Goal: Task Accomplishment & Management: Complete application form

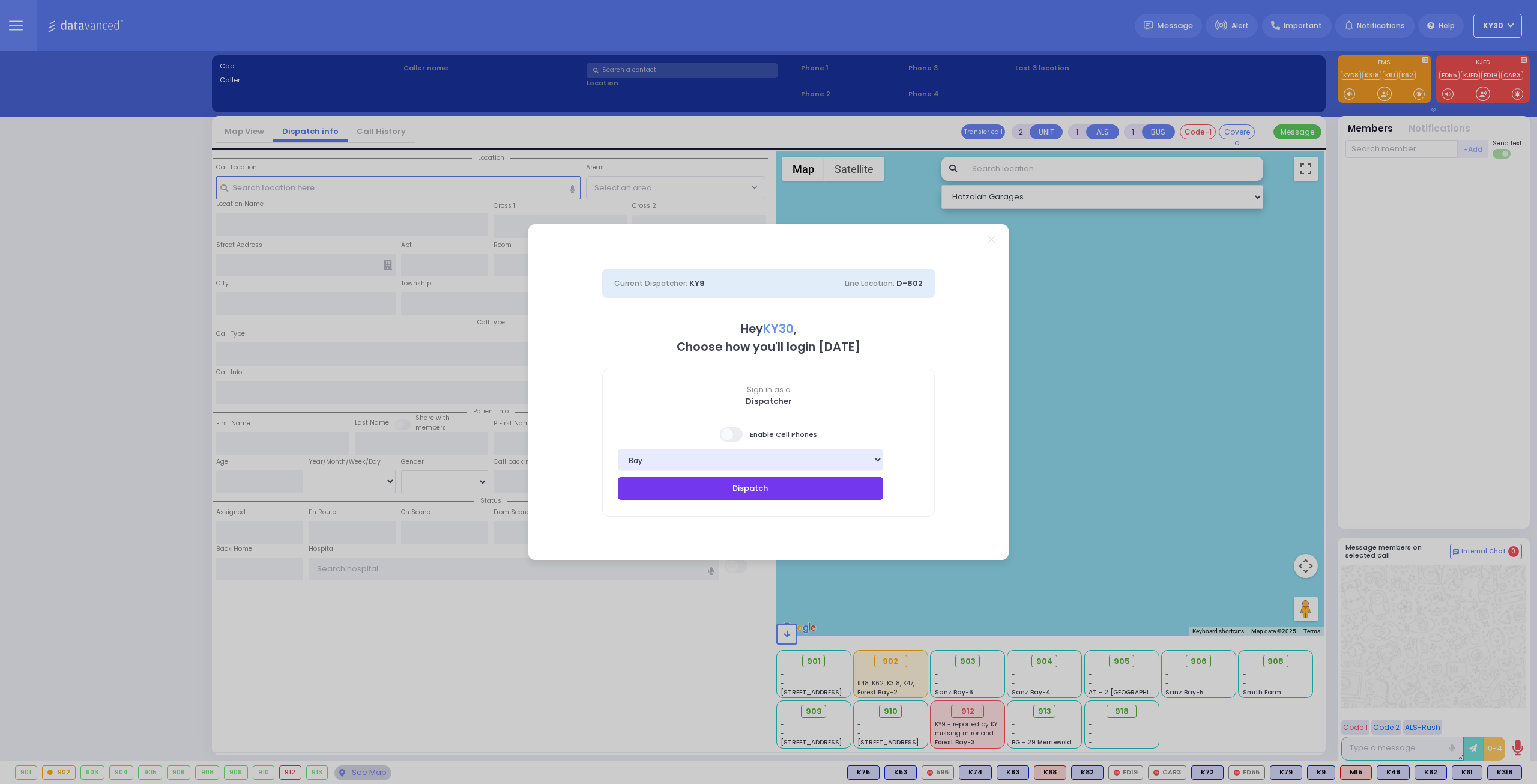
click at [825, 487] on button "Dispatch" at bounding box center [750, 488] width 266 height 22
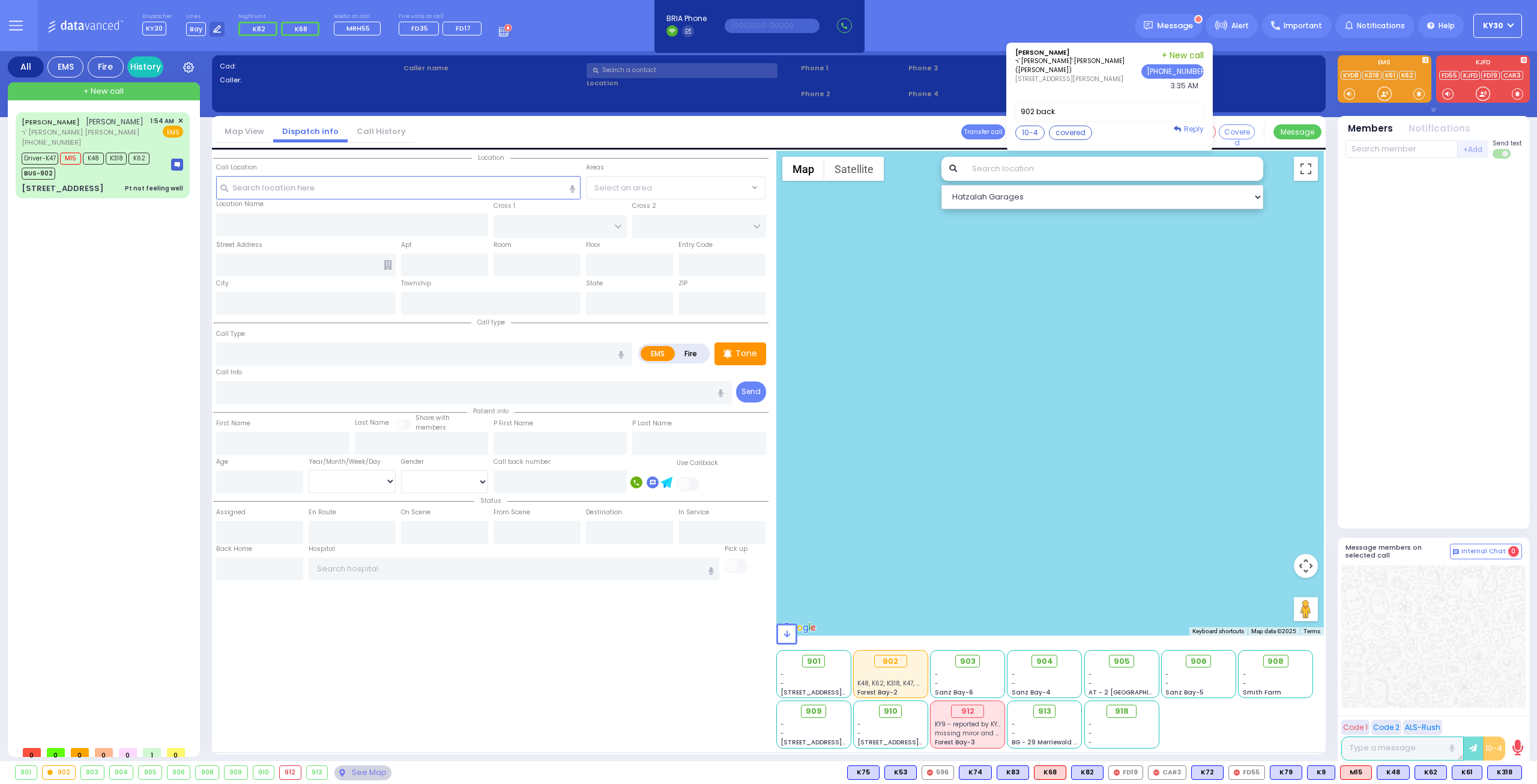
click at [1204, 128] on span "Reply" at bounding box center [1194, 128] width 20 height 10
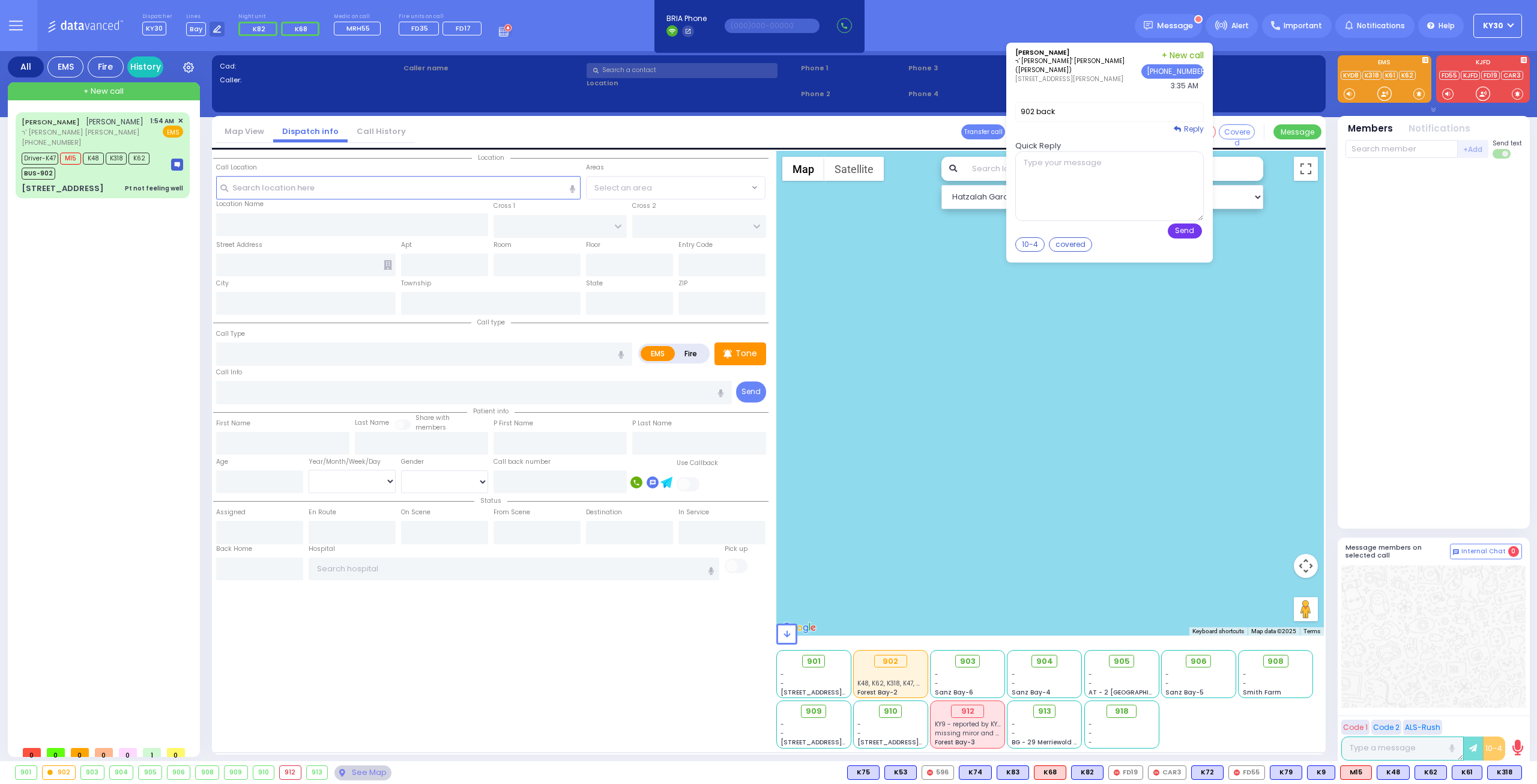
click at [1200, 227] on button "Send" at bounding box center [1185, 231] width 34 height 15
click at [1192, 234] on button "Send" at bounding box center [1185, 231] width 34 height 15
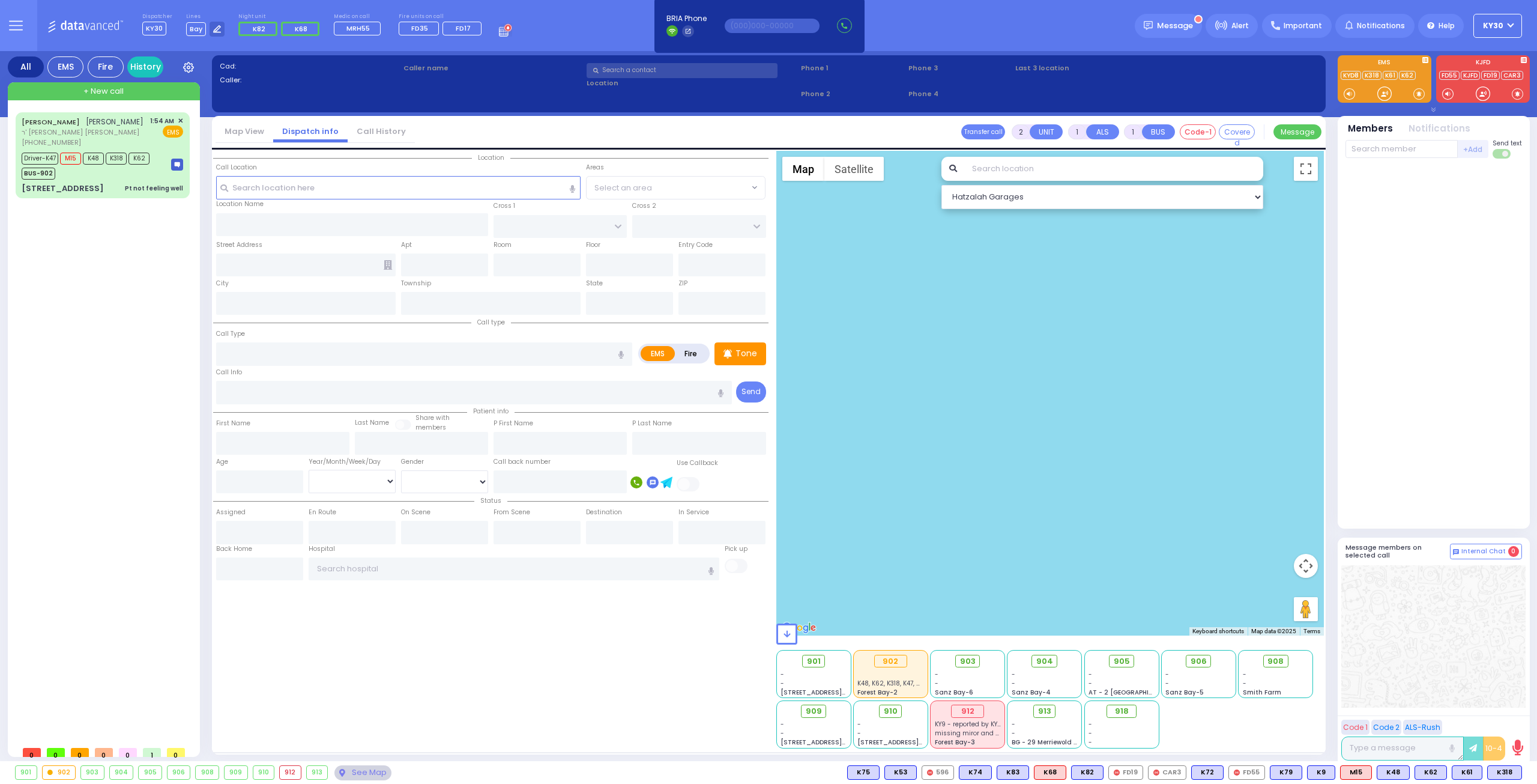
drag, startPoint x: 1034, startPoint y: 240, endPoint x: 1060, endPoint y: 242, distance: 26.1
click at [0, 0] on button "10-4" at bounding box center [0, 0] width 0 height 0
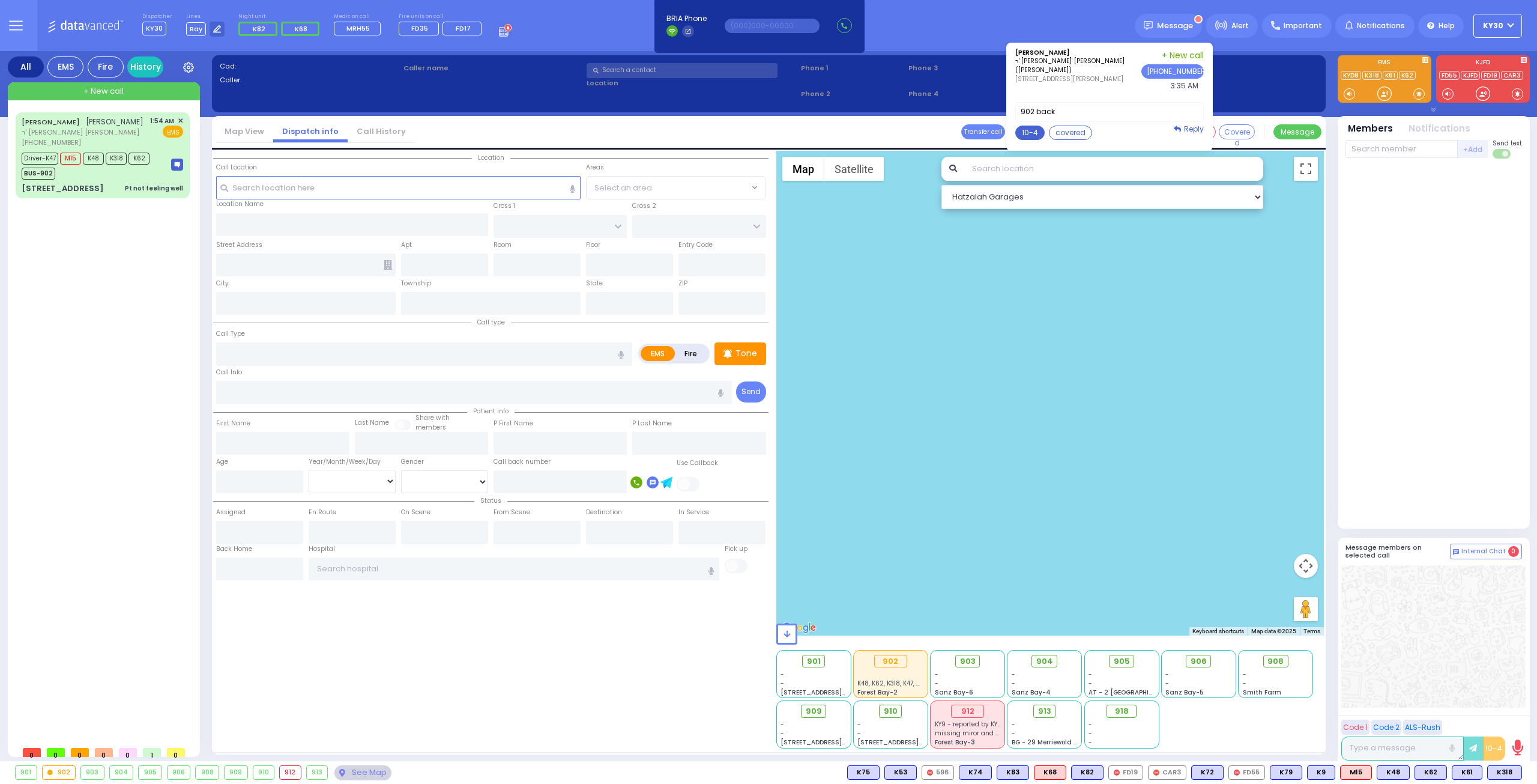
click at [1043, 125] on button "10-4" at bounding box center [1029, 132] width 30 height 14
type textarea "10-4 thank you"
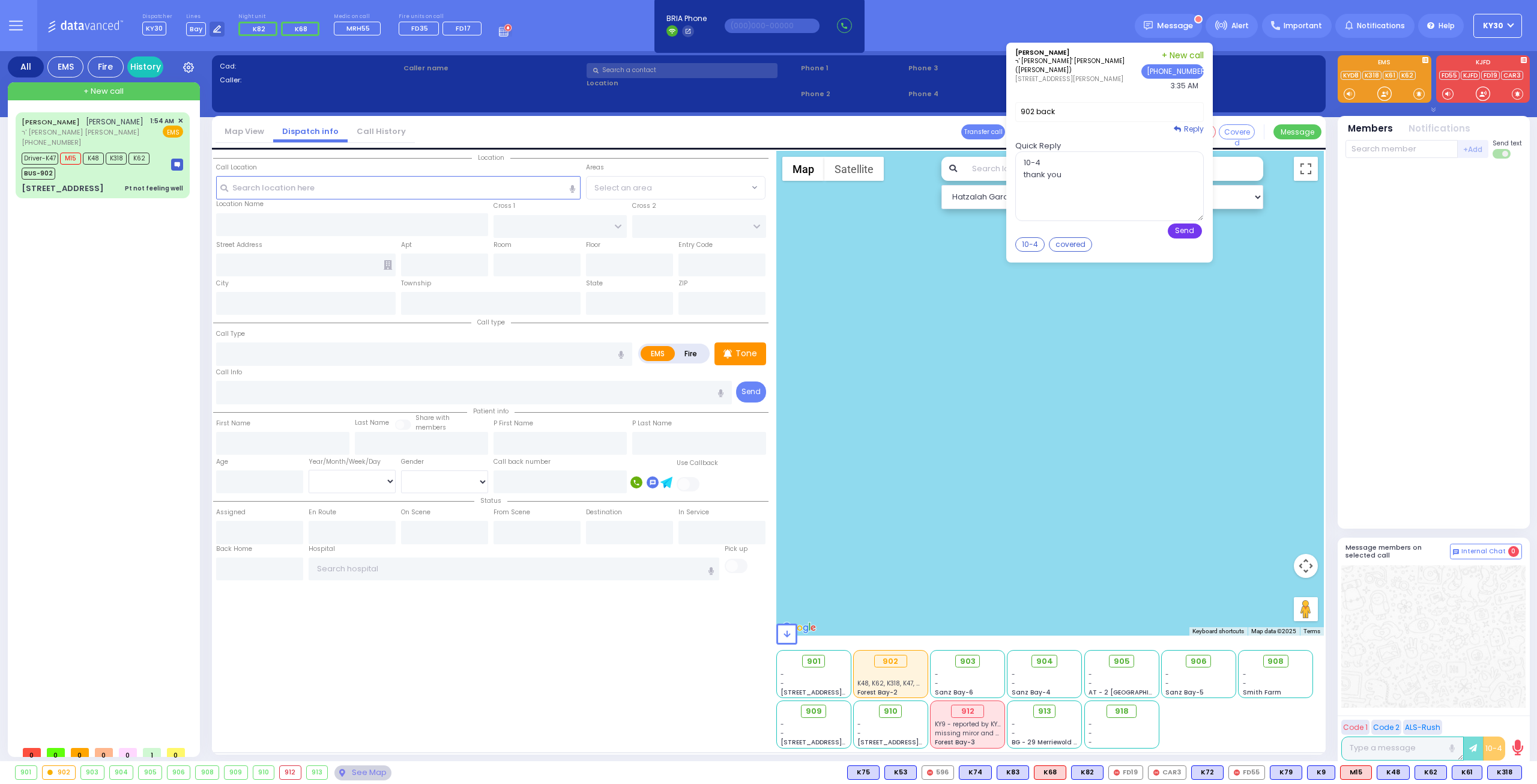
click at [1194, 230] on button "Send" at bounding box center [1185, 231] width 34 height 15
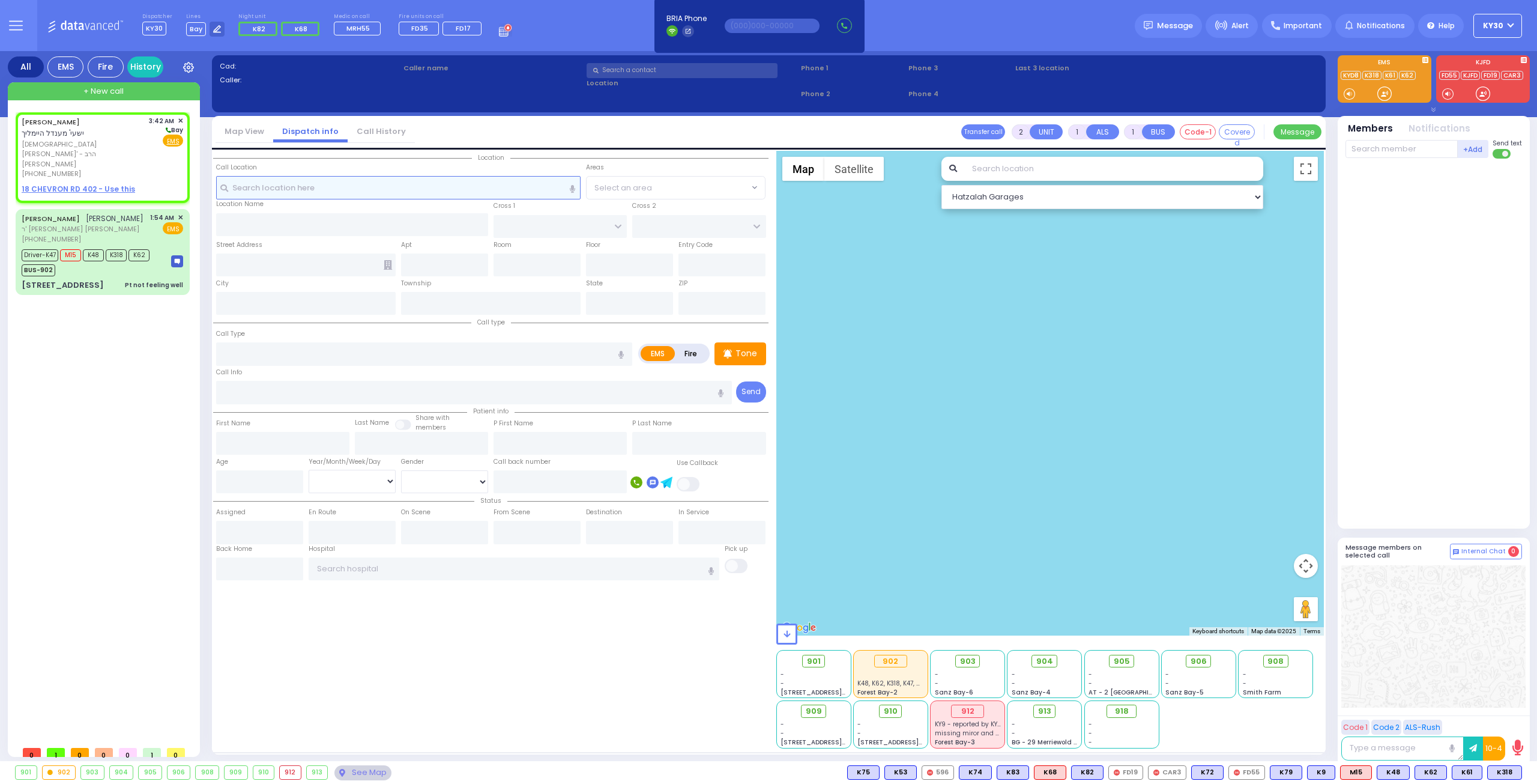
select select
radio input "true"
type input "[PERSON_NAME]"
select select
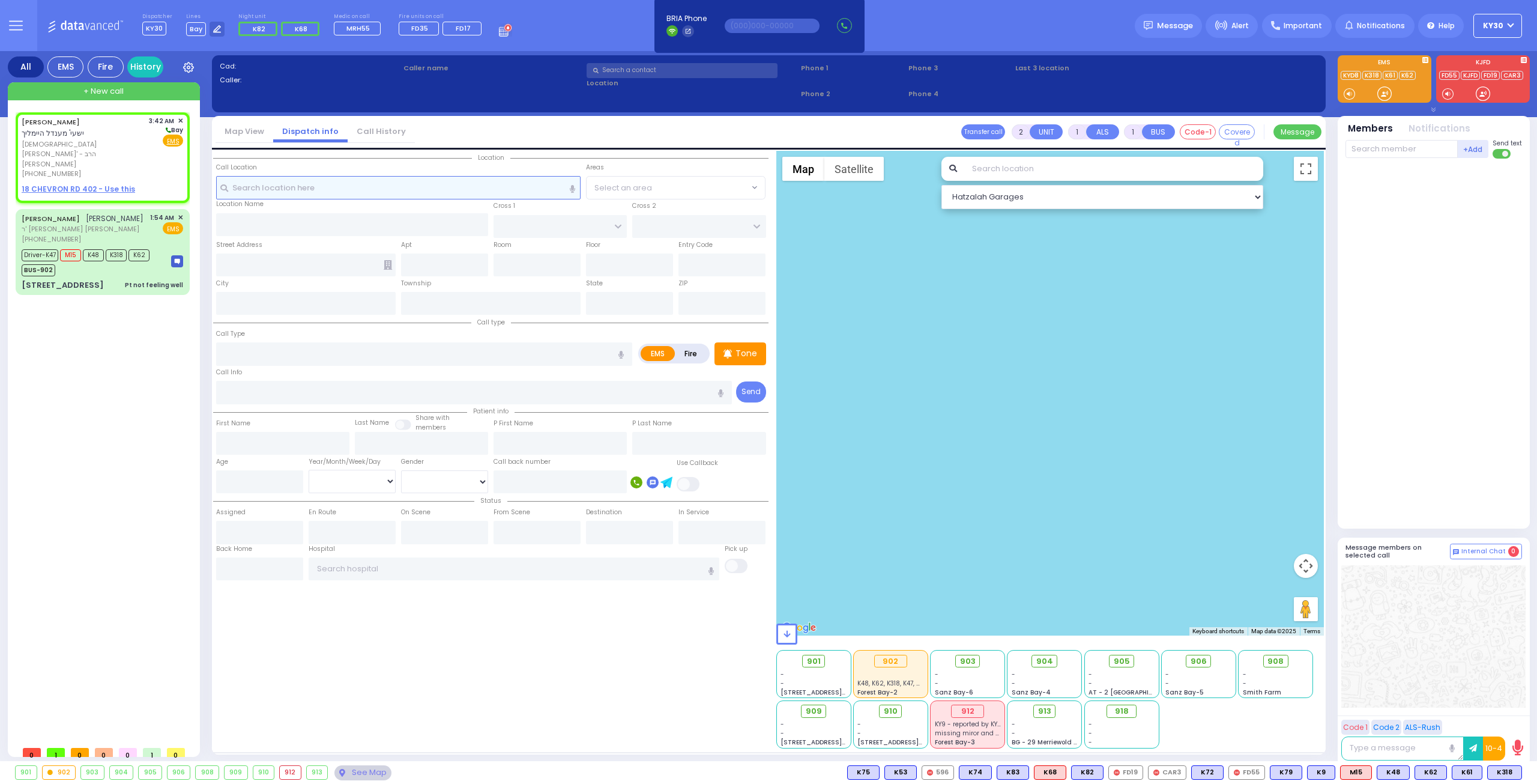
type input "03:42"
select select "Hatzalah Garages"
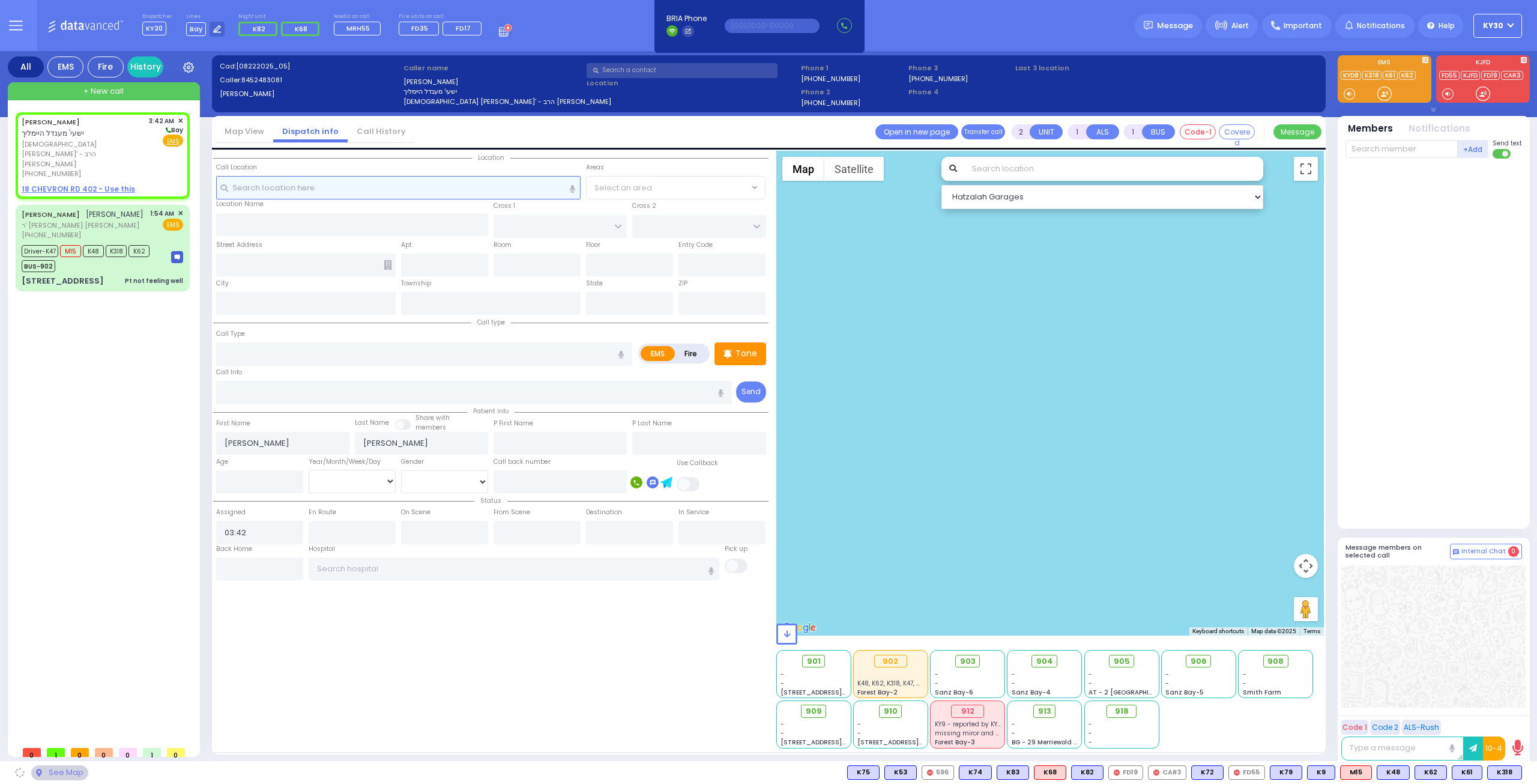
select select
radio input "true"
select select
select select "Hatzalah Garages"
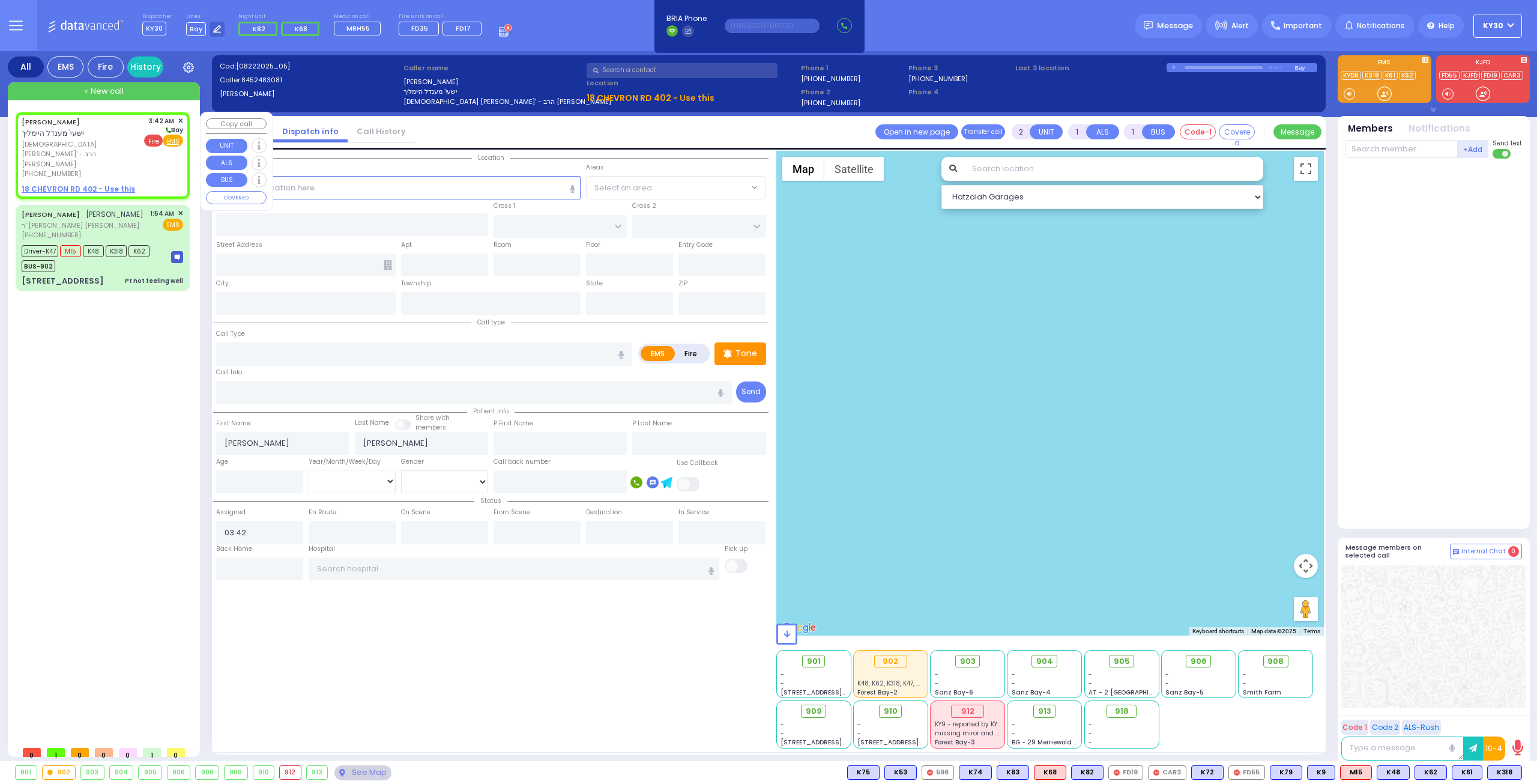
click at [155, 136] on span "Fire" at bounding box center [153, 140] width 19 height 12
select select
radio input "false"
radio input "true"
select select
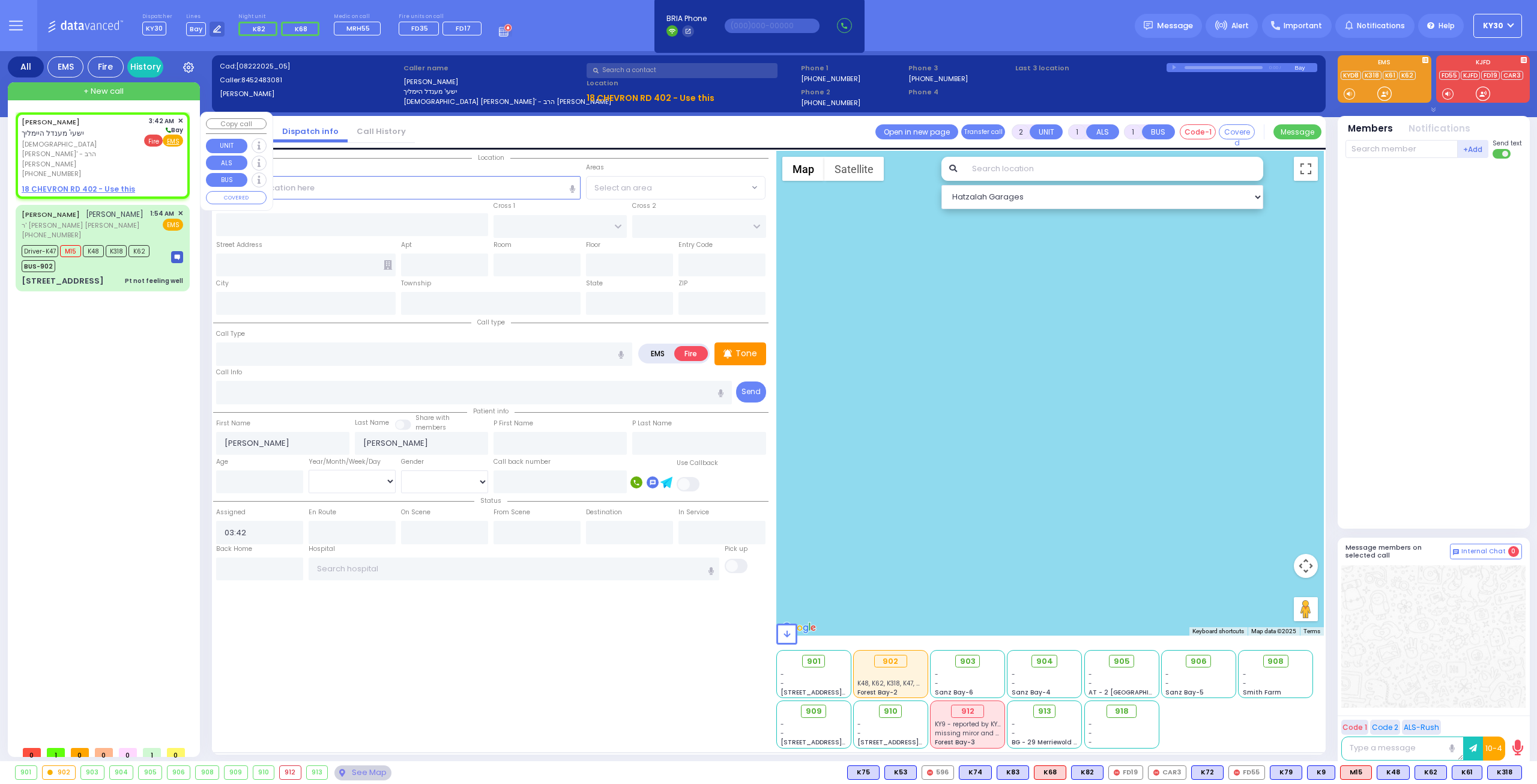
select select "Hatzalah Garages"
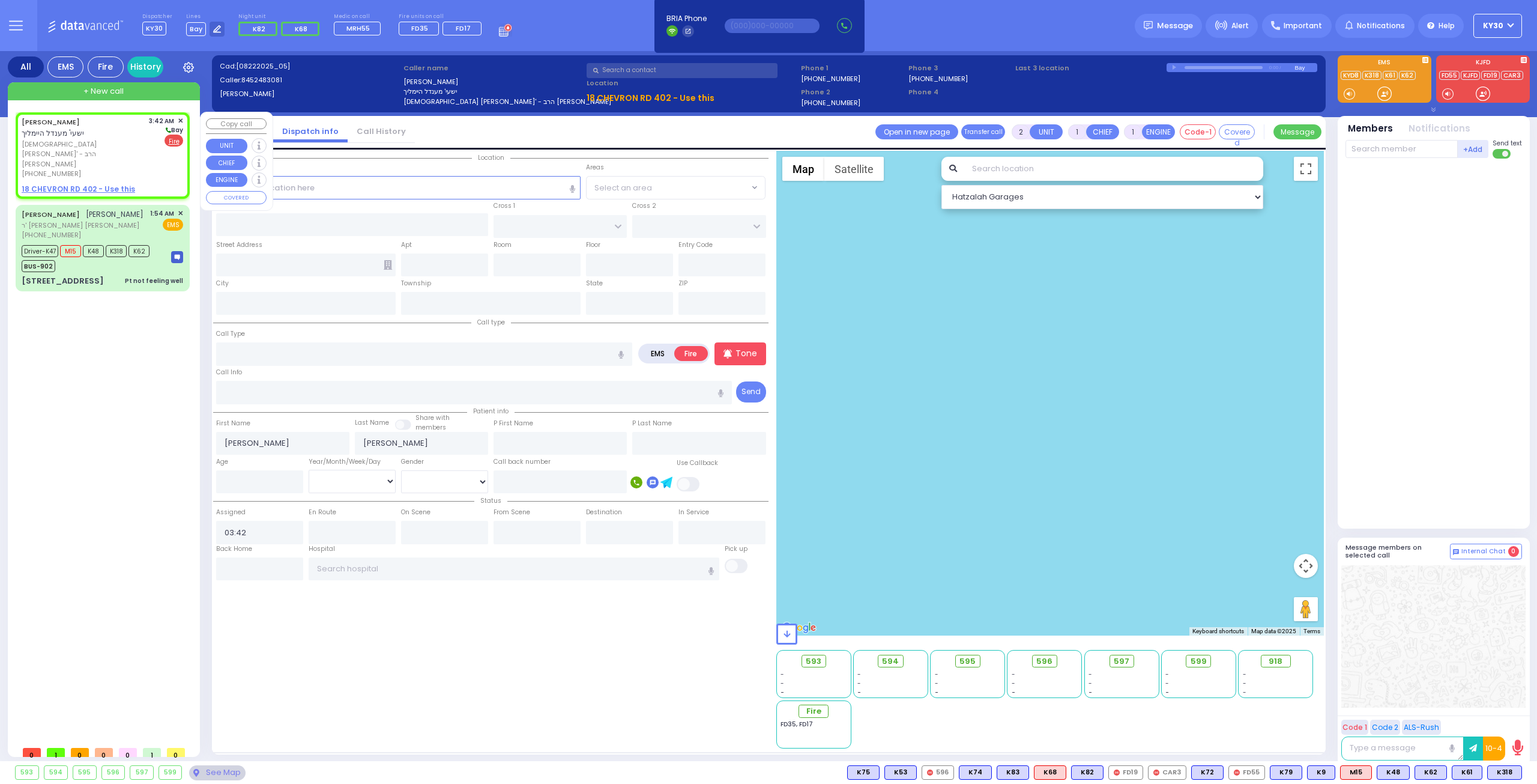
click at [123, 183] on u "18 CHEVRON RD 402 - Use this" at bounding box center [78, 188] width 114 height 10
select select
radio input "true"
select select
select select "Hatzalah Garages"
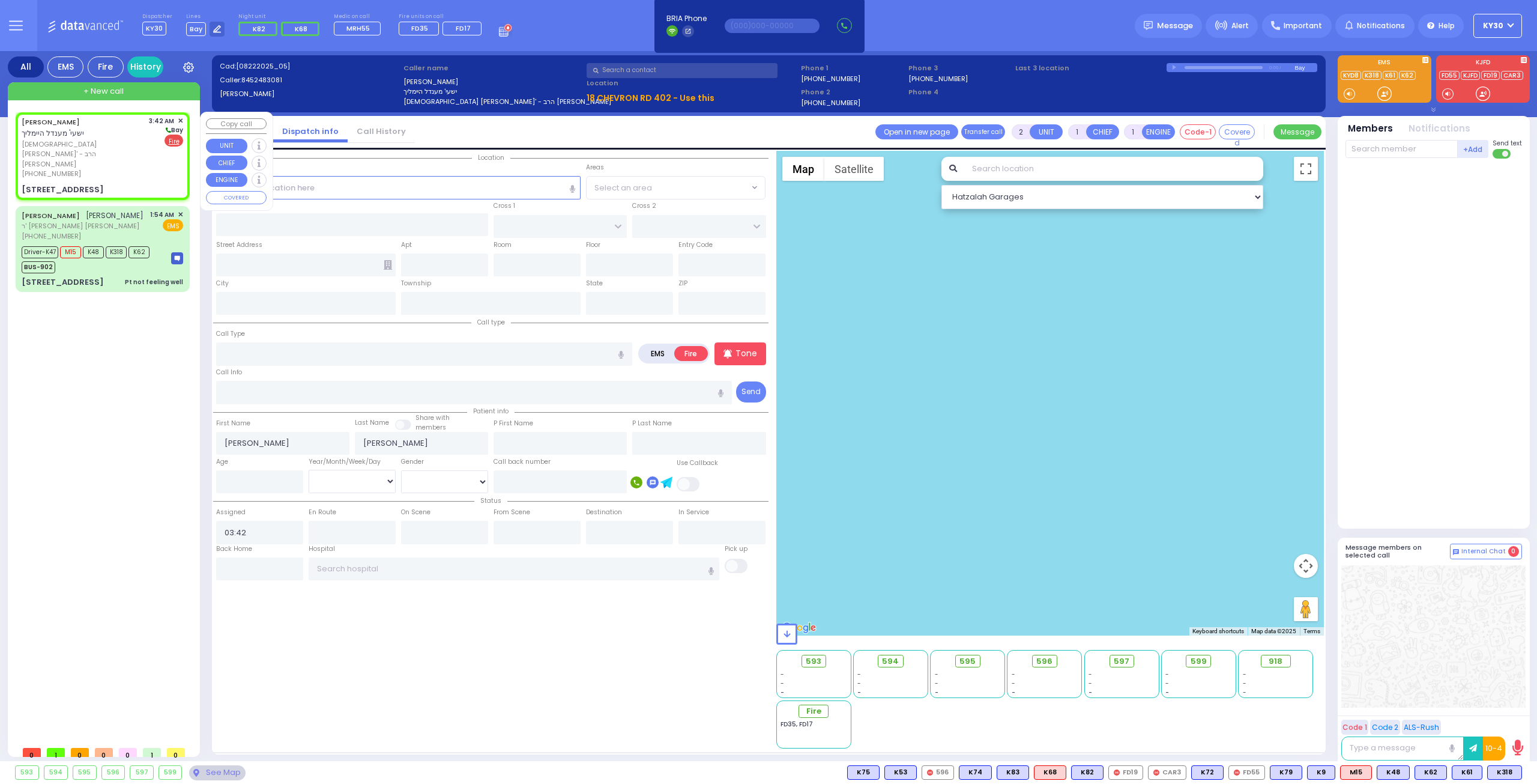
select select
radio input "true"
select select
type input "CHEVRON RD"
type input "[GEOGRAPHIC_DATA]"
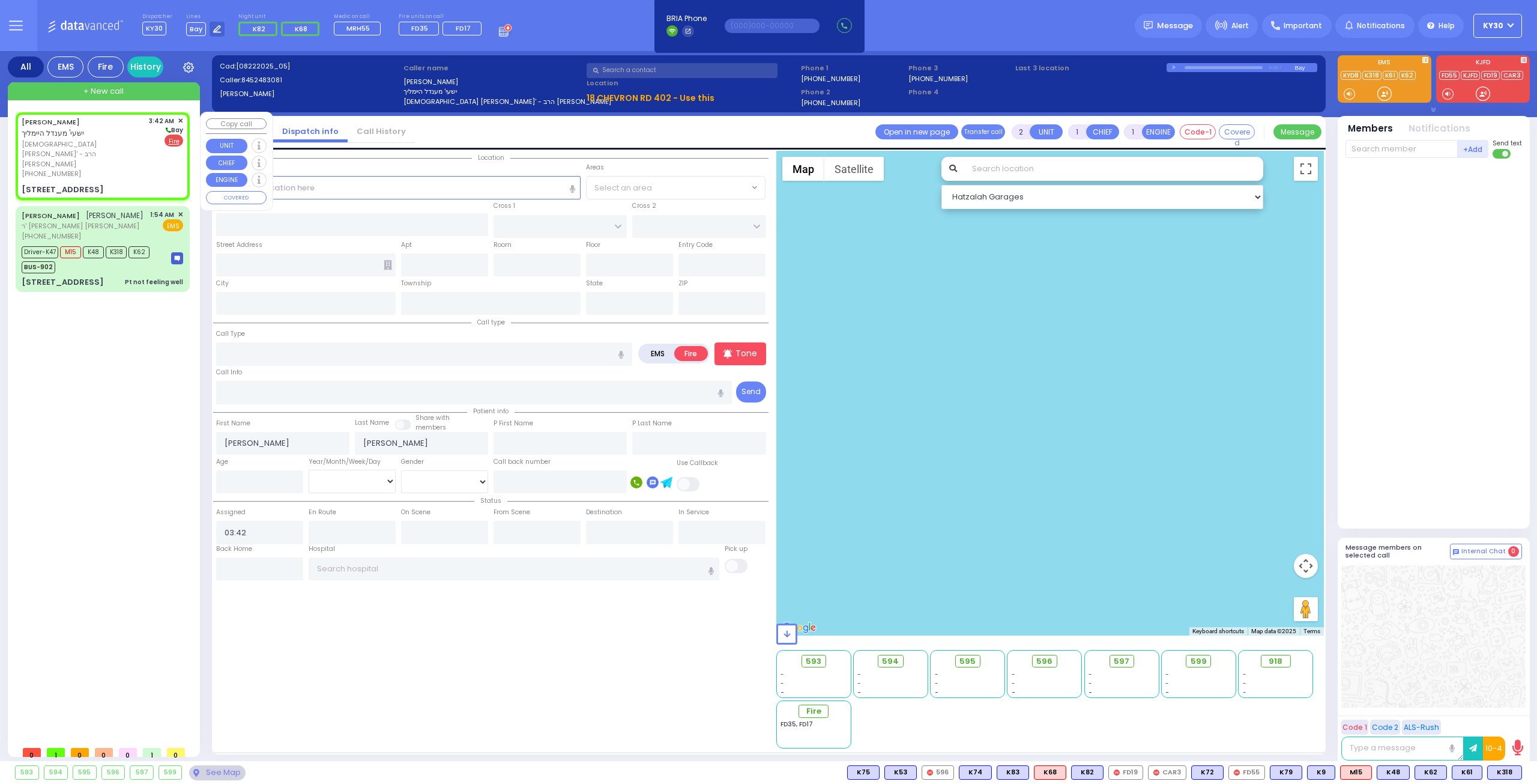
type input "[STREET_ADDRESS]"
type input "402"
type input "Monroe"
type input "[US_STATE]"
type input "10950"
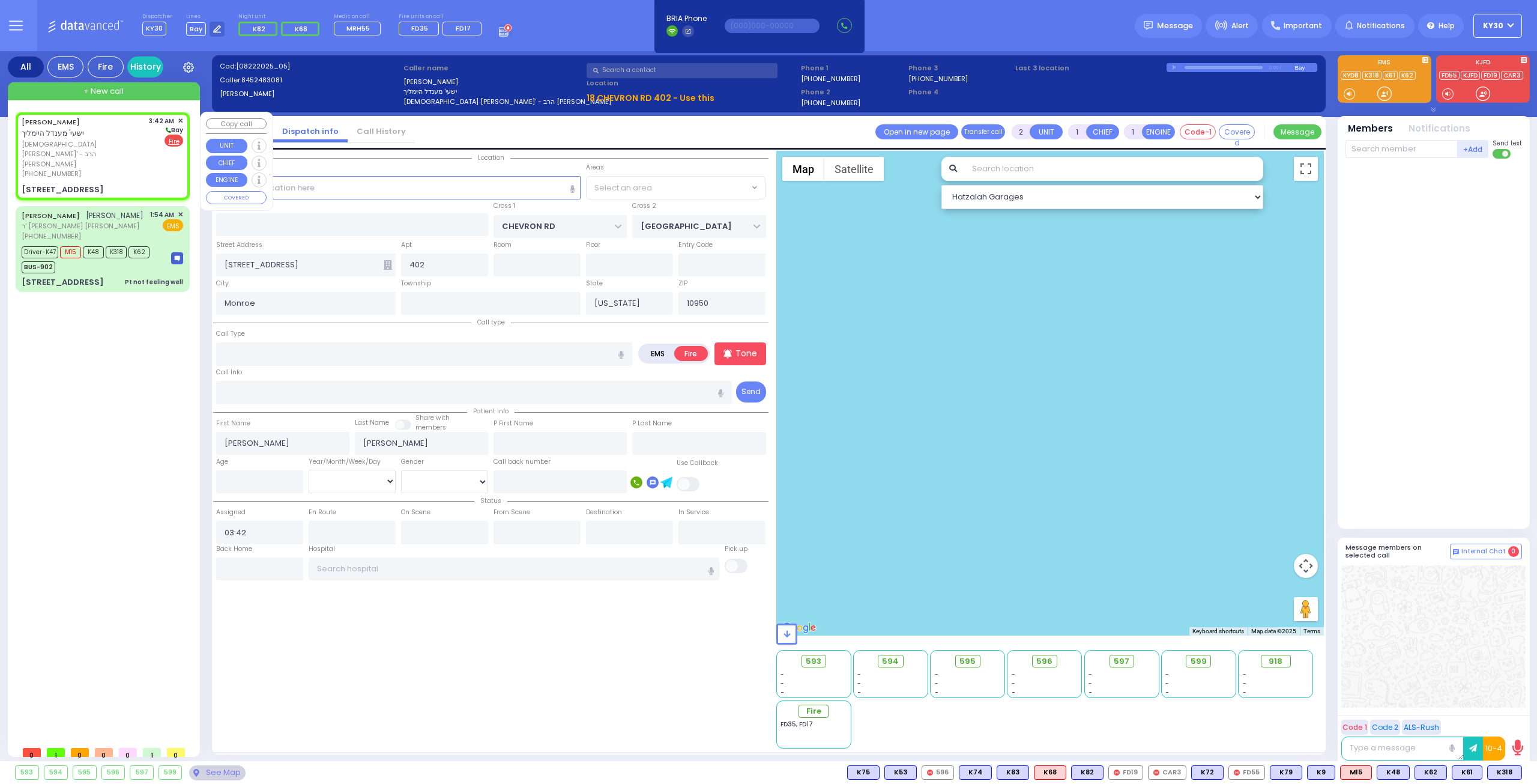
select select "SECTION 5"
select select "Hatzalah Garages"
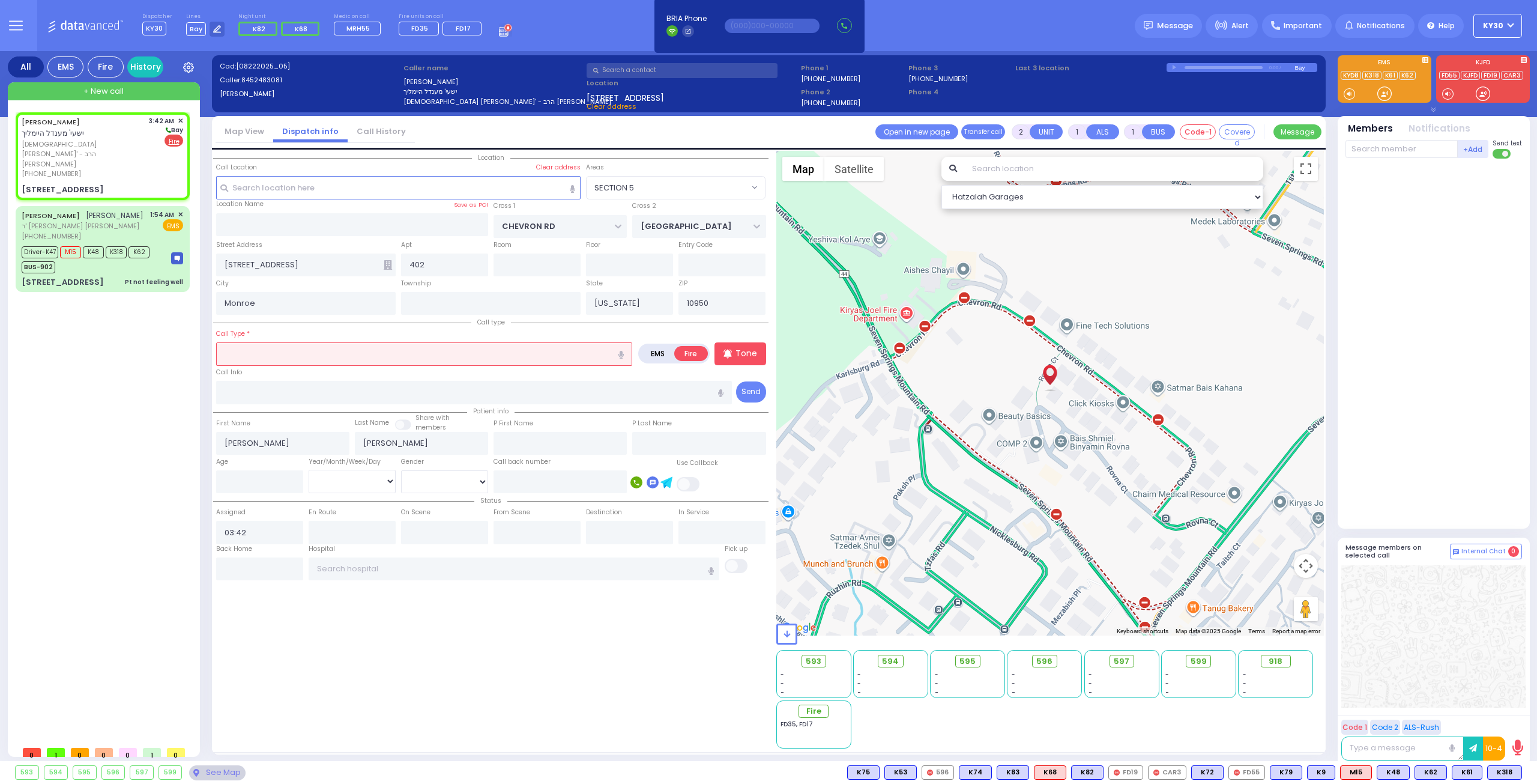
click at [312, 353] on input "text" at bounding box center [424, 353] width 416 height 22
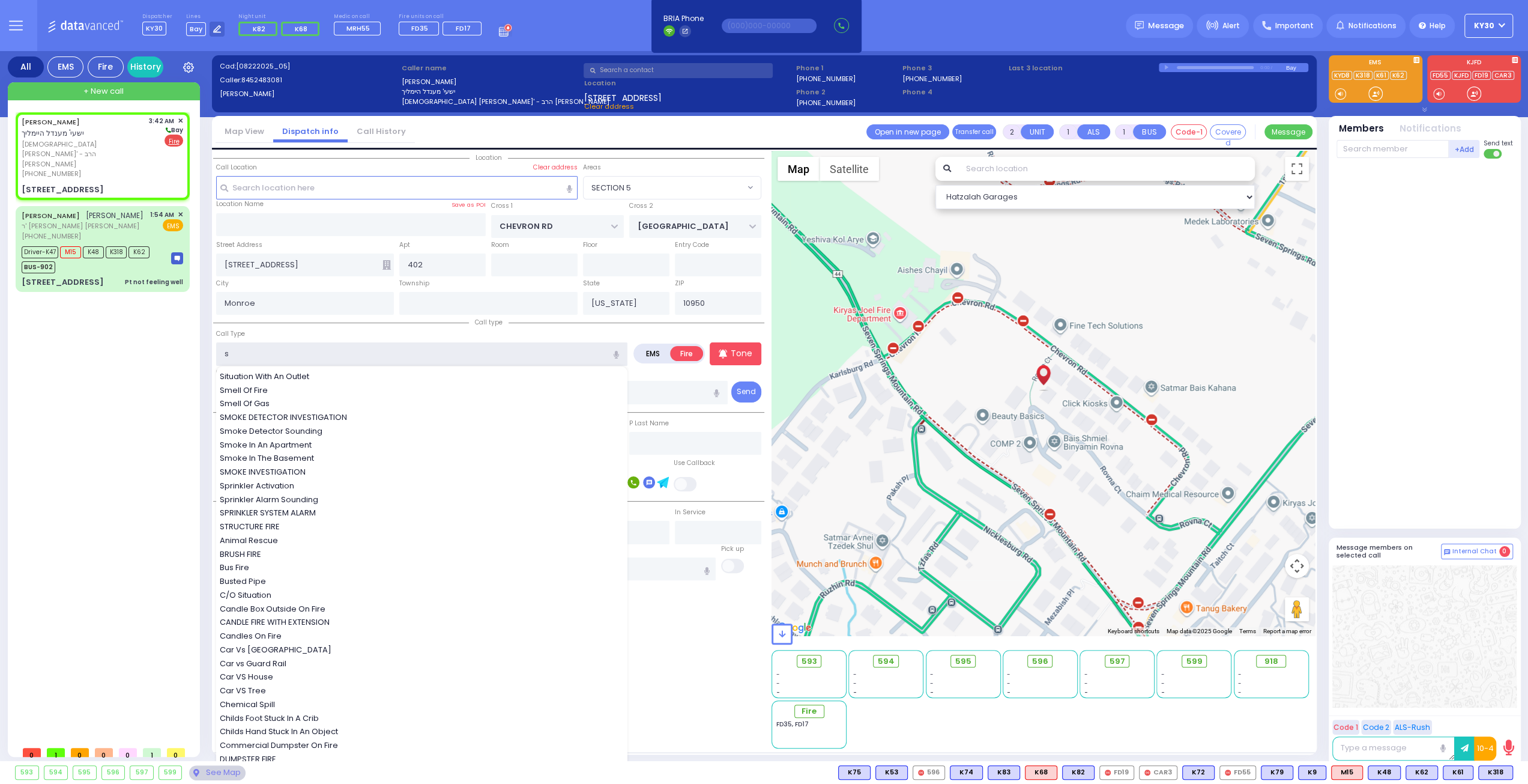
type input "sm"
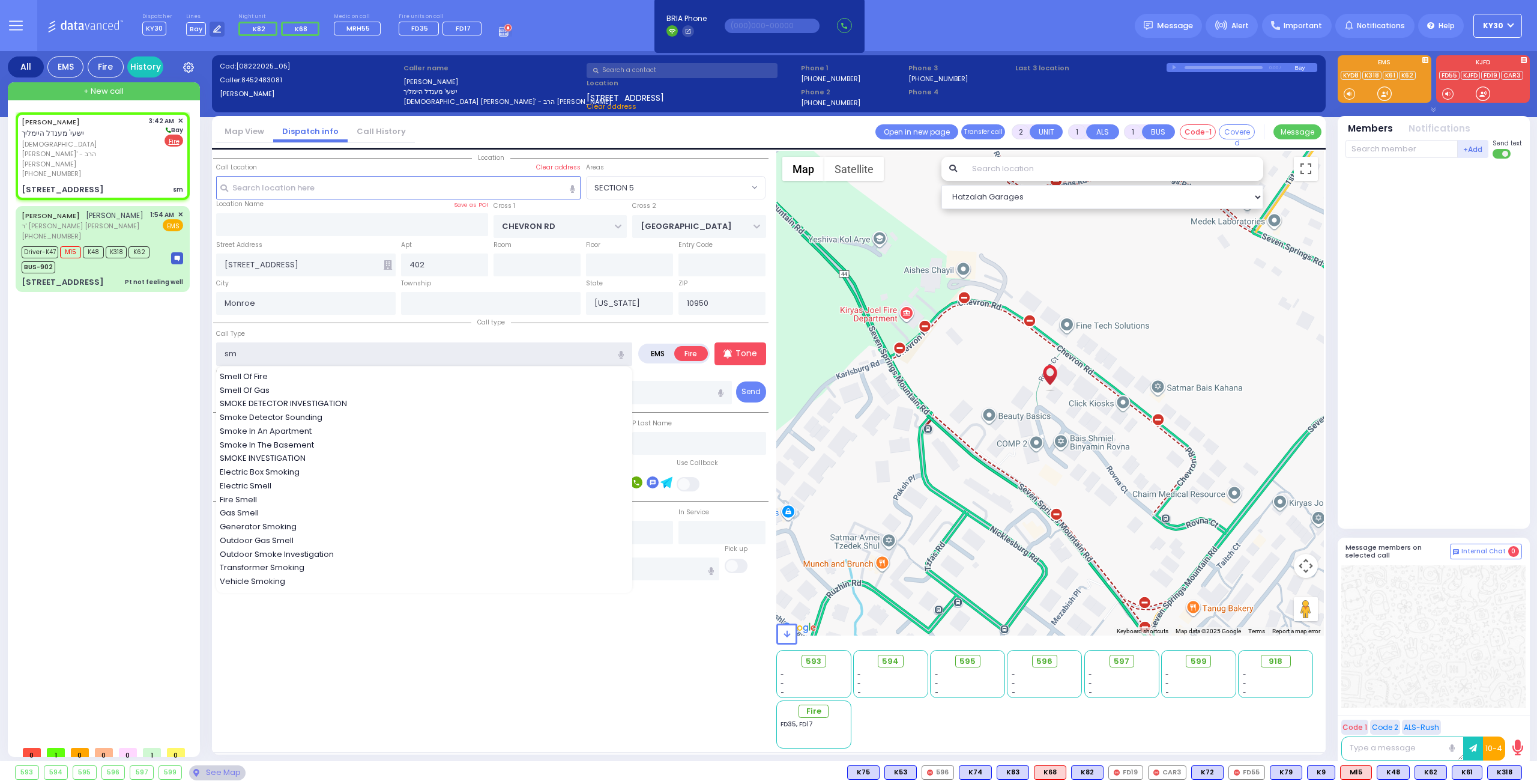
select select
radio input "true"
select select
select select "Hatzalah Garages"
select select "SECTION 5"
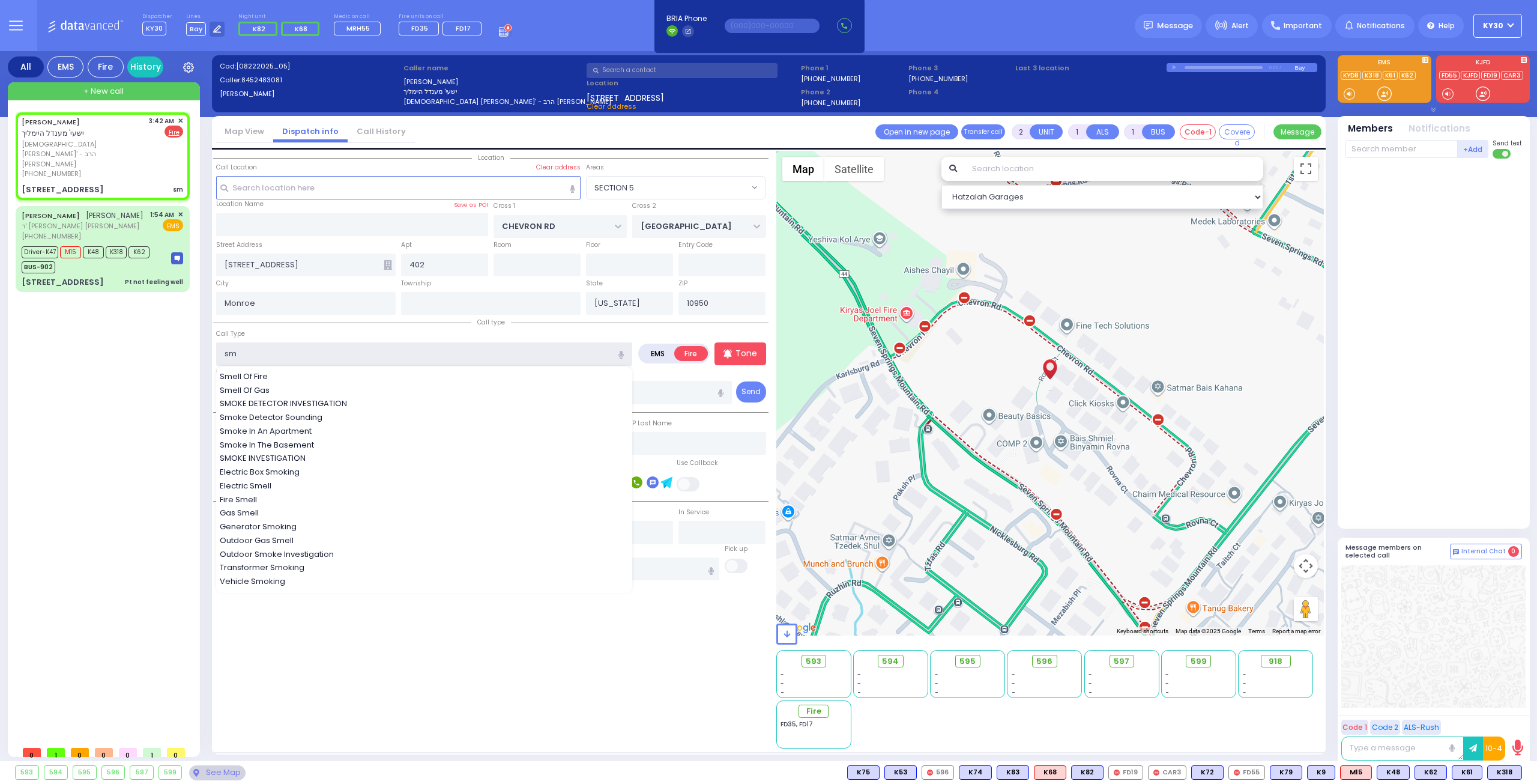
select select
radio input "true"
select select
select select "Hatzalah Garages"
select select "SECTION 5"
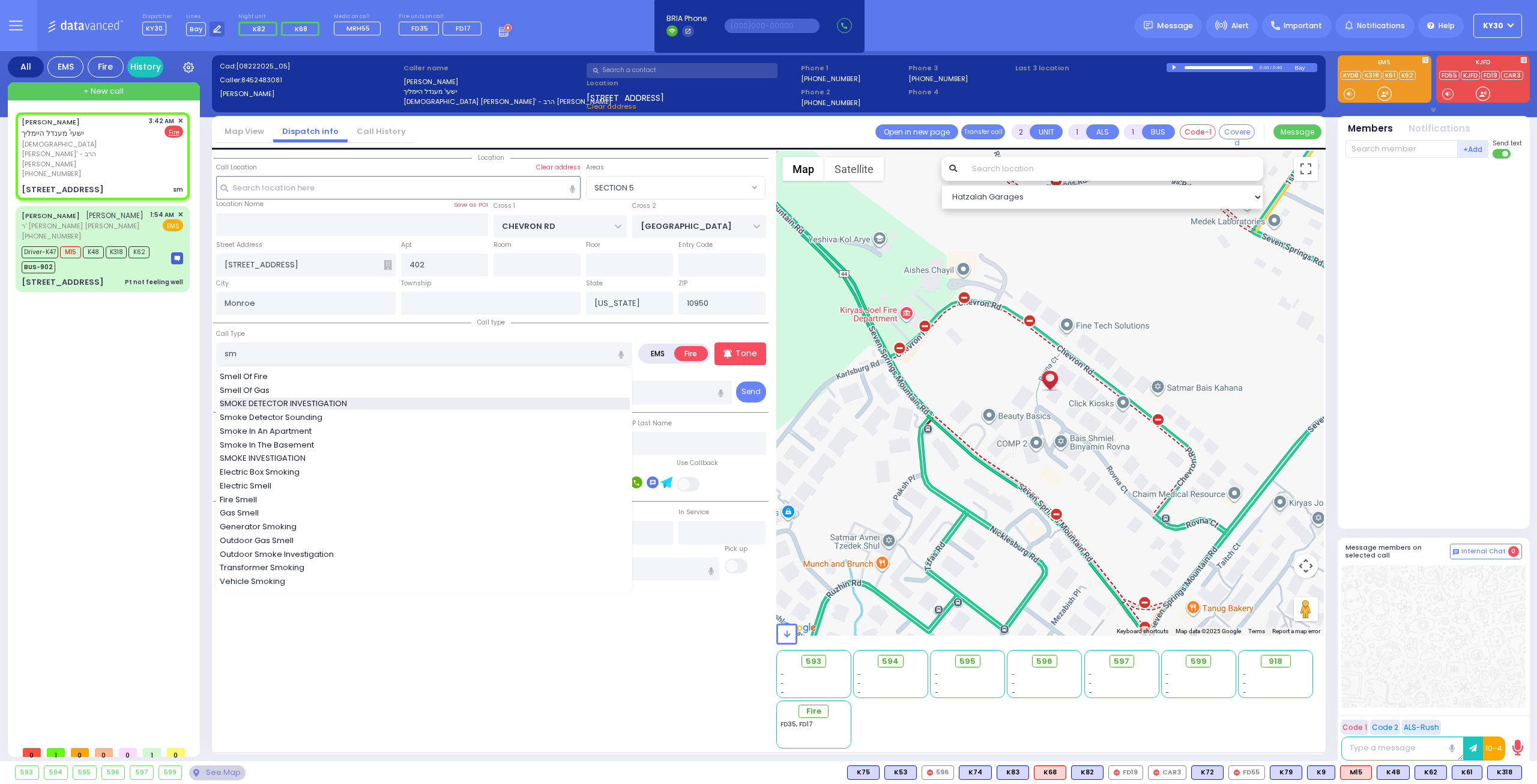
click at [296, 403] on span "SMOKE DETECTOR INVESTIGATION" at bounding box center [286, 403] width 132 height 12
type input "SMOKE DETECTOR INVESTIGATION"
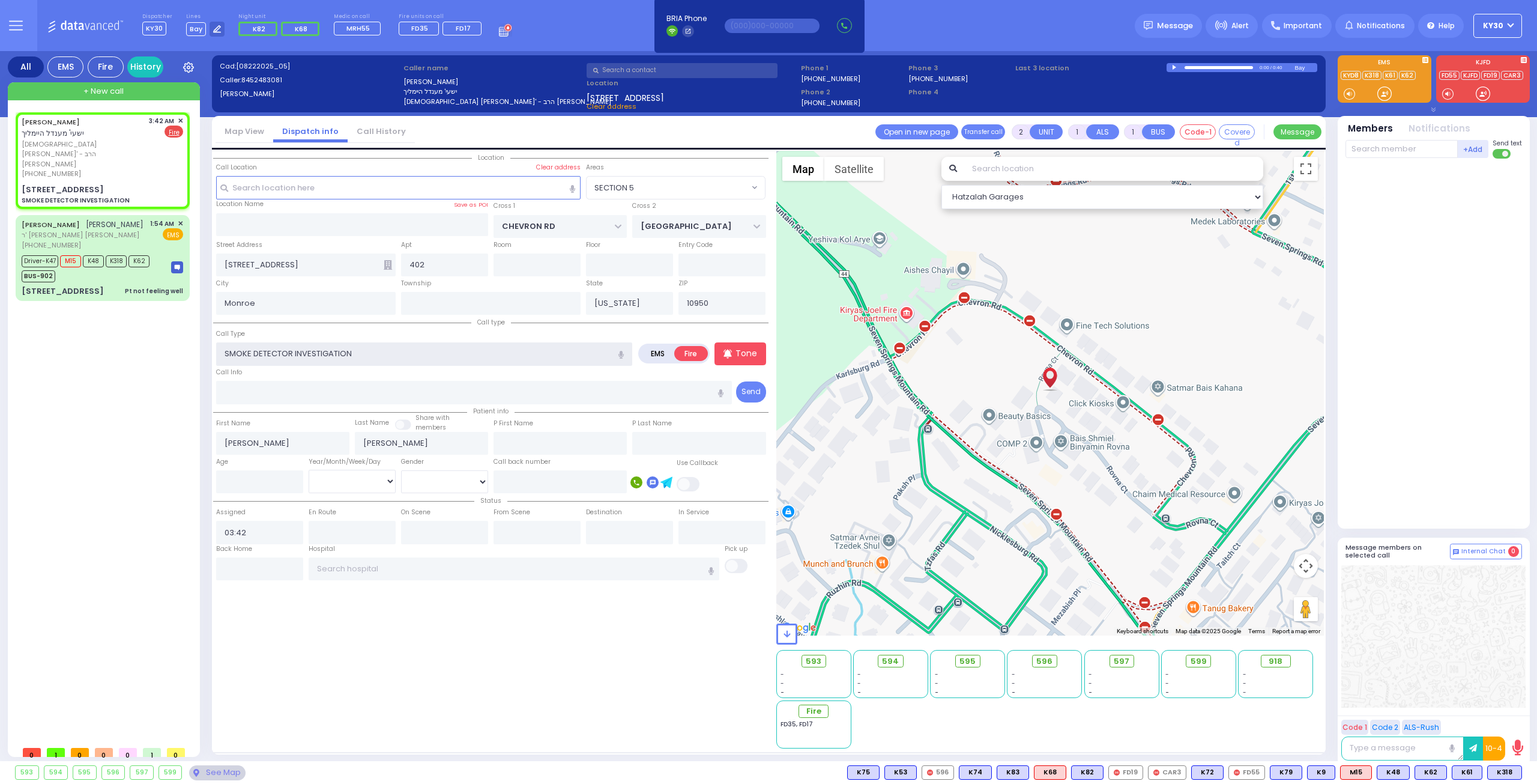
select select
radio input "true"
select select
select select "Hatzalah Garages"
select select "SECTION 5"
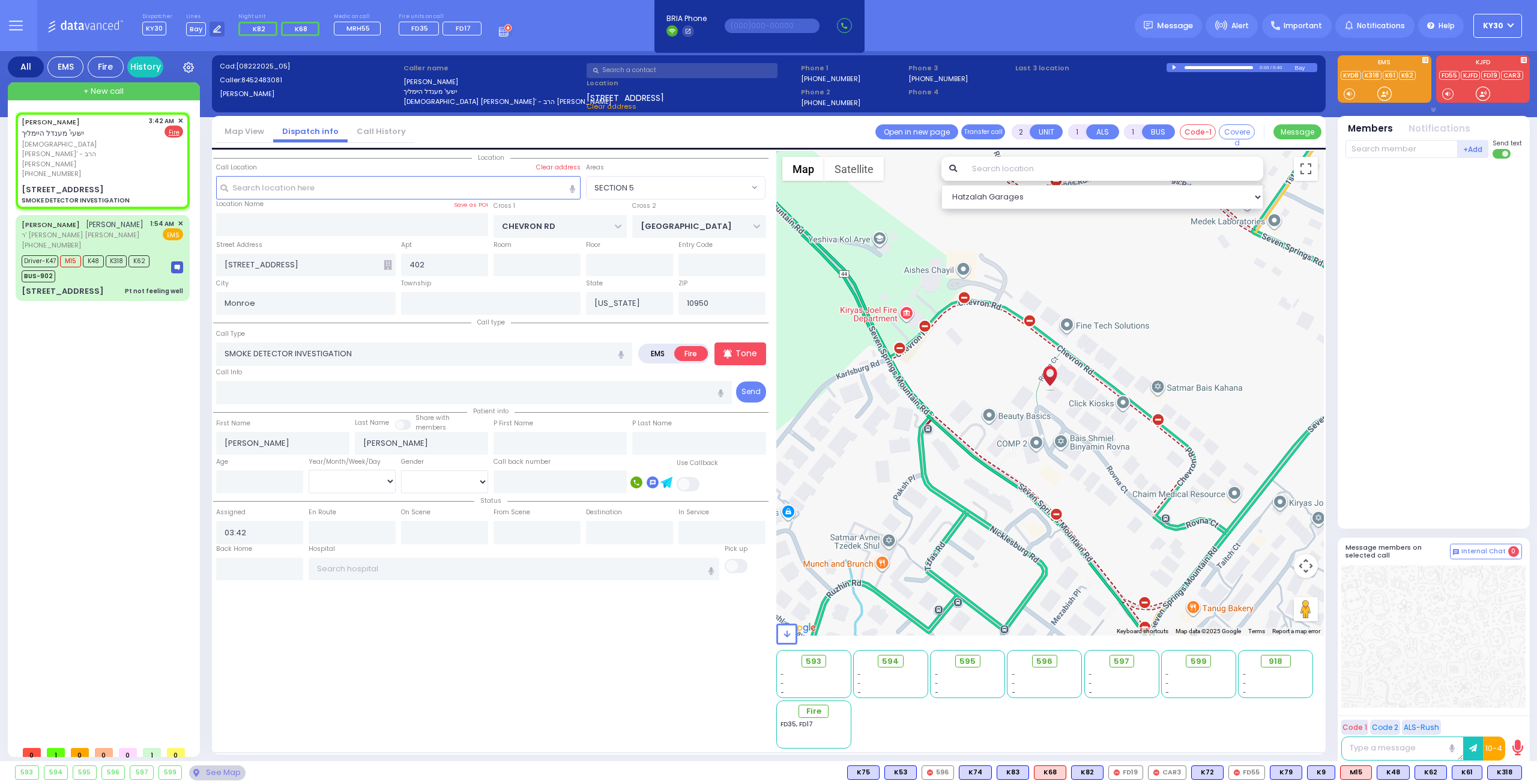
select select
radio input "true"
select select
select select "SECTION 5"
select select "Hatzalah Garages"
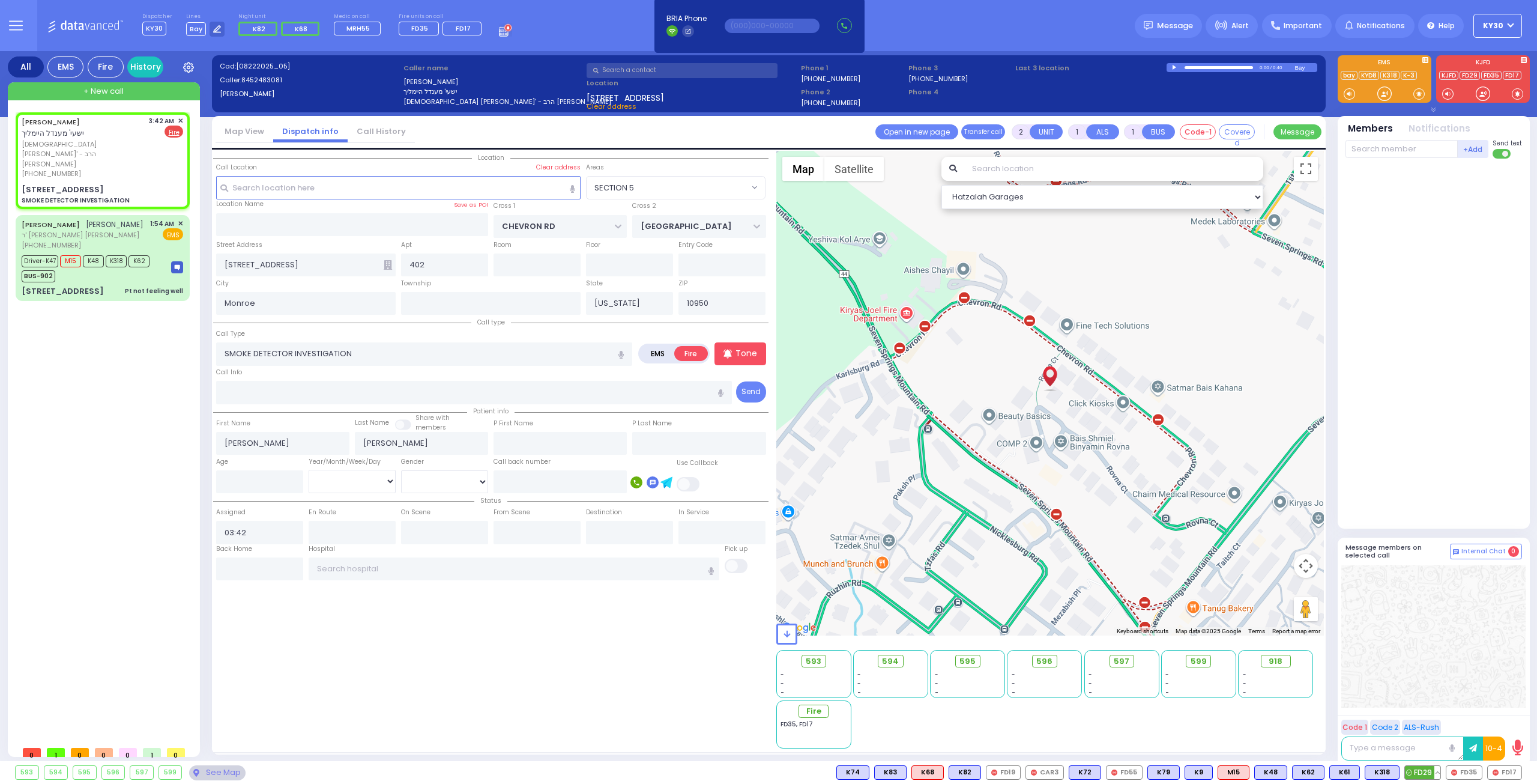
click at [1422, 771] on span "FD29" at bounding box center [1423, 771] width 36 height 13
select select
radio input "true"
select select
type input "03:44"
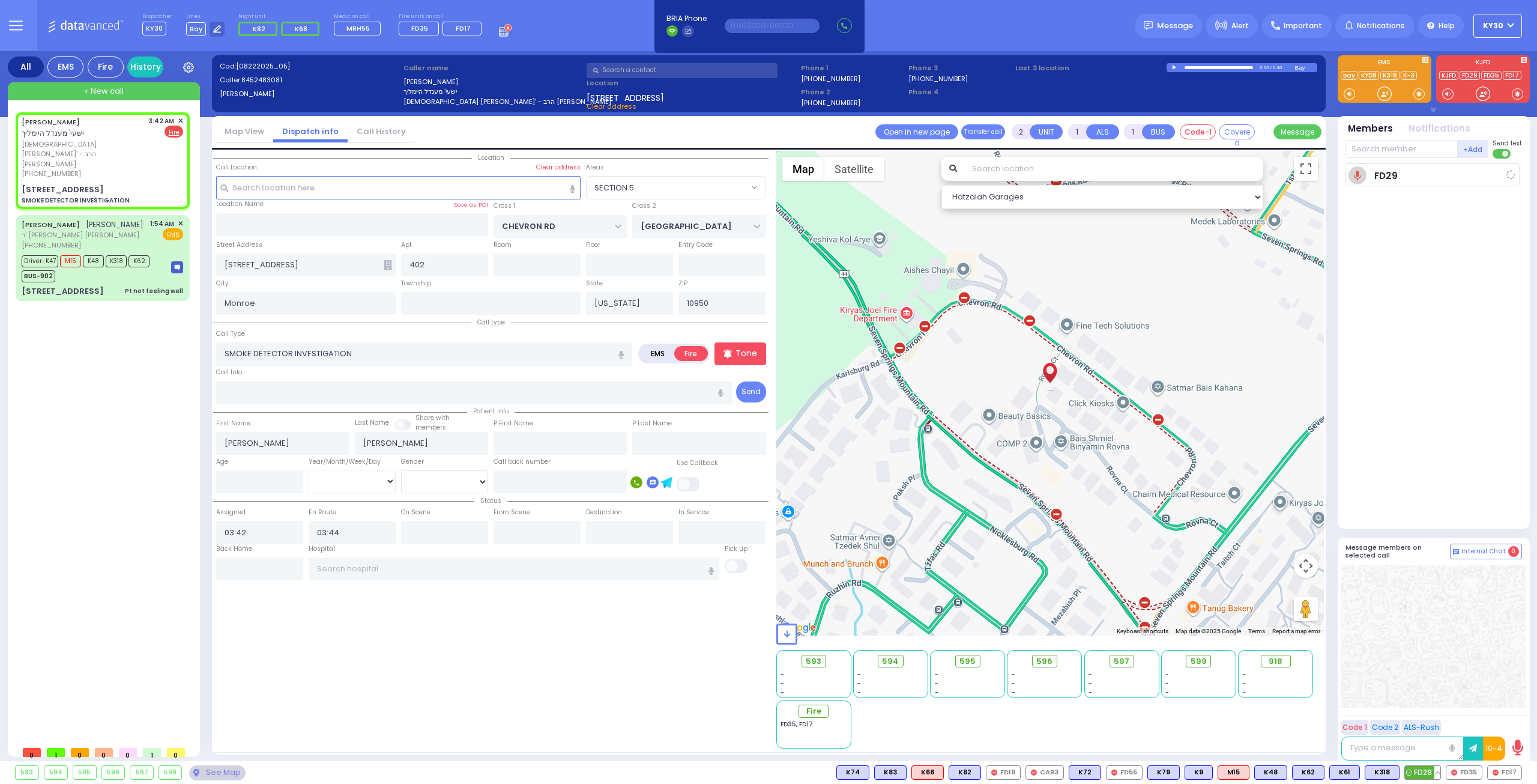
select select "Hatzalah Garages"
select select "SECTION 5"
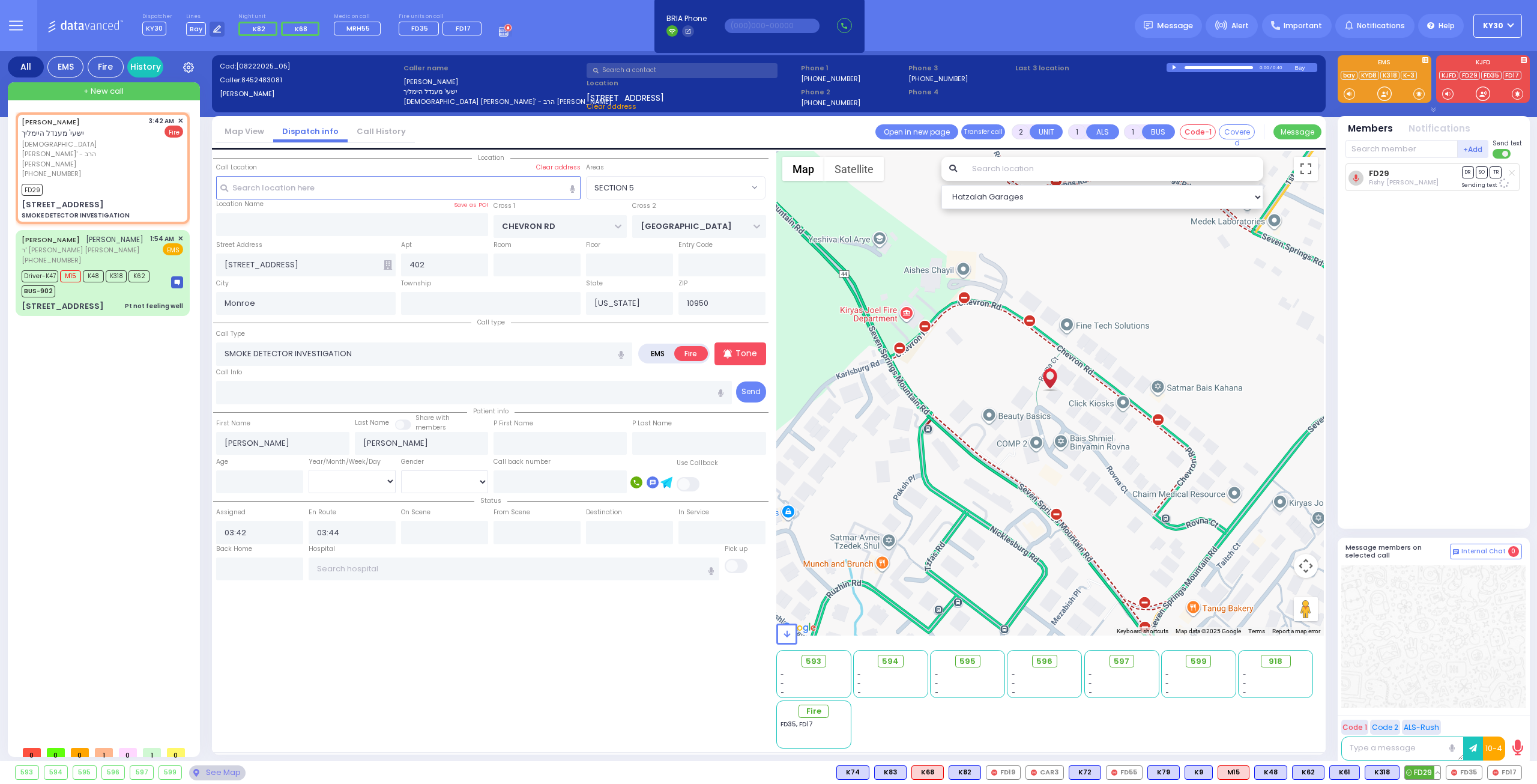
select select
radio input "true"
select select
select select "SECTION 5"
select select "Hatzalah Garages"
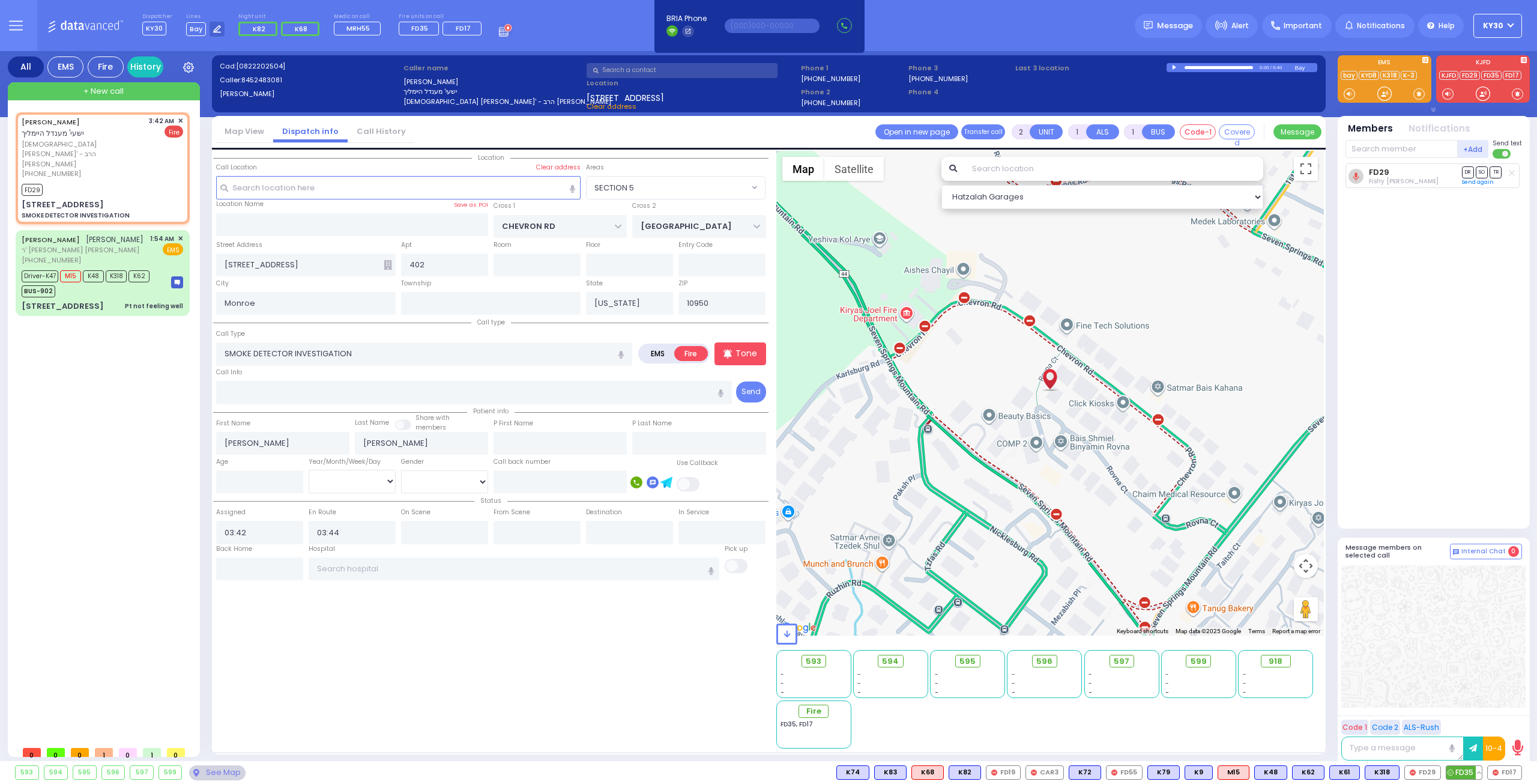
click at [1464, 769] on span "FD35" at bounding box center [1464, 771] width 36 height 13
select select
radio input "true"
select select
select select "SECTION 5"
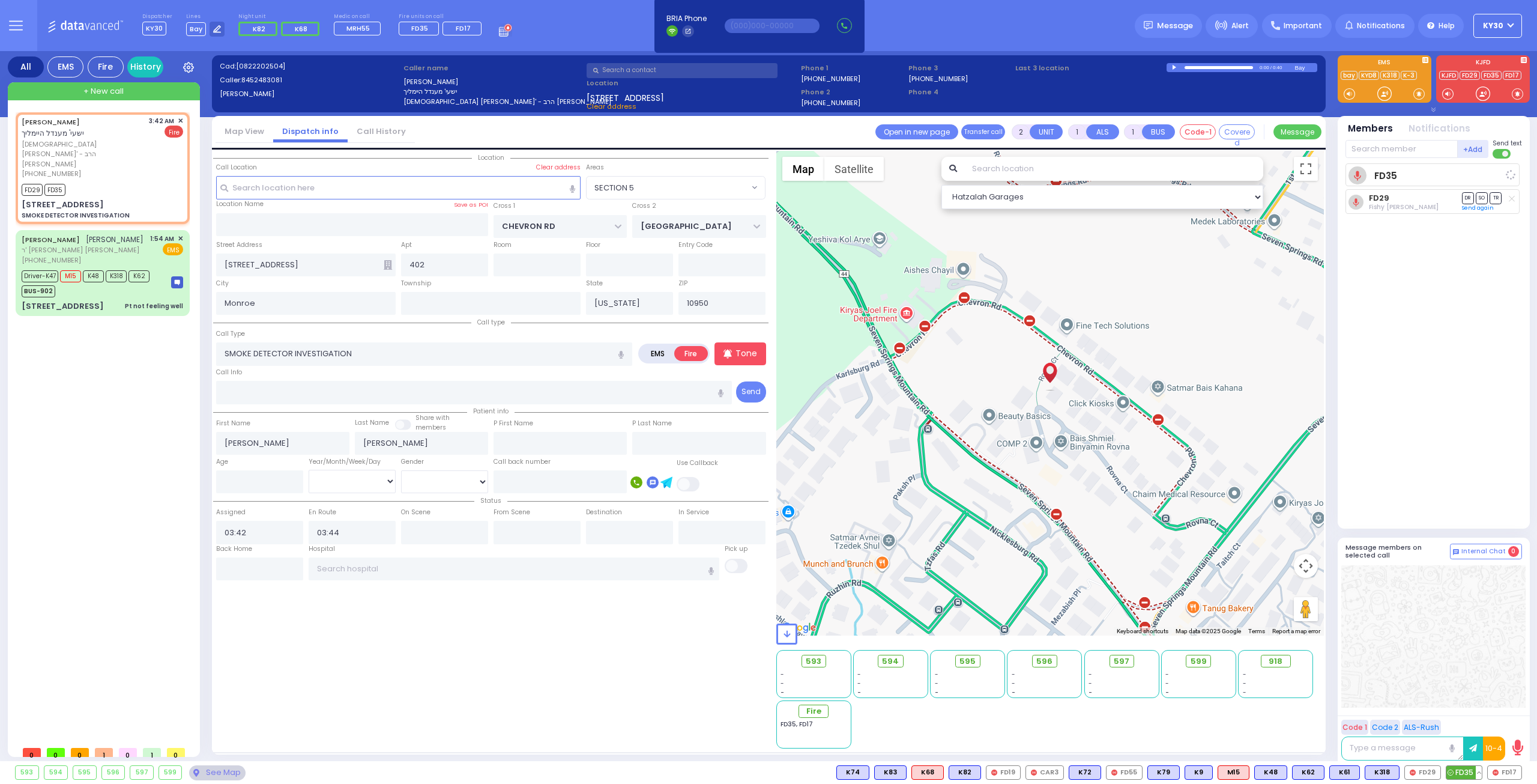
select select "Hatzalah Garages"
click at [1507, 769] on span "FD17" at bounding box center [1505, 771] width 34 height 13
select select
radio input "true"
select select
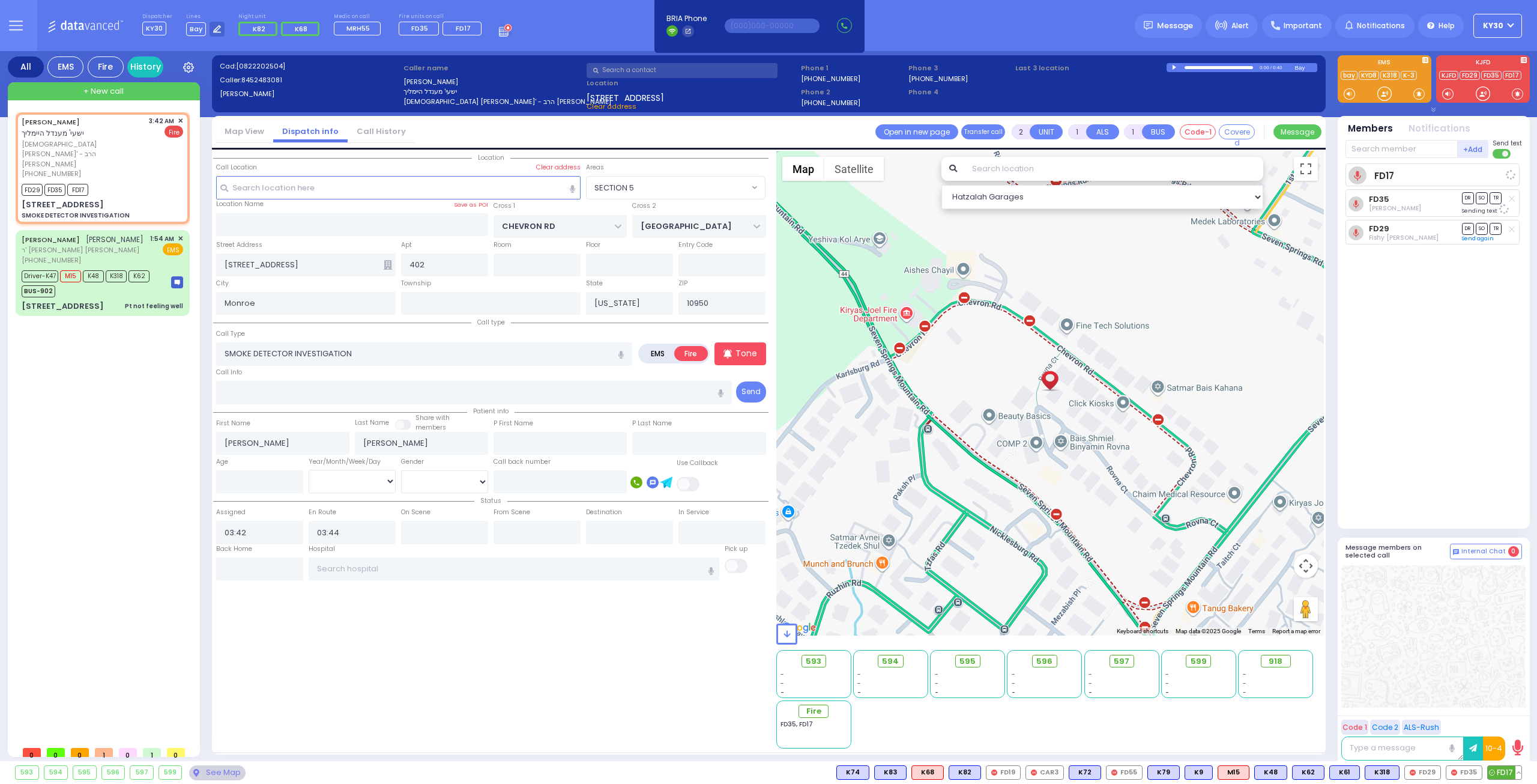
select select "SECTION 5"
select select "Hatzalah Garages"
click at [107, 89] on span "+ New call" at bounding box center [103, 90] width 40 height 12
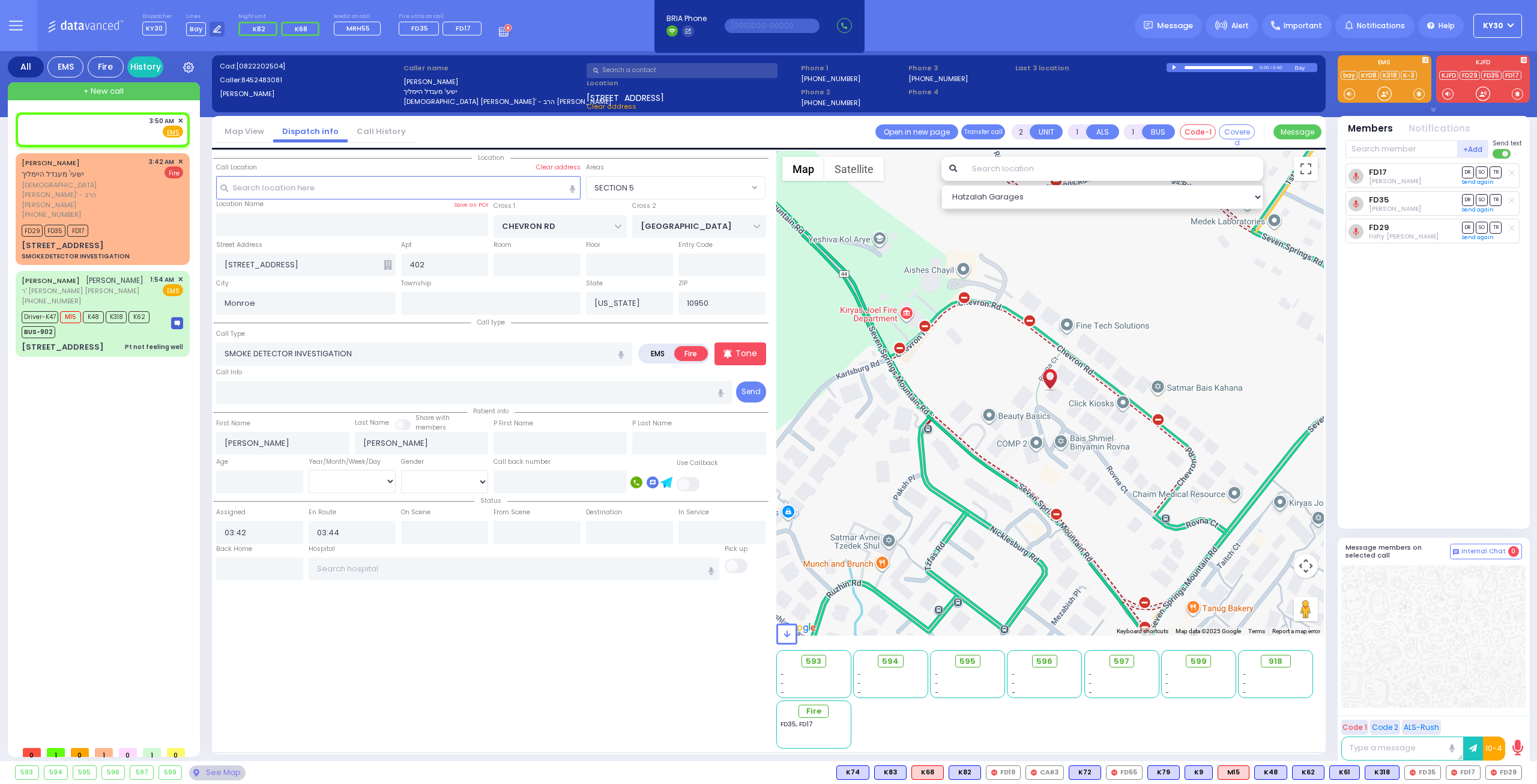
select select
radio input "true"
select select
type input "03:50"
select select "Hatzalah Garages"
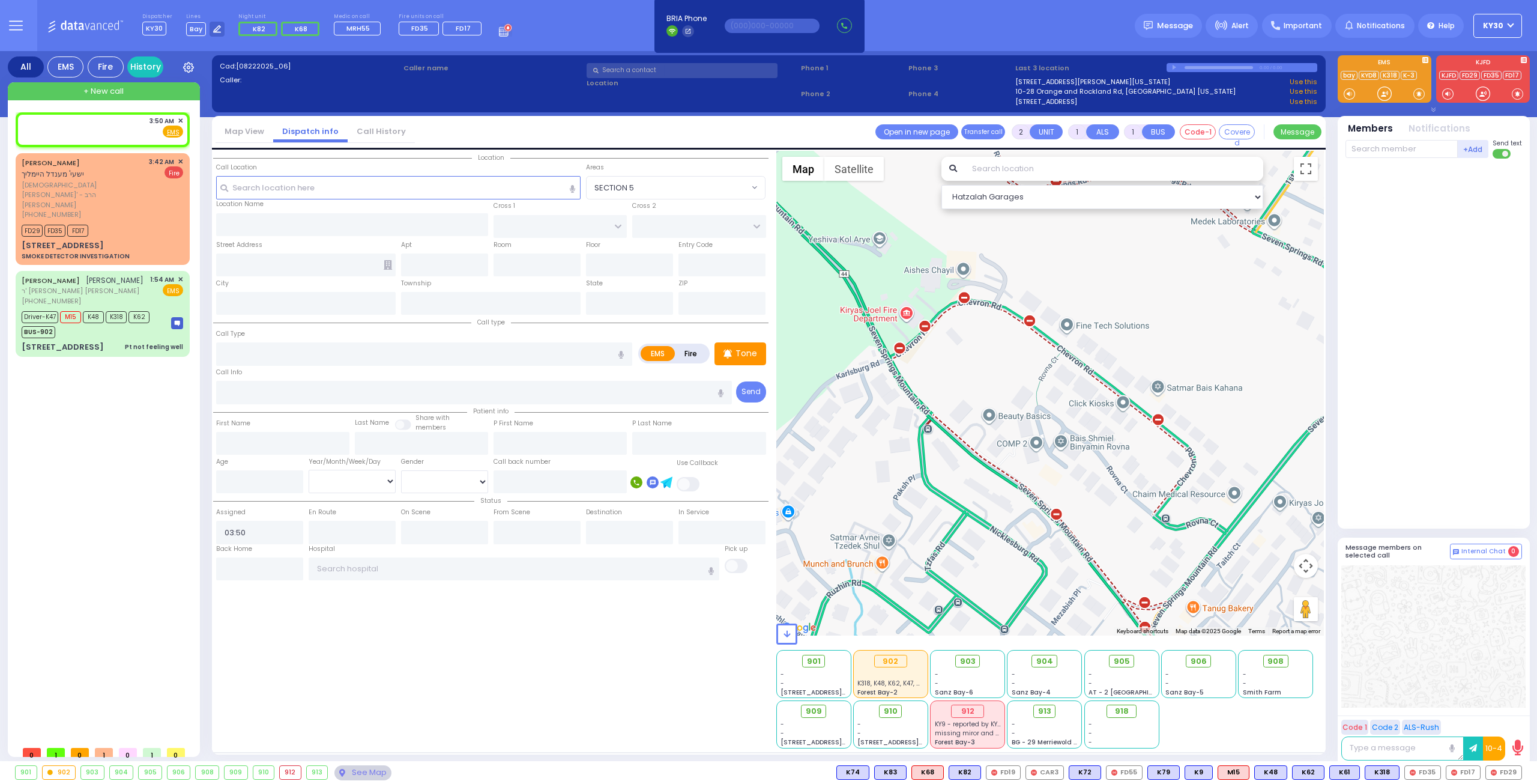
select select
radio input "true"
select select
select select "Hatzalah Garages"
click at [297, 188] on input "text" at bounding box center [399, 187] width 365 height 22
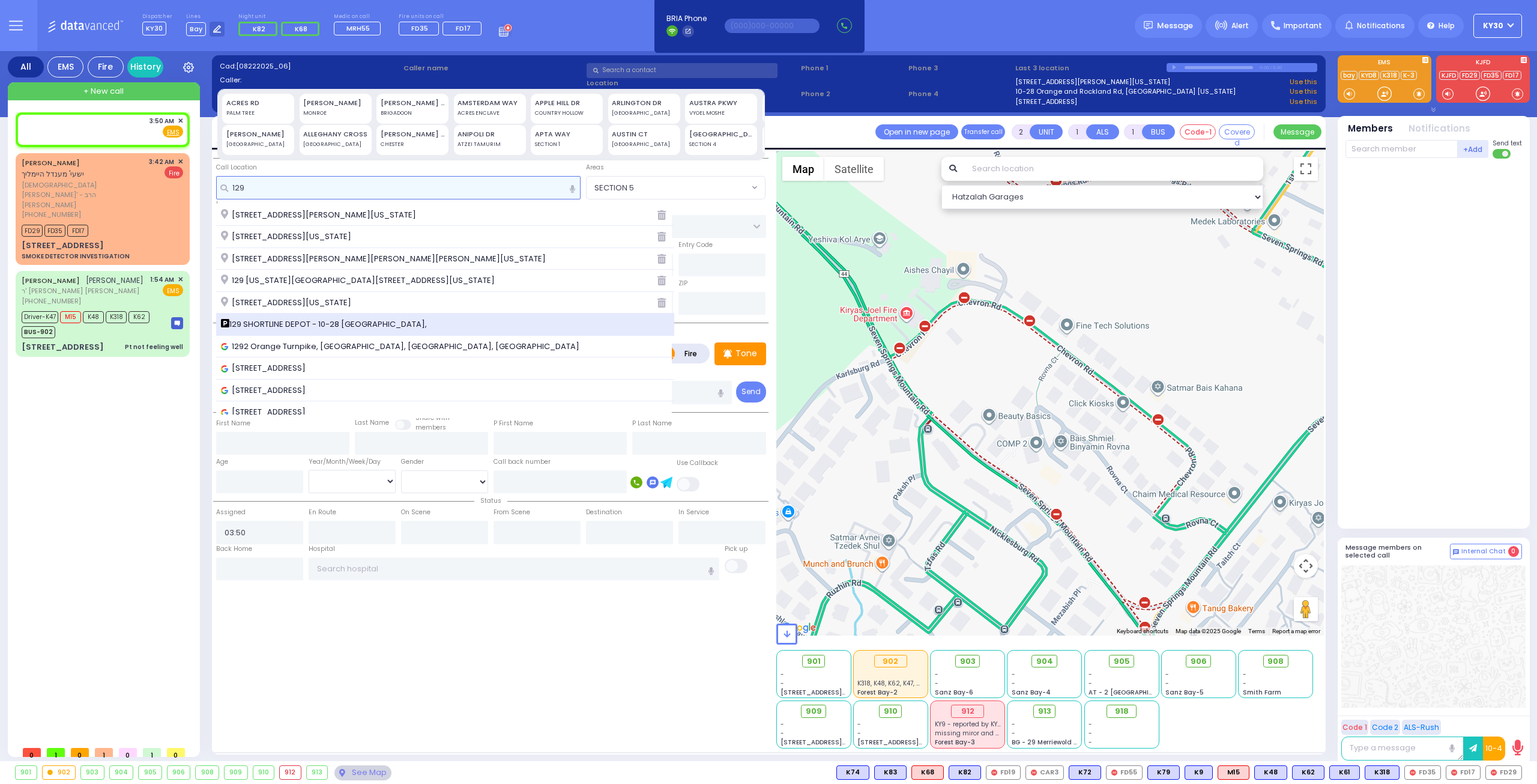
type input "129"
click at [340, 323] on span "129 SHORTLINE DEPOT - 10-28 [GEOGRAPHIC_DATA]," at bounding box center [326, 324] width 210 height 12
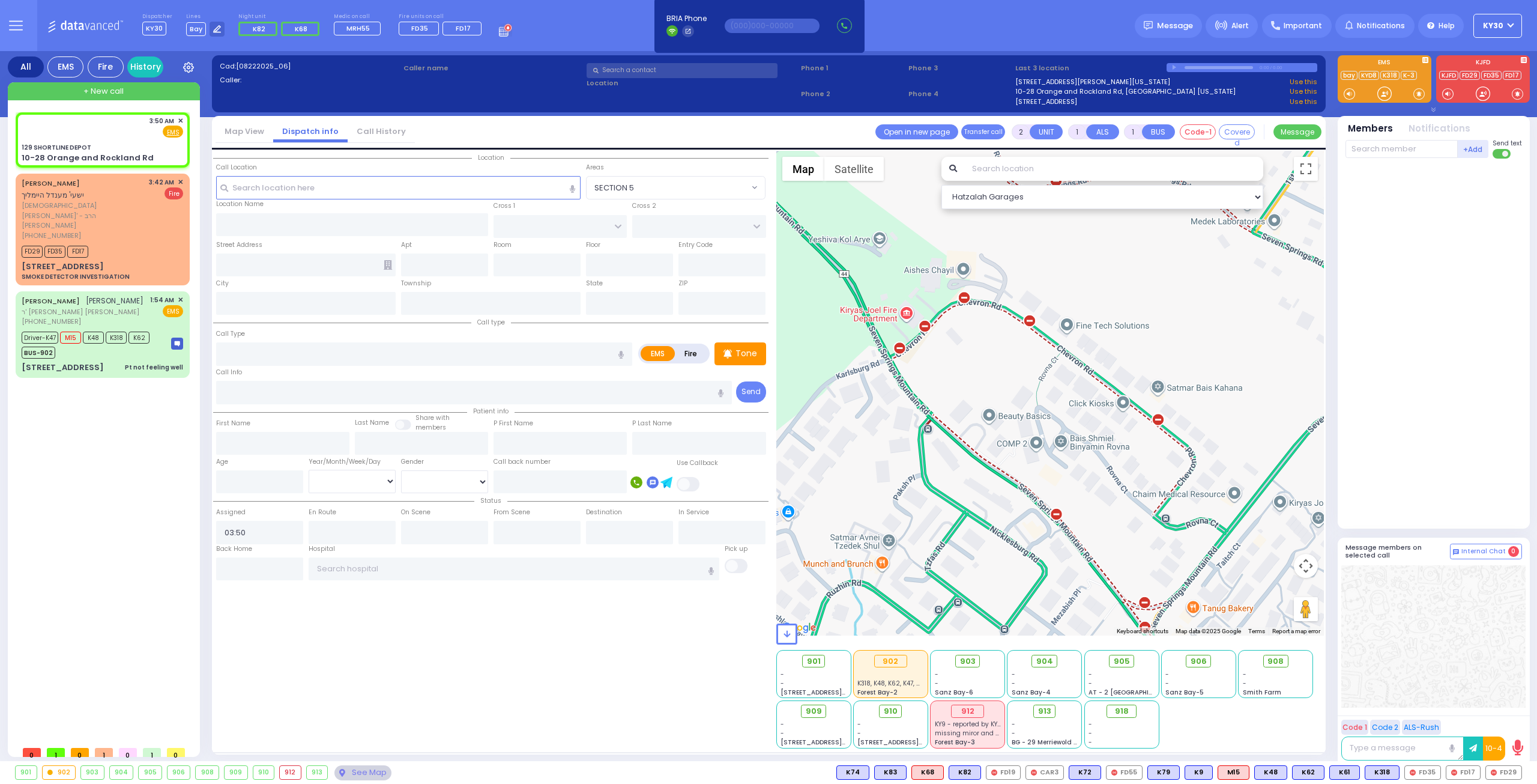
select select
radio input "true"
select select
select select "Hatzalah Garages"
type input "129 SHORTLINE DEPOT"
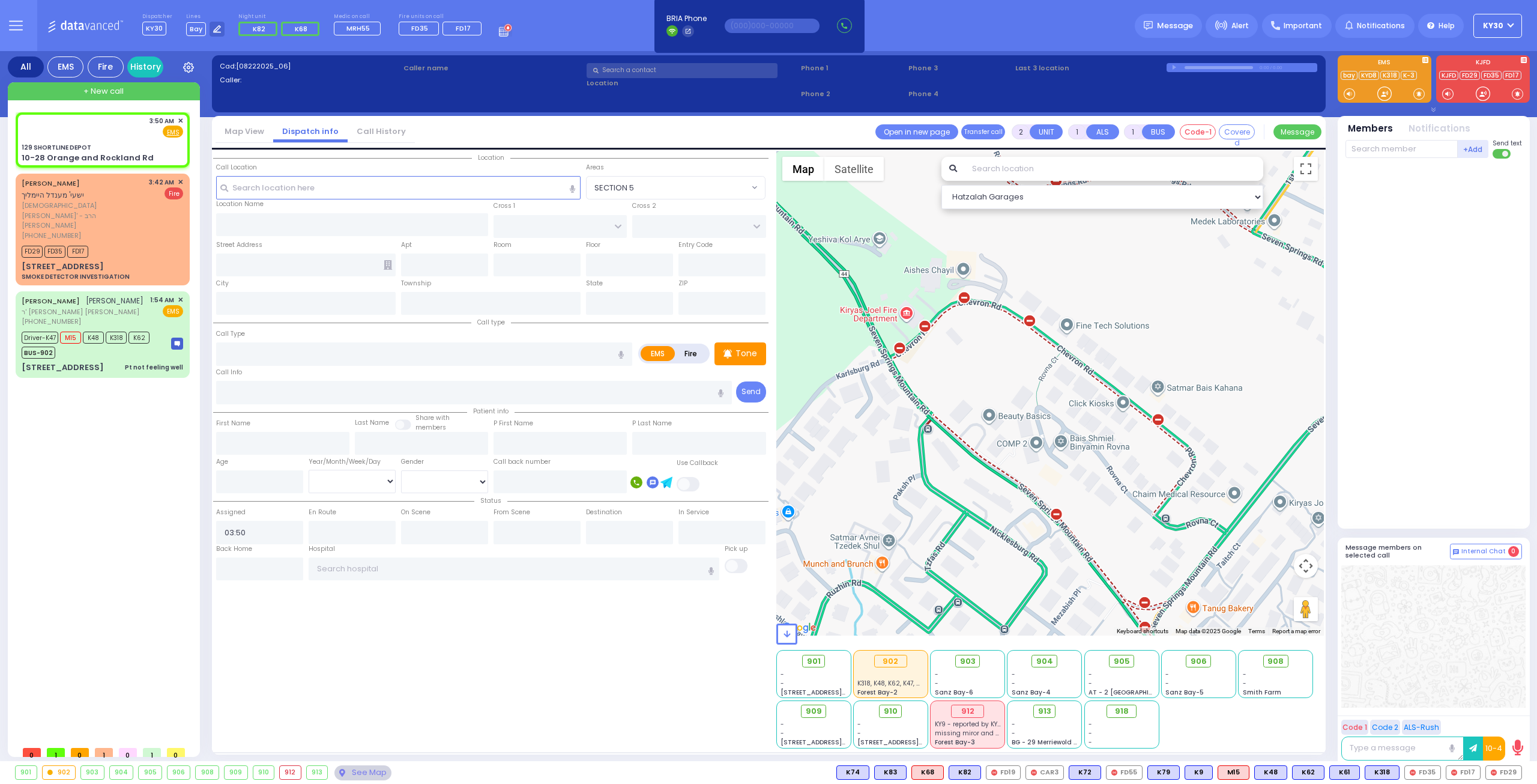
type input "10-28 Orange and Rockland Rd"
type input "Monroe"
type input "[US_STATE]"
type input "10950"
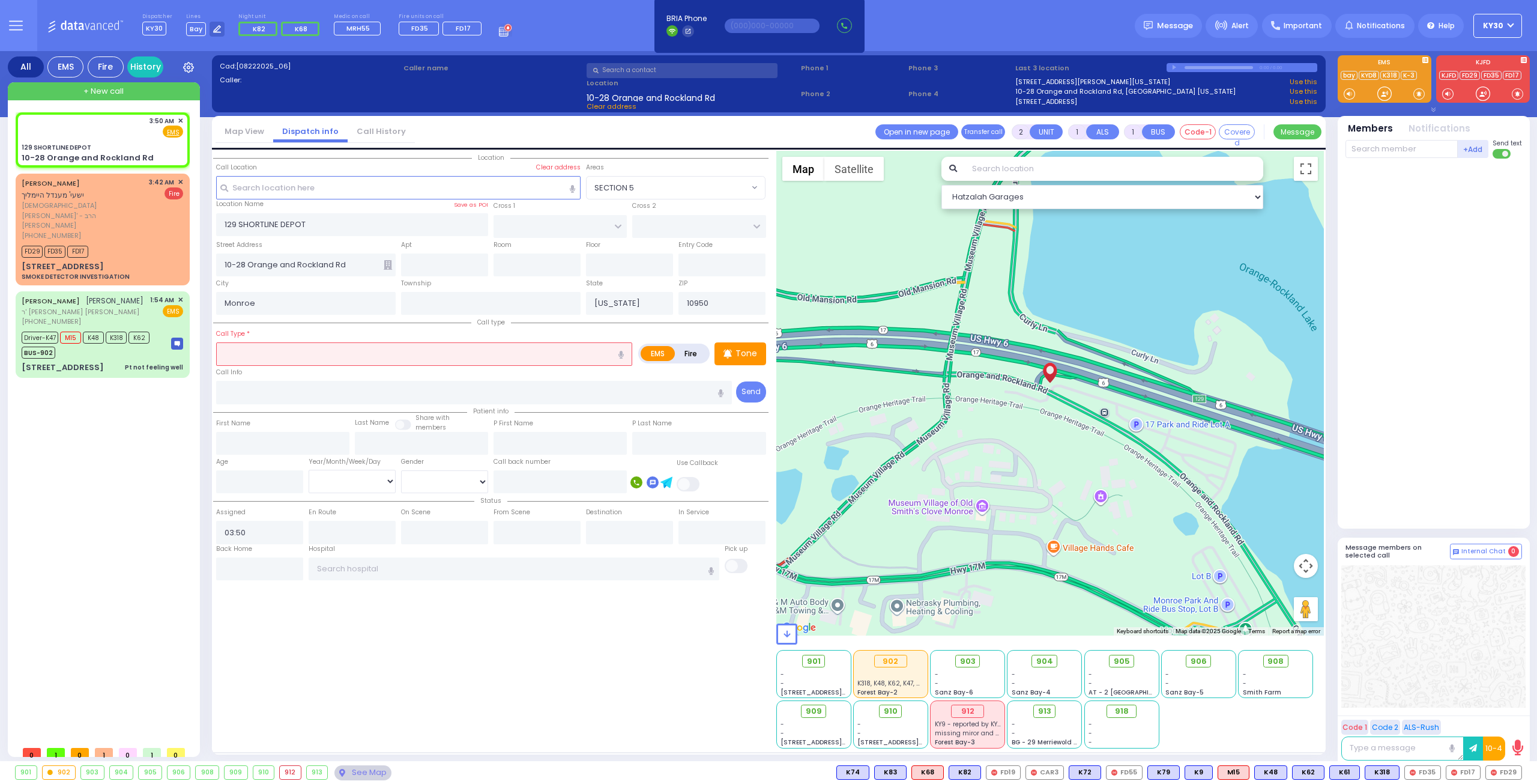
click at [319, 356] on input "text" at bounding box center [424, 353] width 416 height 22
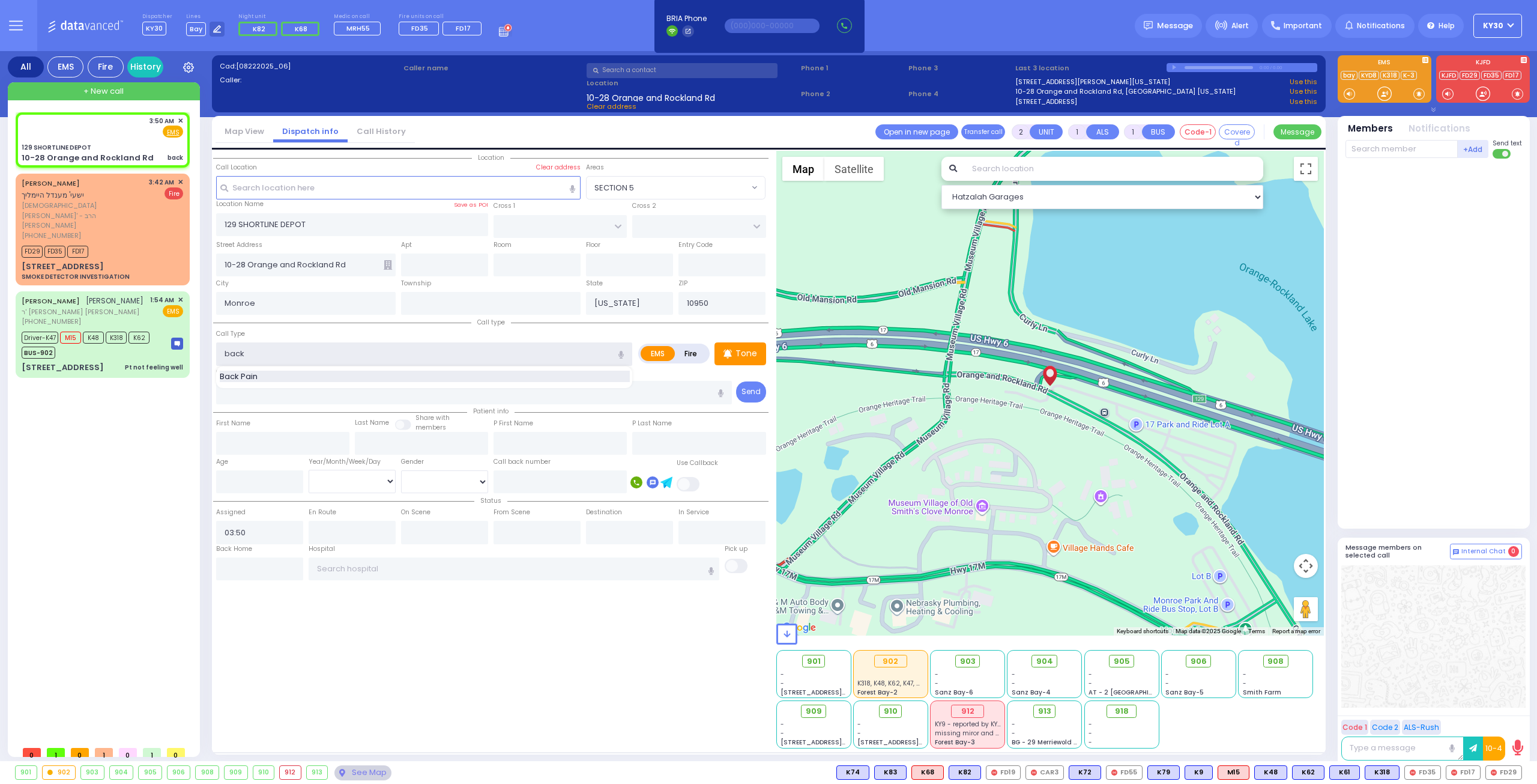
type input "back"
select select
radio input "true"
select select
select select "Hatzalah Garages"
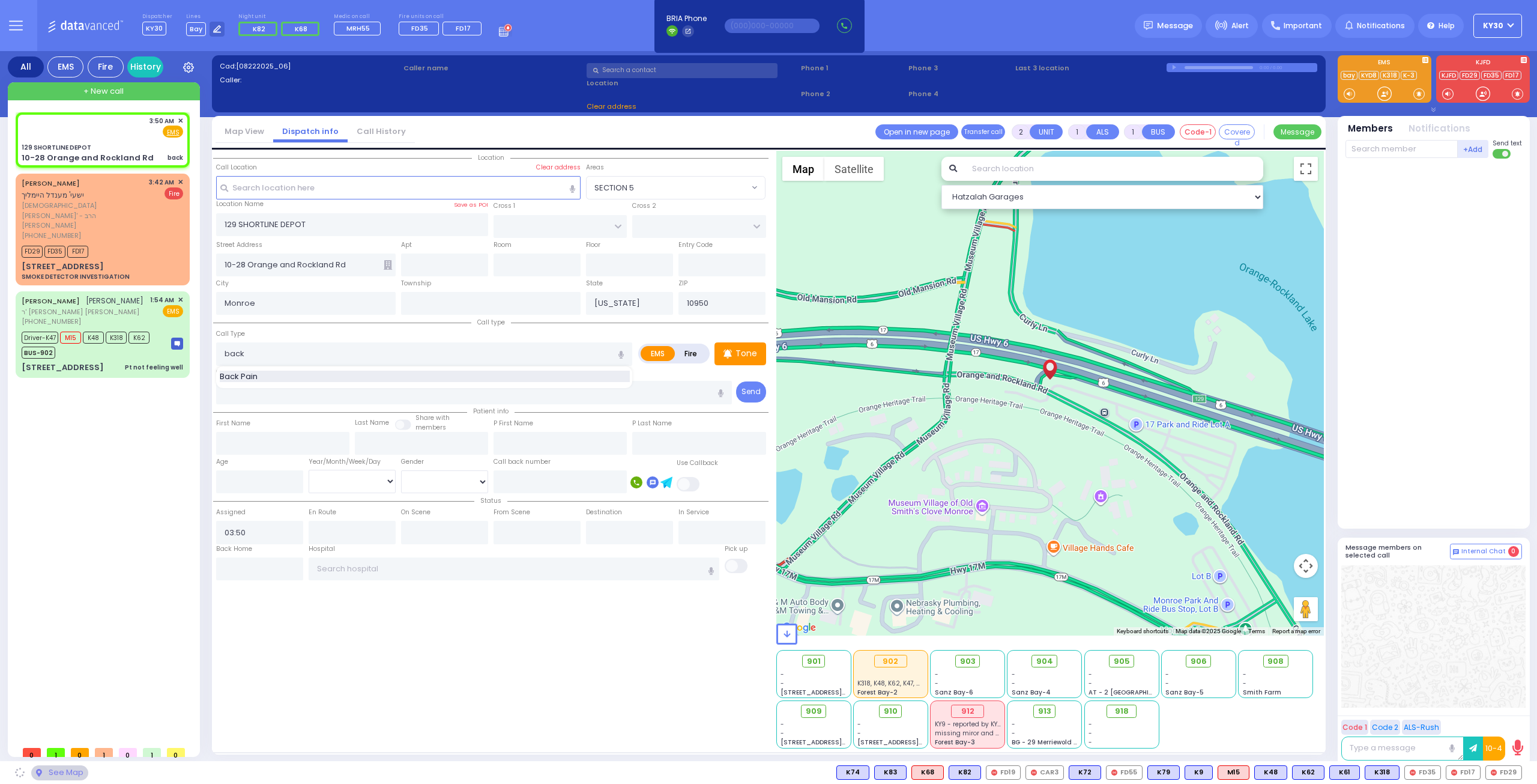
click at [243, 376] on span "Back Pain" at bounding box center [241, 376] width 42 height 12
type input "Back Pain"
type input "1"
type input "0"
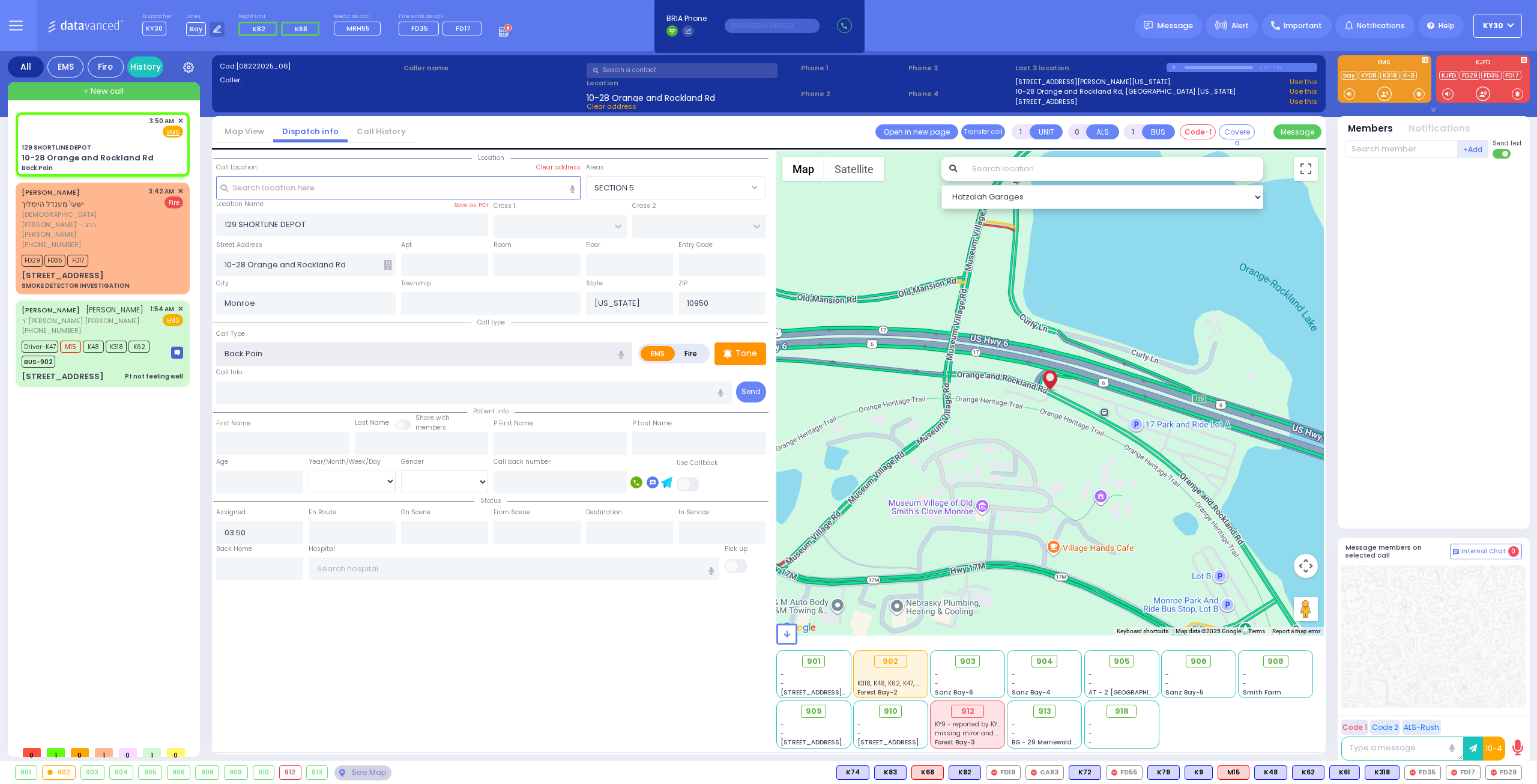
select select
radio input "true"
select select
select select "Hatzalah Garages"
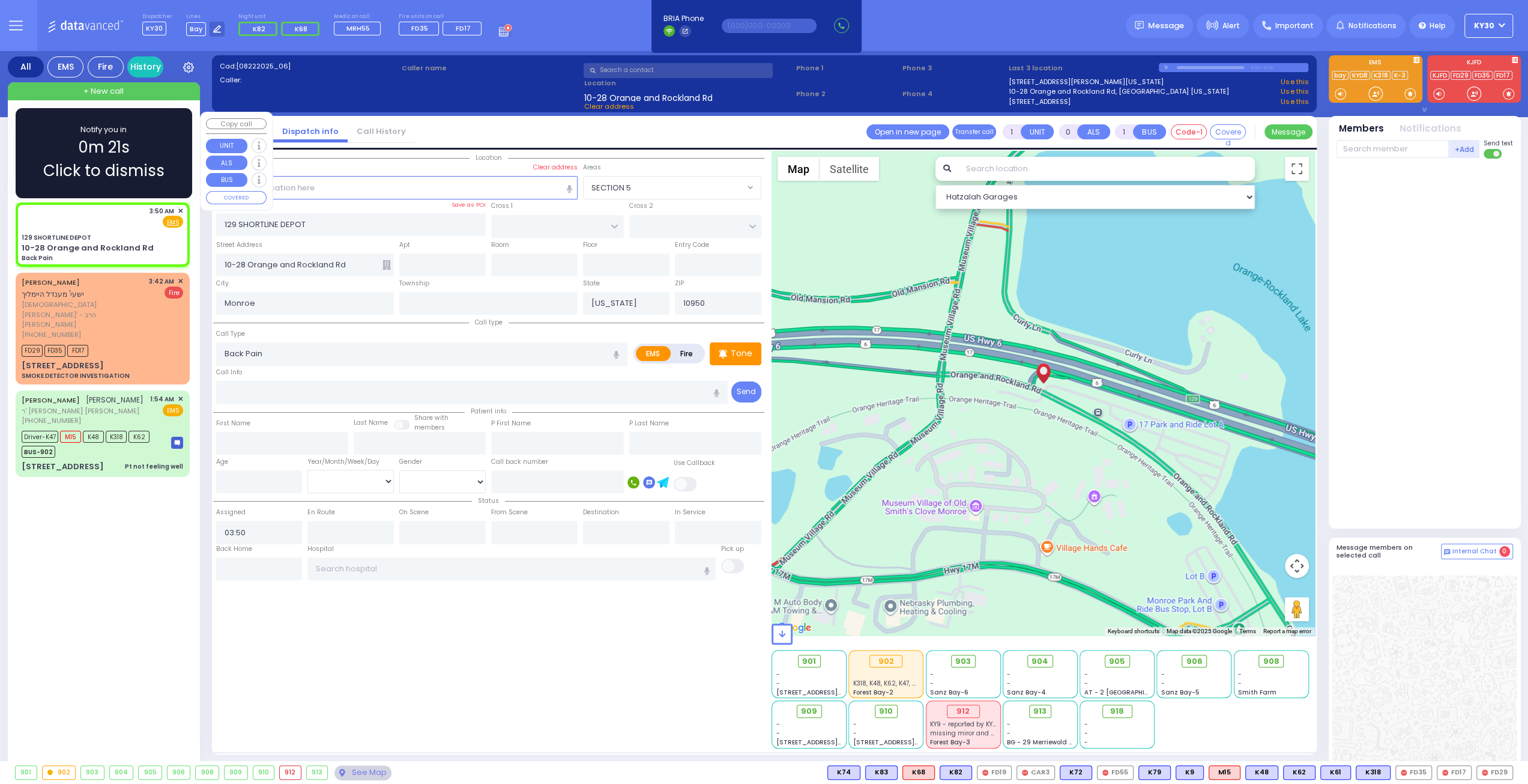
drag, startPoint x: 137, startPoint y: 224, endPoint x: 147, endPoint y: 223, distance: 10.0
click at [147, 223] on div "3:50 AM ✕ Fire EMS" at bounding box center [102, 217] width 161 height 22
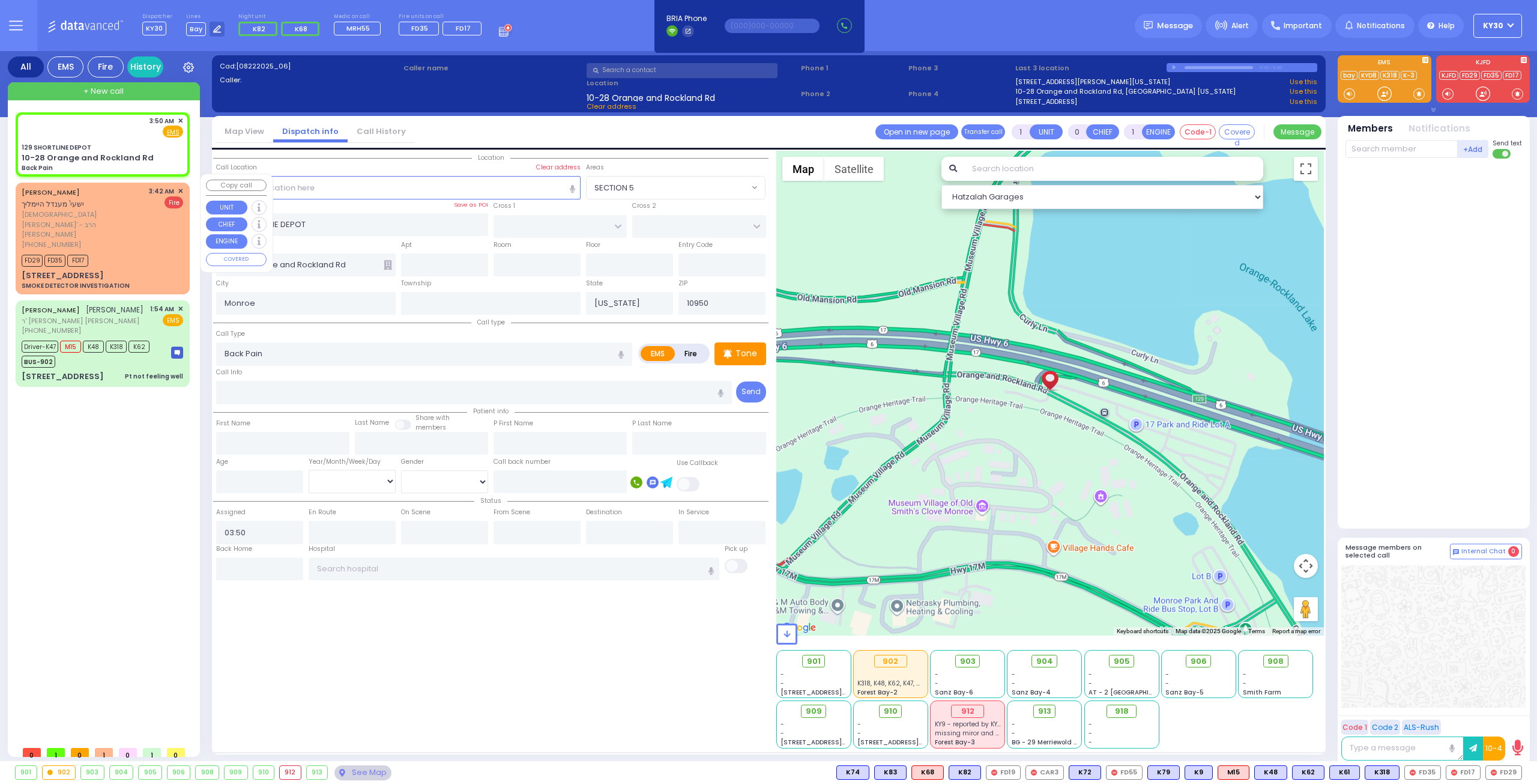
select select
radio input "true"
select select
select select "Hatzalah Garages"
select select
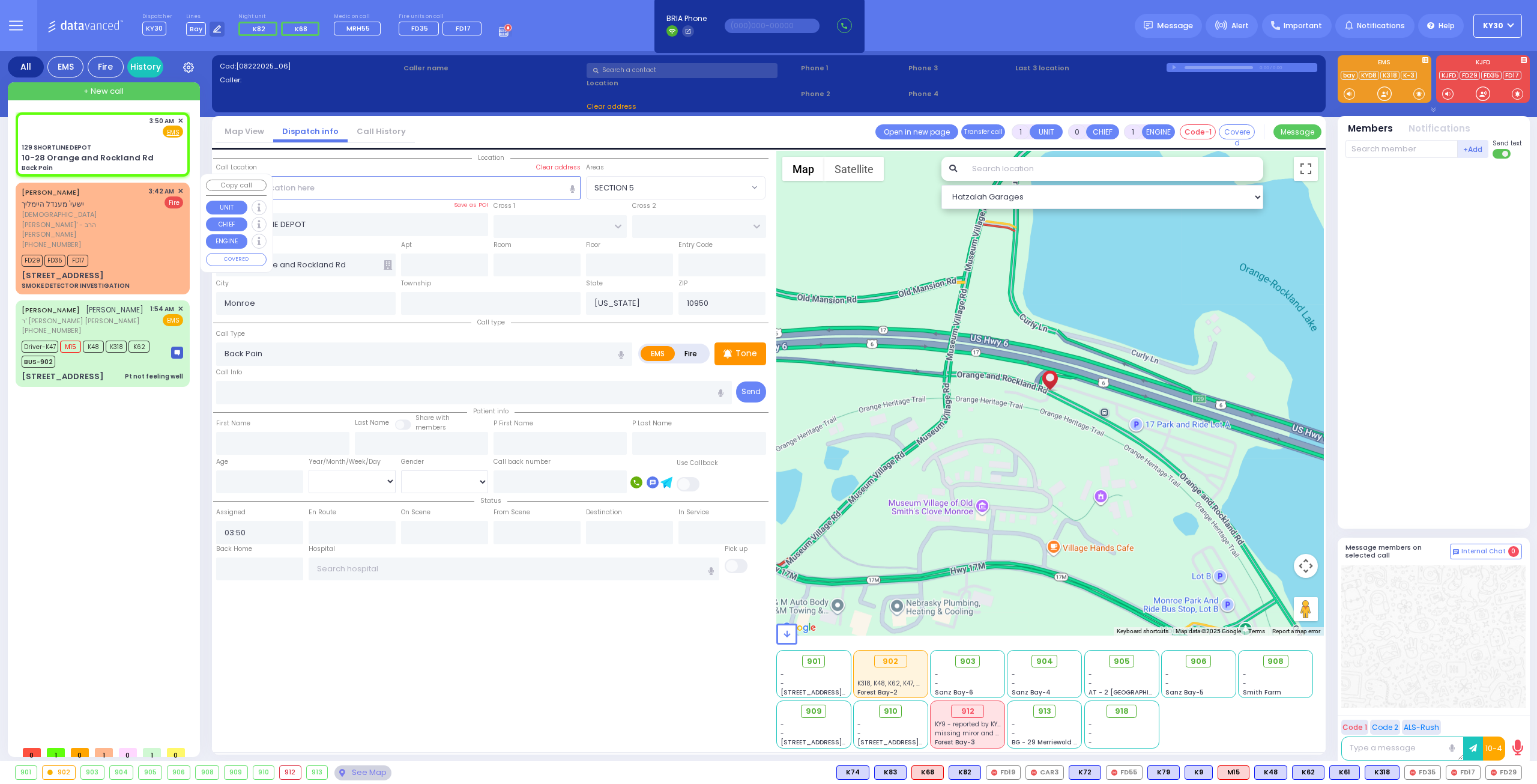
radio input "true"
select select
select select "Hatzalah Garages"
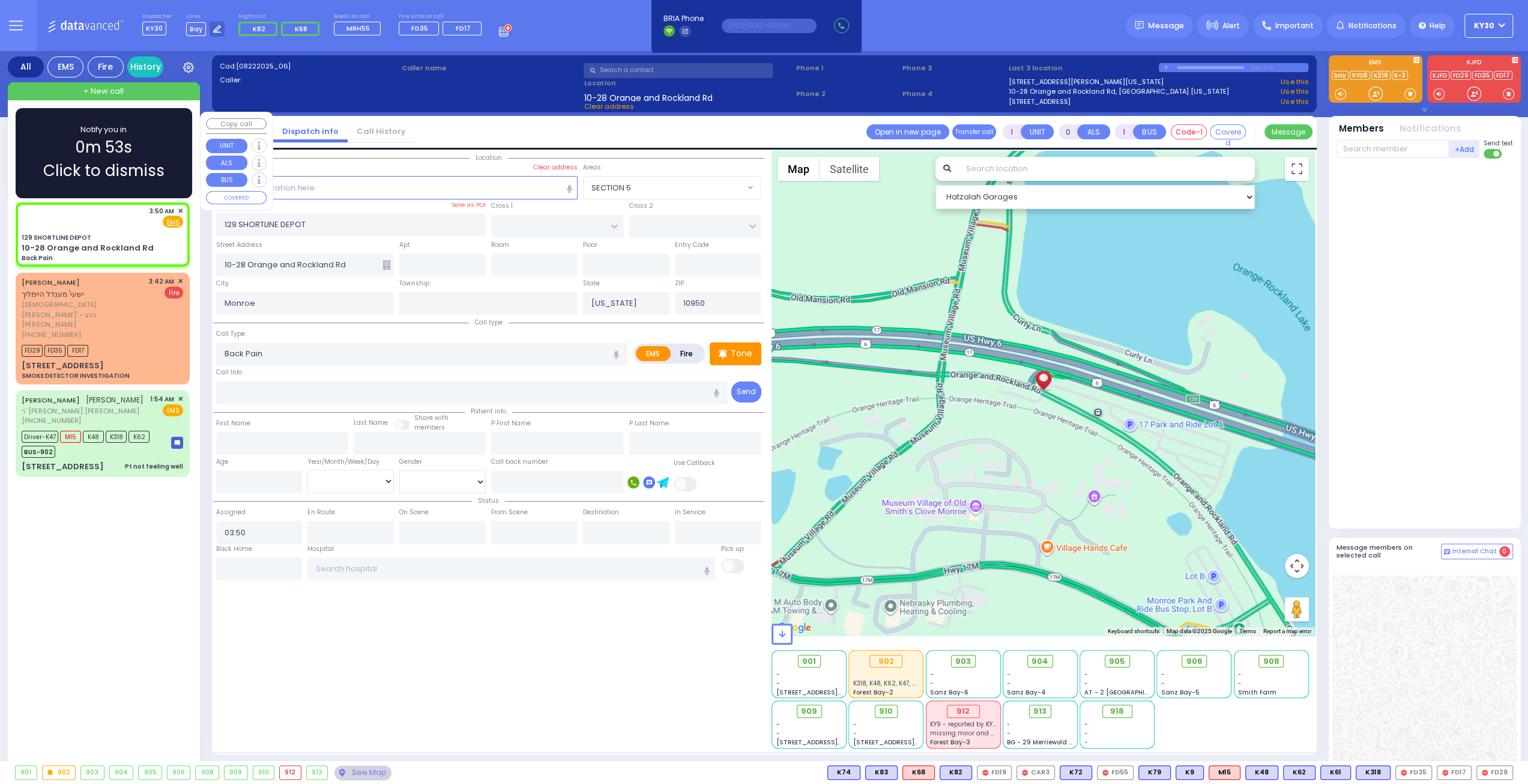
click at [117, 219] on div "3:50 AM ✕ Fire EMS" at bounding box center [102, 217] width 161 height 22
select select
radio input "true"
select select
select select "Hatzalah Garages"
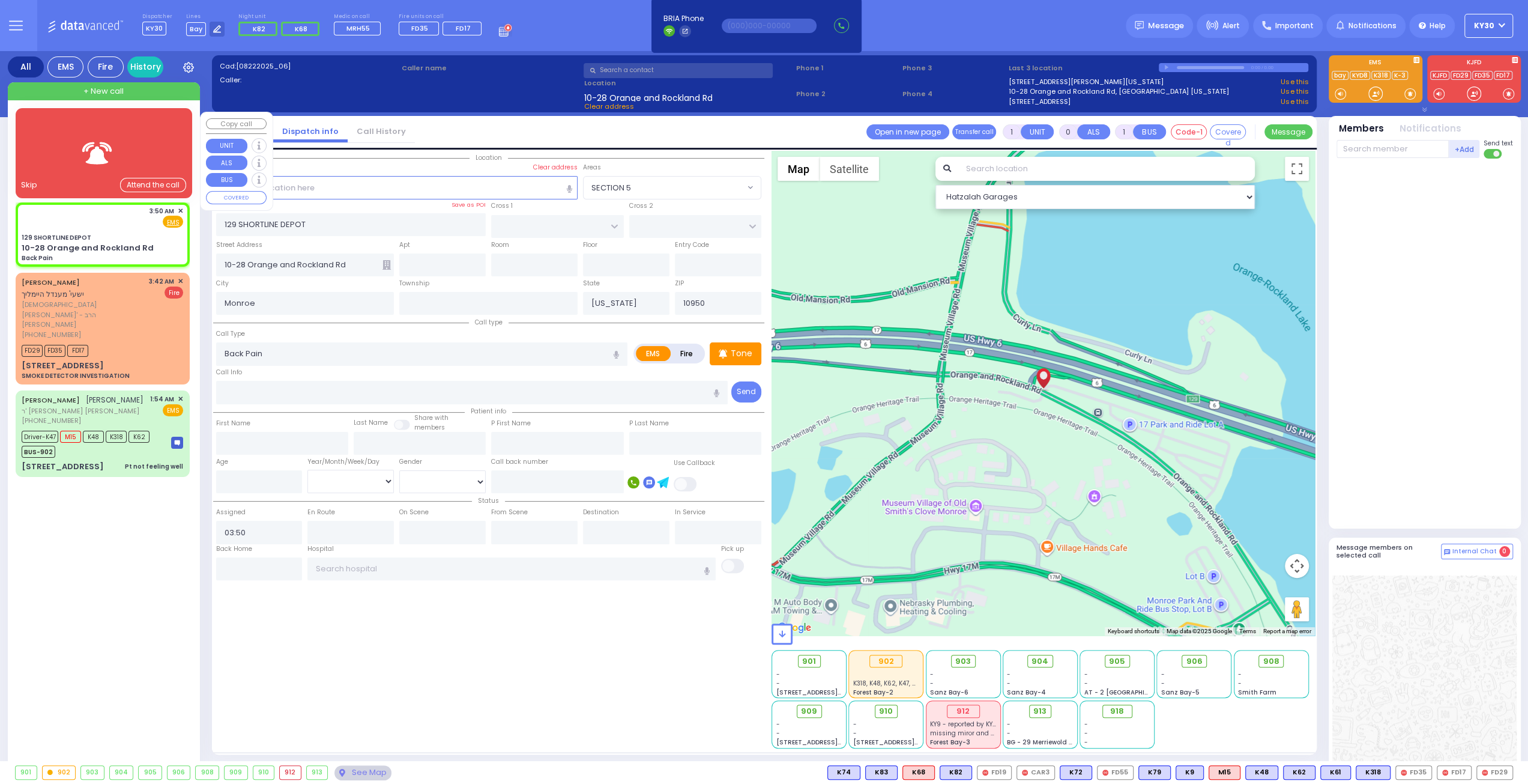
click at [137, 209] on div "3:50 AM ✕ Fire EMS" at bounding box center [102, 217] width 161 height 22
select select
radio input "true"
select select
select select "Hatzalah Garages"
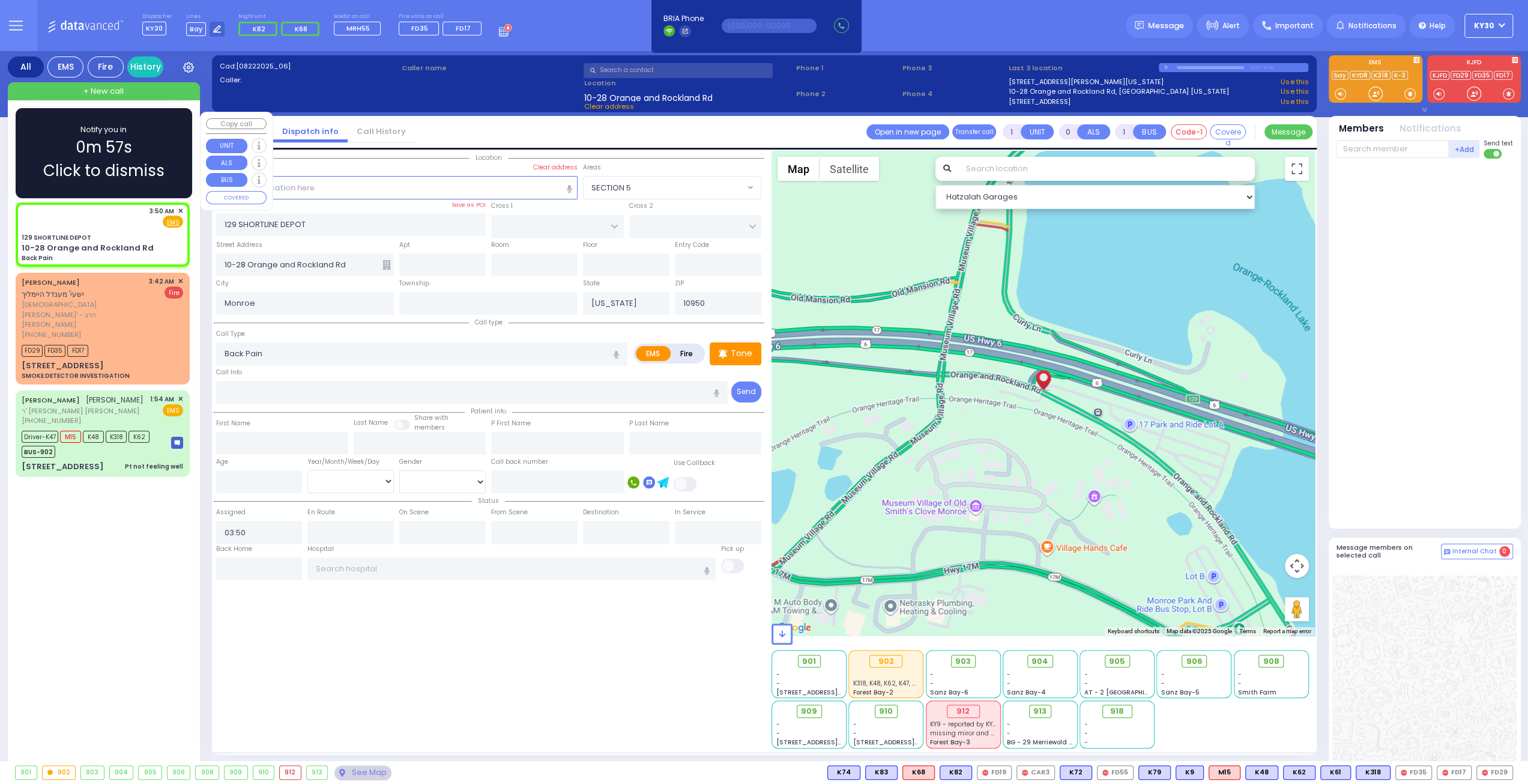
click at [110, 233] on div "129 SHORTLINE DEPOT" at bounding box center [102, 237] width 161 height 9
select select
radio input "true"
select select
select select "Hatzalah Garages"
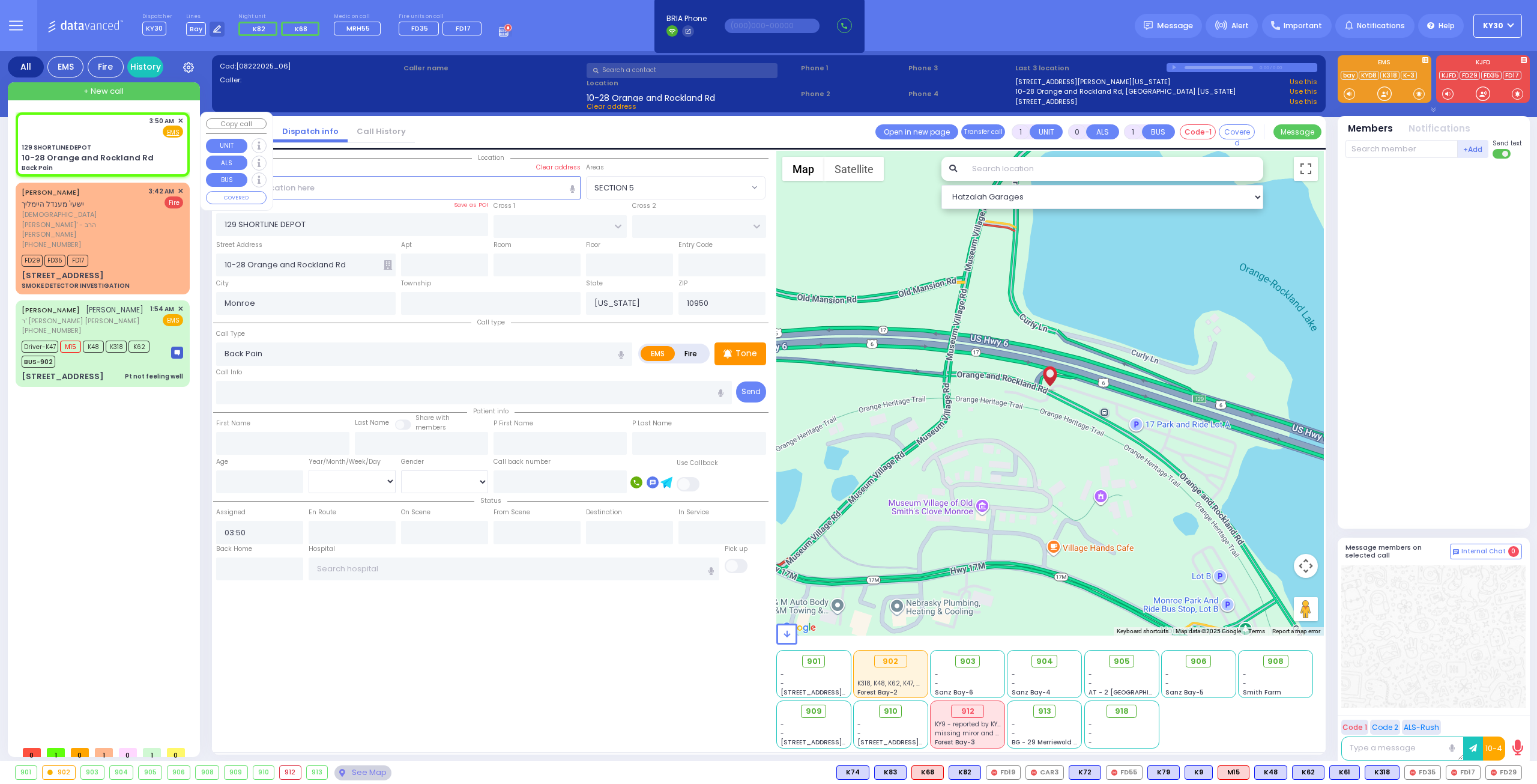
click at [121, 140] on div "3:50 AM ✕ Fire EMS" at bounding box center [102, 144] width 169 height 61
select select
radio input "true"
select select
select select "Hatzalah Garages"
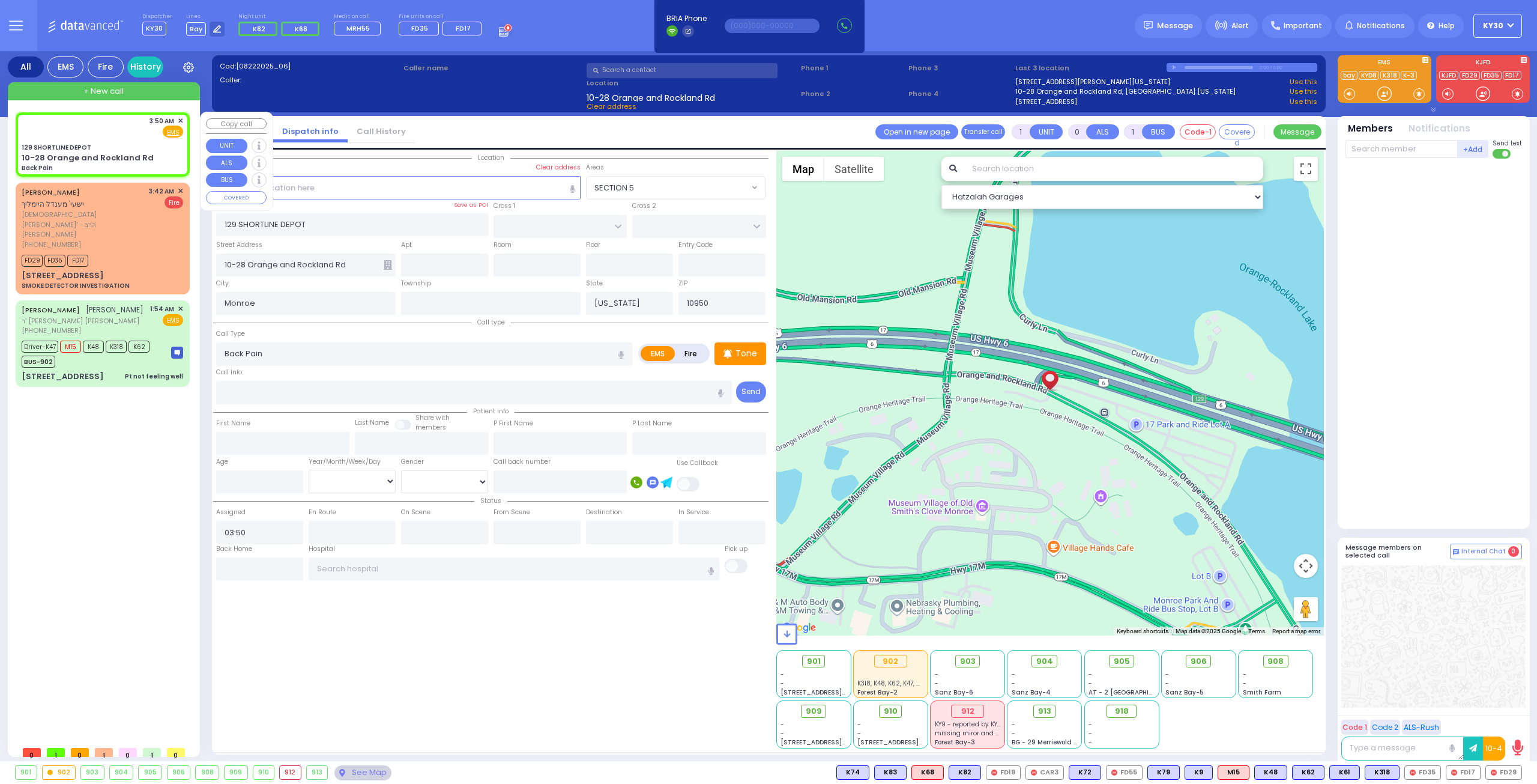
click at [117, 130] on div "3:50 AM ✕ Fire EMS" at bounding box center [102, 126] width 161 height 22
select select
radio input "true"
select select
select select "Hatzalah Garages"
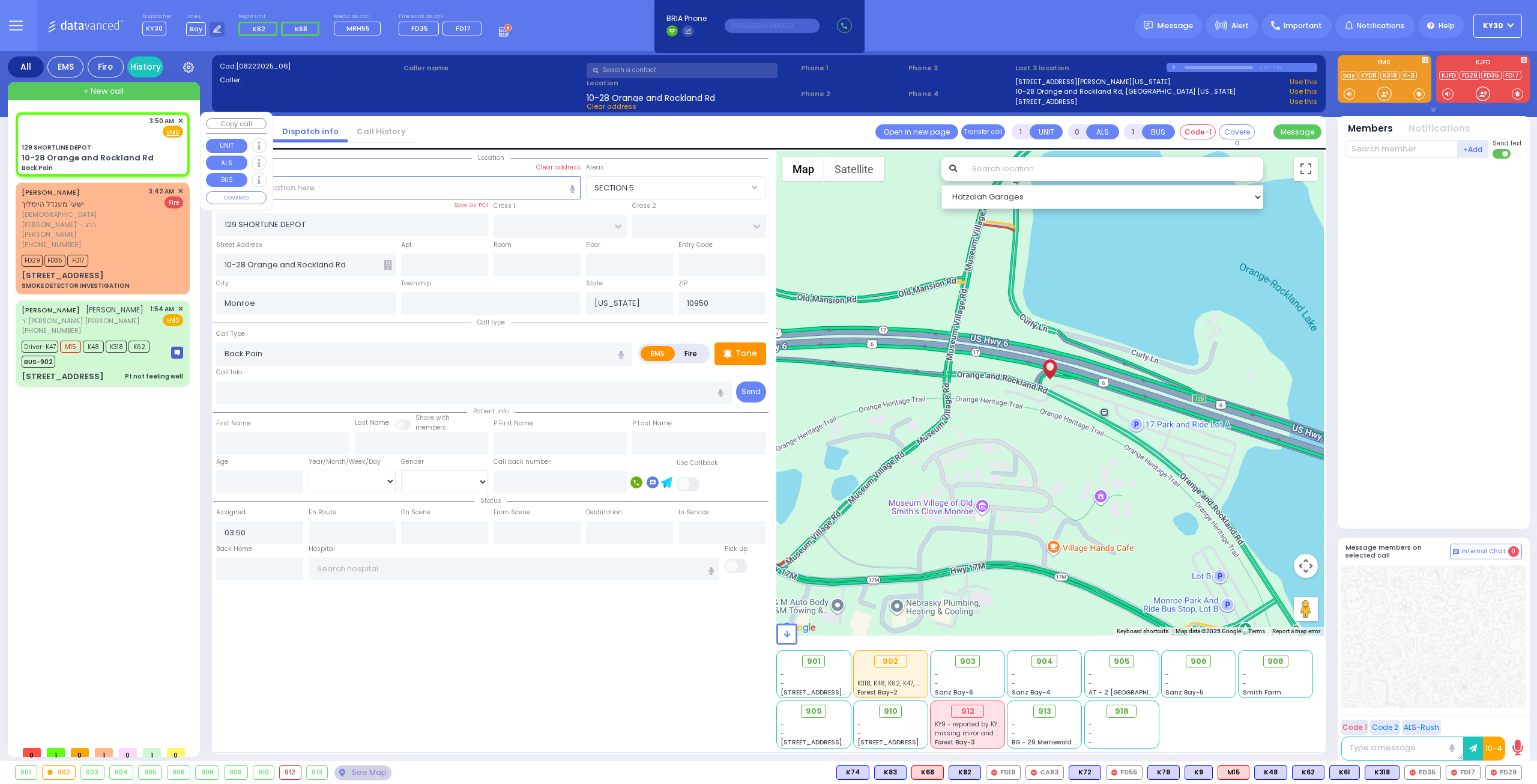
click at [140, 134] on div "3:50 AM ✕ Fire EMS" at bounding box center [102, 126] width 161 height 22
select select
radio input "true"
select select
select select "Hatzalah Garages"
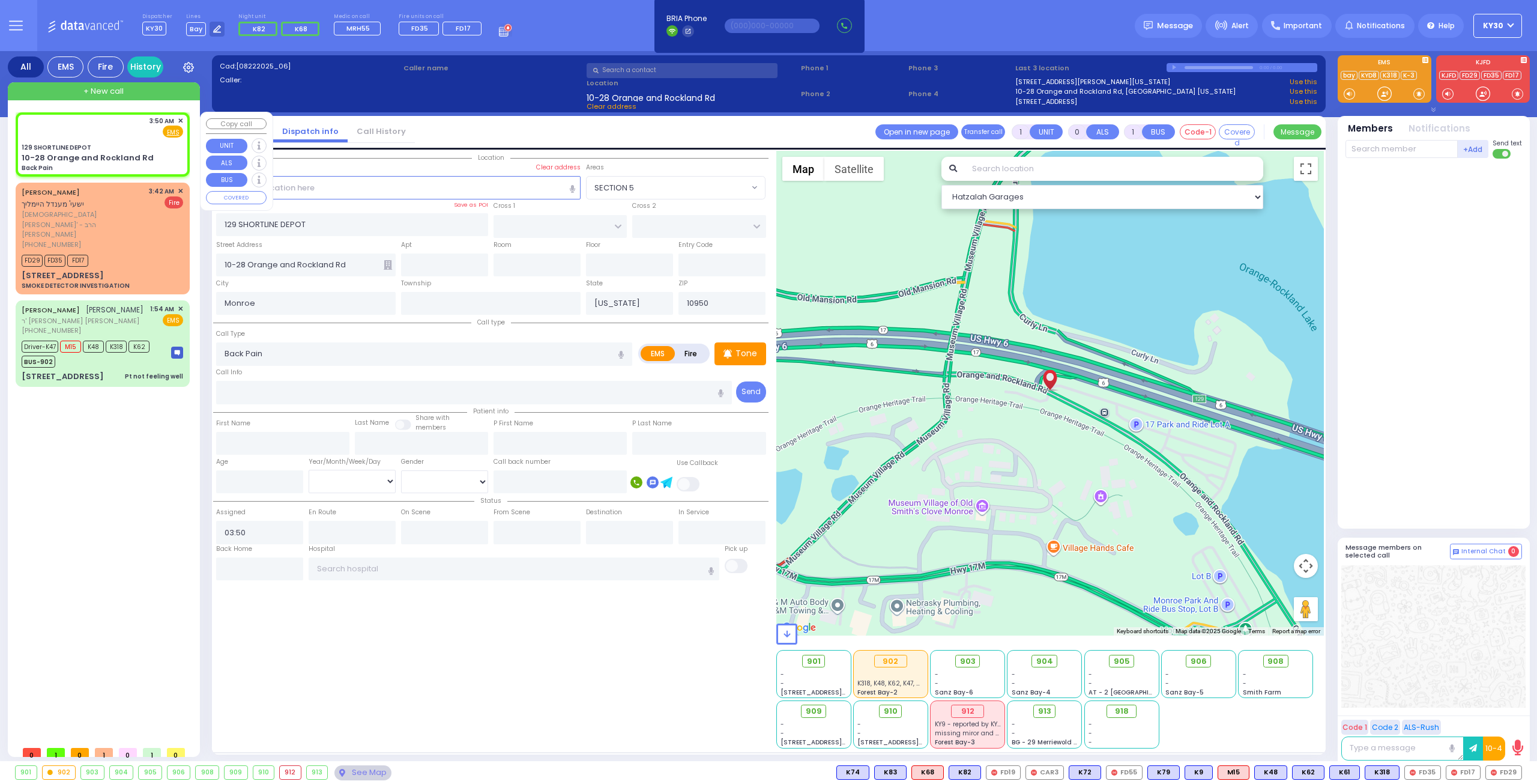
click at [180, 120] on span "✕" at bounding box center [181, 120] width 5 height 10
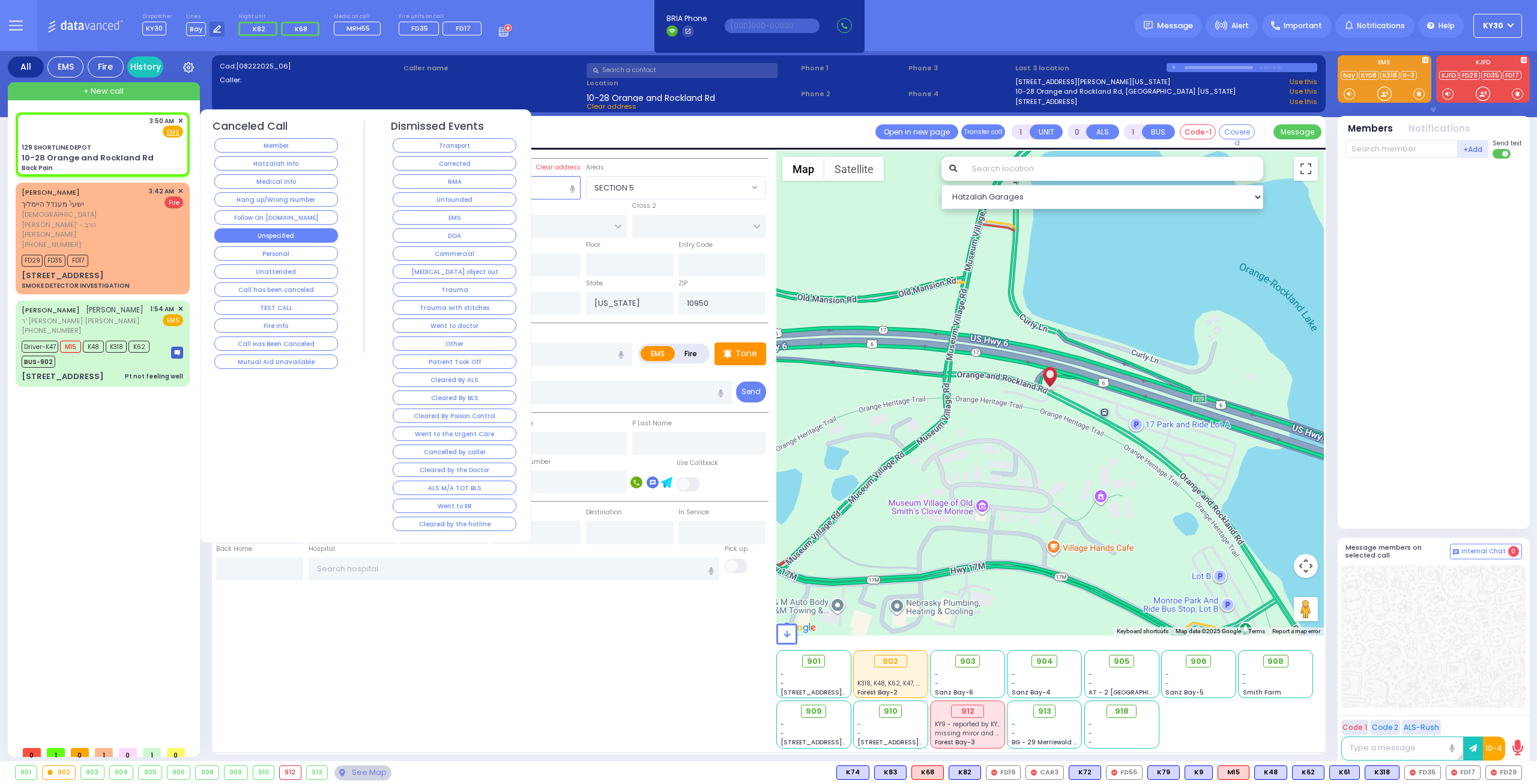
click at [296, 234] on button "Unspecified" at bounding box center [277, 235] width 124 height 14
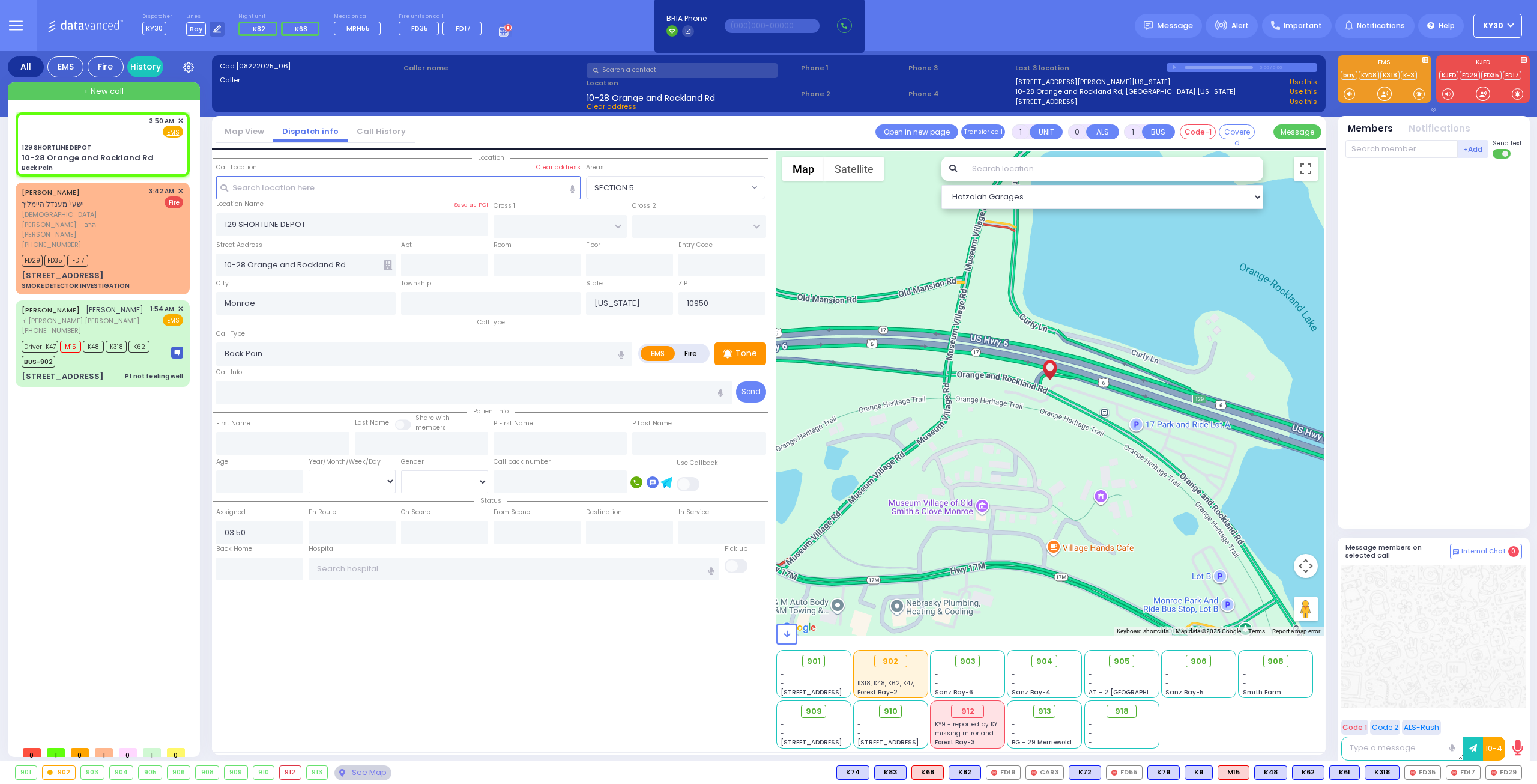
select select
radio input "true"
select select
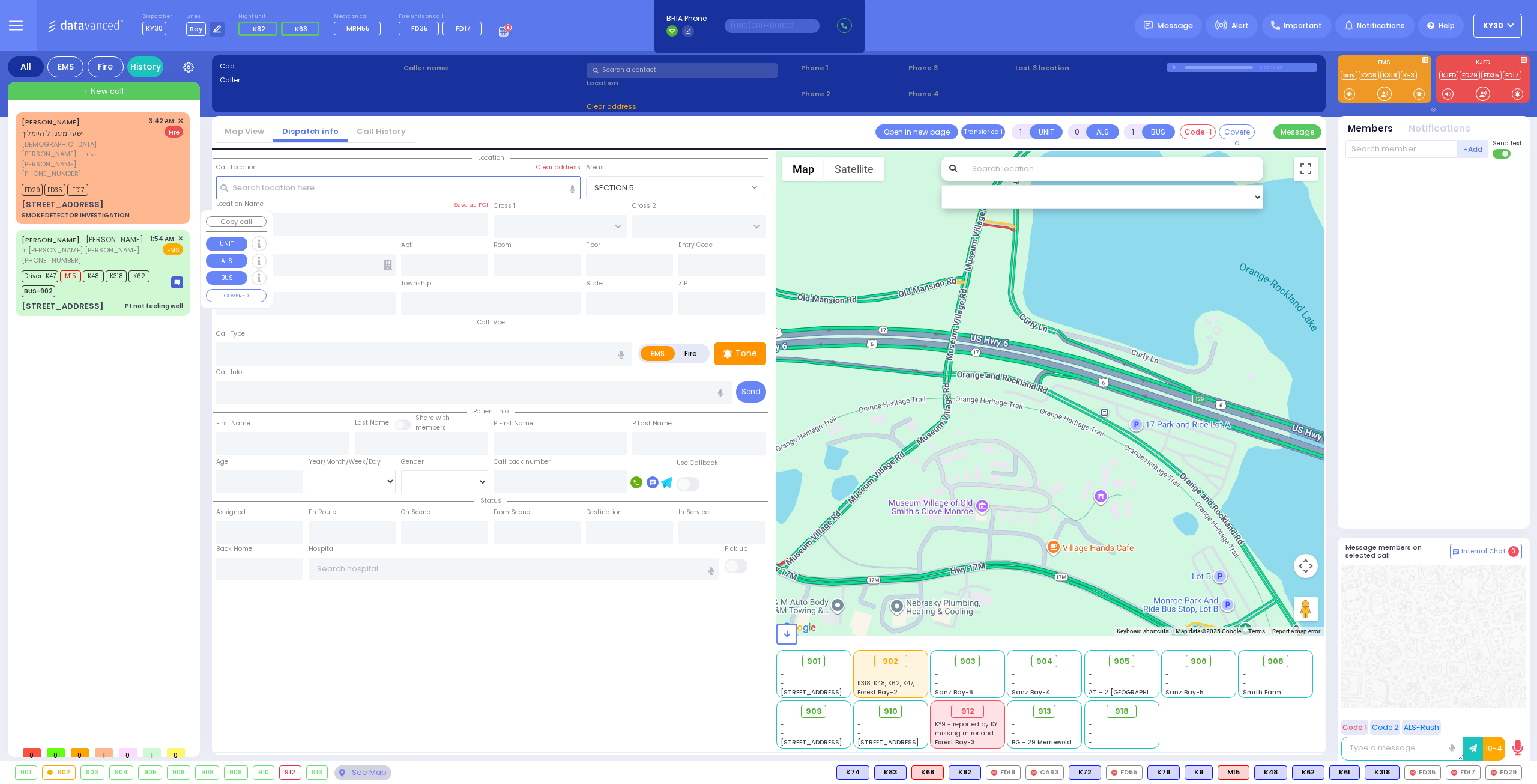
click at [128, 282] on div "BUS-902" at bounding box center [85, 289] width 128 height 15
type input "6"
select select
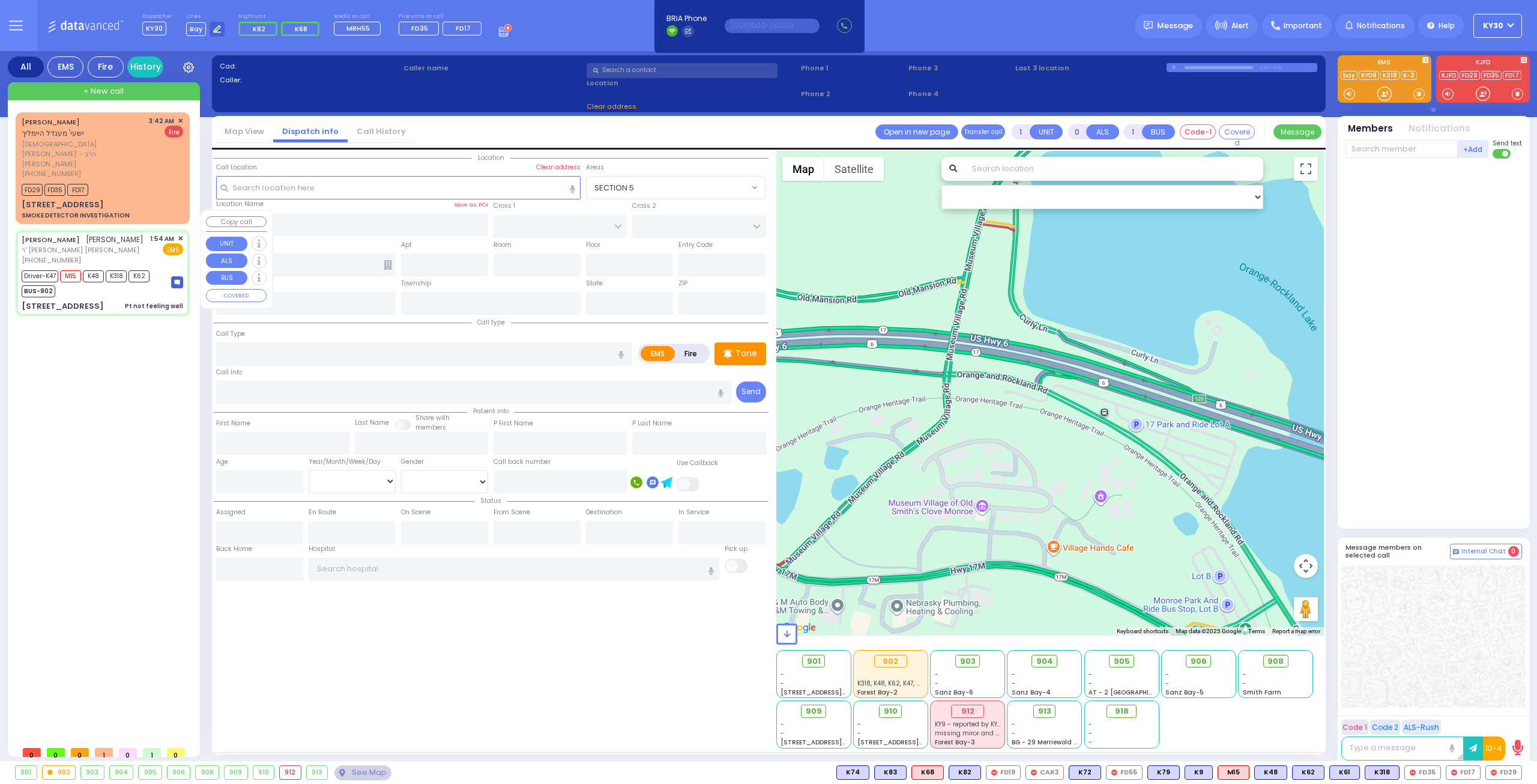
type input "Pt not feeling well"
radio input "true"
type input "MOSHE"
type input "[PERSON_NAME]"
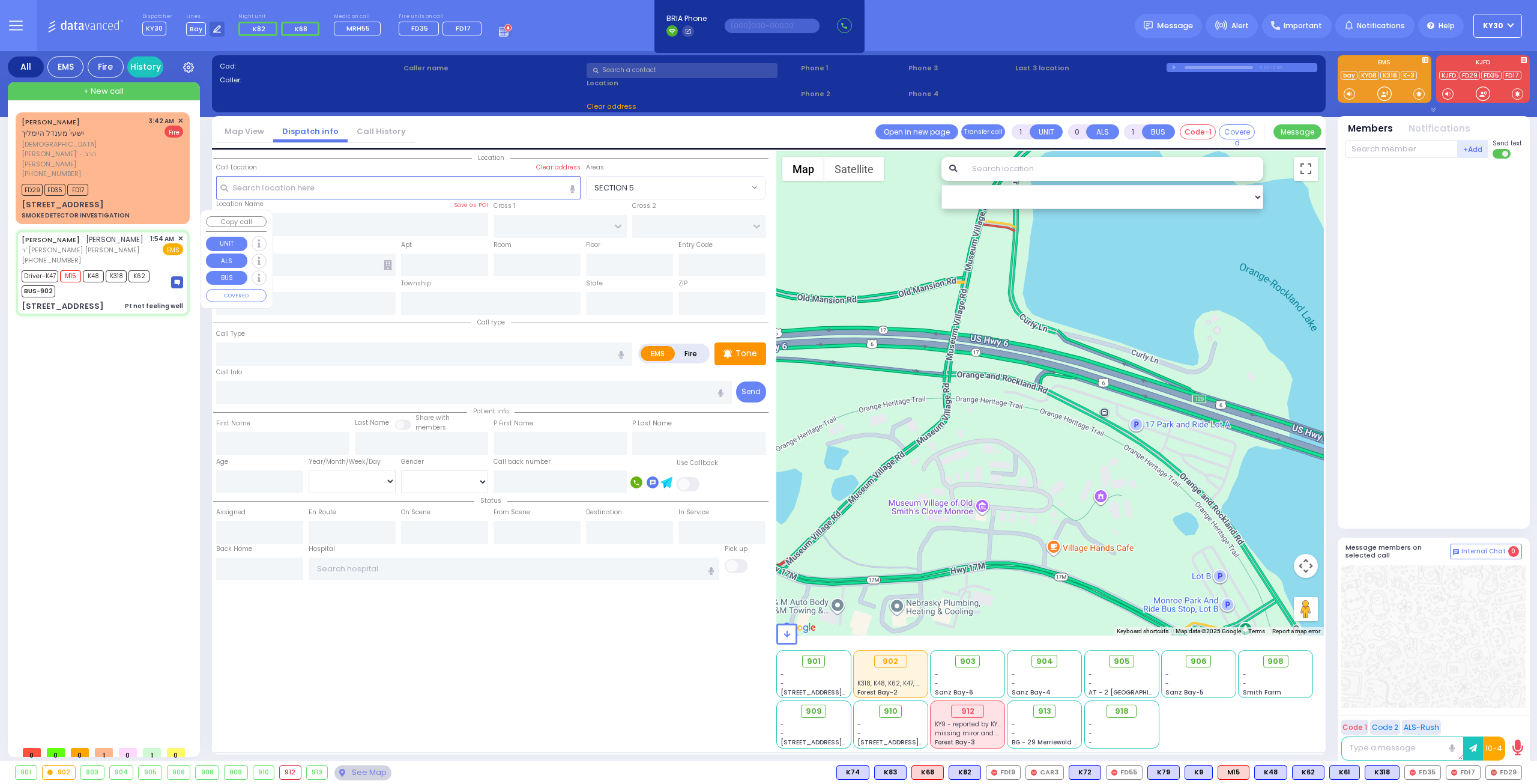
type input "[PERSON_NAME]"
type input "2"
select select "Month"
select select "[DEMOGRAPHIC_DATA]"
type input "01:54"
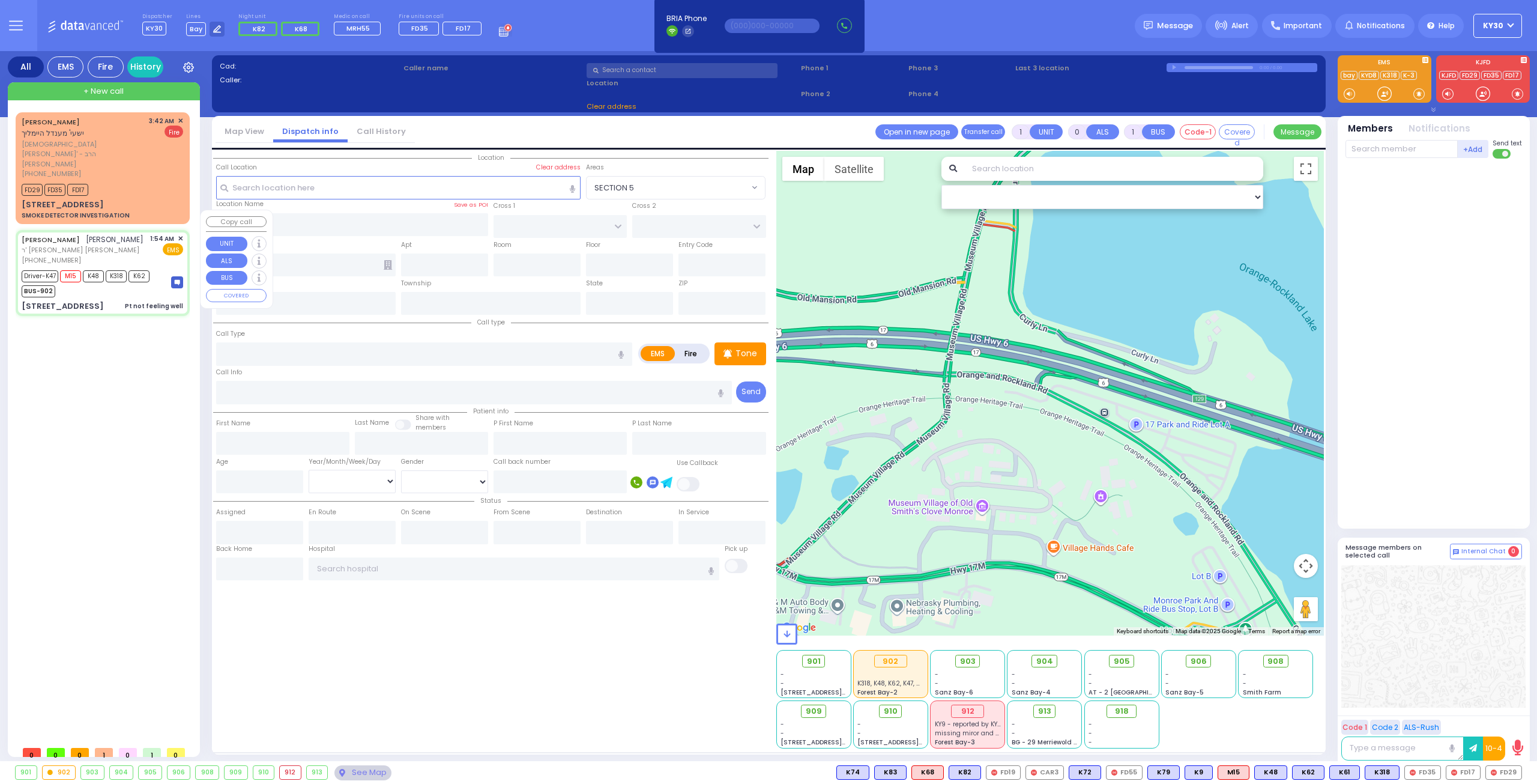
type input "01:54"
type input "01:56"
type input "02:17"
type input "02:46"
type input "02:51"
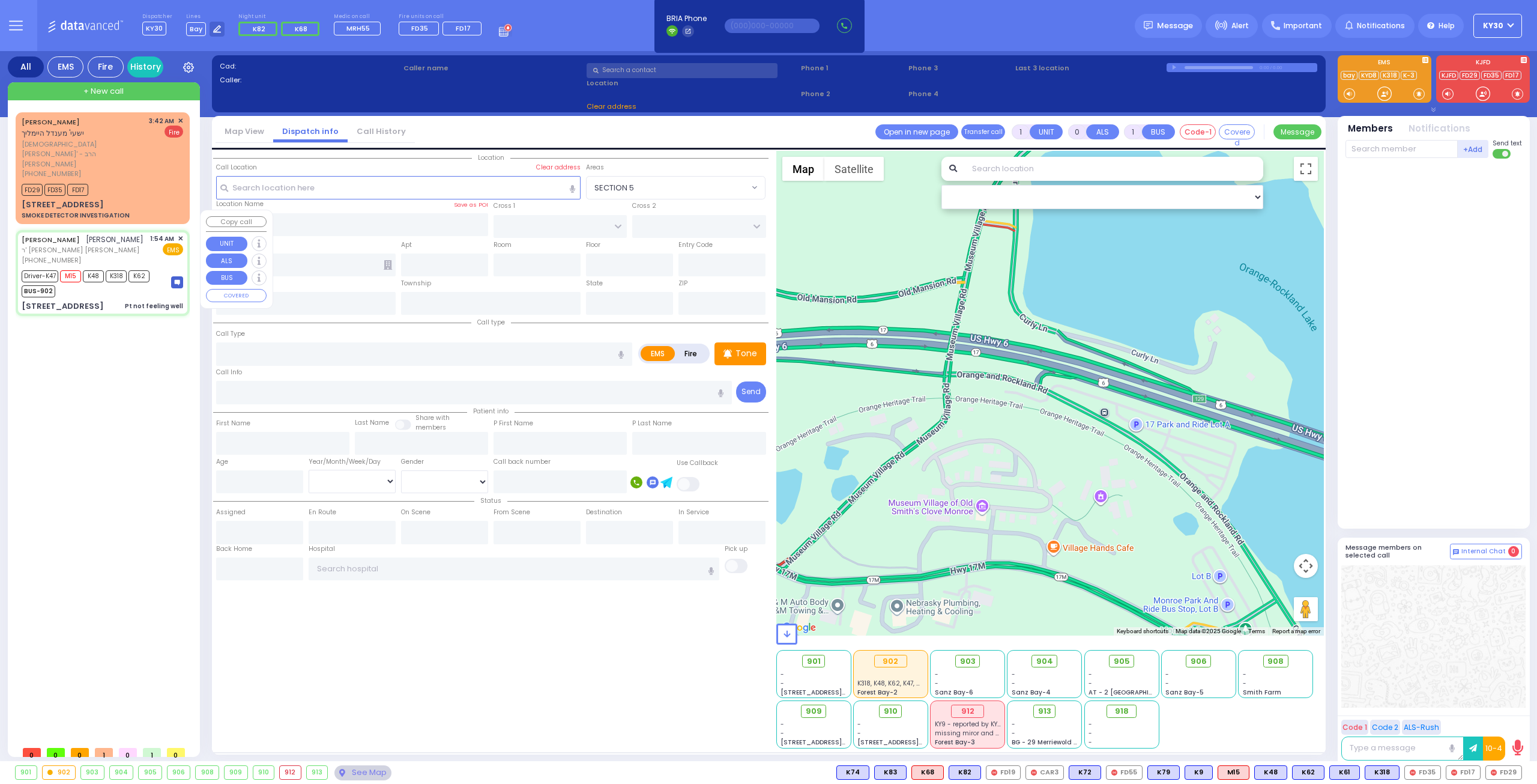
type input "[GEOGRAPHIC_DATA]"
type input "ACRES RD"
type input "DINEV RD"
type input "[STREET_ADDRESS]"
type input "201"
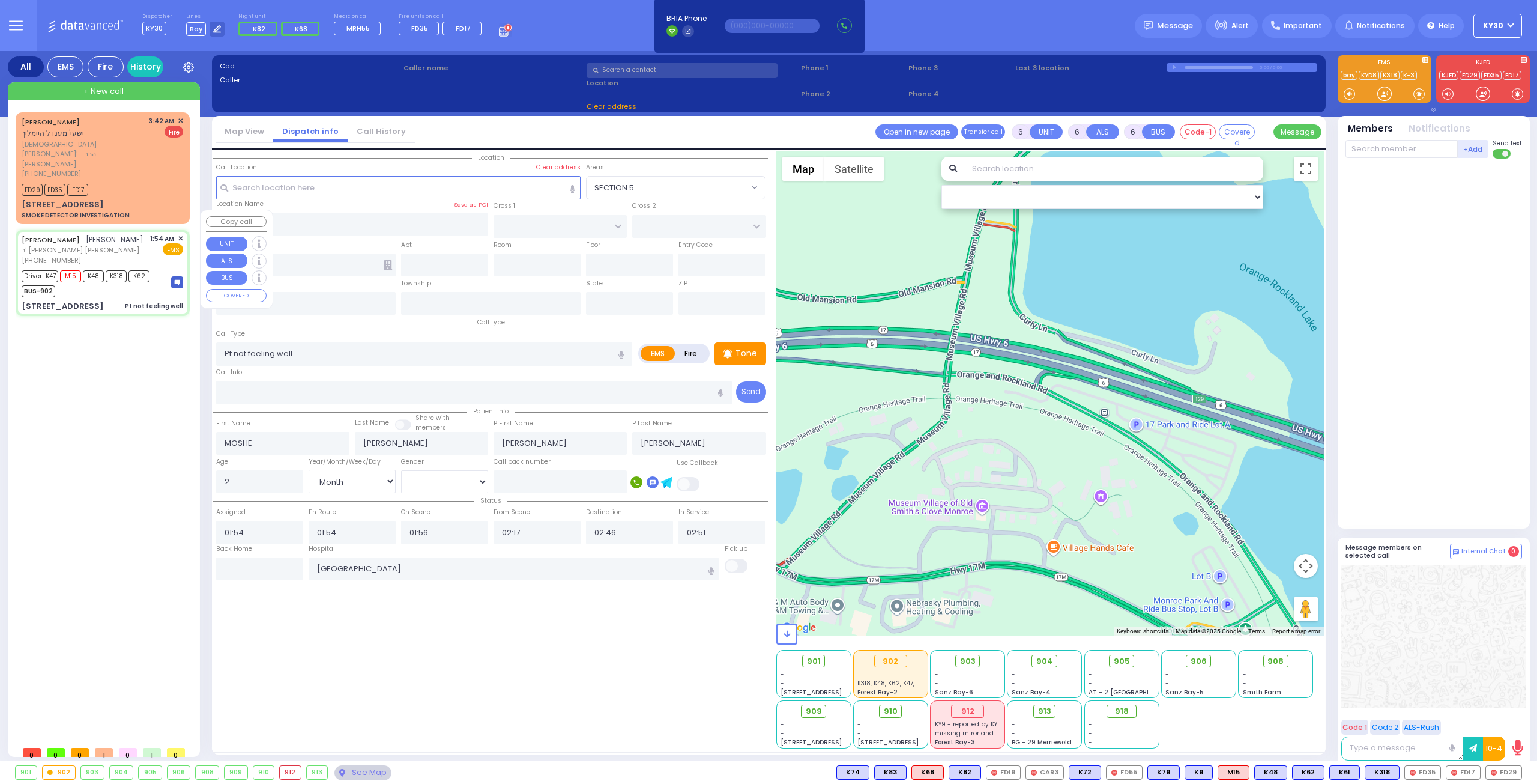
type input "[PERSON_NAME]"
type input "[US_STATE]"
type input "10950"
select select "PALM TREE"
select select "Hatzalah Garages"
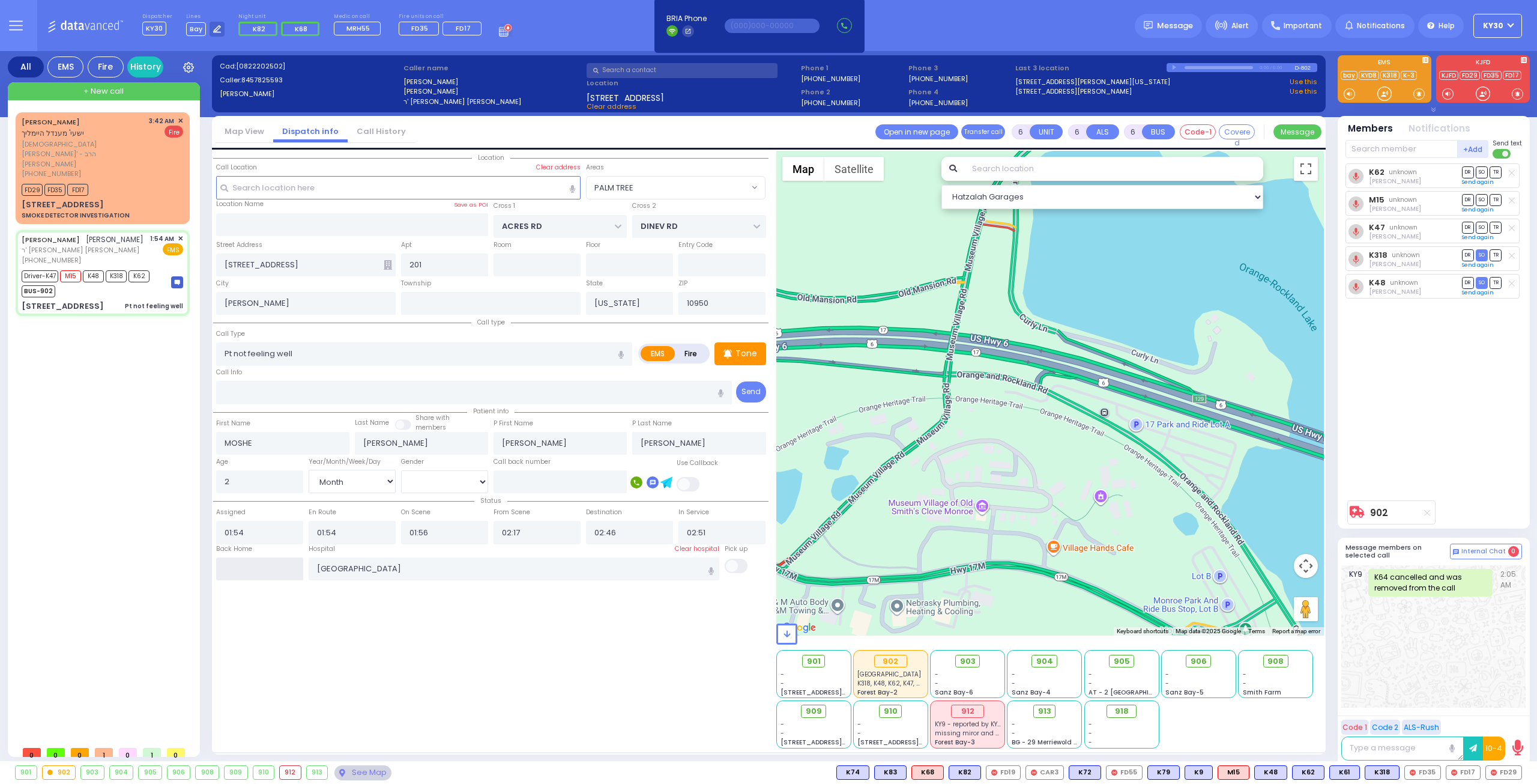
click at [266, 568] on input "text" at bounding box center [260, 568] width 87 height 22
type input "04:06"
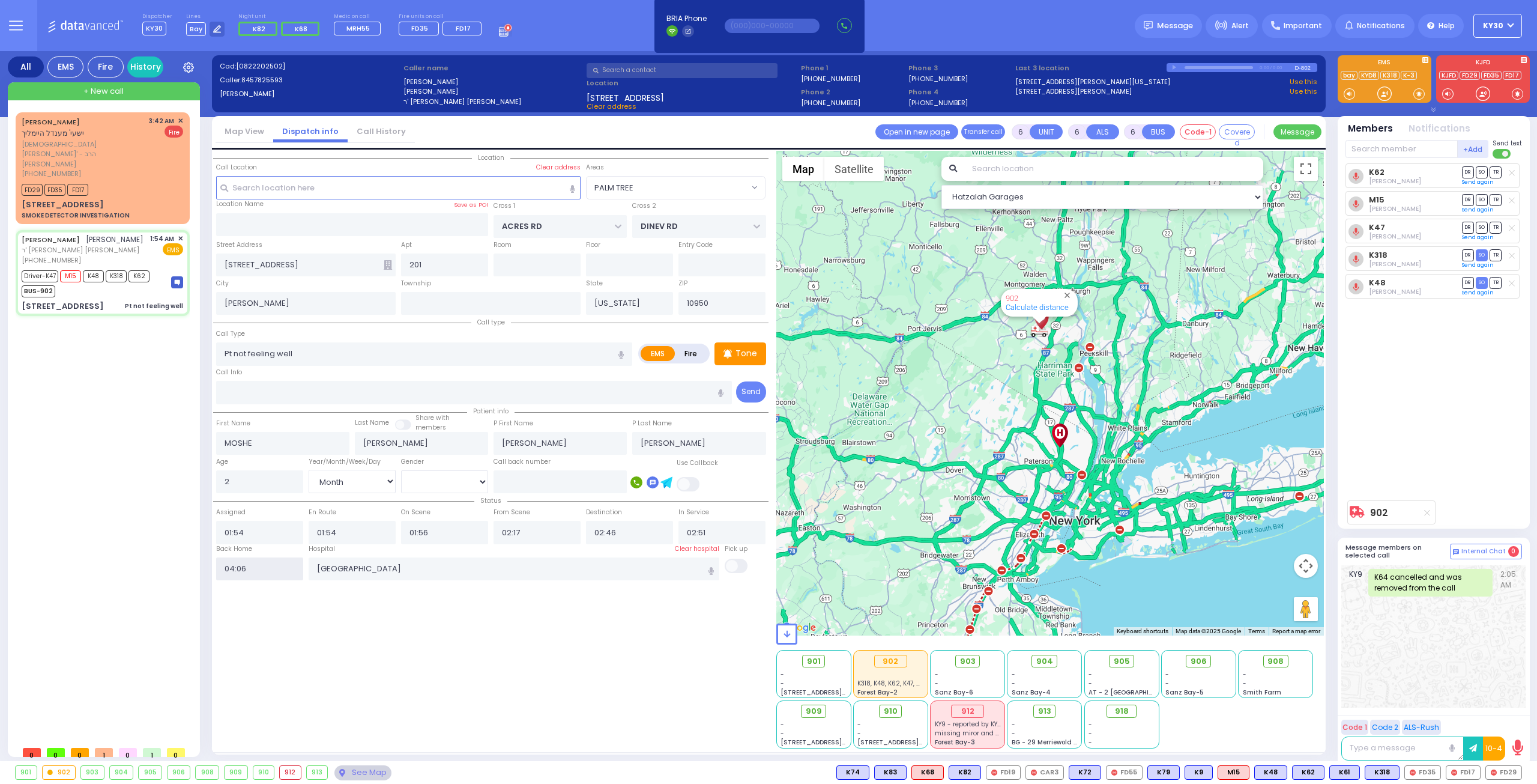
select select
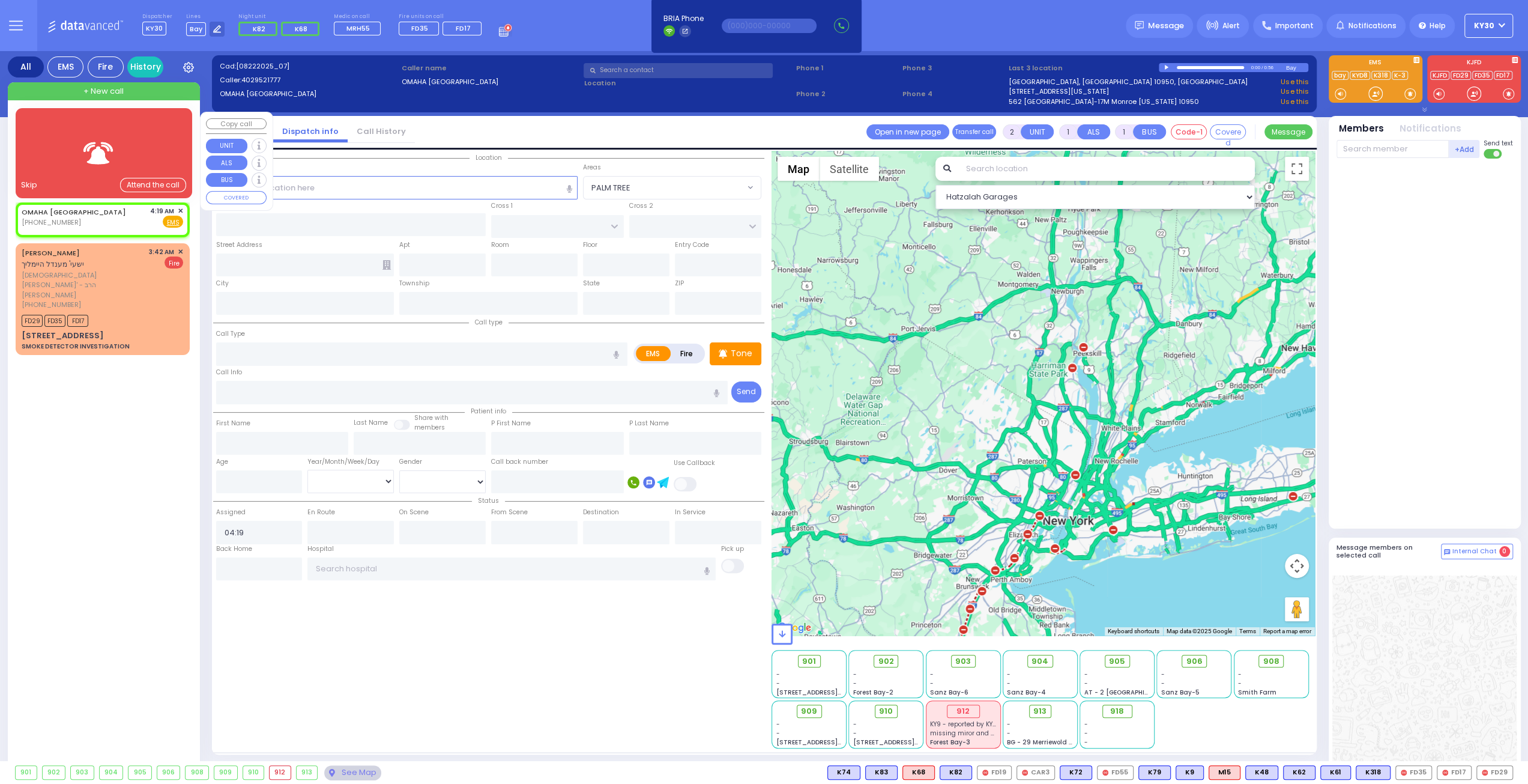
click at [122, 166] on img at bounding box center [99, 153] width 48 height 30
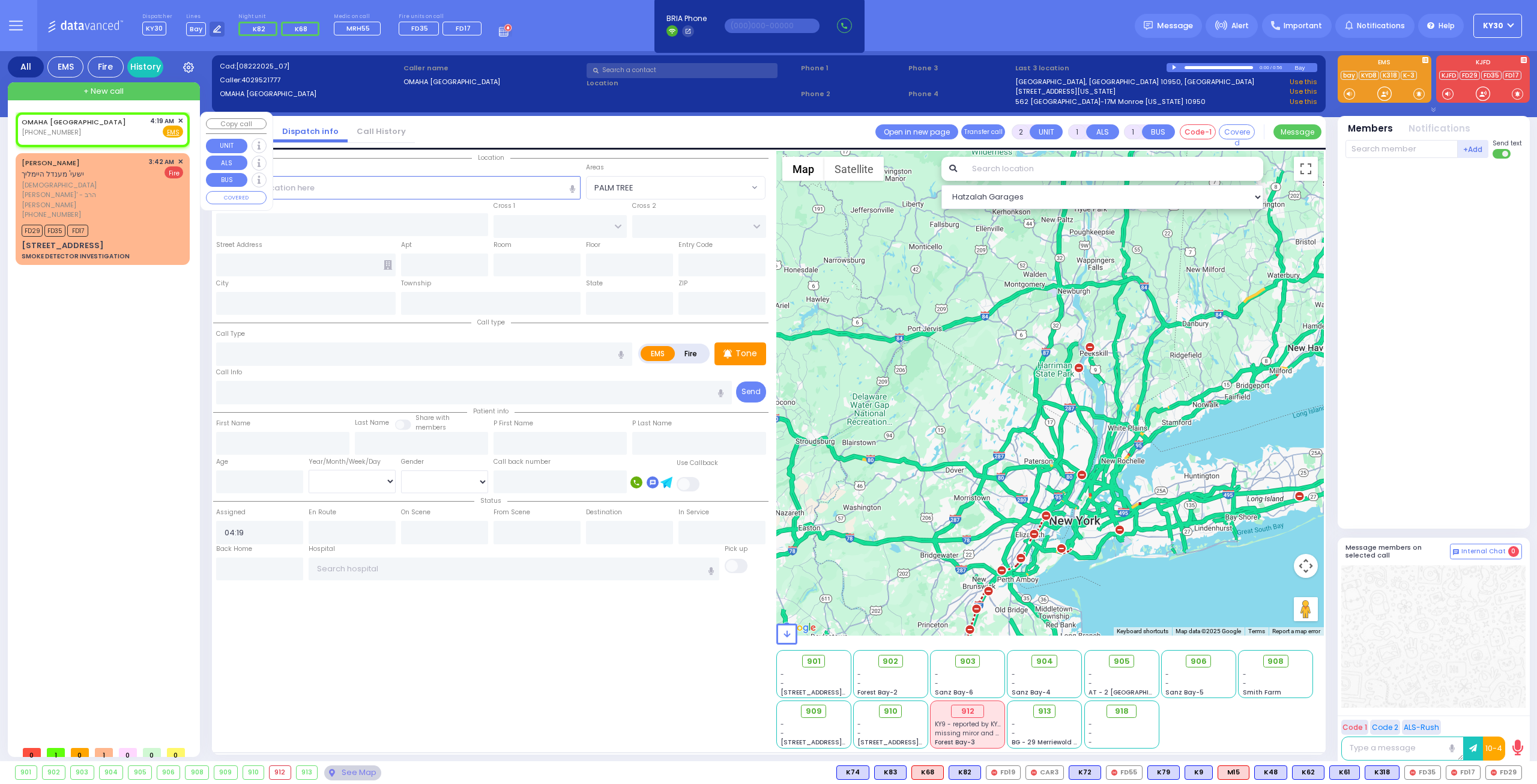
click at [184, 115] on div "OMAHA [GEOGRAPHIC_DATA] [PHONE_NUMBER] 4:19 AM ✕ Fire EMS" at bounding box center [102, 129] width 169 height 30
click at [180, 118] on span "✕" at bounding box center [181, 120] width 5 height 10
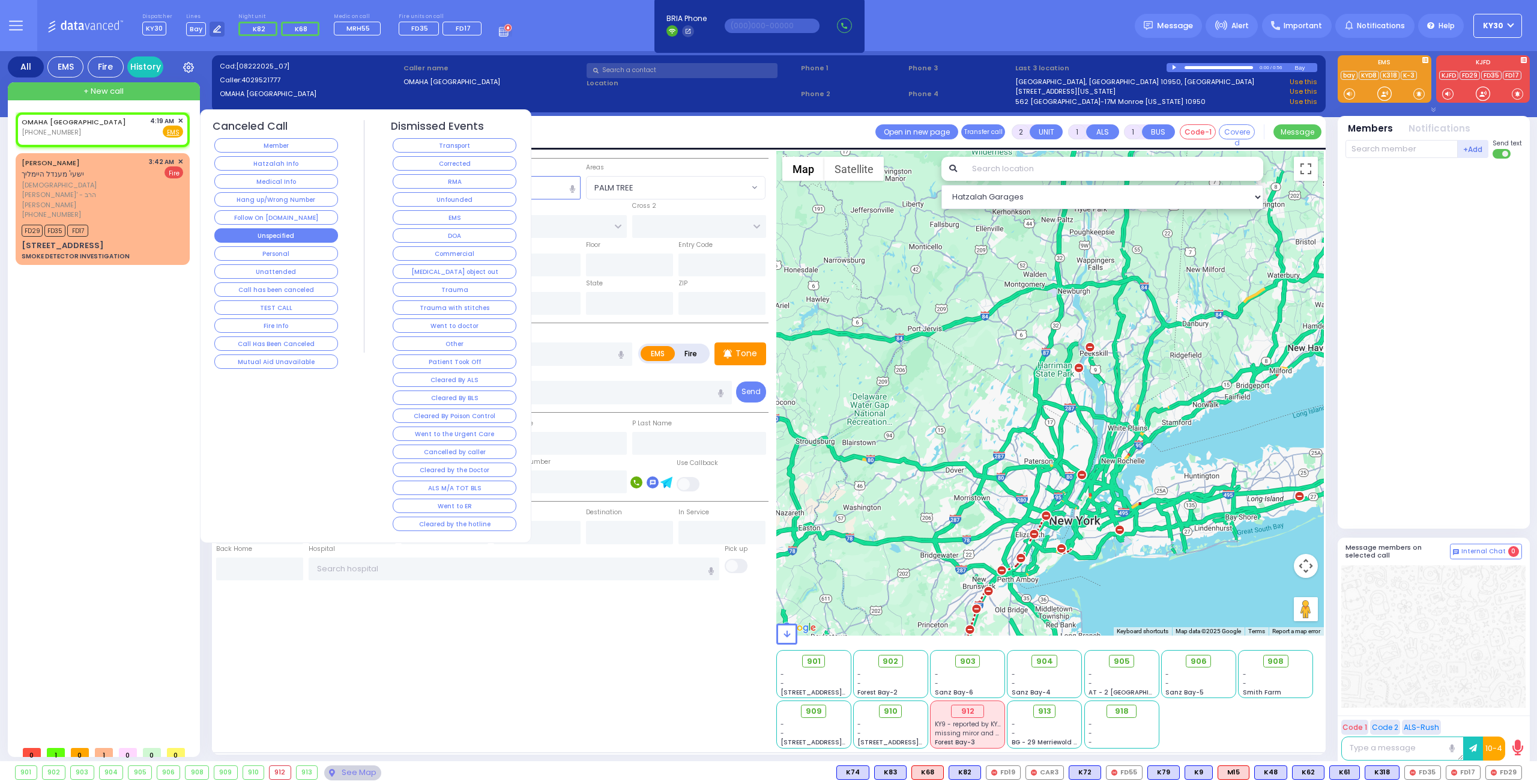
click at [308, 236] on button "Unspecified" at bounding box center [277, 235] width 124 height 14
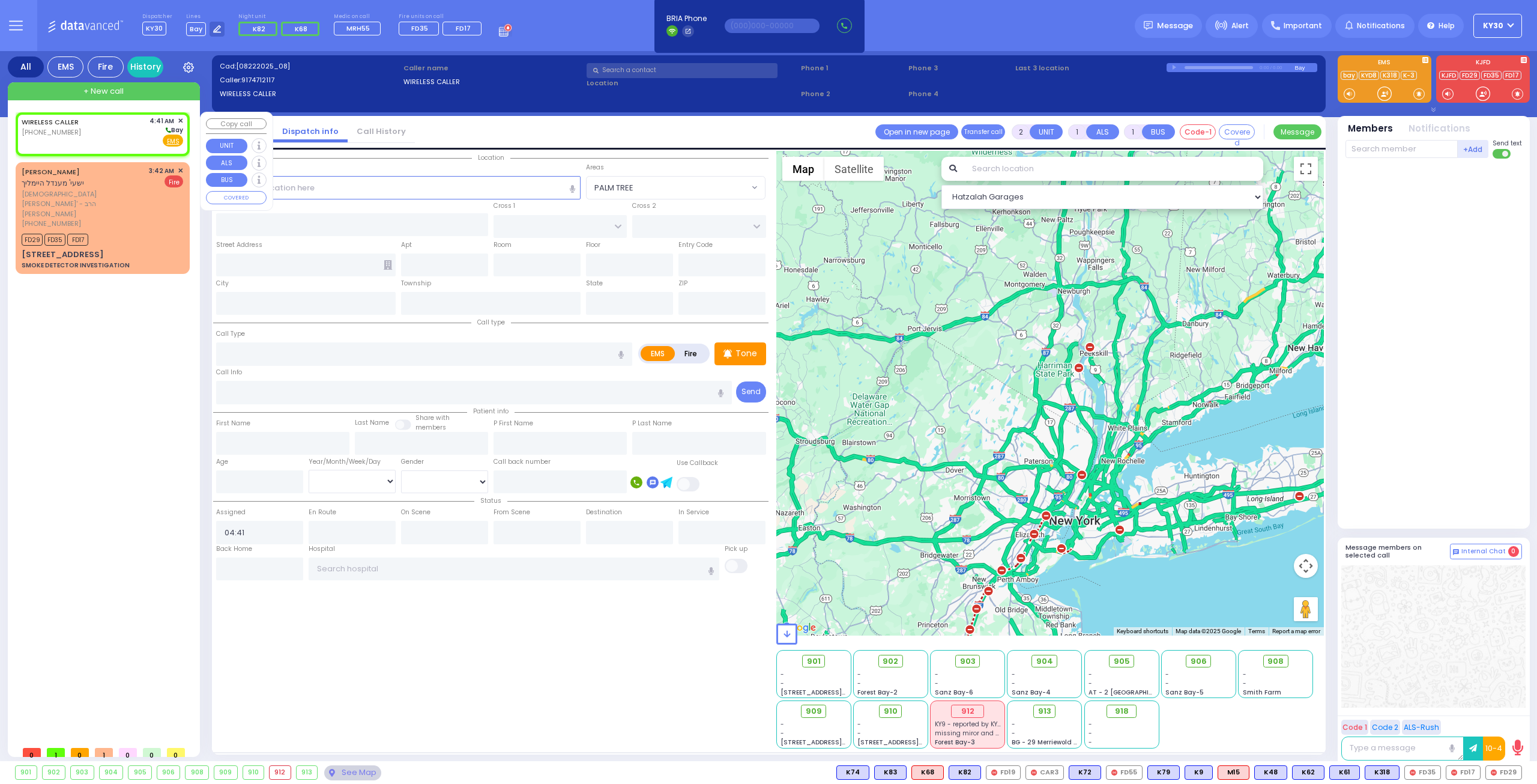
click at [107, 134] on div "WIRELESS CALLER [PHONE_NUMBER] 4:41 AM ✕ [GEOGRAPHIC_DATA]" at bounding box center [102, 131] width 161 height 31
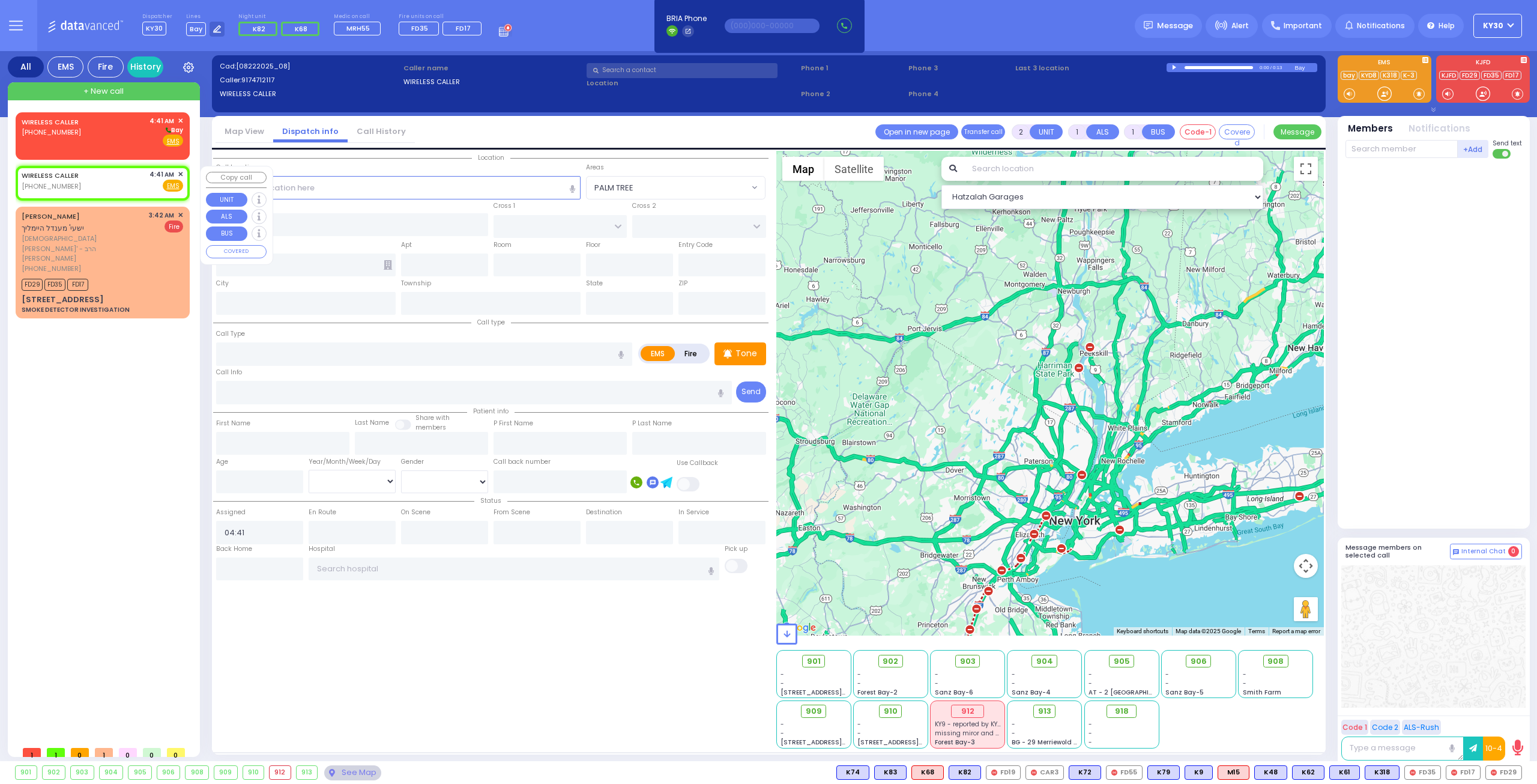
click at [179, 170] on span "✕" at bounding box center [181, 174] width 5 height 10
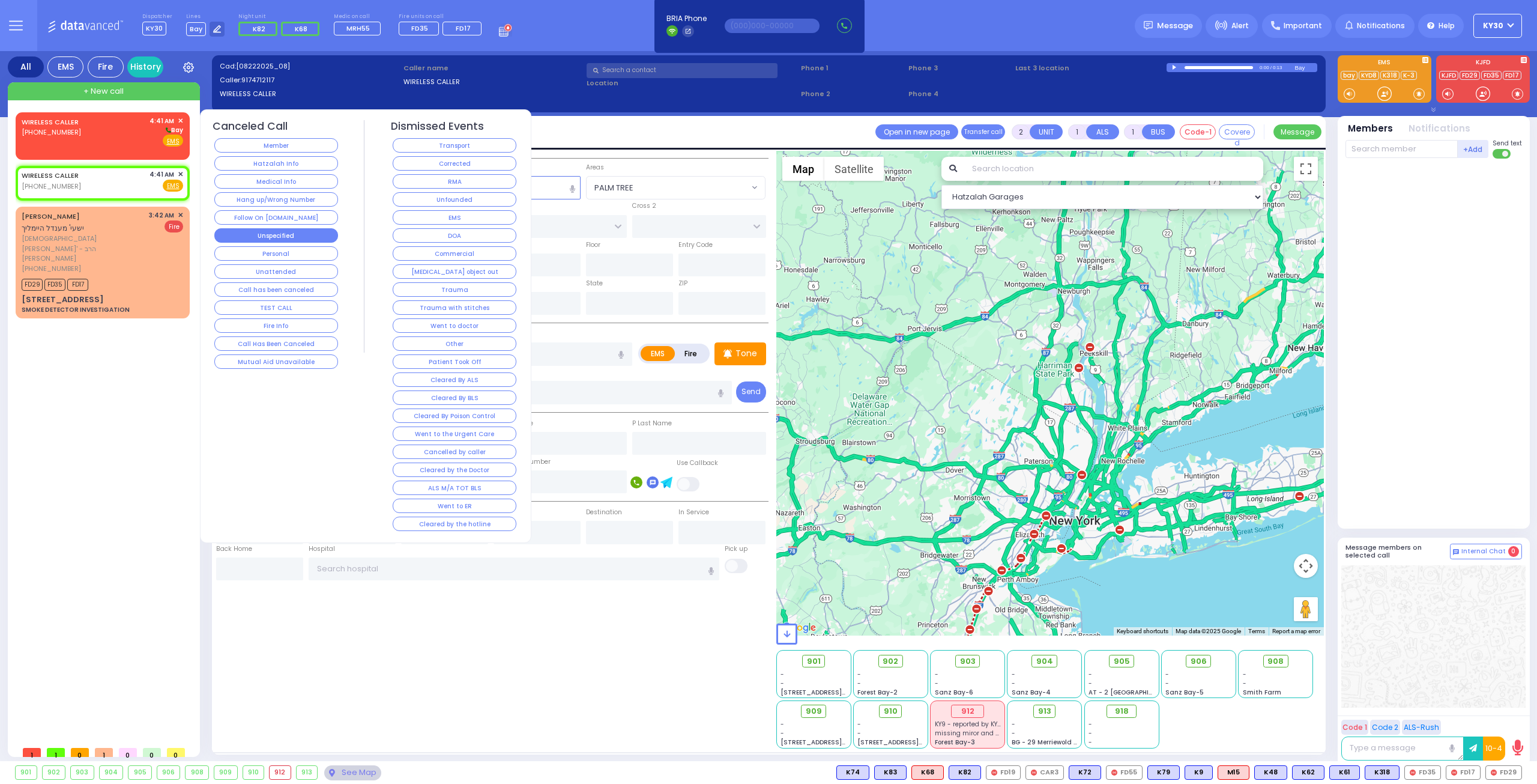
click at [312, 234] on button "Unspecified" at bounding box center [277, 235] width 124 height 14
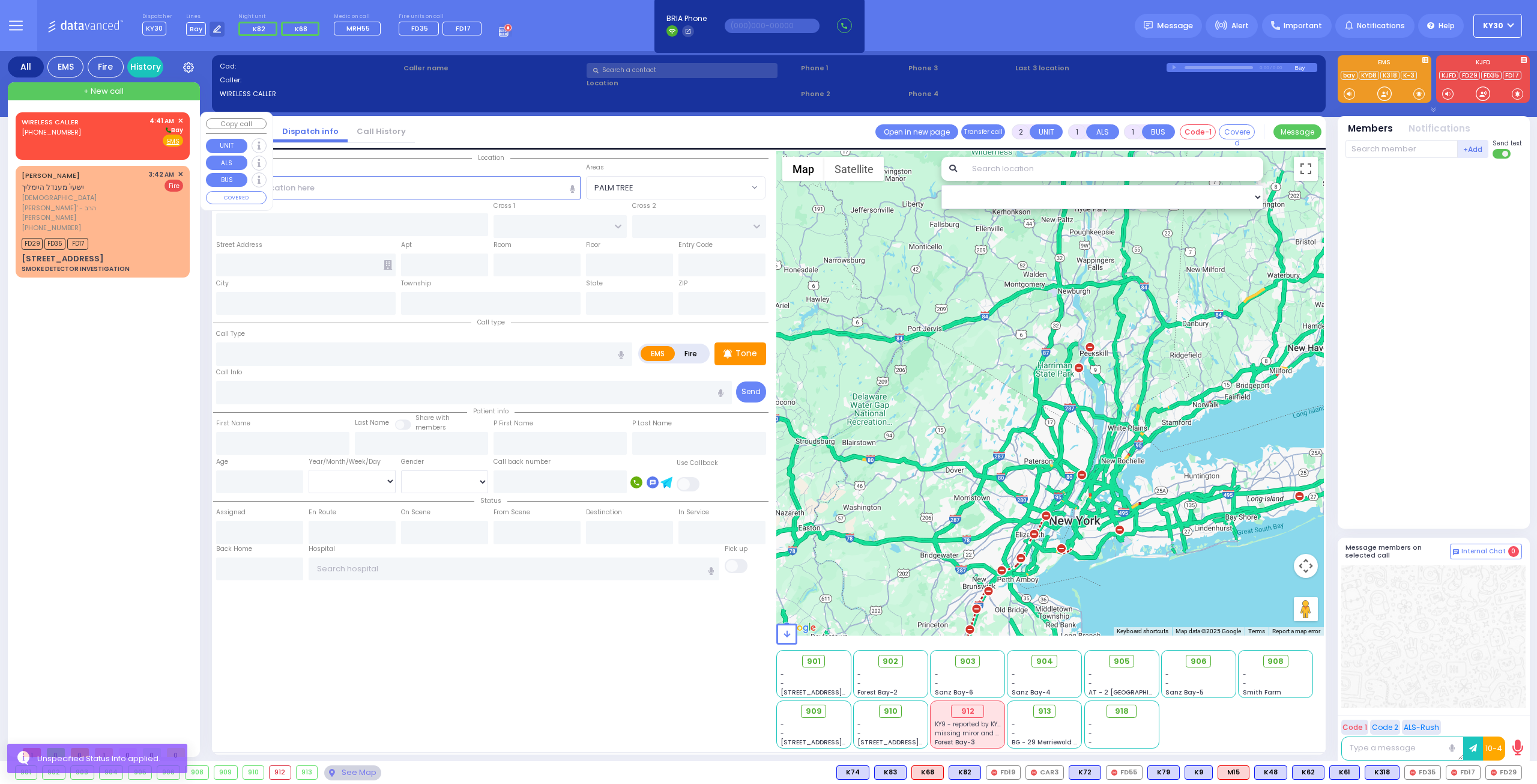
click at [136, 135] on div "WIRELESS CALLER [PHONE_NUMBER] 4:41 AM ✕ [GEOGRAPHIC_DATA]" at bounding box center [102, 131] width 161 height 31
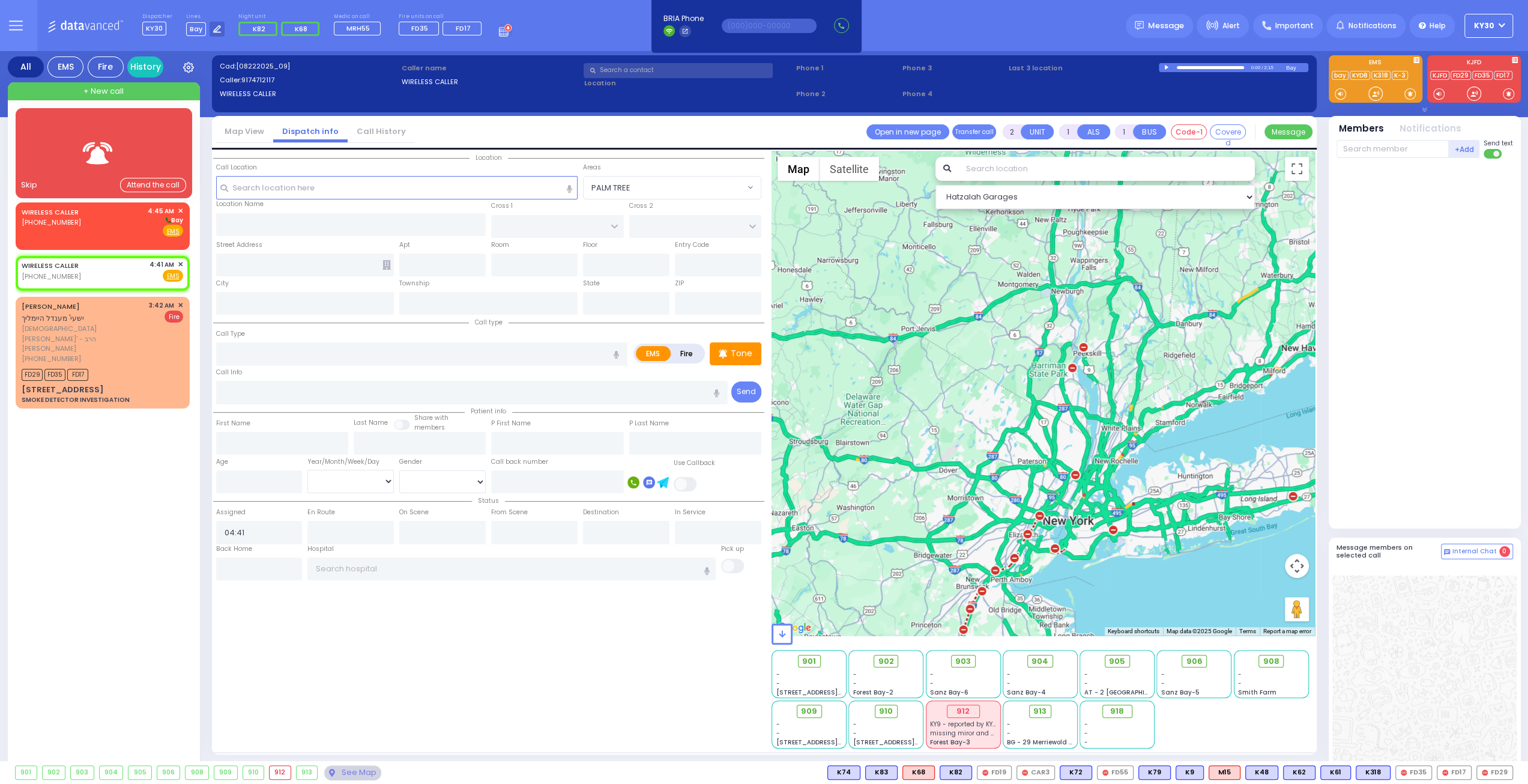
click at [161, 138] on div at bounding box center [104, 153] width 141 height 59
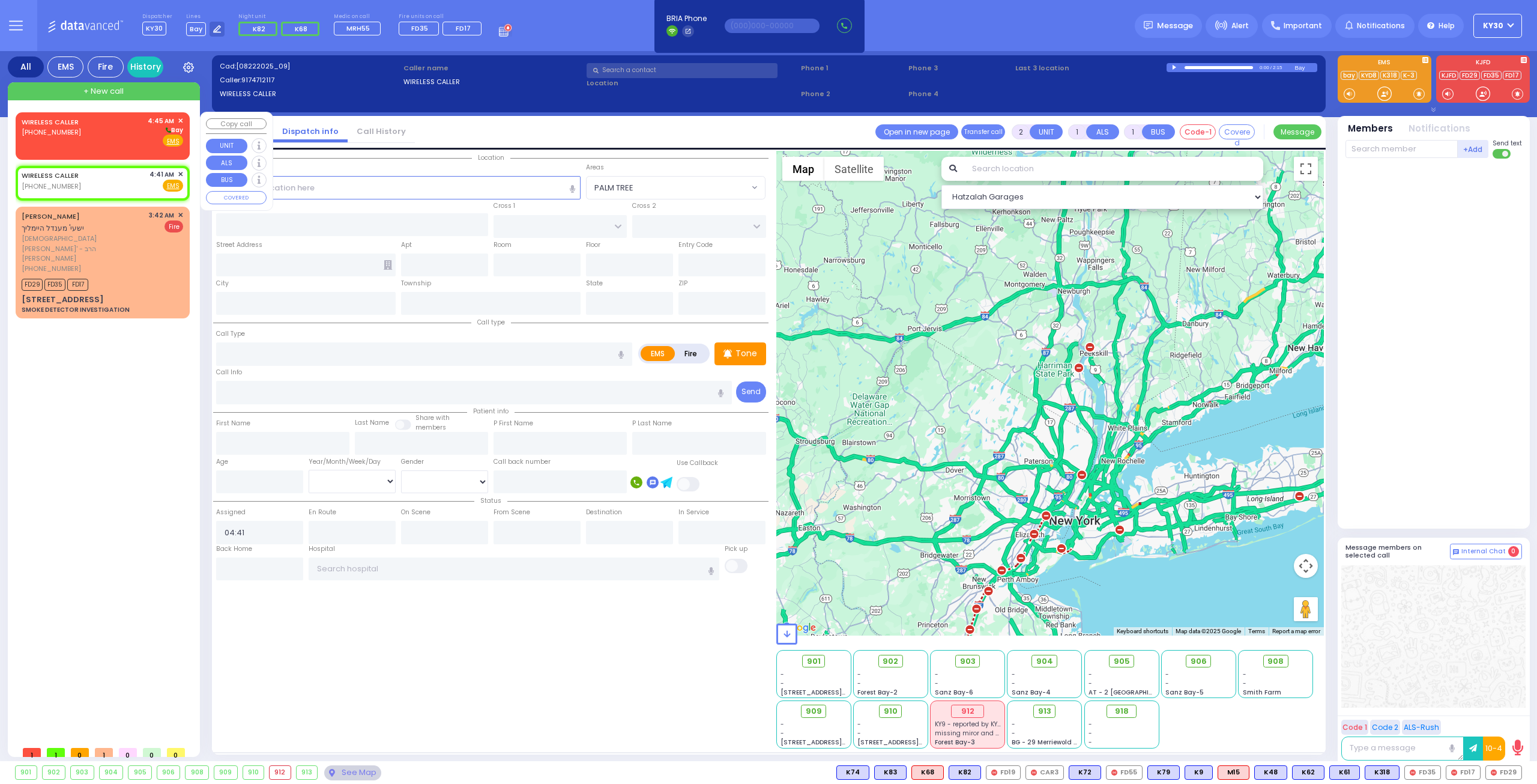
click at [120, 146] on div "WIRELESS CALLER [PHONE_NUMBER] 4:45 AM ✕ [GEOGRAPHIC_DATA]" at bounding box center [102, 131] width 161 height 31
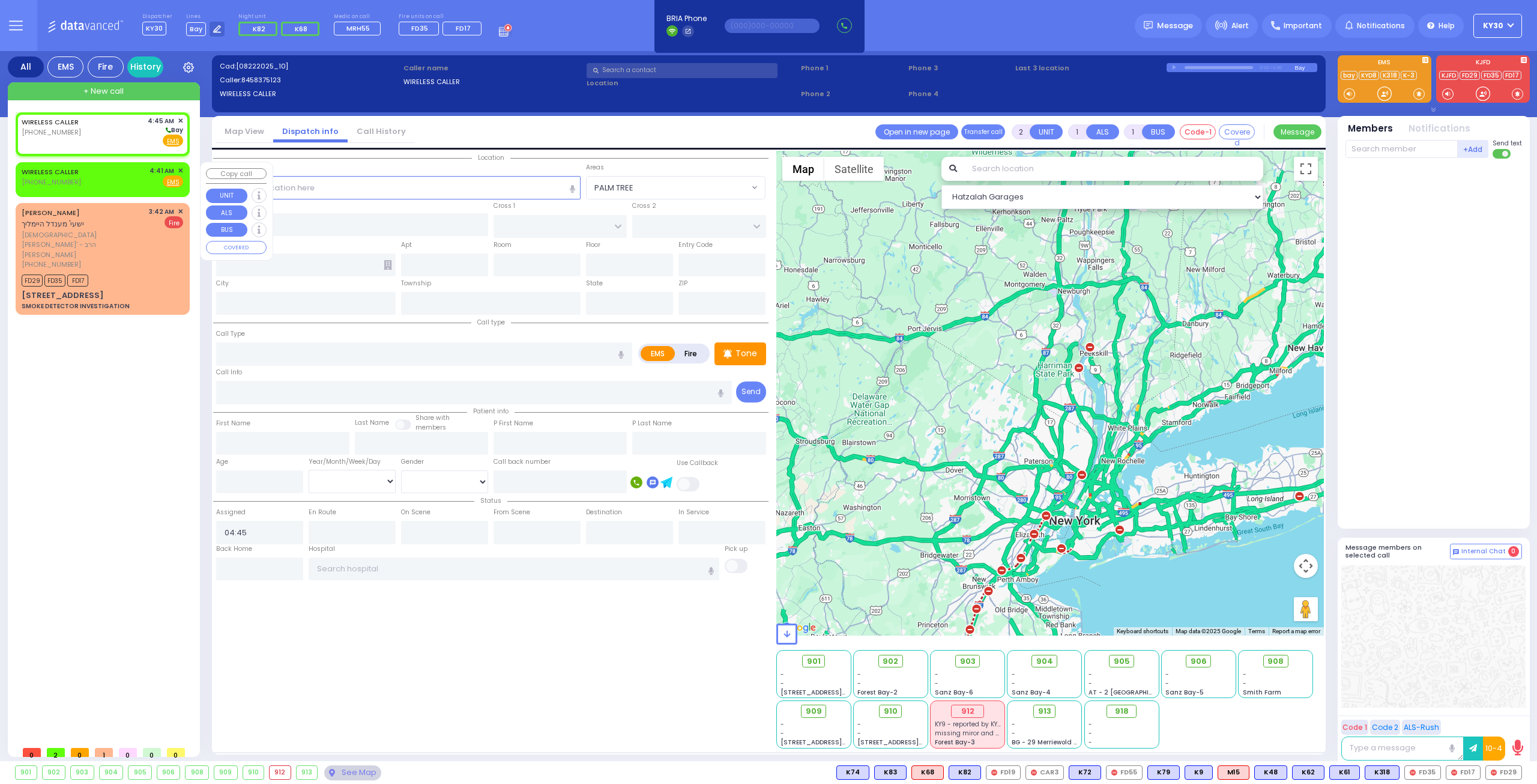
click at [182, 170] on span "✕" at bounding box center [181, 170] width 5 height 10
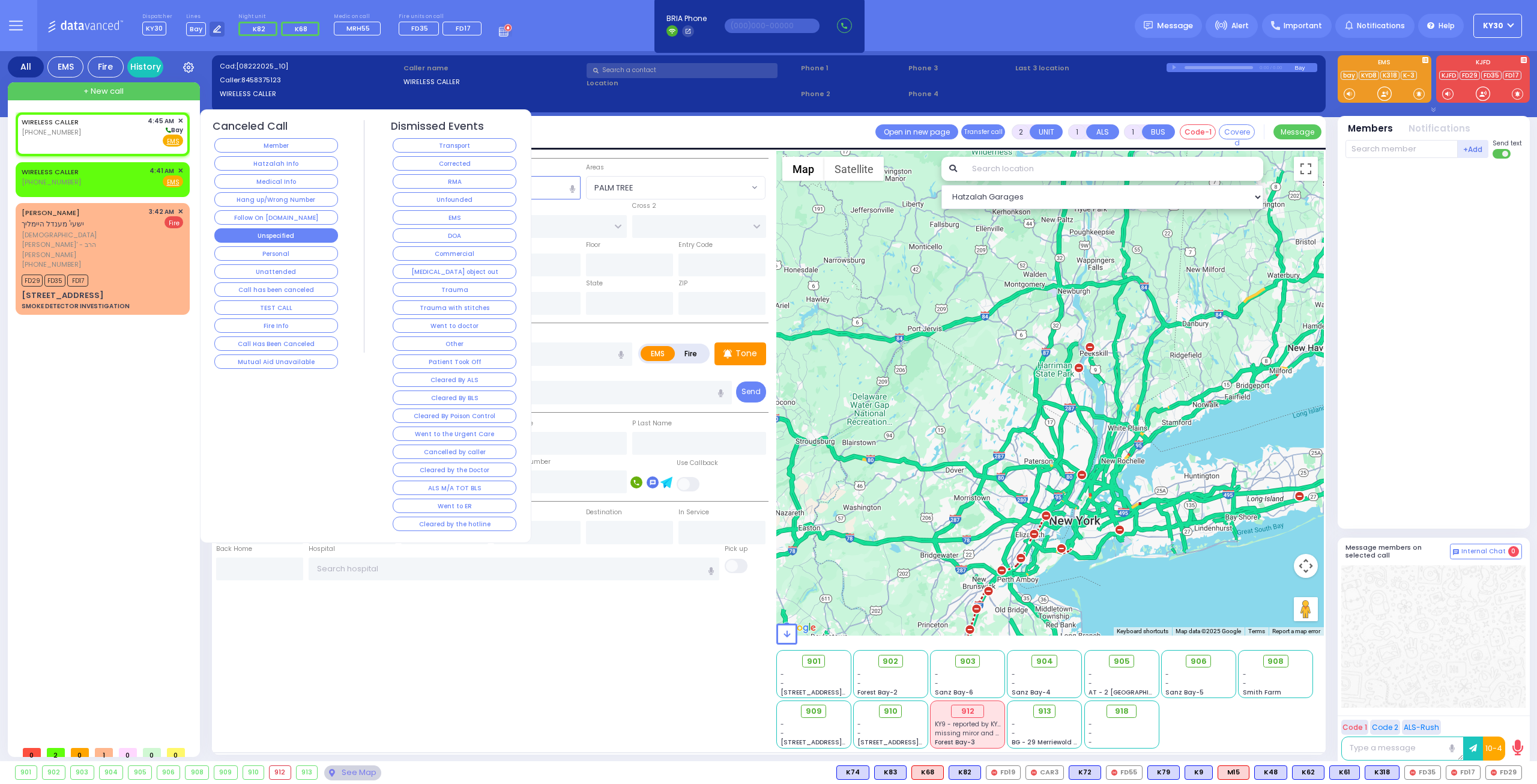
click at [312, 234] on button "Unspecified" at bounding box center [277, 235] width 124 height 14
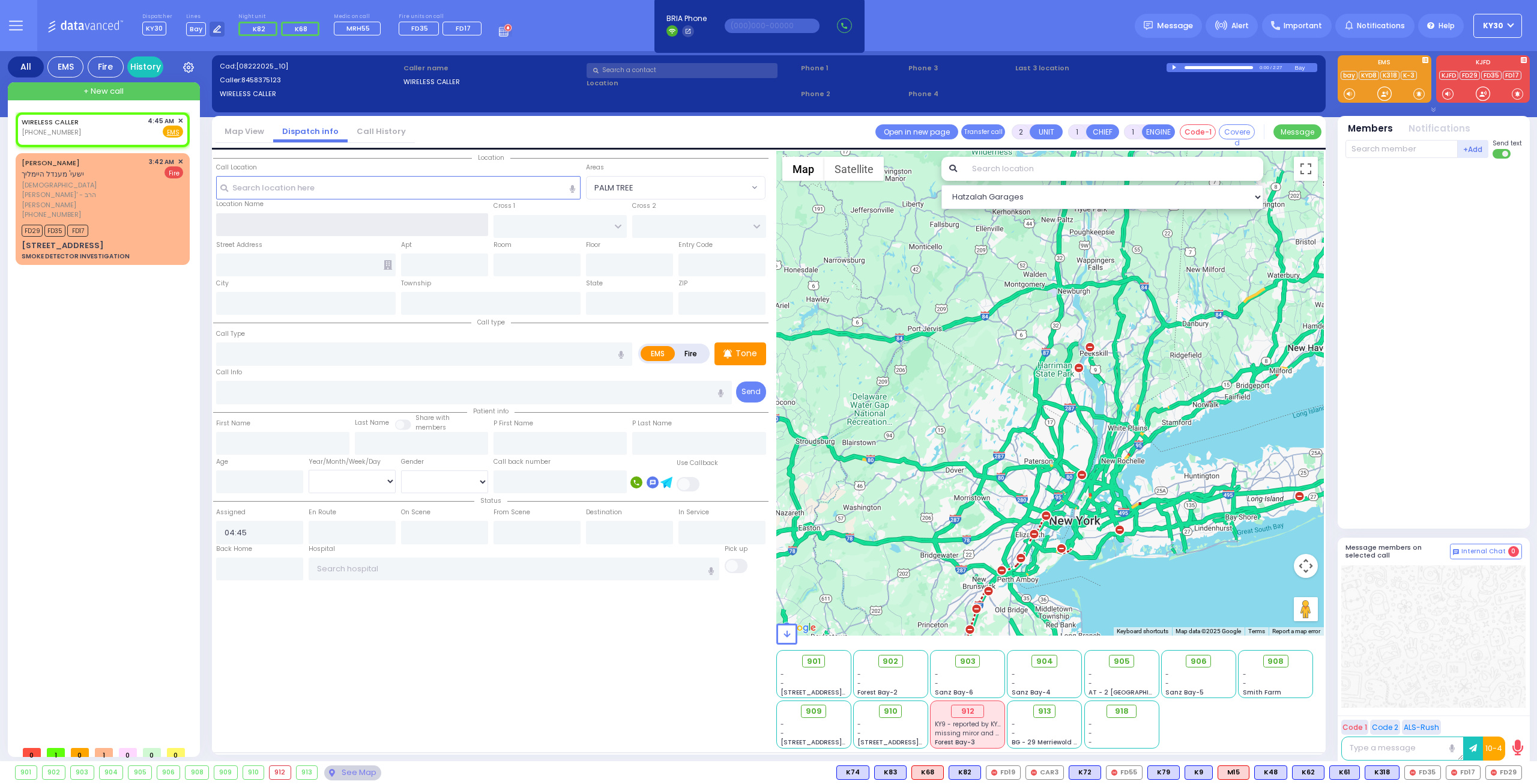
click at [312, 224] on input "text" at bounding box center [353, 224] width 273 height 22
click at [338, 192] on input "text" at bounding box center [399, 187] width 365 height 22
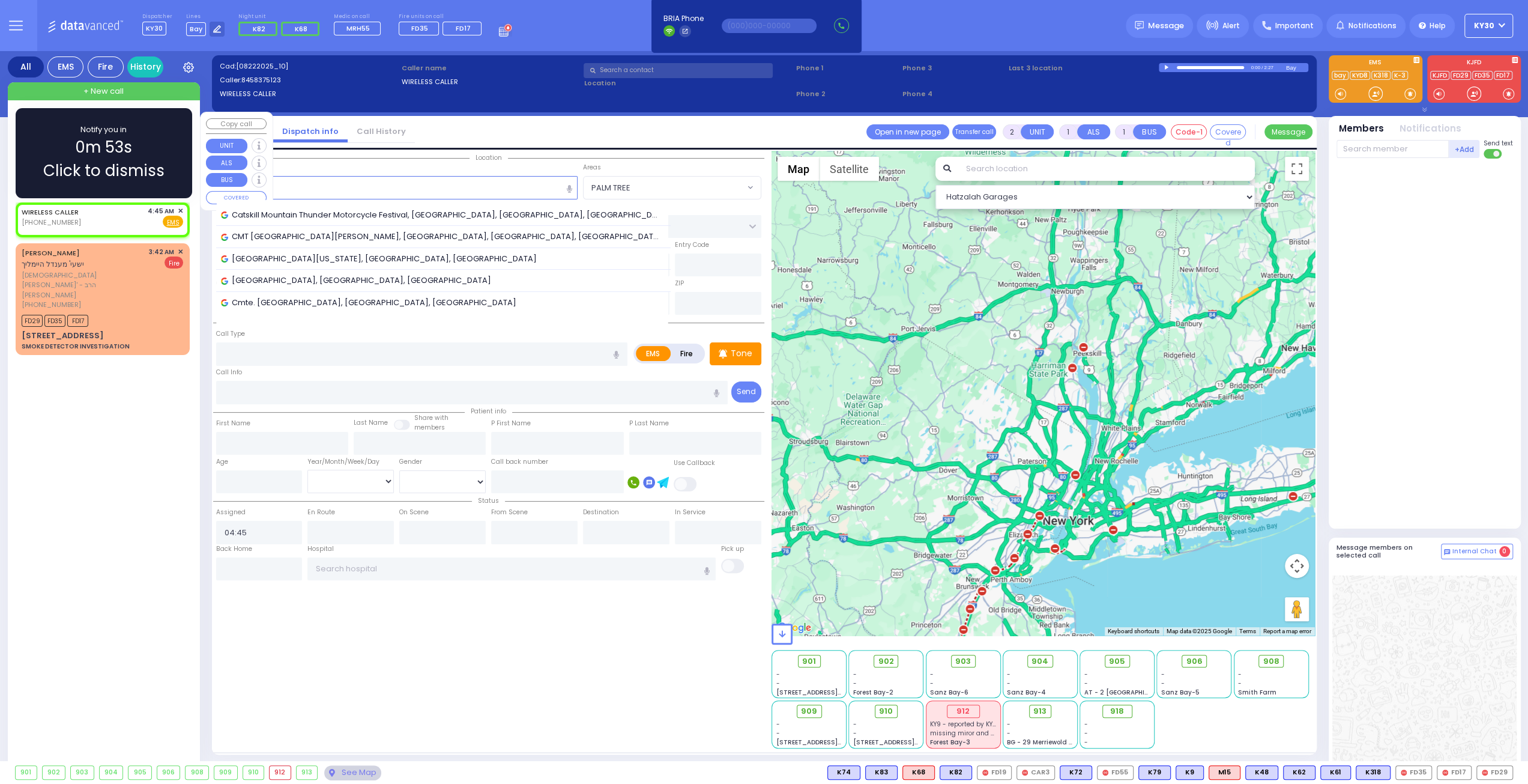
click at [122, 218] on div "WIRELESS CALLER [PHONE_NUMBER] 4:45 AM ✕ Fire EMS" at bounding box center [102, 217] width 161 height 22
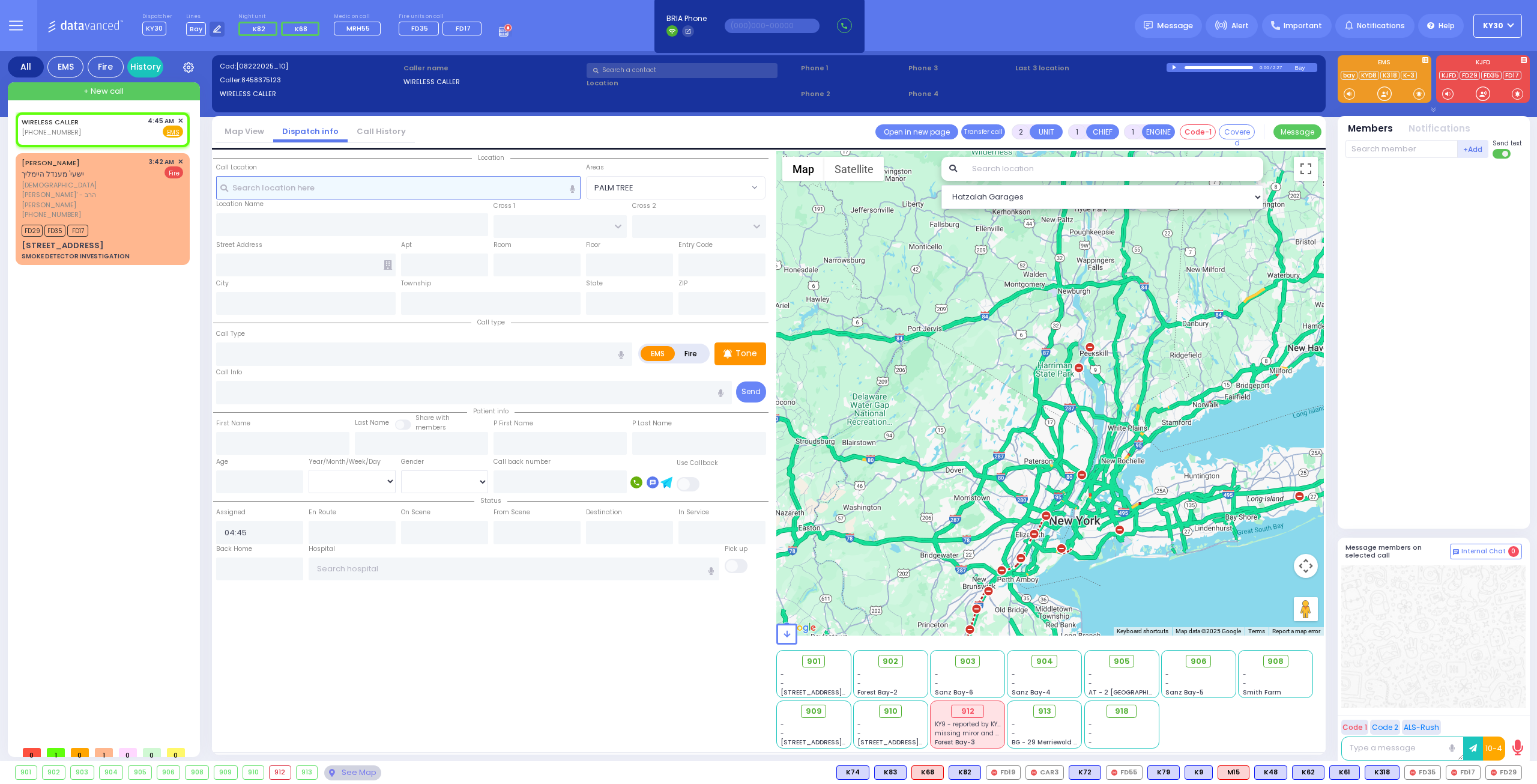
click at [260, 186] on input "text" at bounding box center [399, 187] width 365 height 22
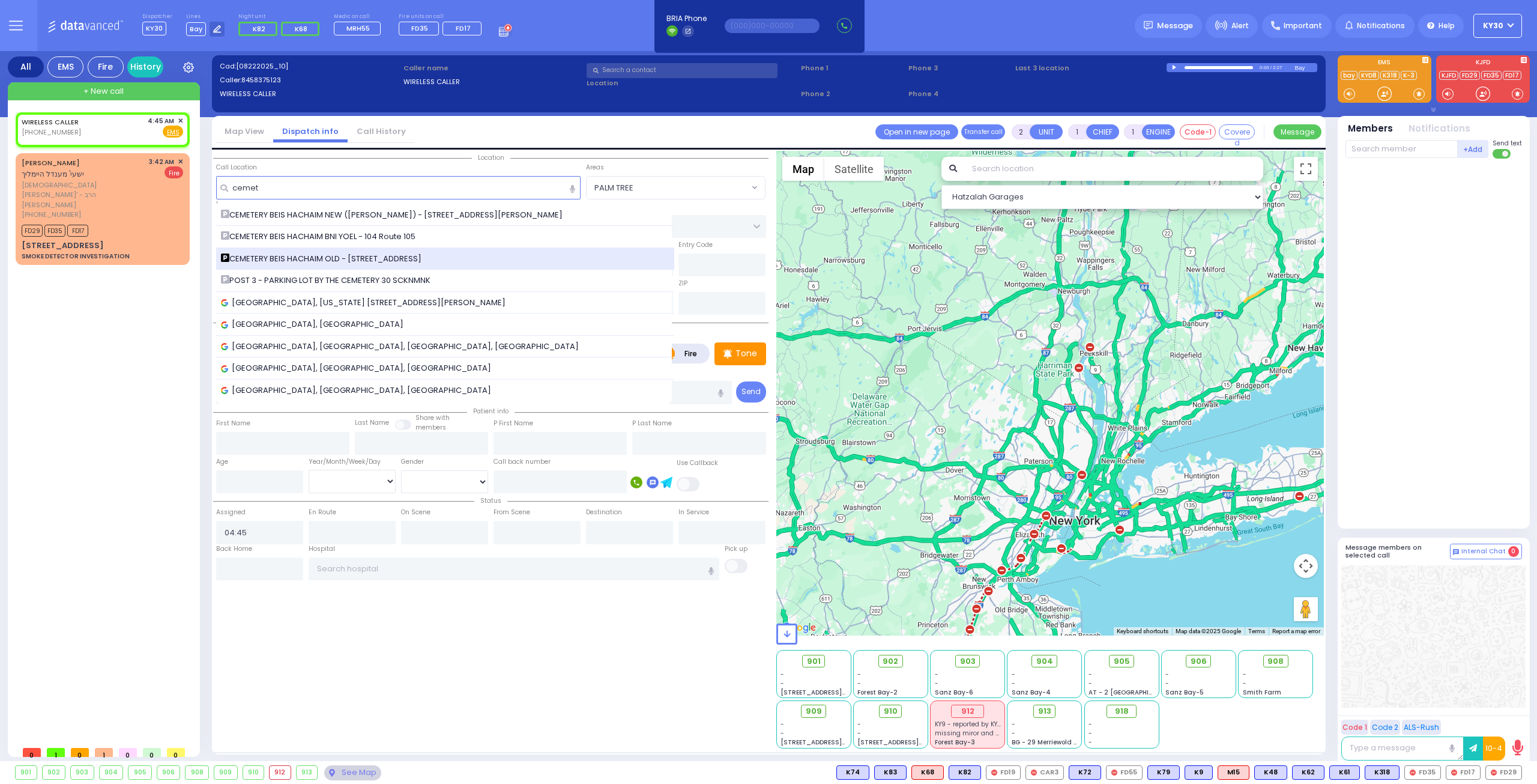
click at [357, 260] on span "CEMETERY BEIS HACHAIM OLD - [STREET_ADDRESS]" at bounding box center [323, 258] width 205 height 12
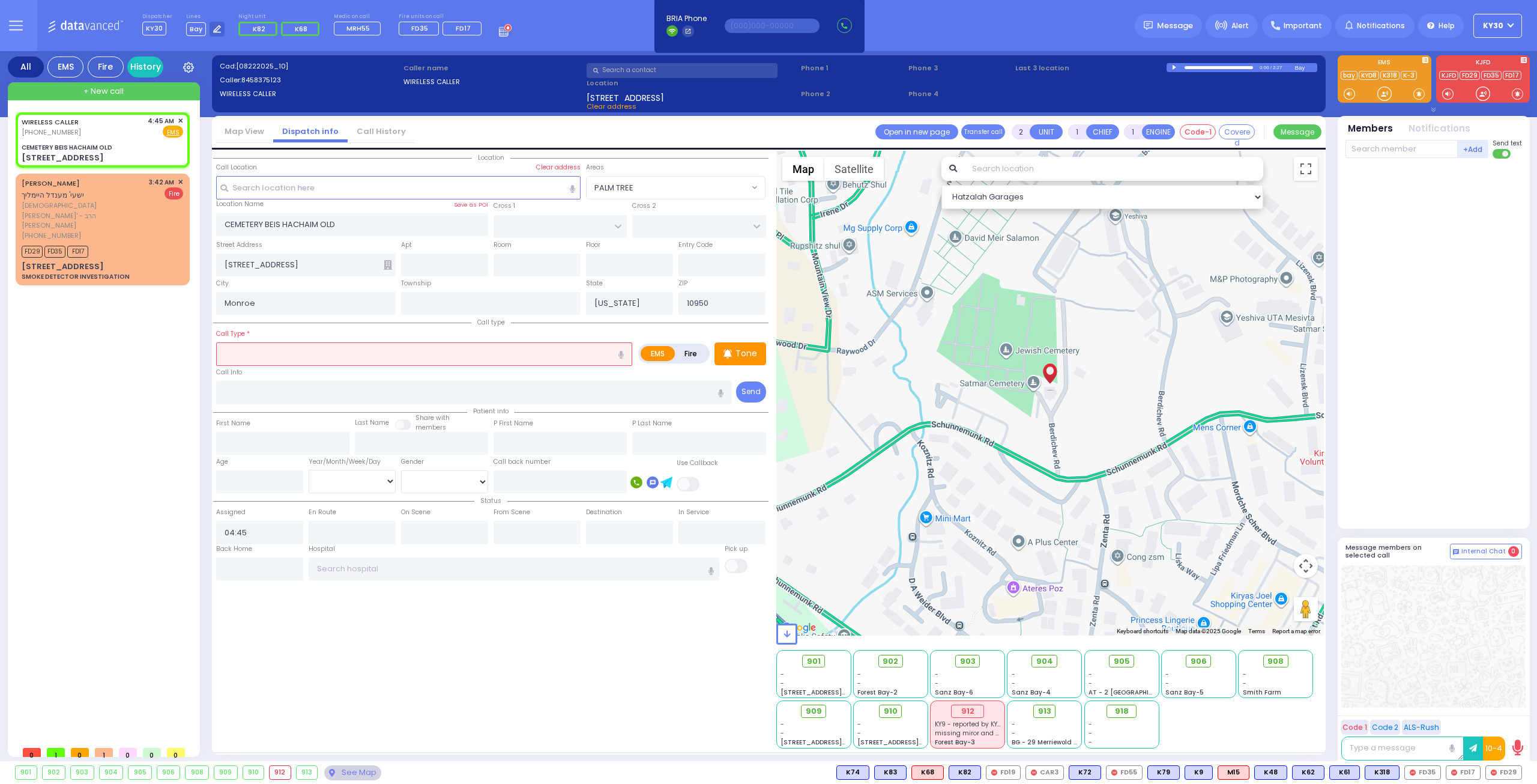
click at [285, 354] on input "text" at bounding box center [424, 353] width 416 height 22
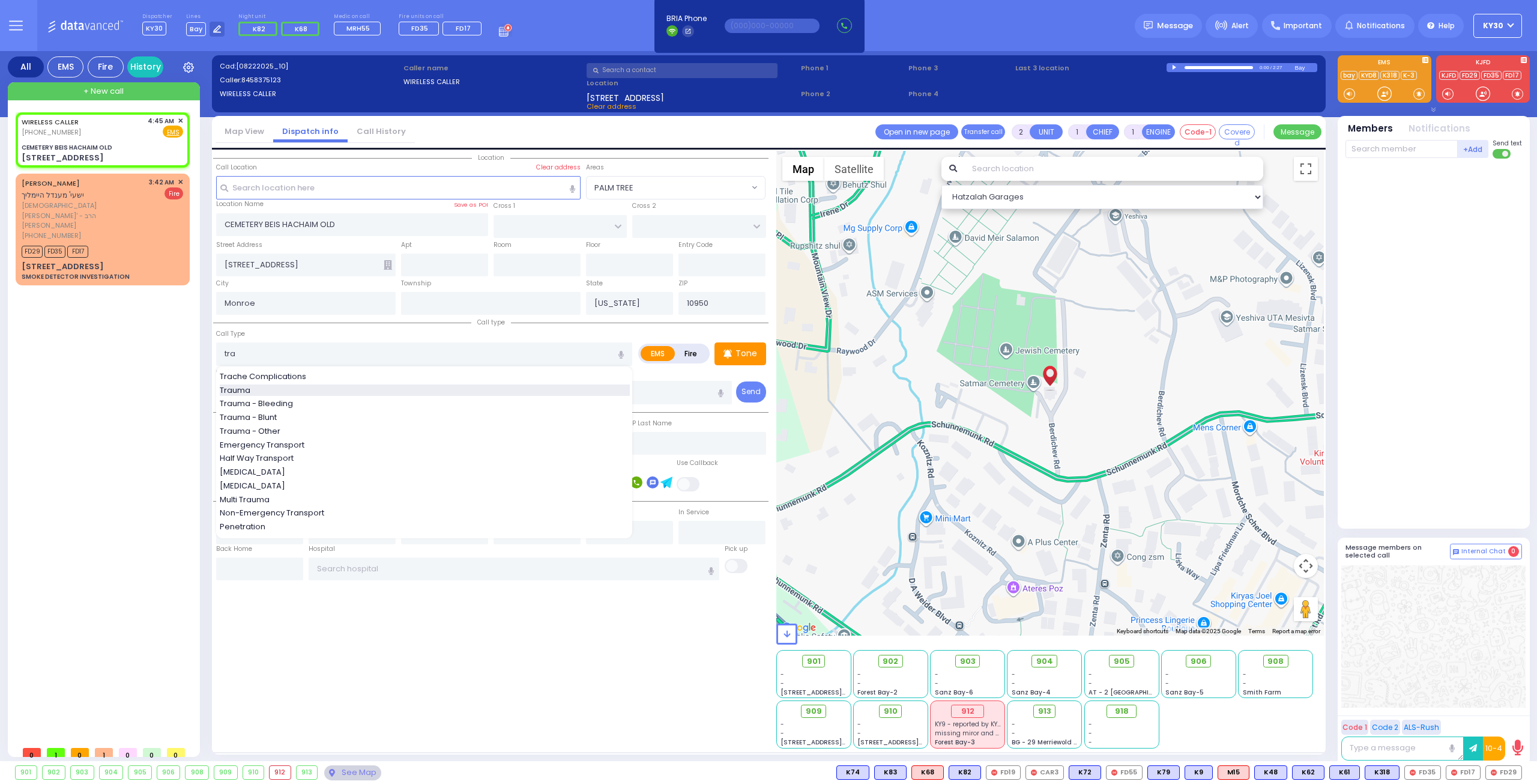
click at [245, 388] on span "Trauma" at bounding box center [237, 389] width 35 height 12
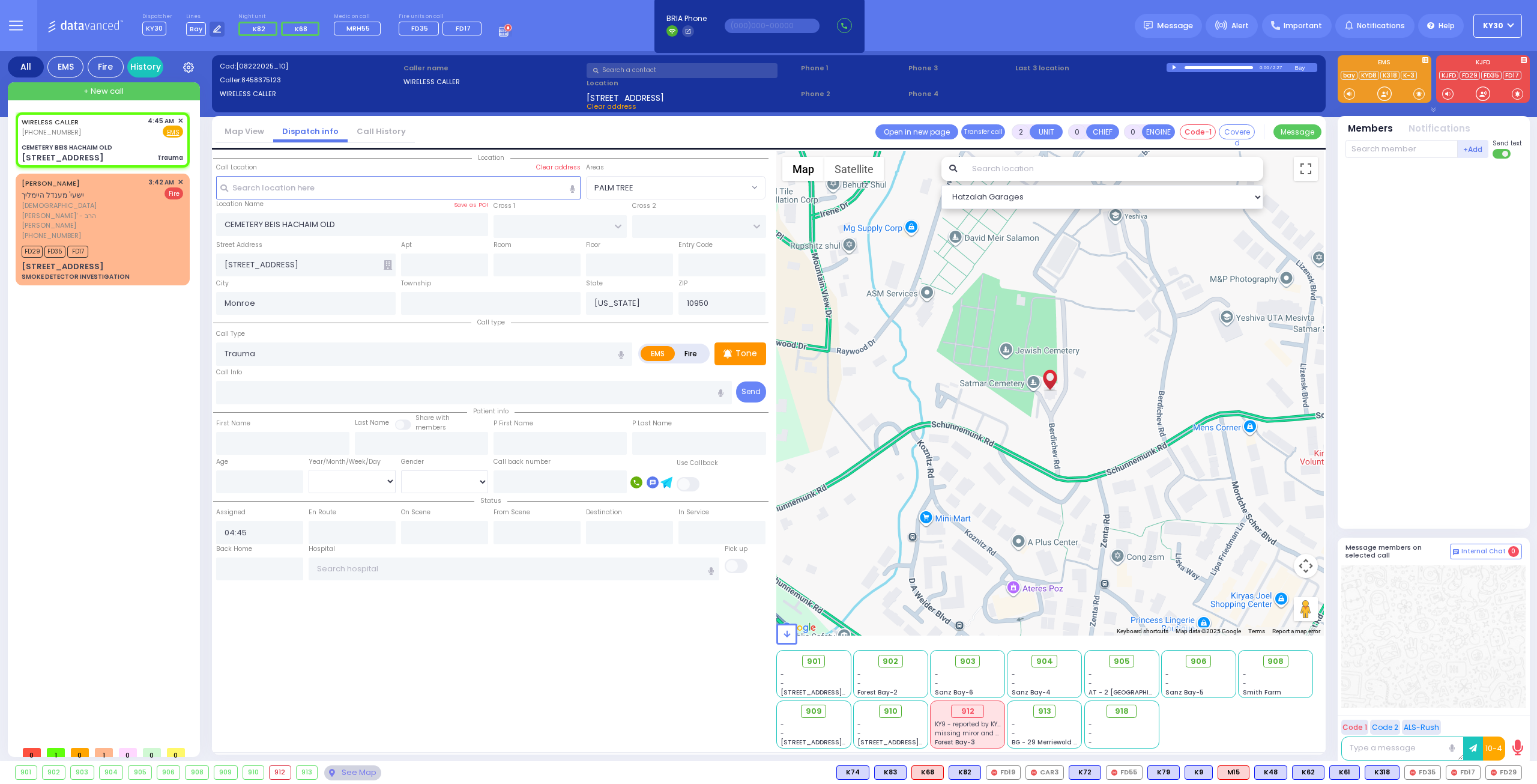
click at [158, 422] on div "WIRELESS CALLER [PHONE_NUMBER] 4:45 AM ✕ EMS Trauma" at bounding box center [105, 425] width 179 height 627
click at [179, 179] on span "✕" at bounding box center [181, 182] width 5 height 10
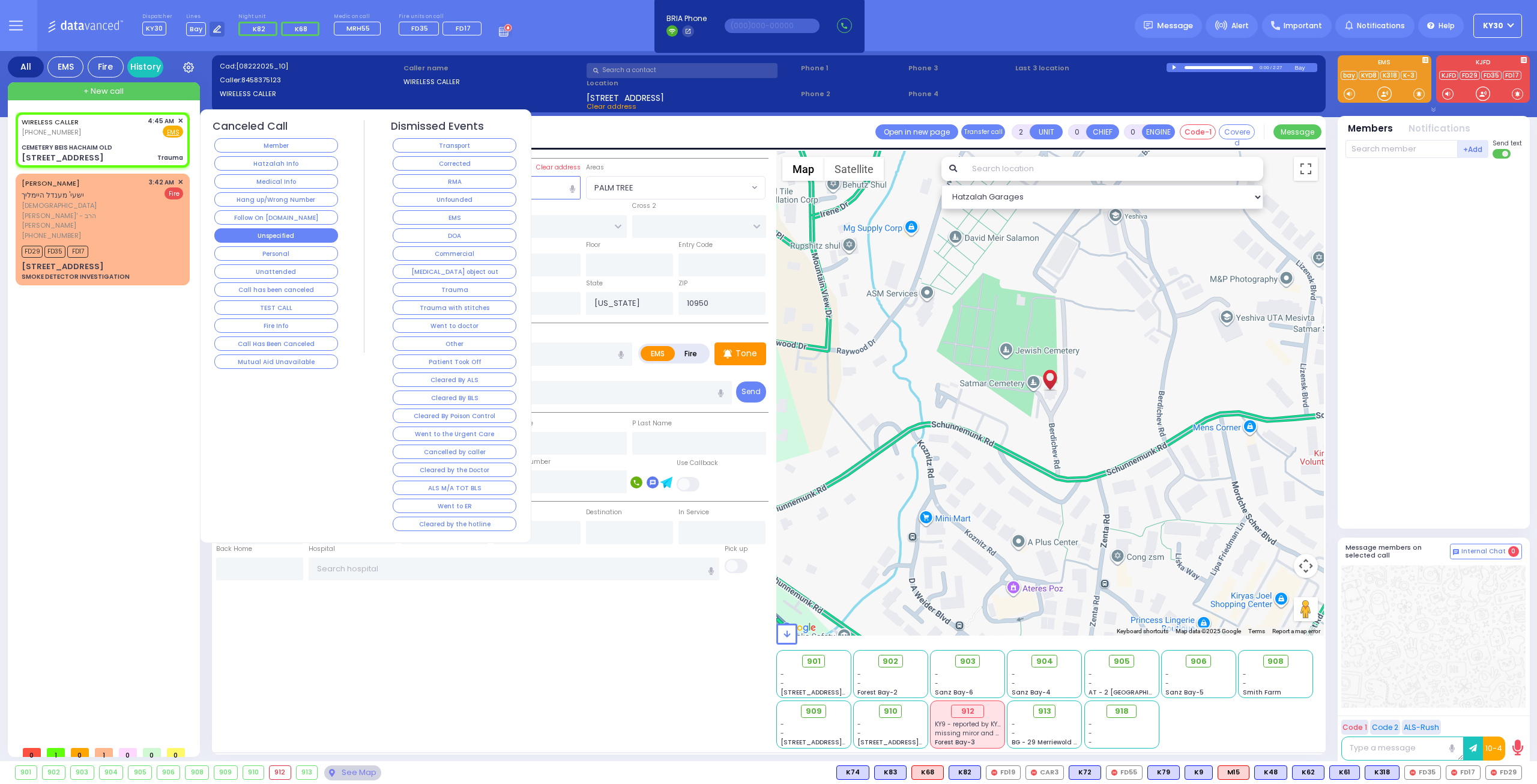
click at [300, 238] on button "Unspecified" at bounding box center [277, 235] width 124 height 14
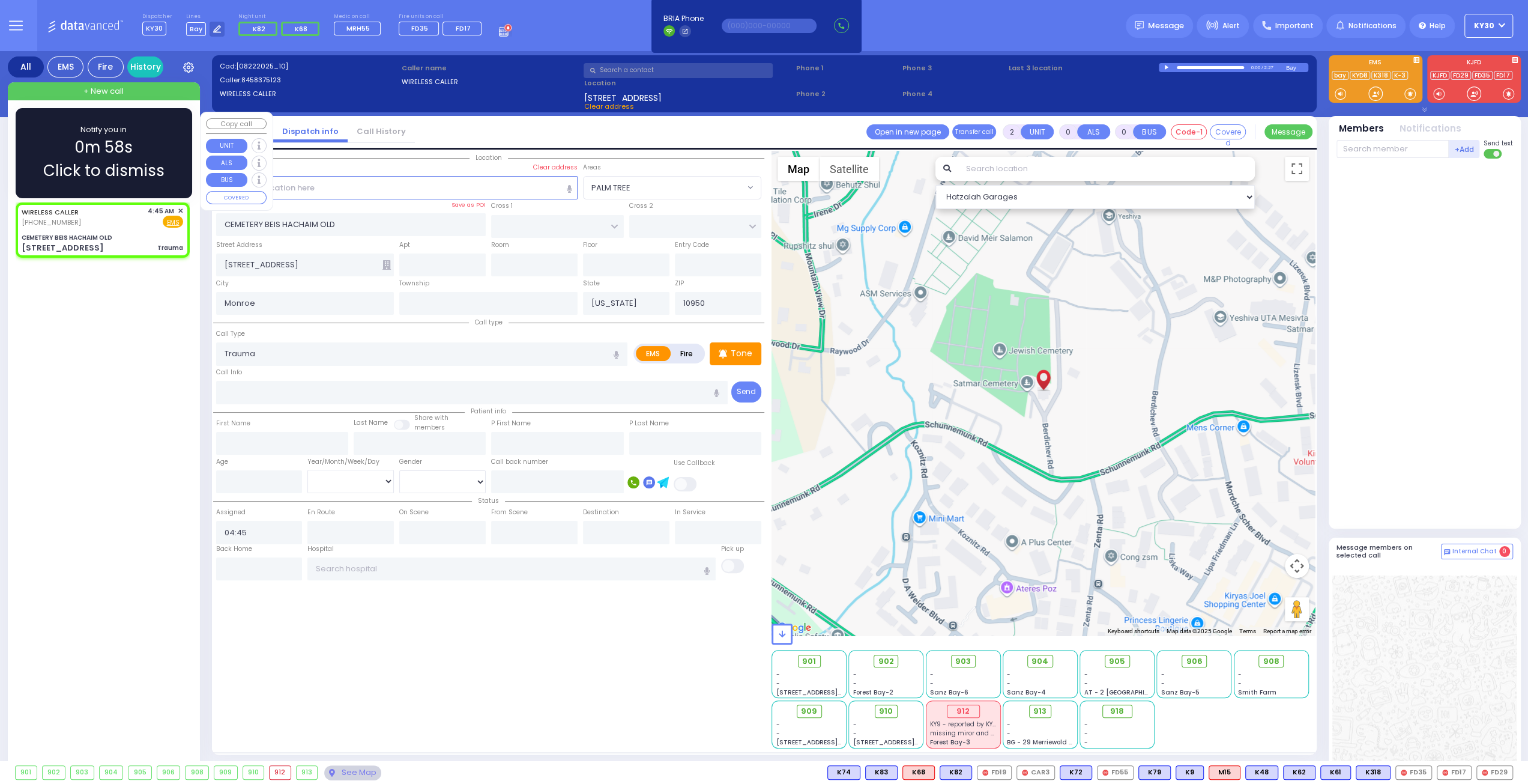
click at [131, 240] on div "CEMETERY BEIS HACHAIM OLD" at bounding box center [102, 237] width 161 height 9
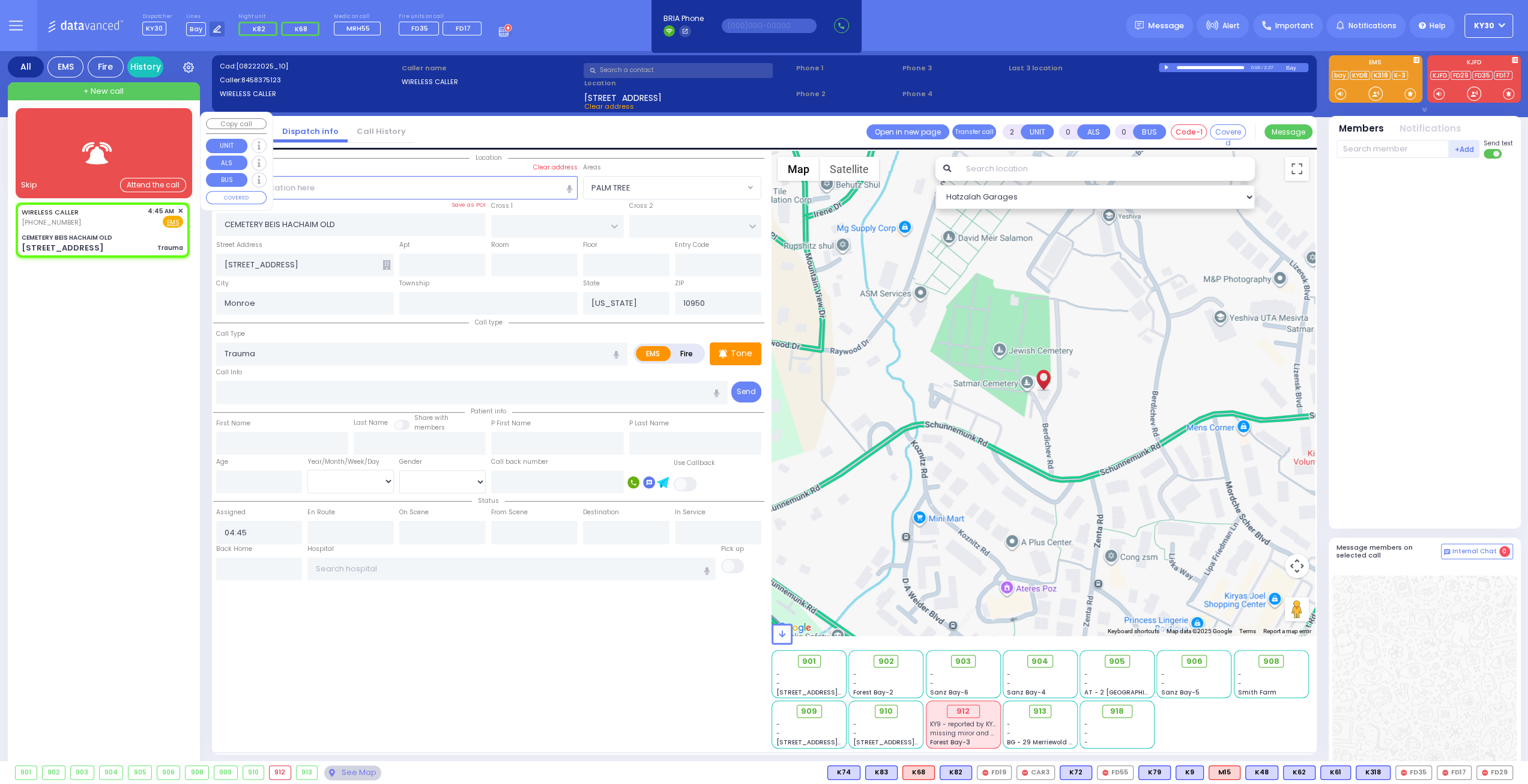
click at [123, 234] on div "CEMETERY BEIS HACHAIM OLD" at bounding box center [102, 237] width 161 height 9
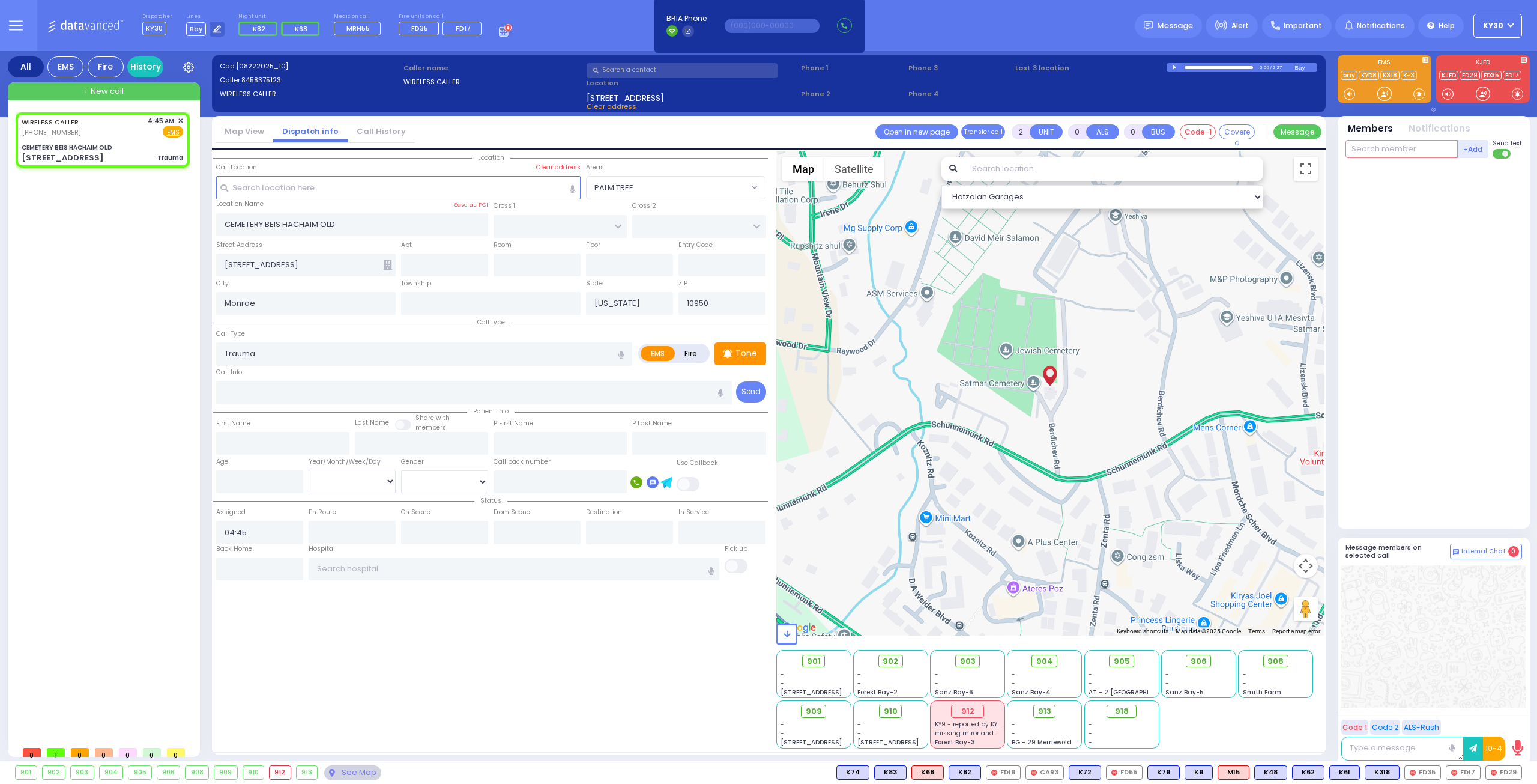
click at [1399, 152] on input "text" at bounding box center [1401, 149] width 112 height 18
click at [1413, 169] on div "KY30" at bounding box center [1386, 173] width 60 height 12
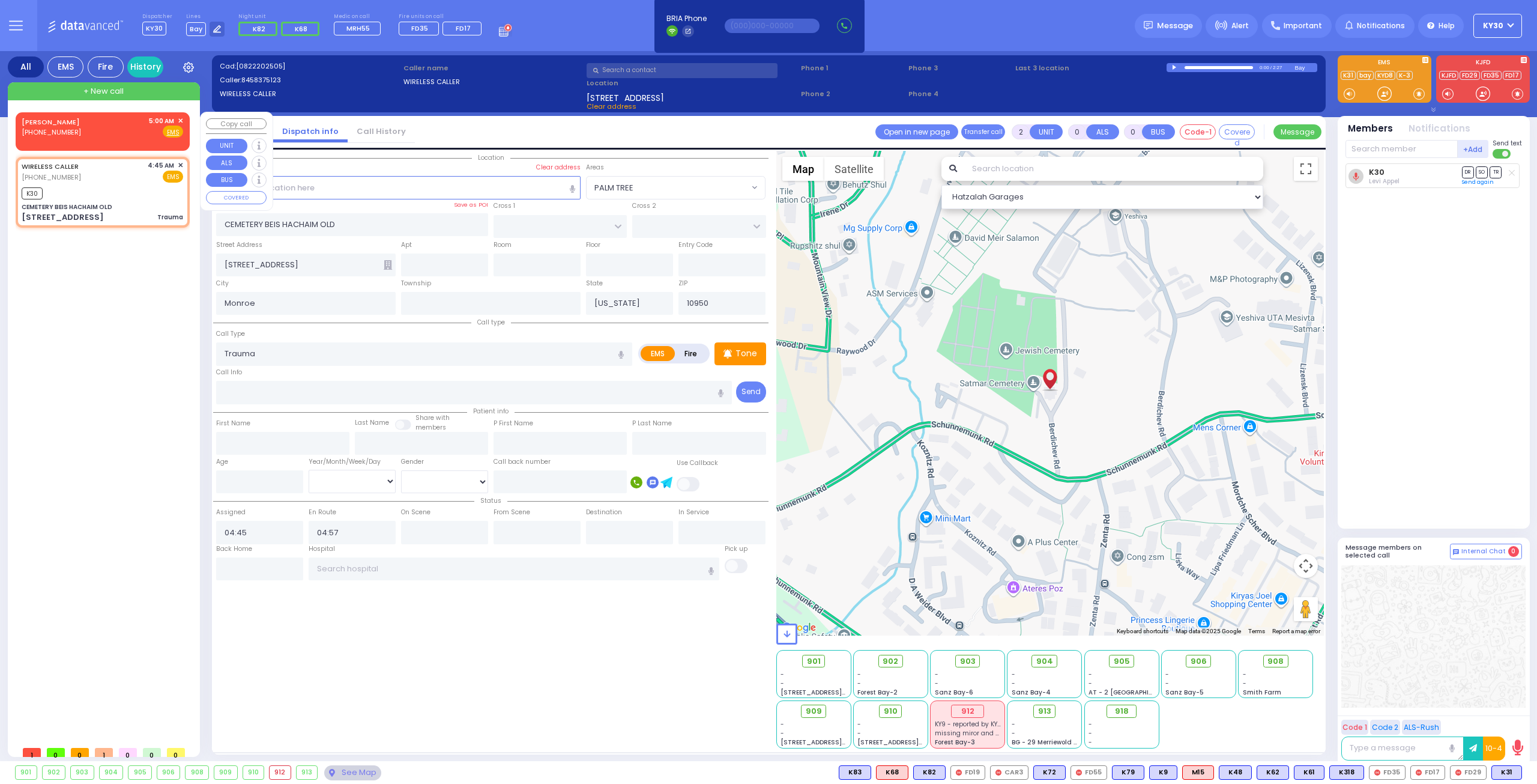
click at [182, 118] on span "✕" at bounding box center [181, 120] width 5 height 10
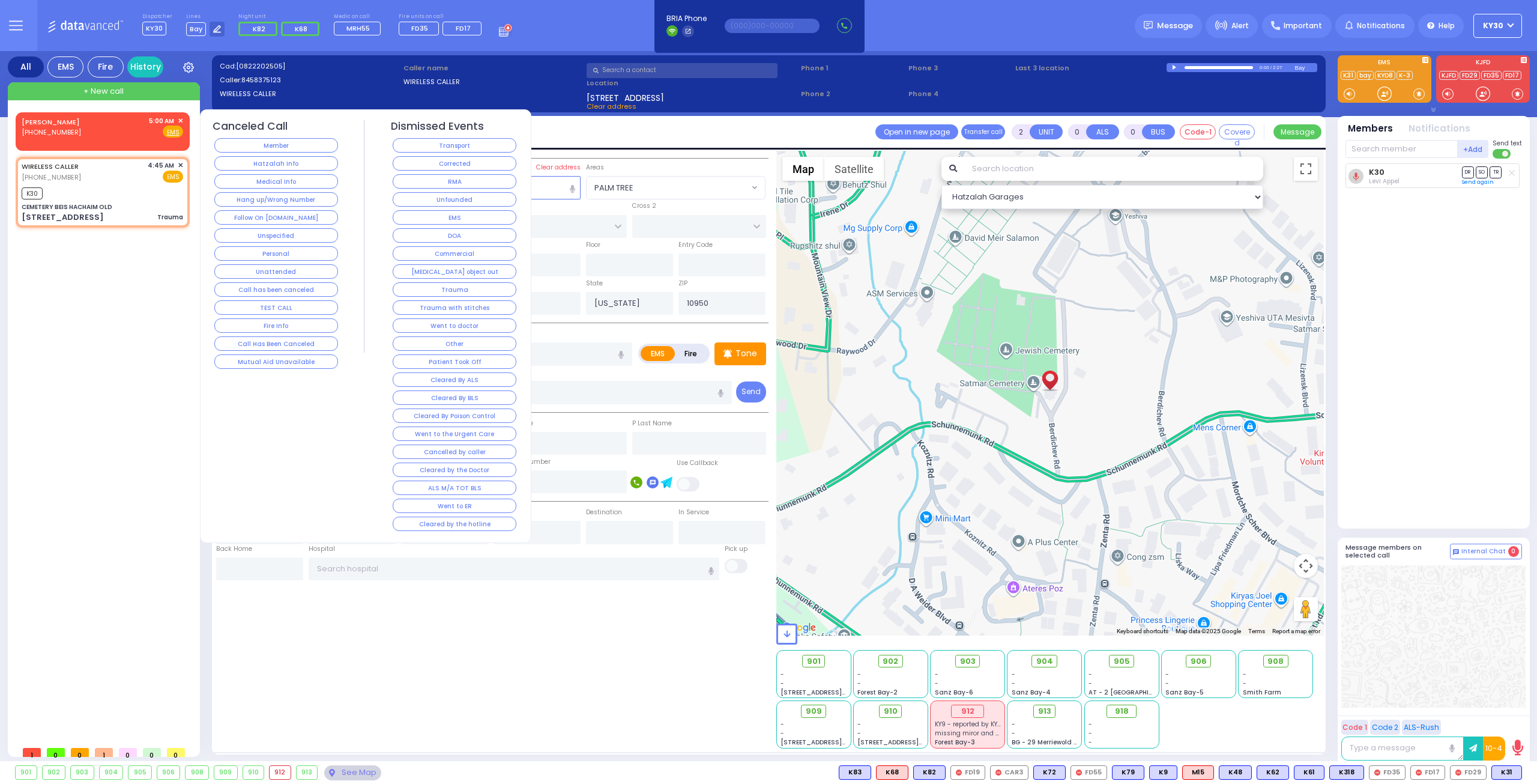
click at [292, 236] on button "Unspecified" at bounding box center [277, 235] width 124 height 14
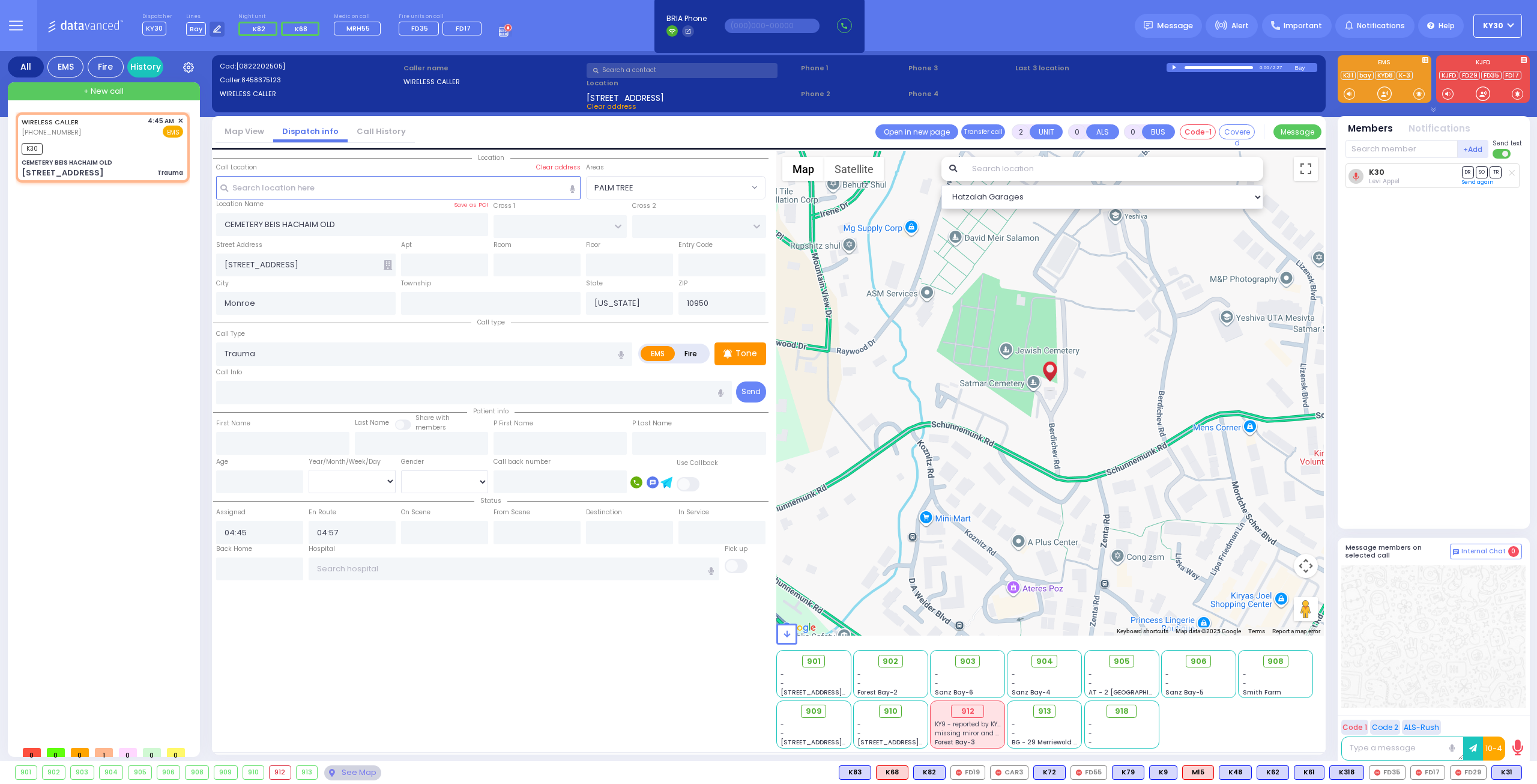
select select
click at [1470, 171] on span "DR" at bounding box center [1468, 172] width 12 height 12
select select
radio input "true"
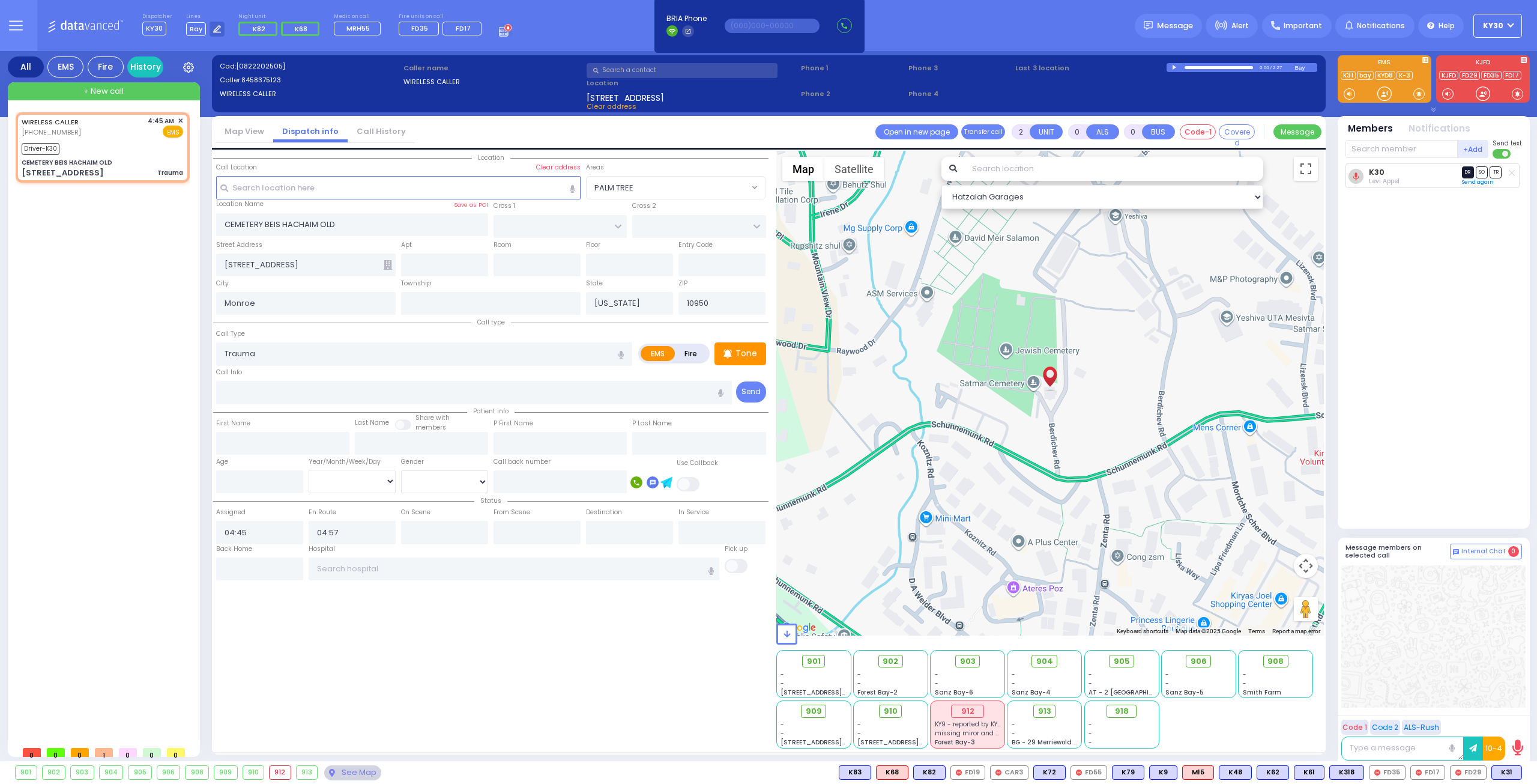
select select
select select "Hatzalah Garages"
click at [500, 30] on rect at bounding box center [500, 30] width 1 height 1
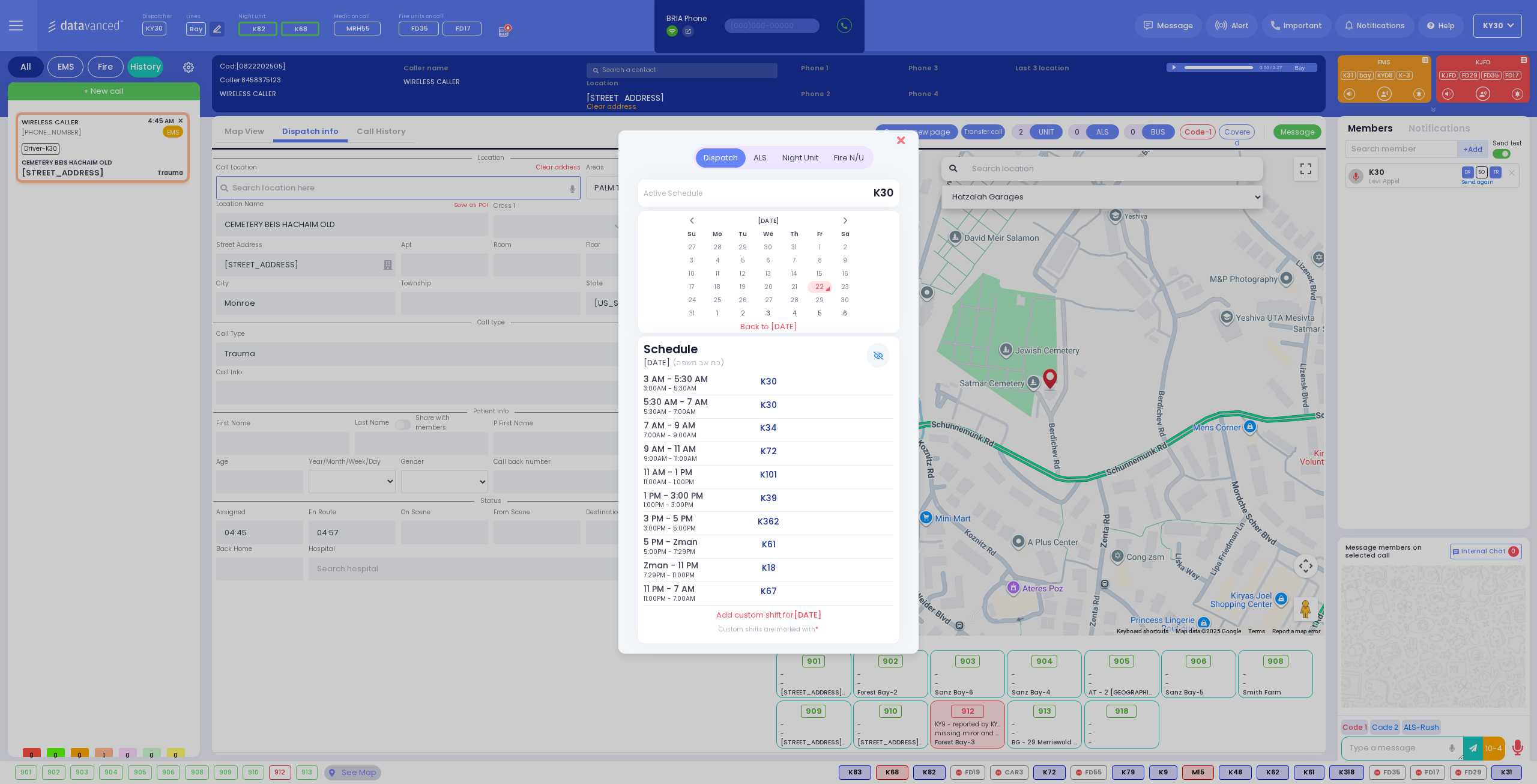
click at [903, 140] on icon "Close" at bounding box center [901, 140] width 8 height 12
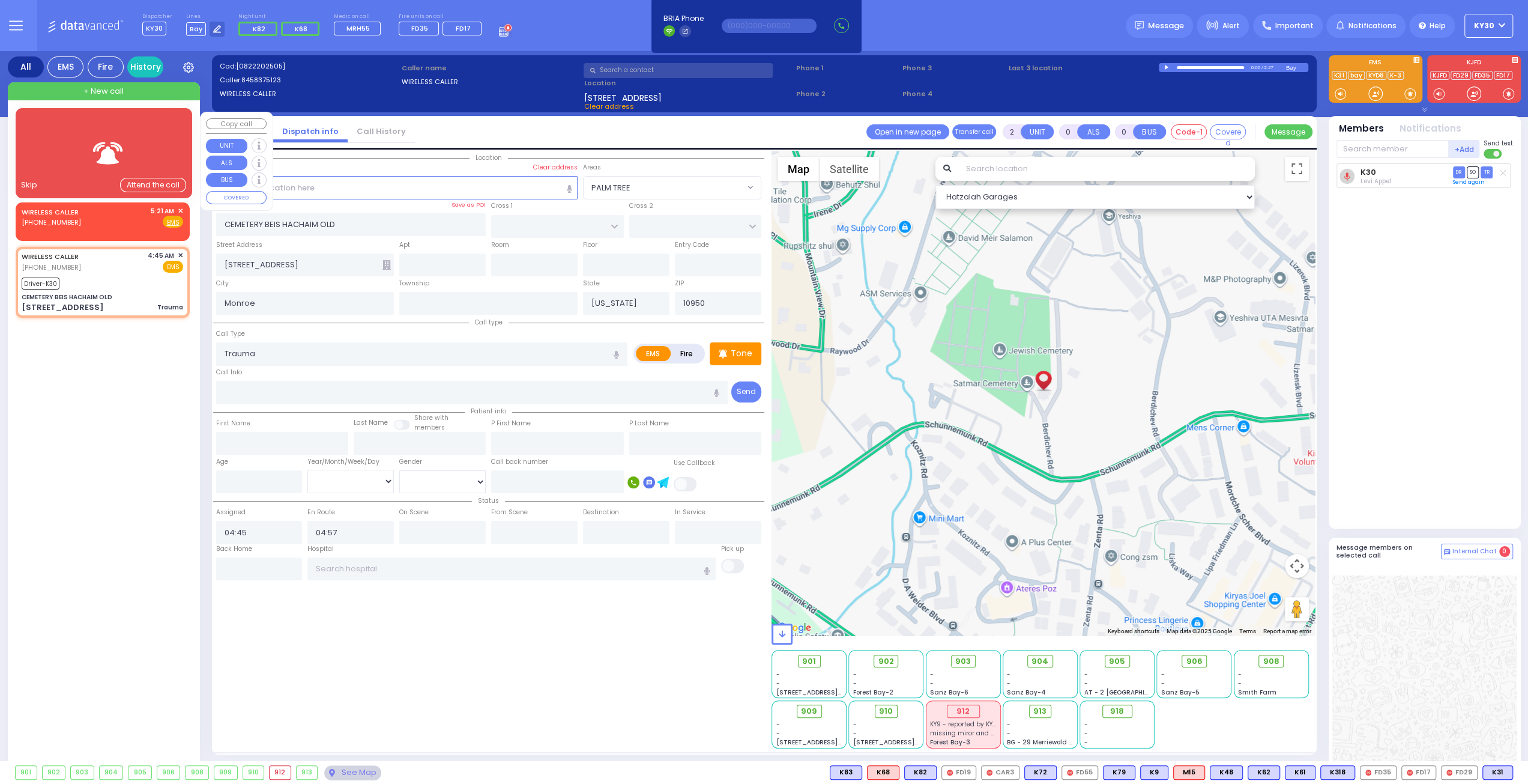
click at [64, 226] on span "(929) 754-6374" at bounding box center [51, 222] width 59 height 10
type input "1"
select select
radio input "true"
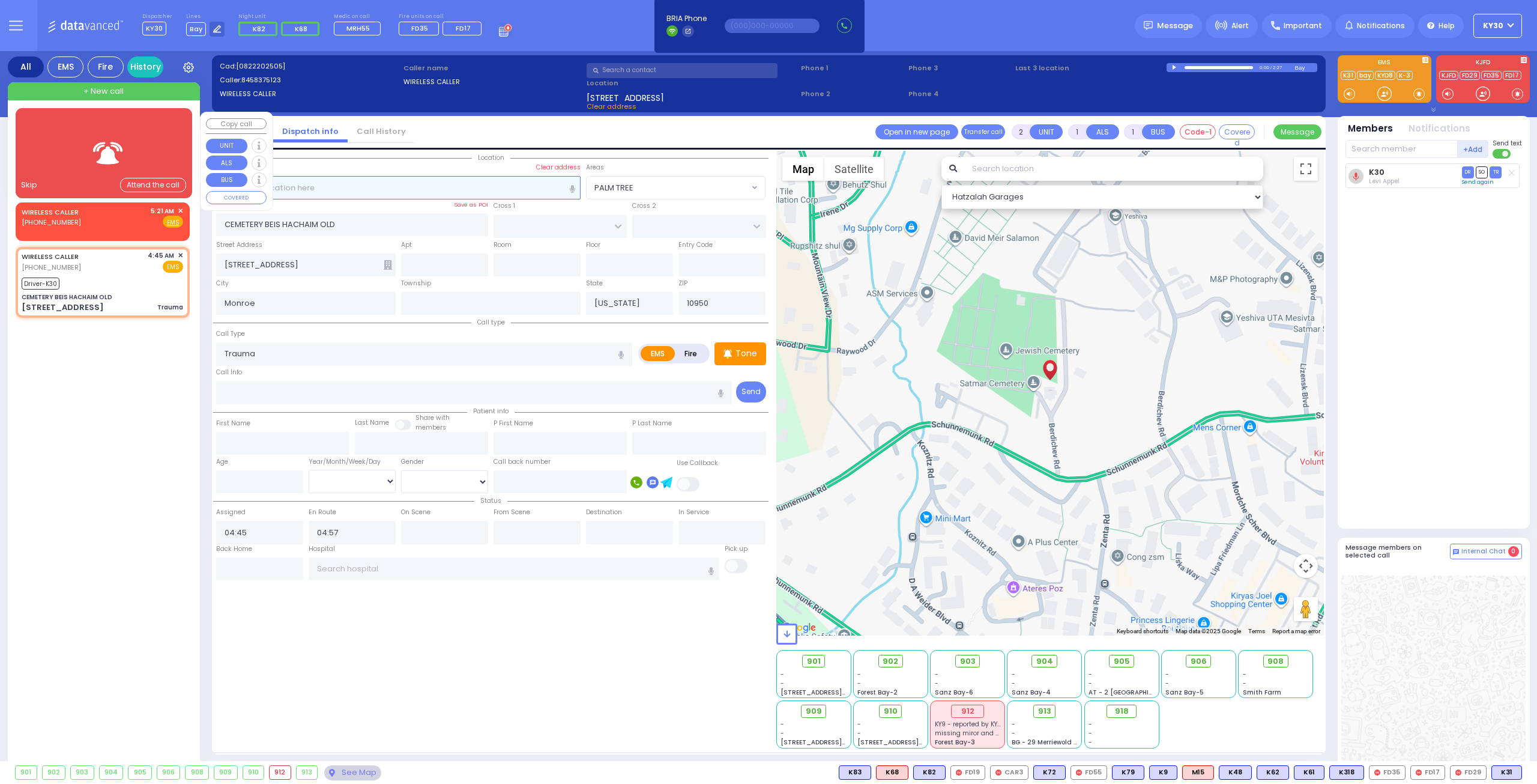
select select
type input "05:21"
select select "Hatzalah Garages"
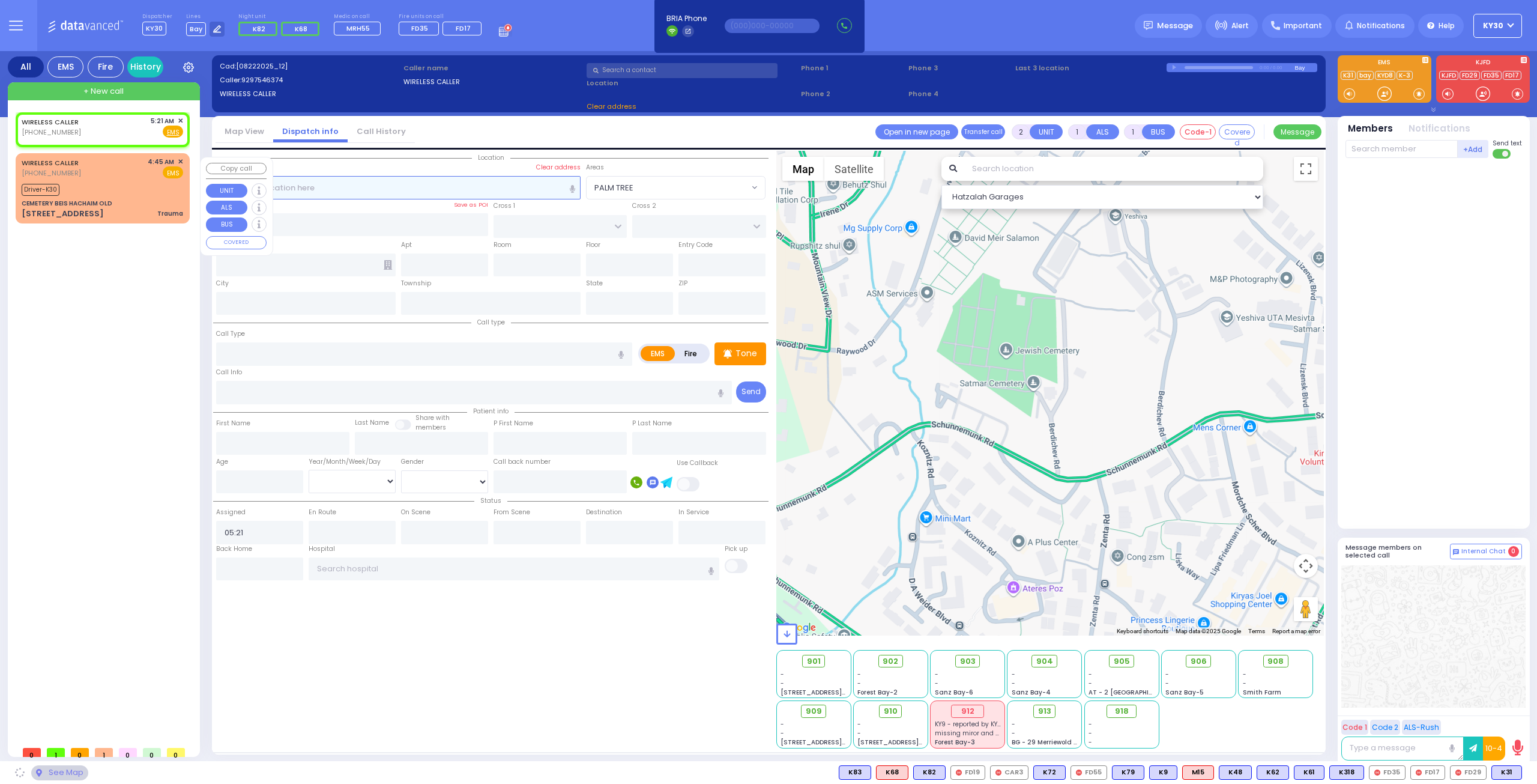
select select
radio input "true"
select select
select select "Hatzalah Garages"
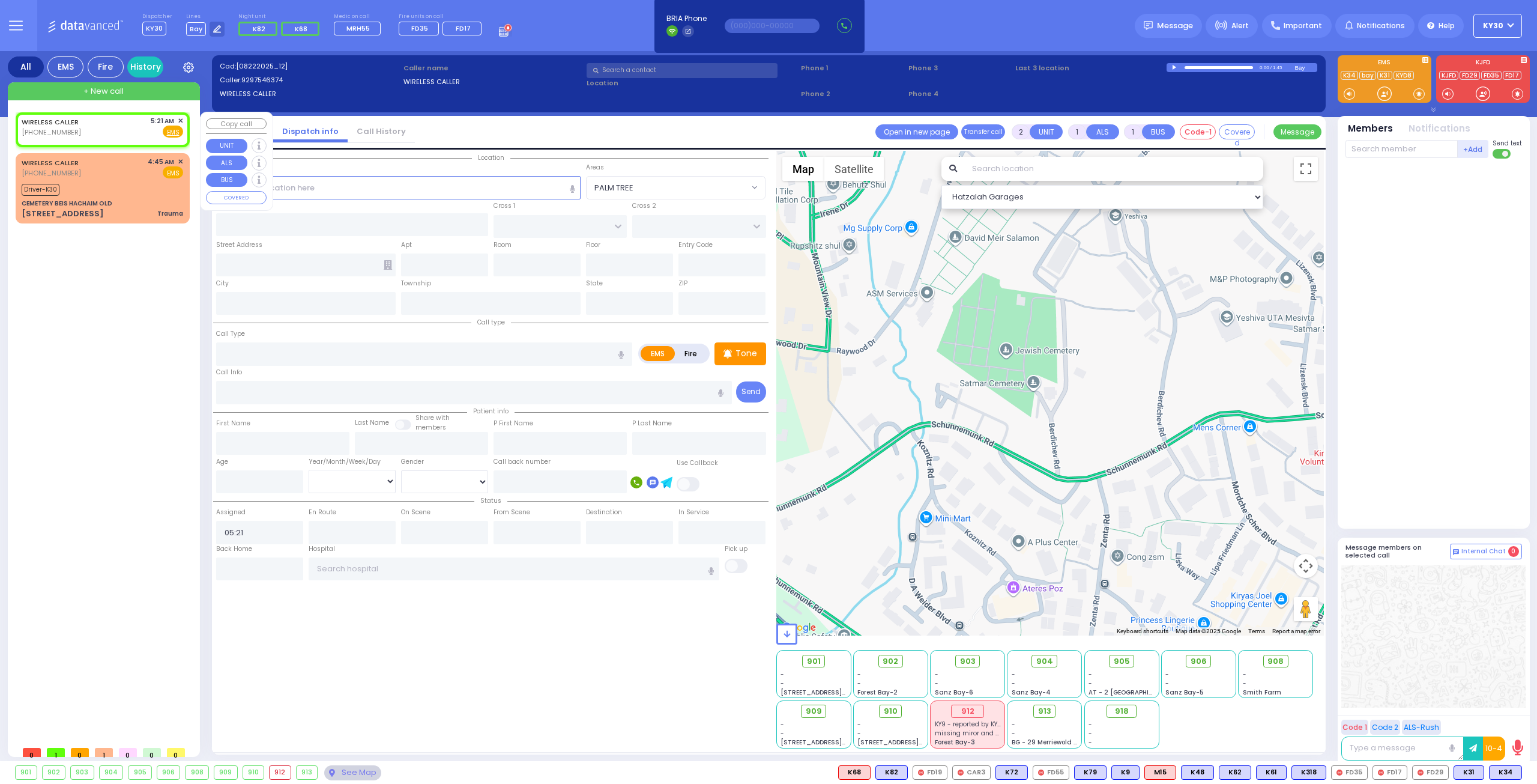
click at [102, 92] on span "+ New call" at bounding box center [103, 90] width 40 height 12
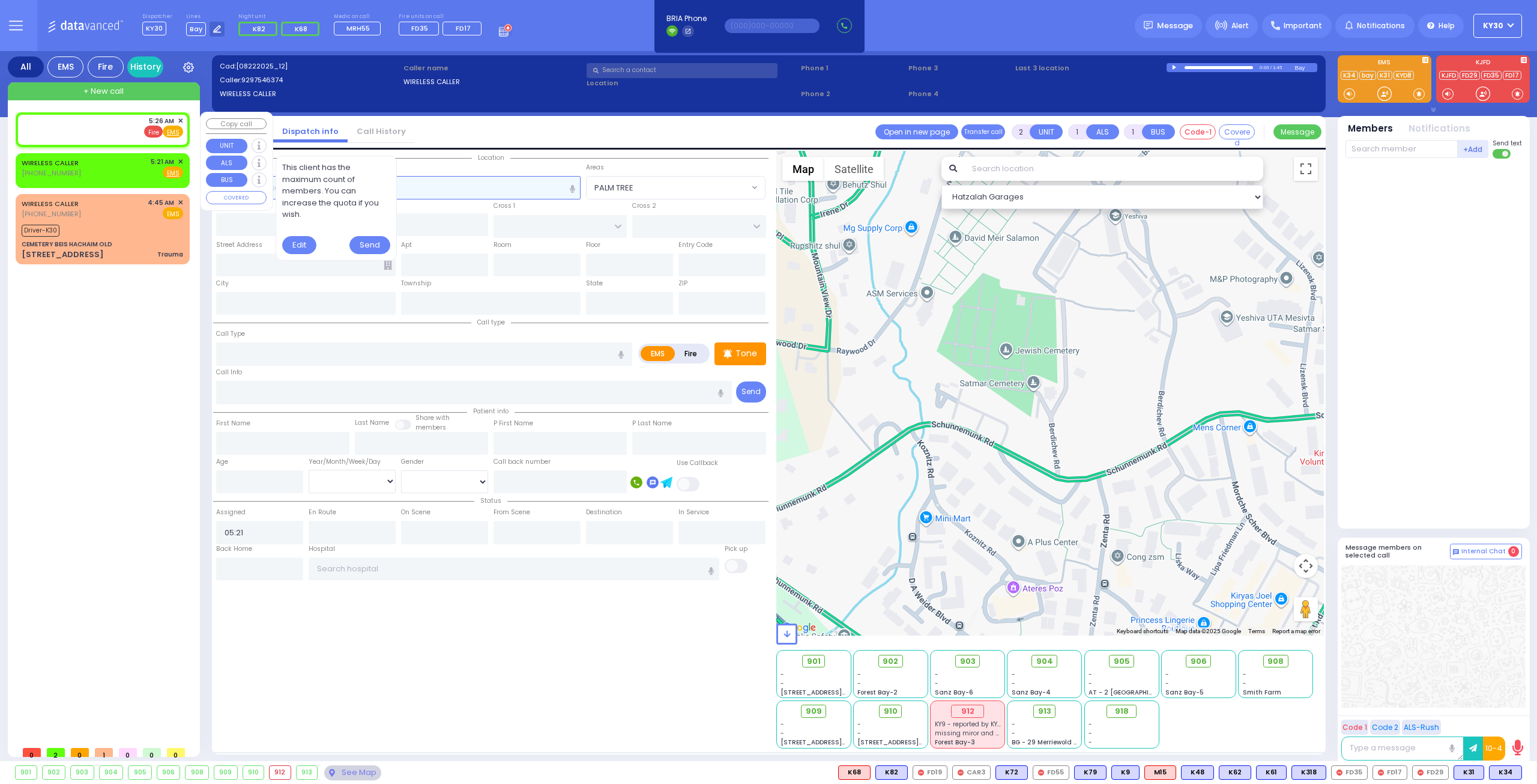
select select
radio input "true"
select select
type input "05:26"
select select "Hatzalah Garages"
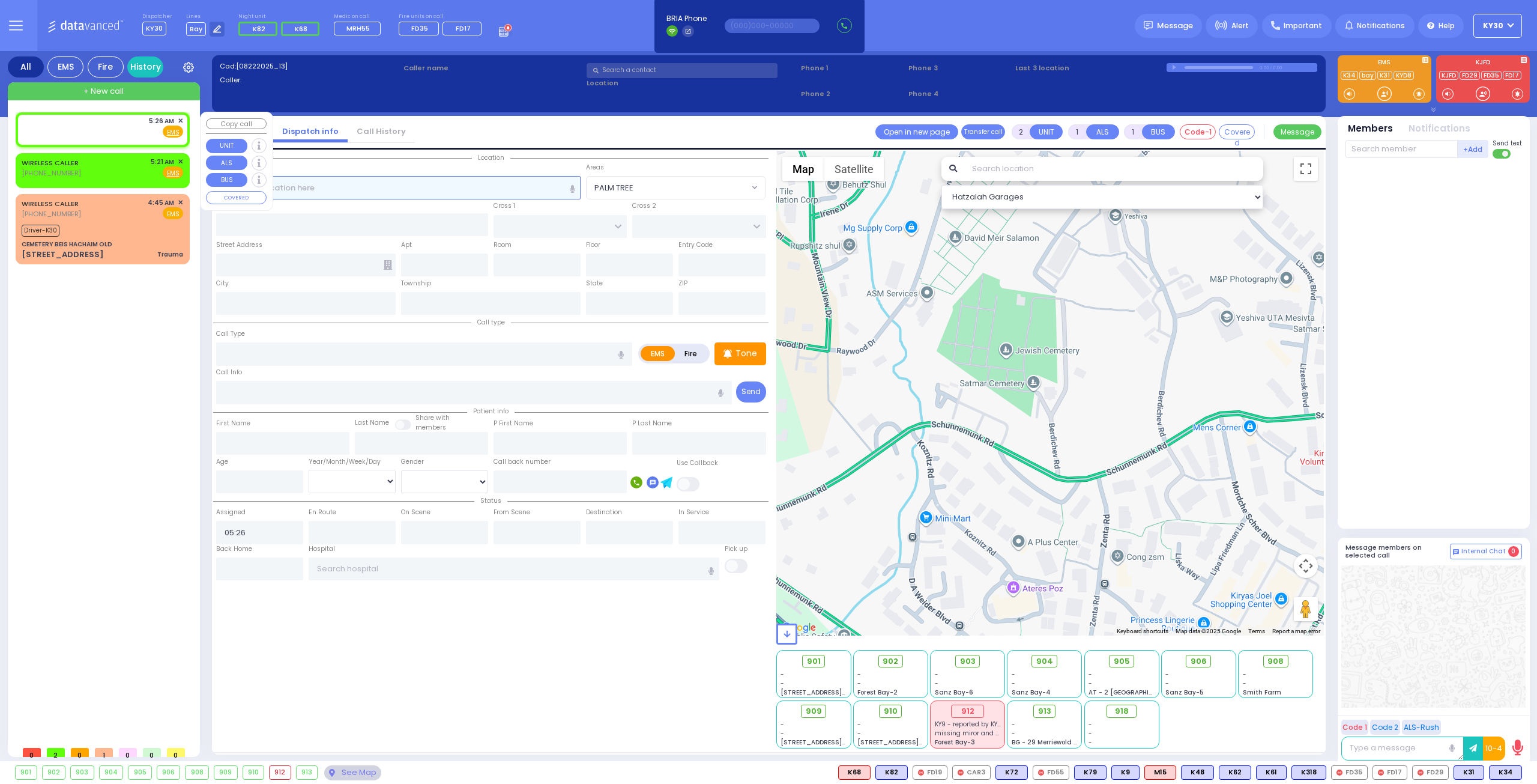
select select
radio input "true"
select select
select select "Hatzalah Garages"
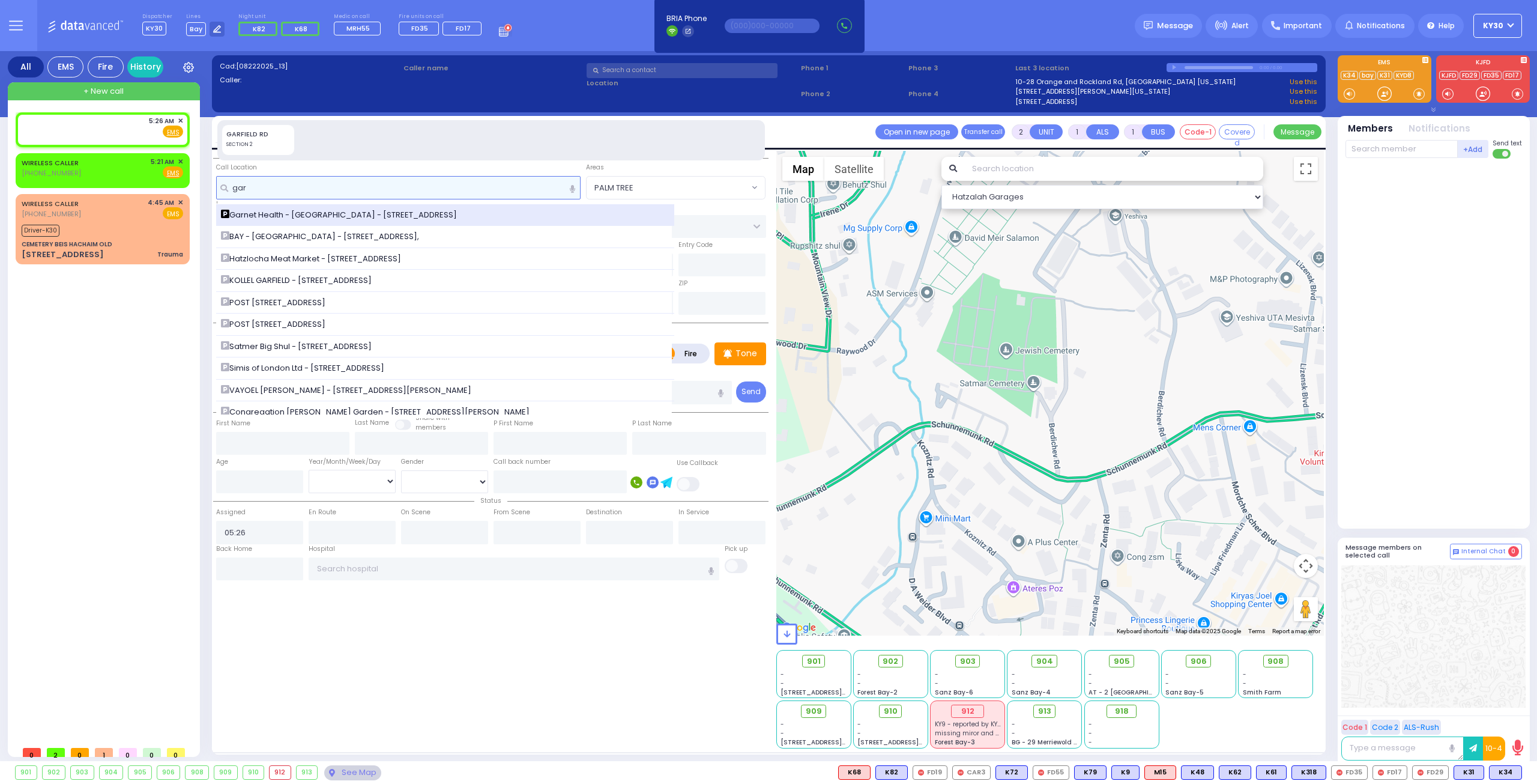
type input "gar"
click at [309, 210] on span "Garnet Health - Middletown - 707 East Main Street" at bounding box center [341, 214] width 240 height 12
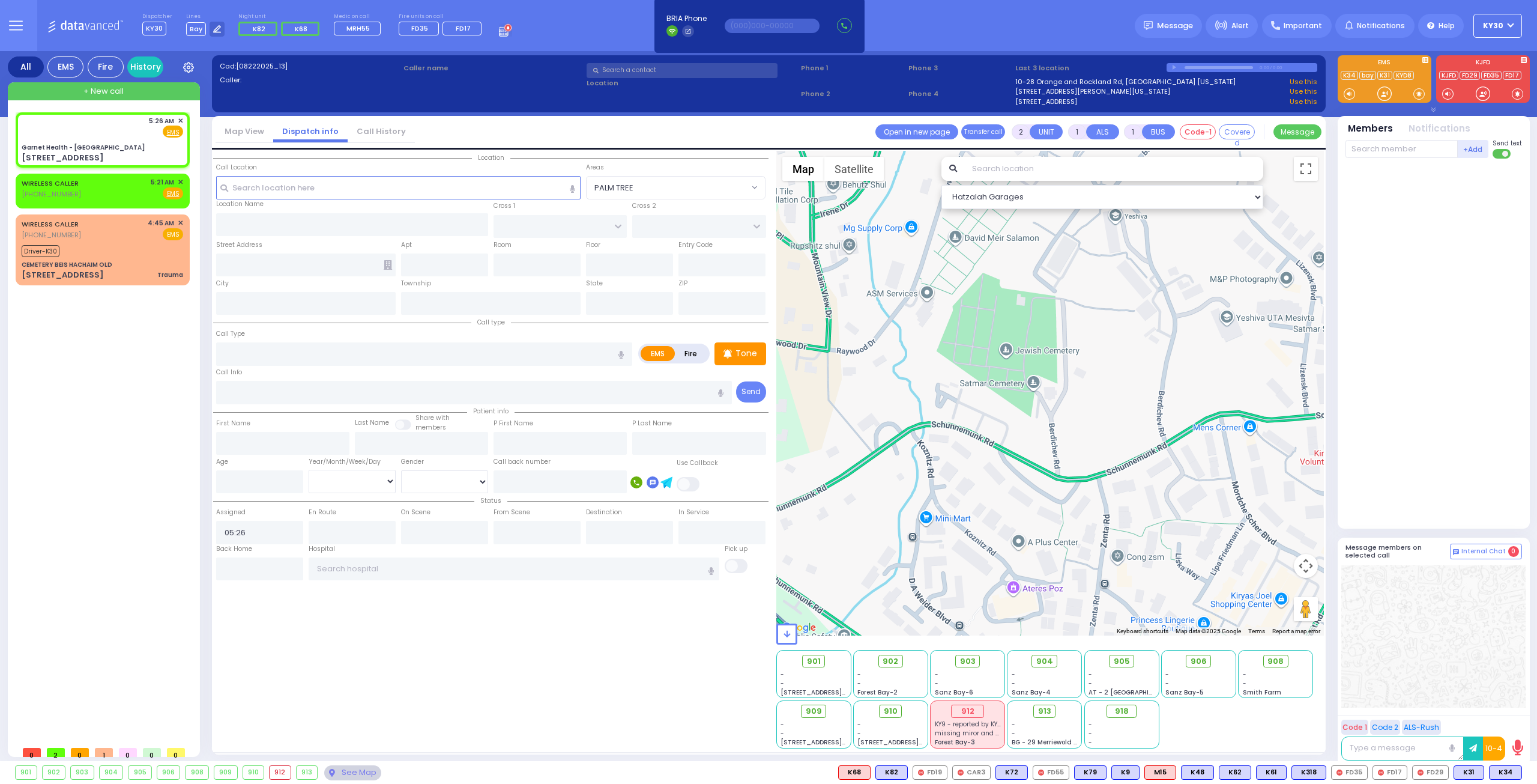
select select
radio input "true"
select select
select select "Hatzalah Garages"
type input "Garnet Health - Middletown"
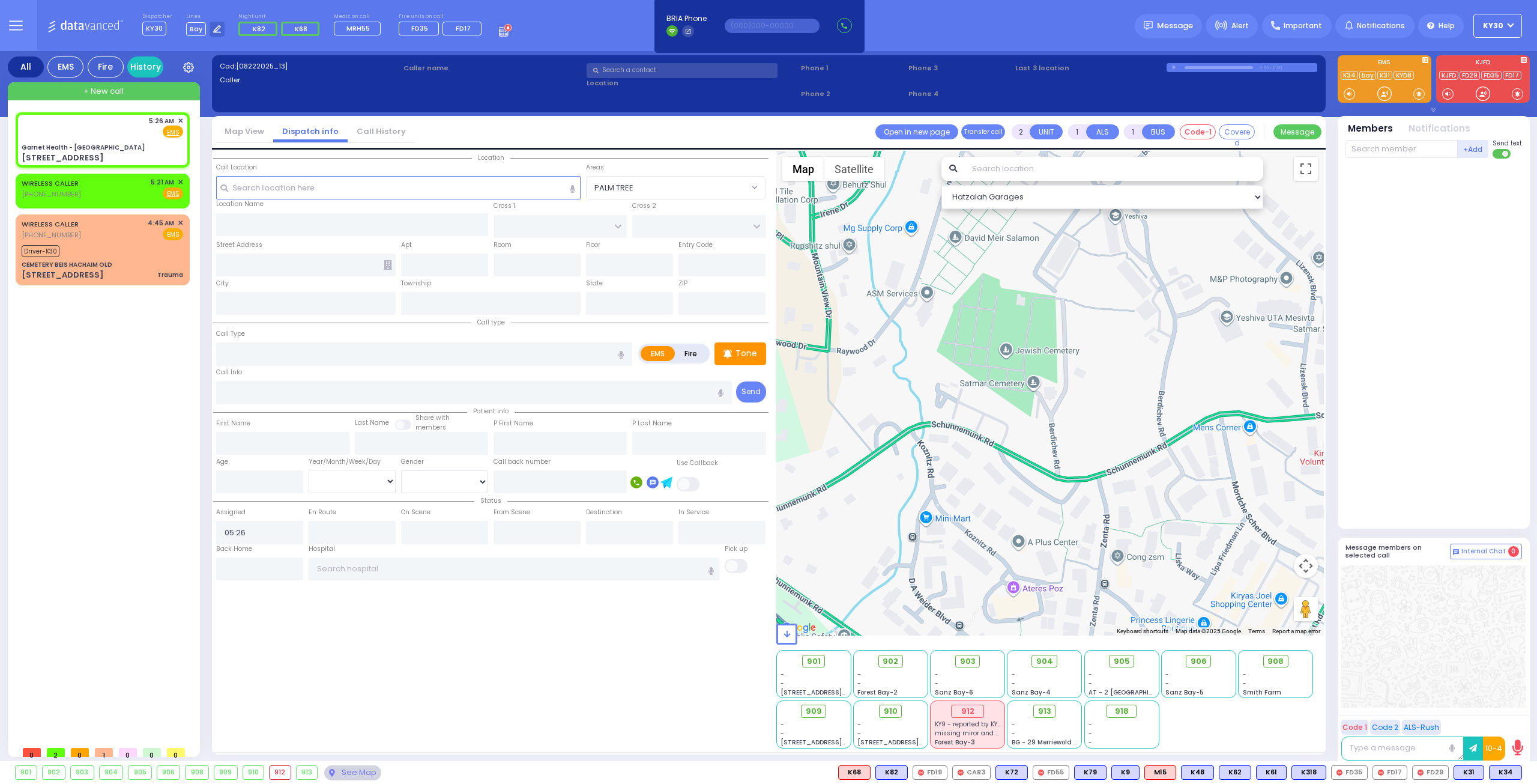
type input "GOLF LINKS RD"
type input "EAST MAIN ST"
type input "707 East Main Street"
type input "Middletown"
type input "[US_STATE]"
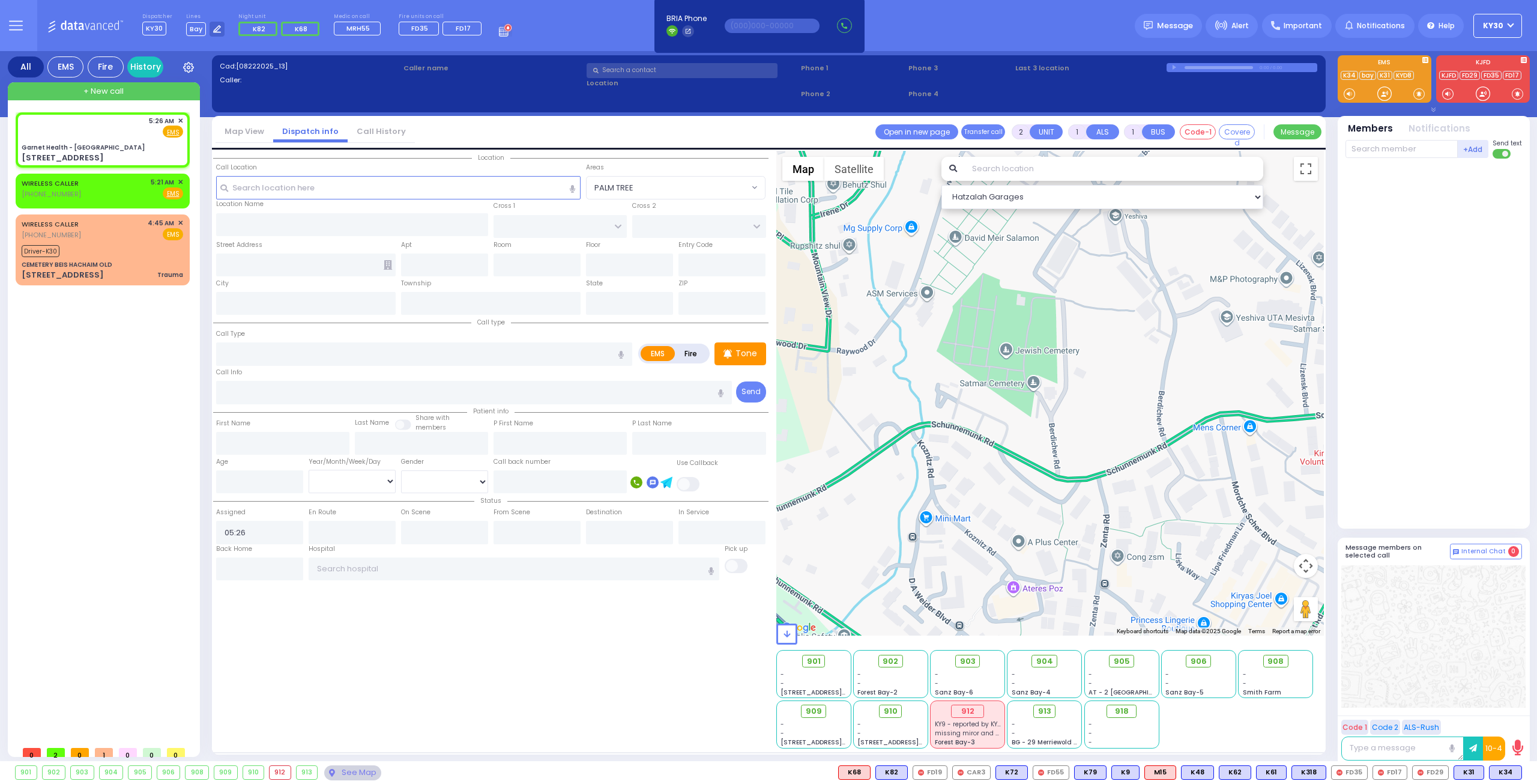
type input "10940"
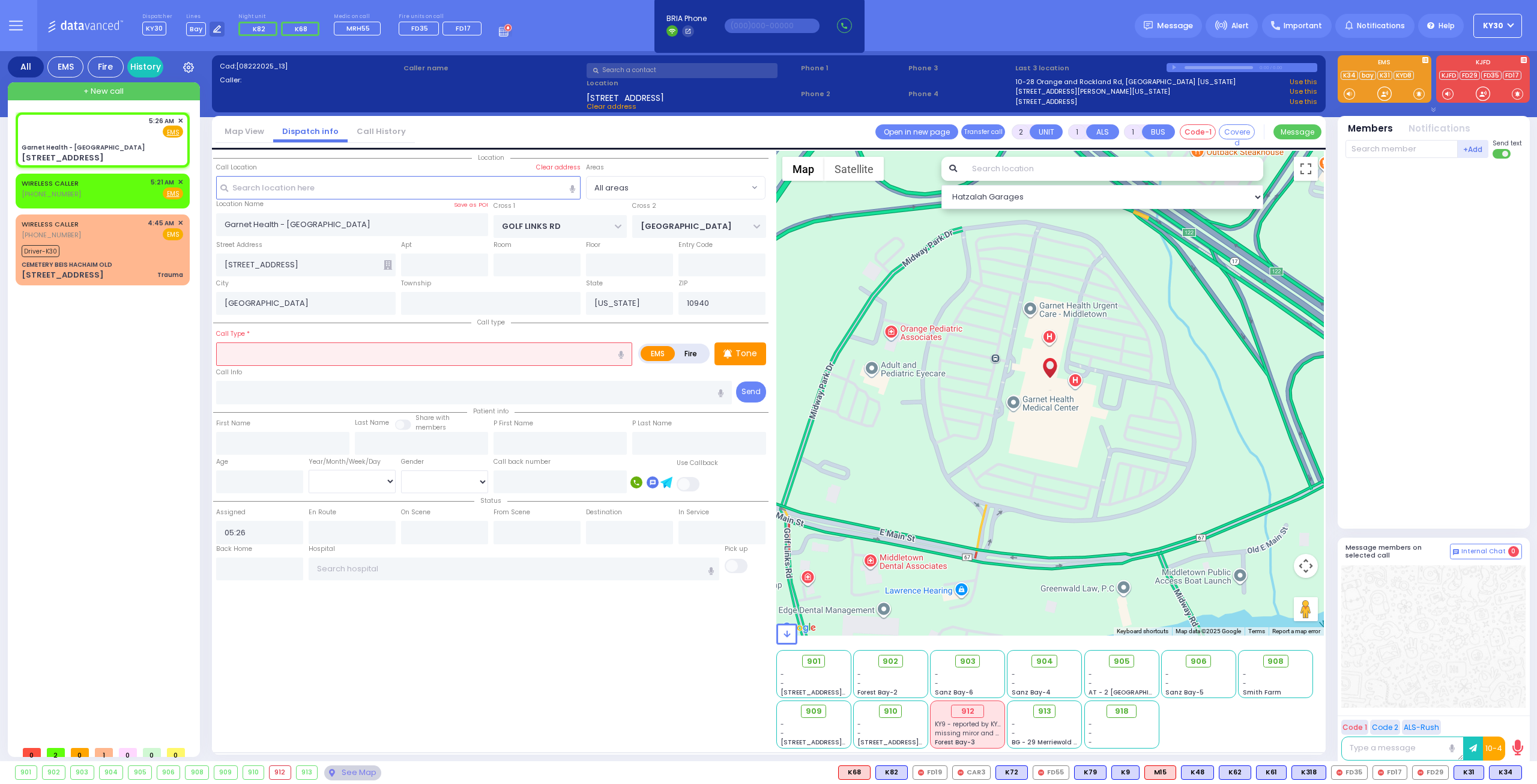
click at [308, 354] on input "text" at bounding box center [424, 353] width 416 height 22
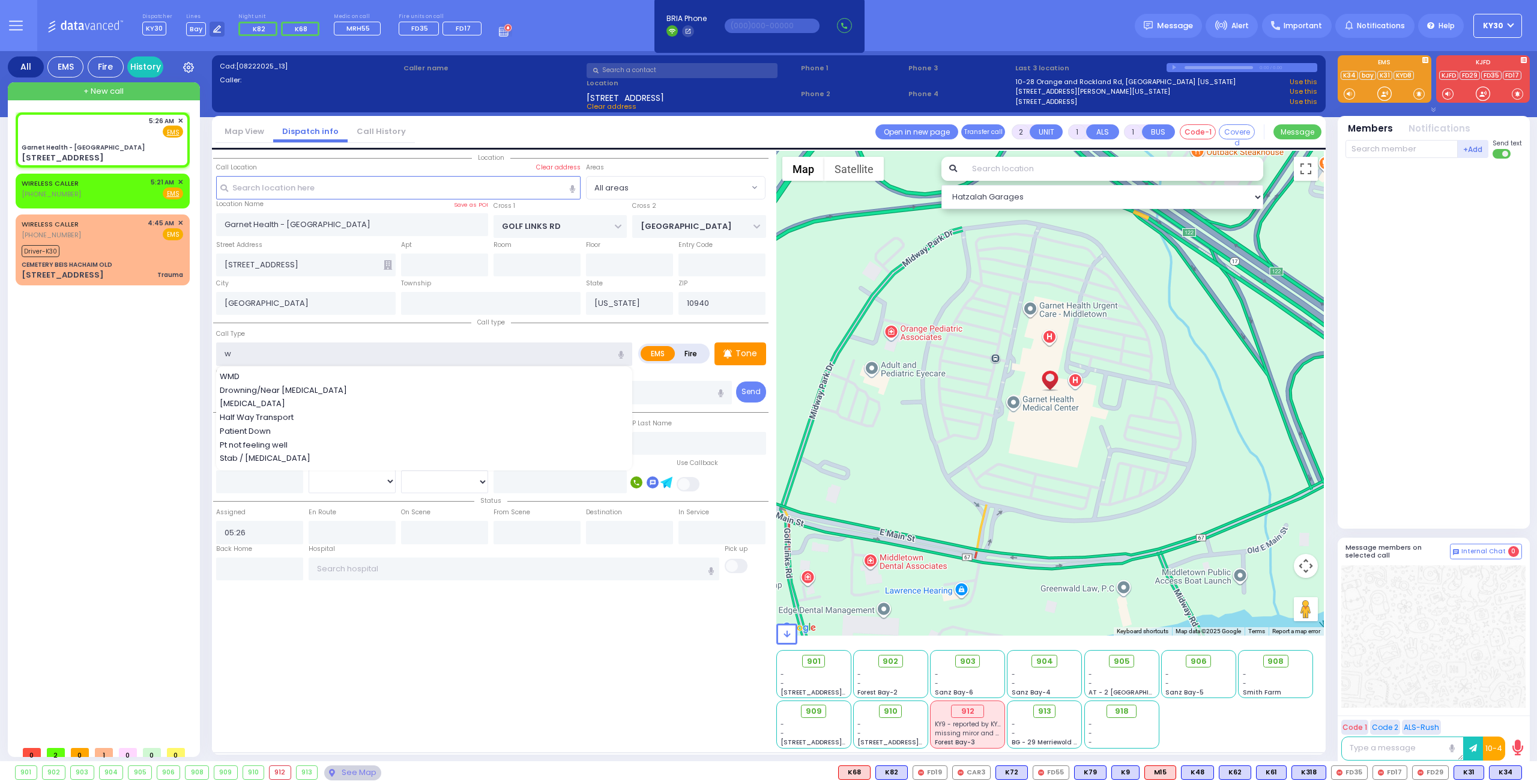
type input "wo"
select select
radio input "true"
select select
select select "Hatzalah Garages"
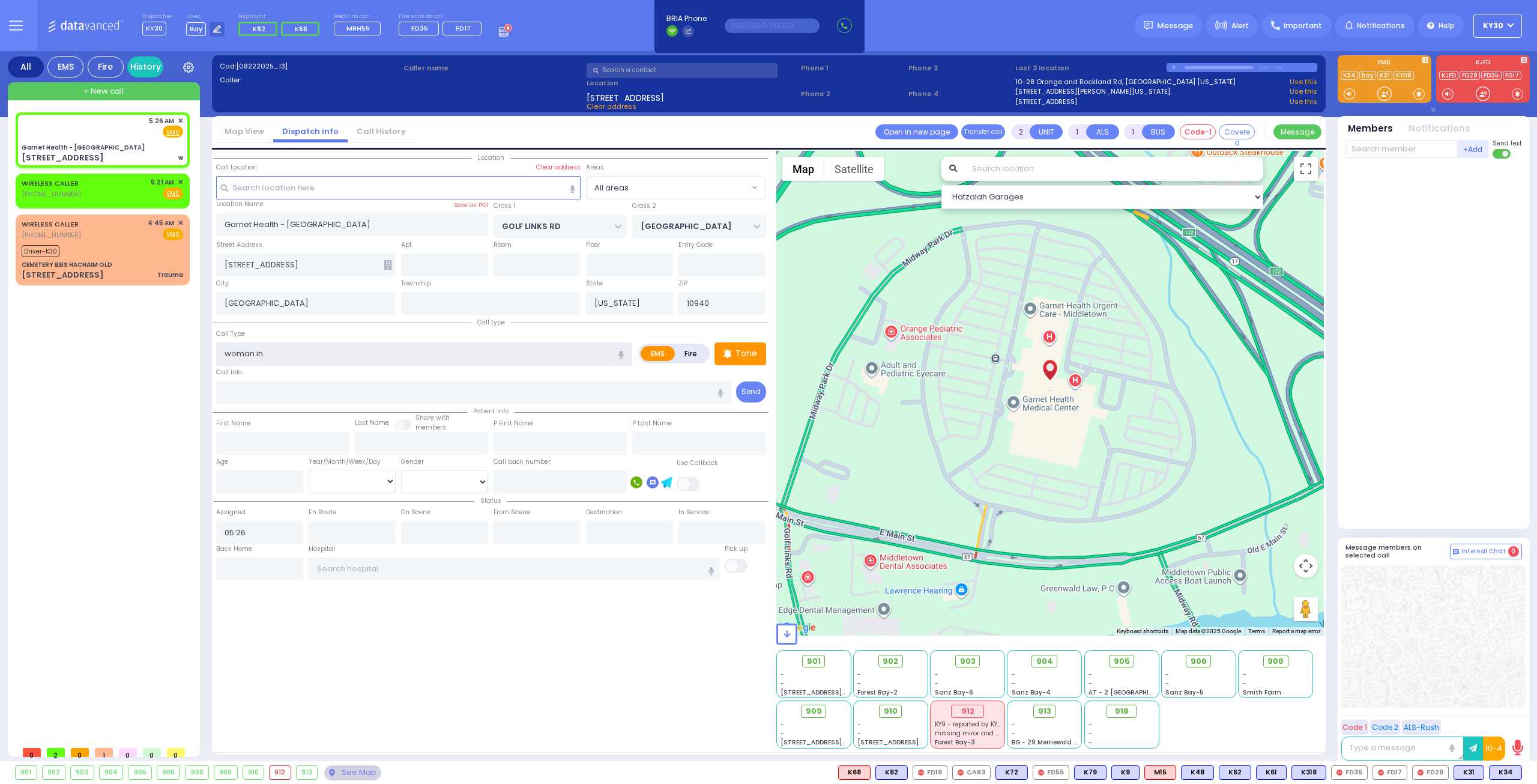
type input "woman in l"
select select
radio input "true"
select select
select select "Hatzalah Garages"
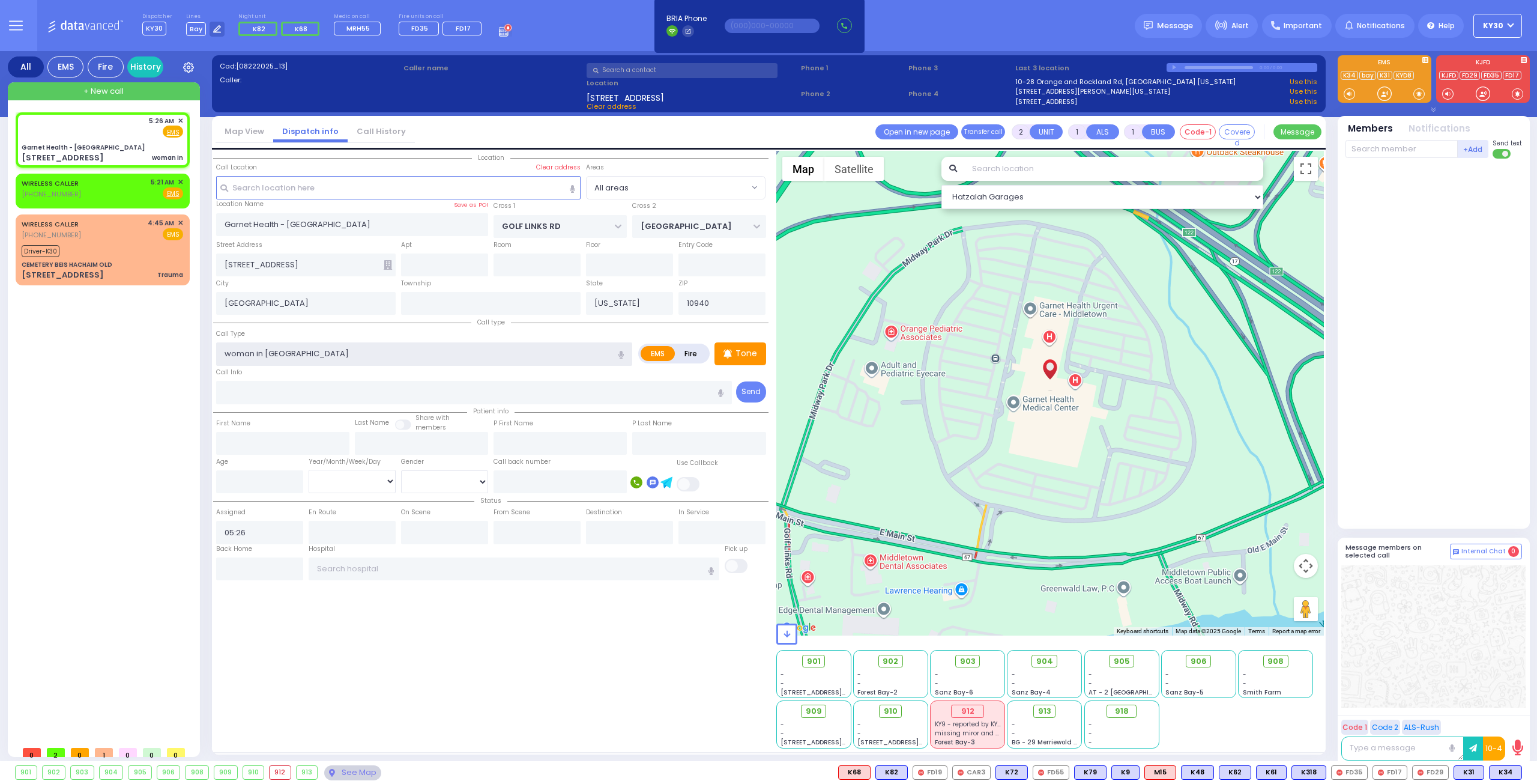
type input "woman in labor"
select select
radio input "true"
select select
select select "Hatzalah Garages"
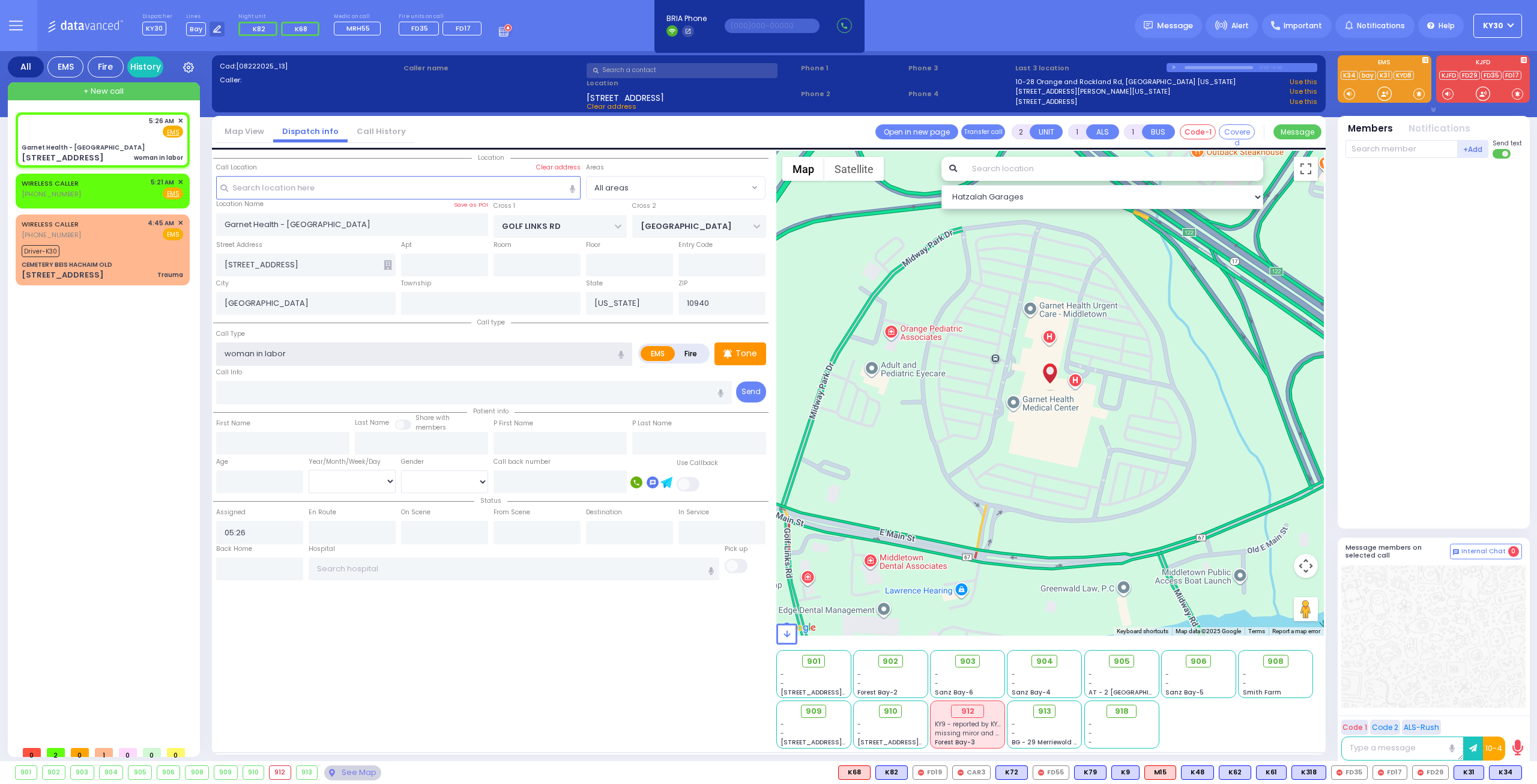
type input "woman in labor"
click at [1371, 146] on input "text" at bounding box center [1401, 149] width 112 height 18
select select
radio input "true"
select select
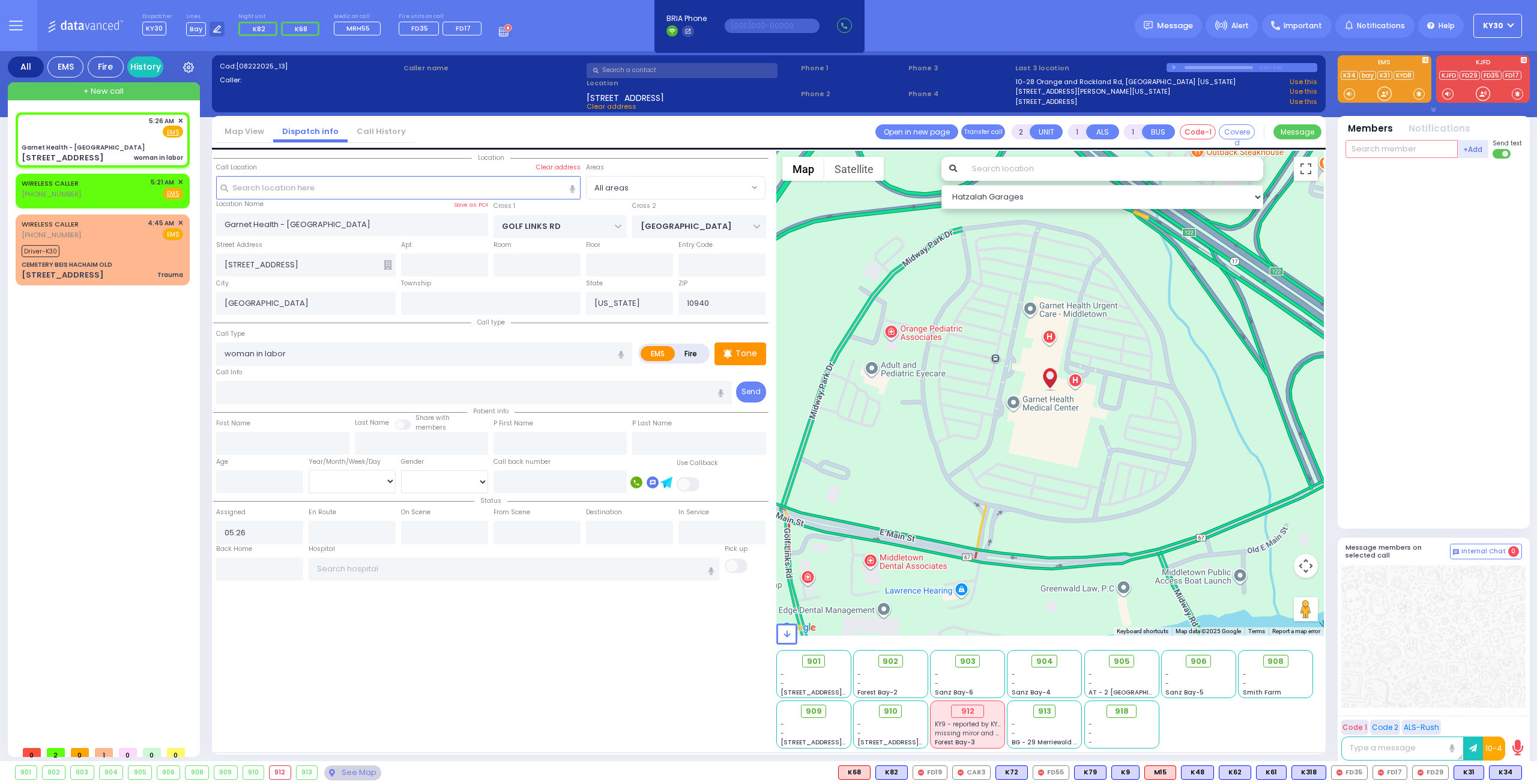
select select "Hatzalah Garages"
type input "100"
click at [1397, 174] on div "KY100" at bounding box center [1386, 173] width 60 height 12
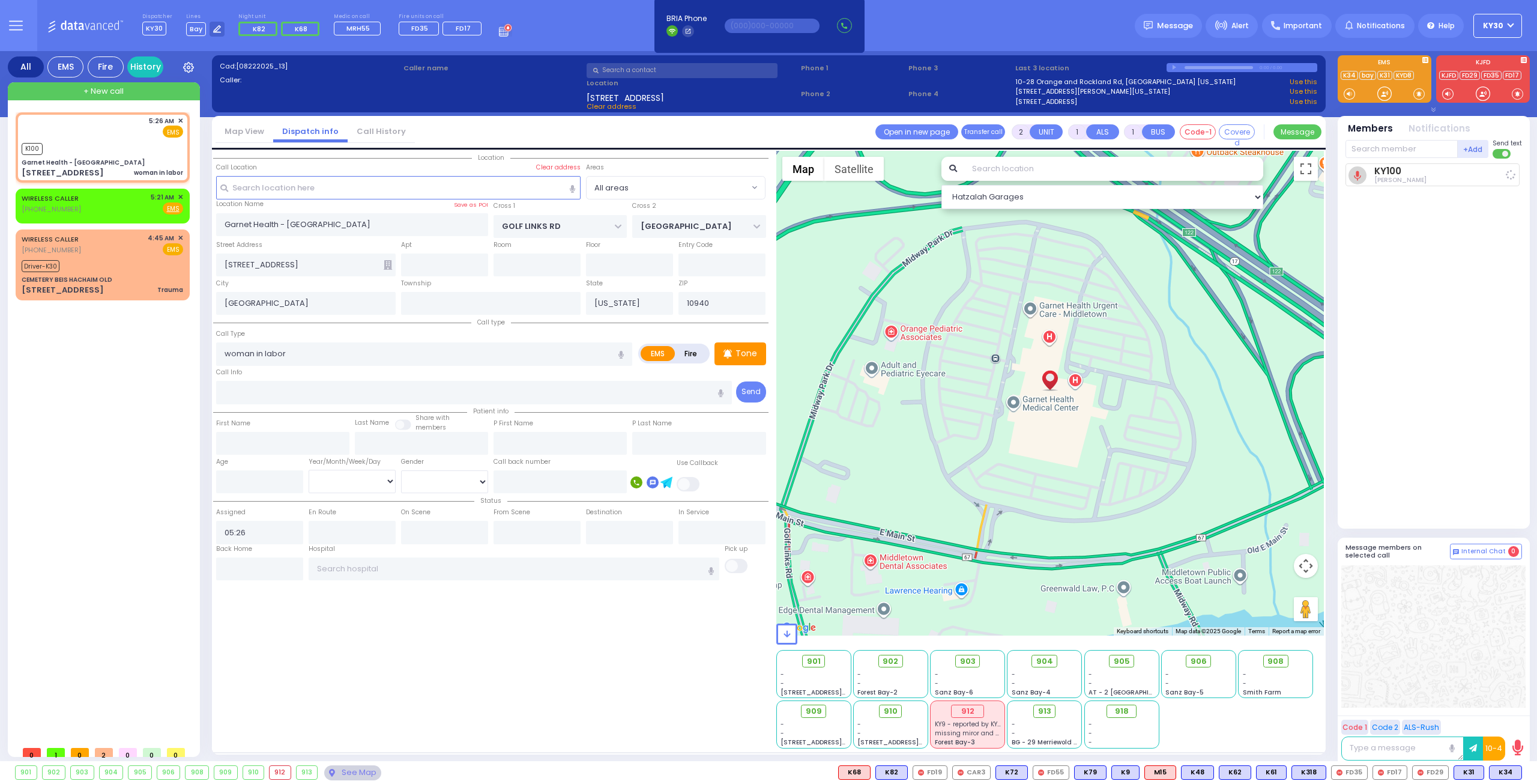
select select
radio input "true"
select select
type input "05:28"
select select "Hatzalah Garages"
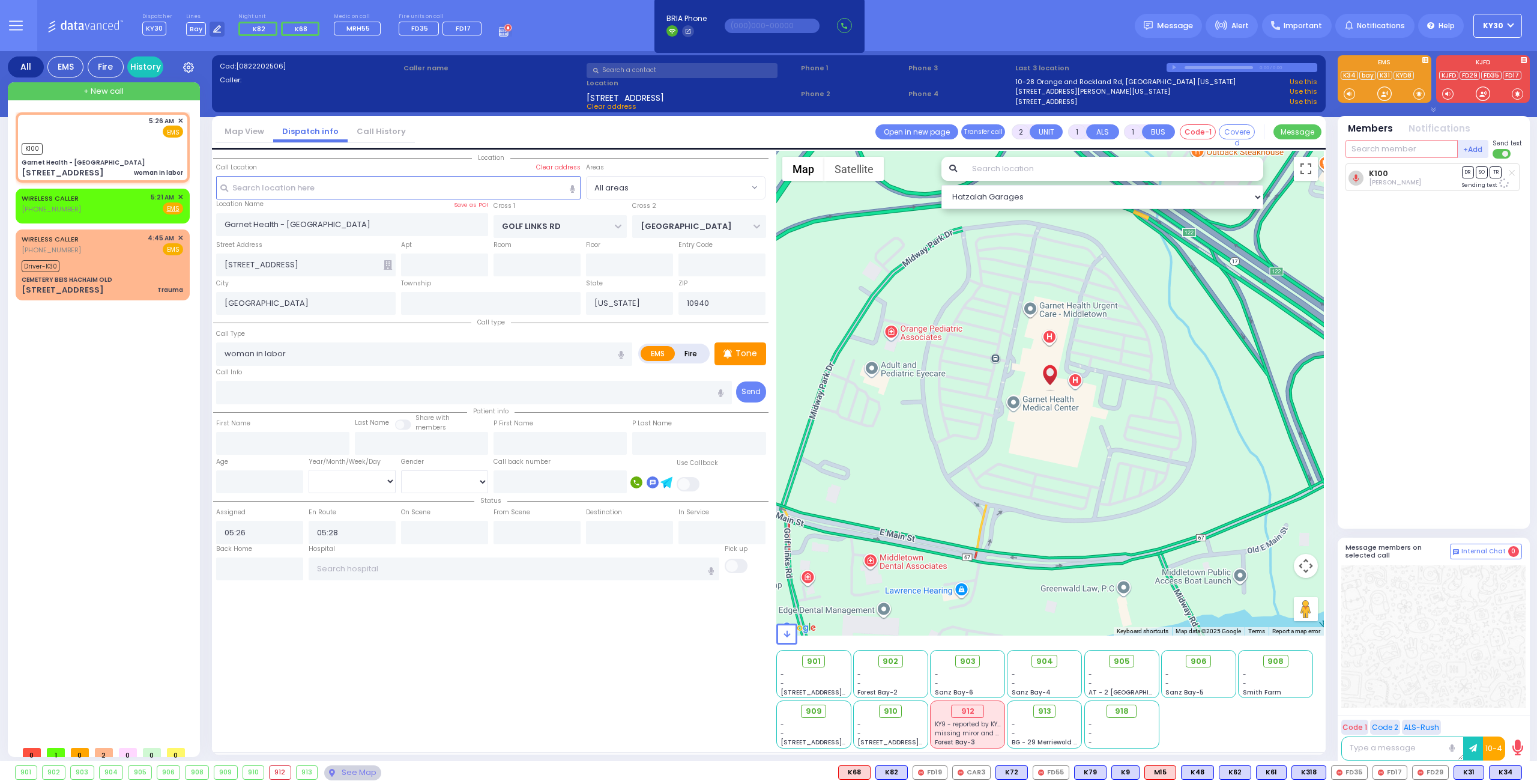
click at [1404, 150] on input "text" at bounding box center [1401, 149] width 112 height 18
type input "34"
click at [1405, 175] on div "KY34" at bounding box center [1386, 173] width 60 height 12
select select
radio input "true"
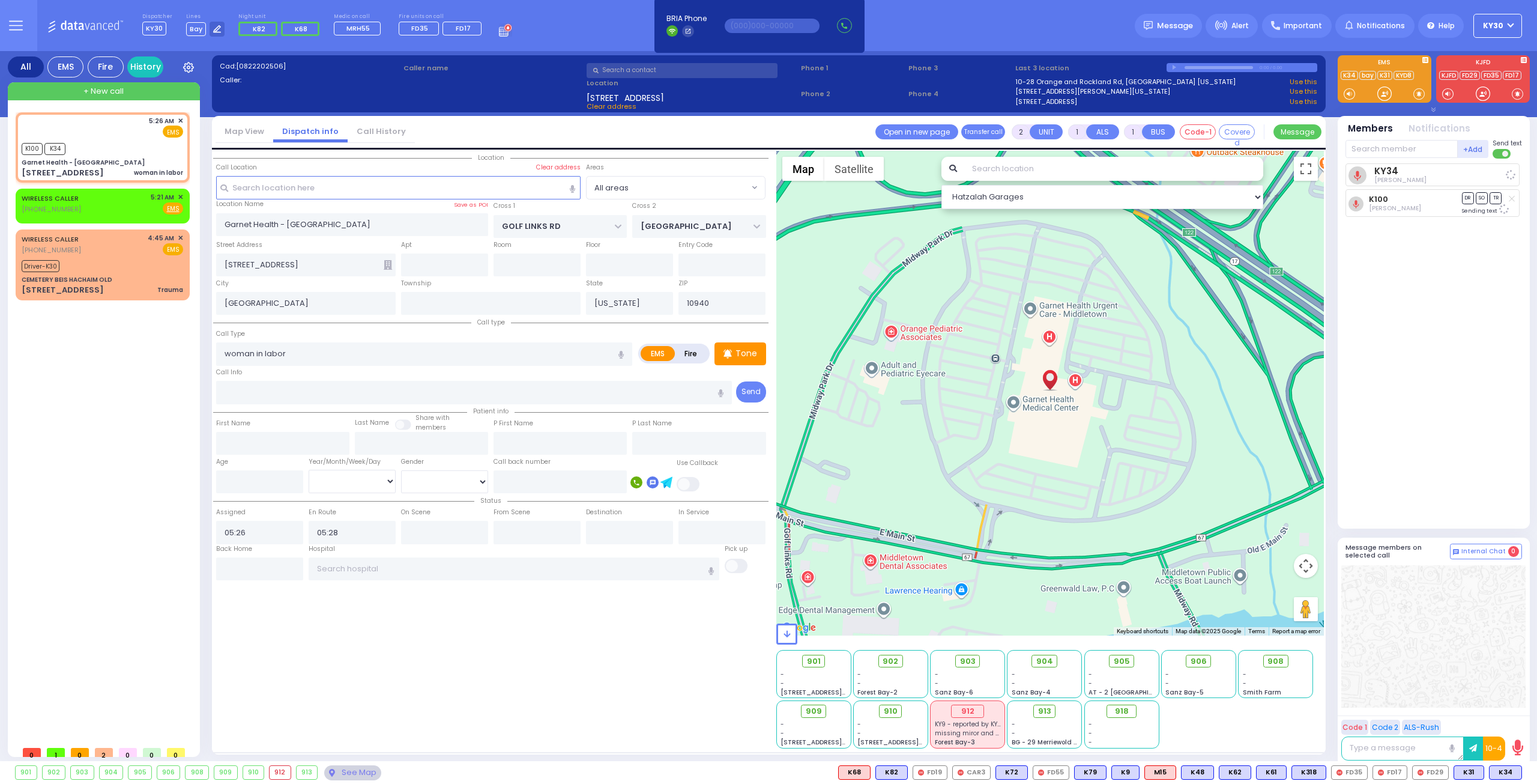
select select
select select "Hatzalah Garages"
click at [178, 233] on span "✕" at bounding box center [181, 237] width 5 height 10
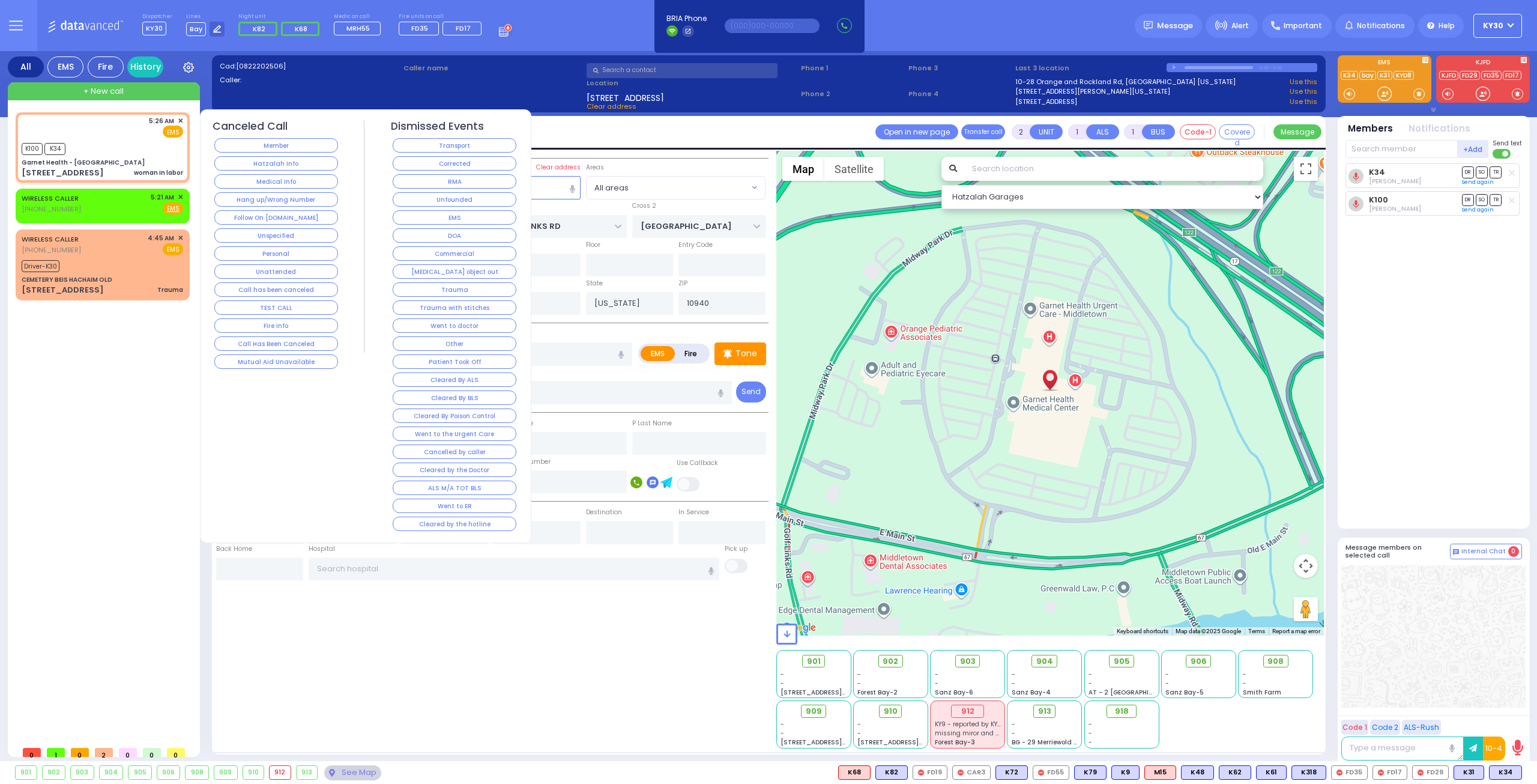
click at [178, 195] on span "✕" at bounding box center [181, 197] width 5 height 10
click at [127, 209] on div "WIRELESS CALLER (929) 754-6374 5:21 AM ✕ Fire EMS" at bounding box center [102, 203] width 161 height 22
select select
radio input "true"
select select
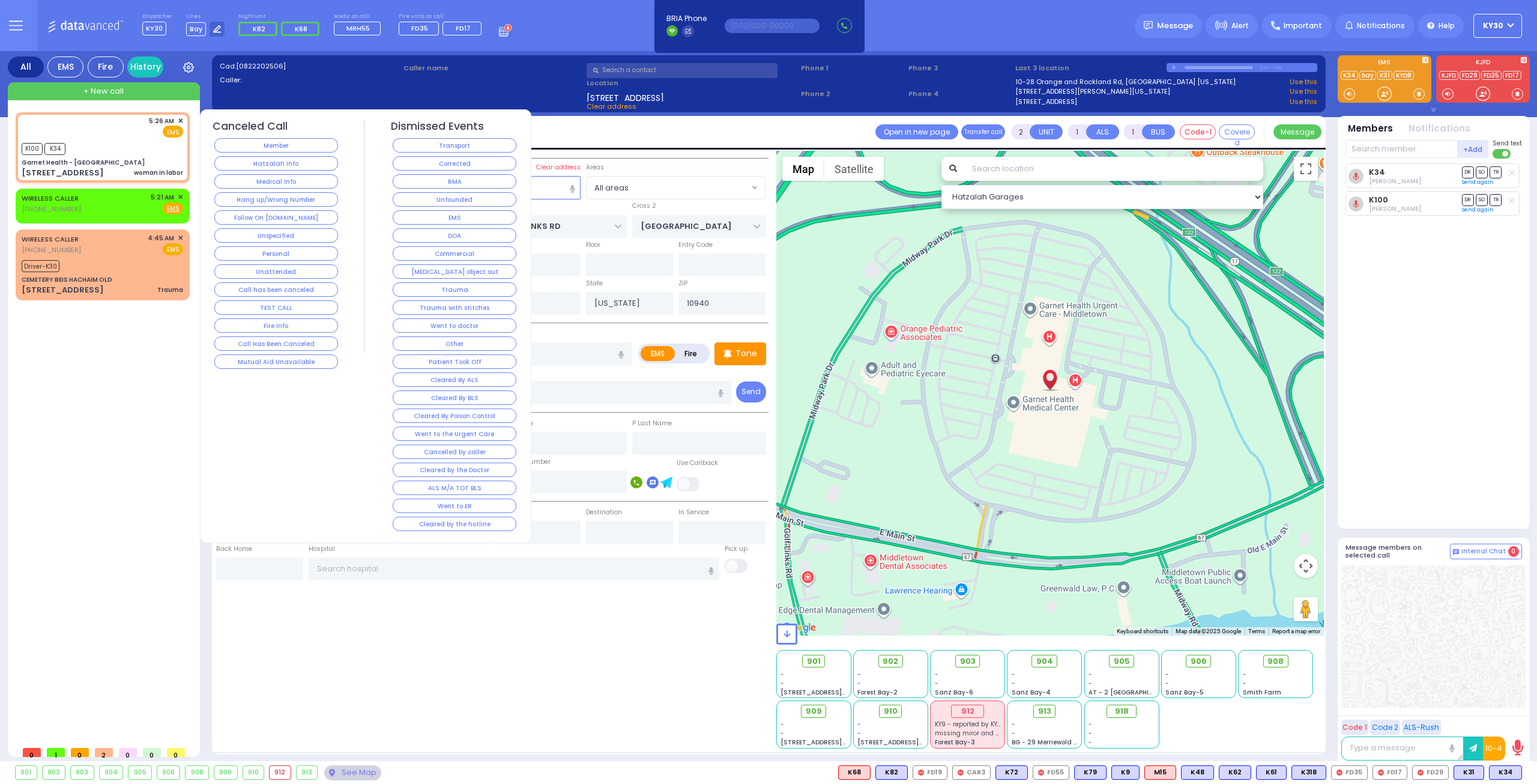
type input "05:21"
select select "Hatzalah Garages"
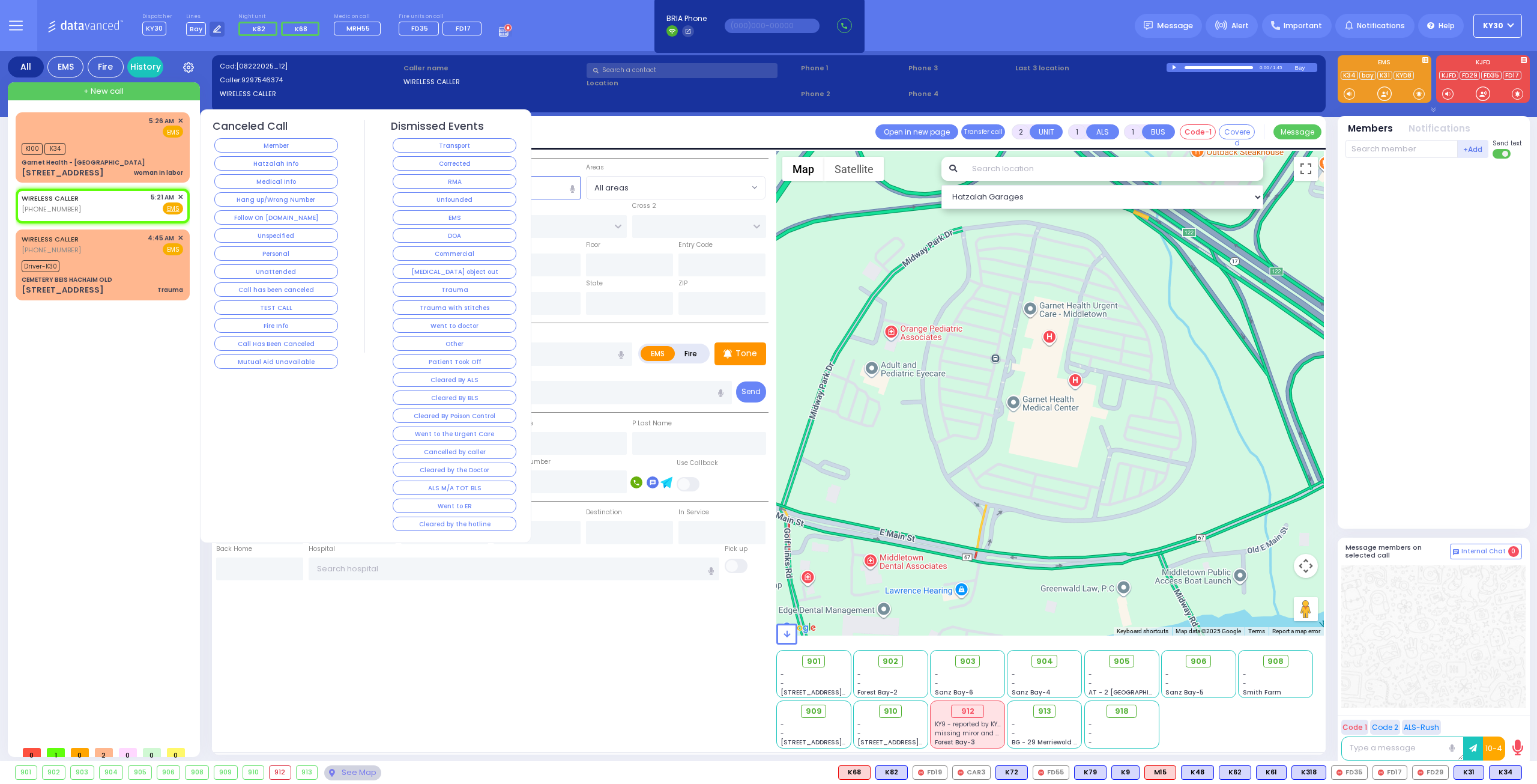
click at [183, 197] on span "✕" at bounding box center [181, 197] width 5 height 10
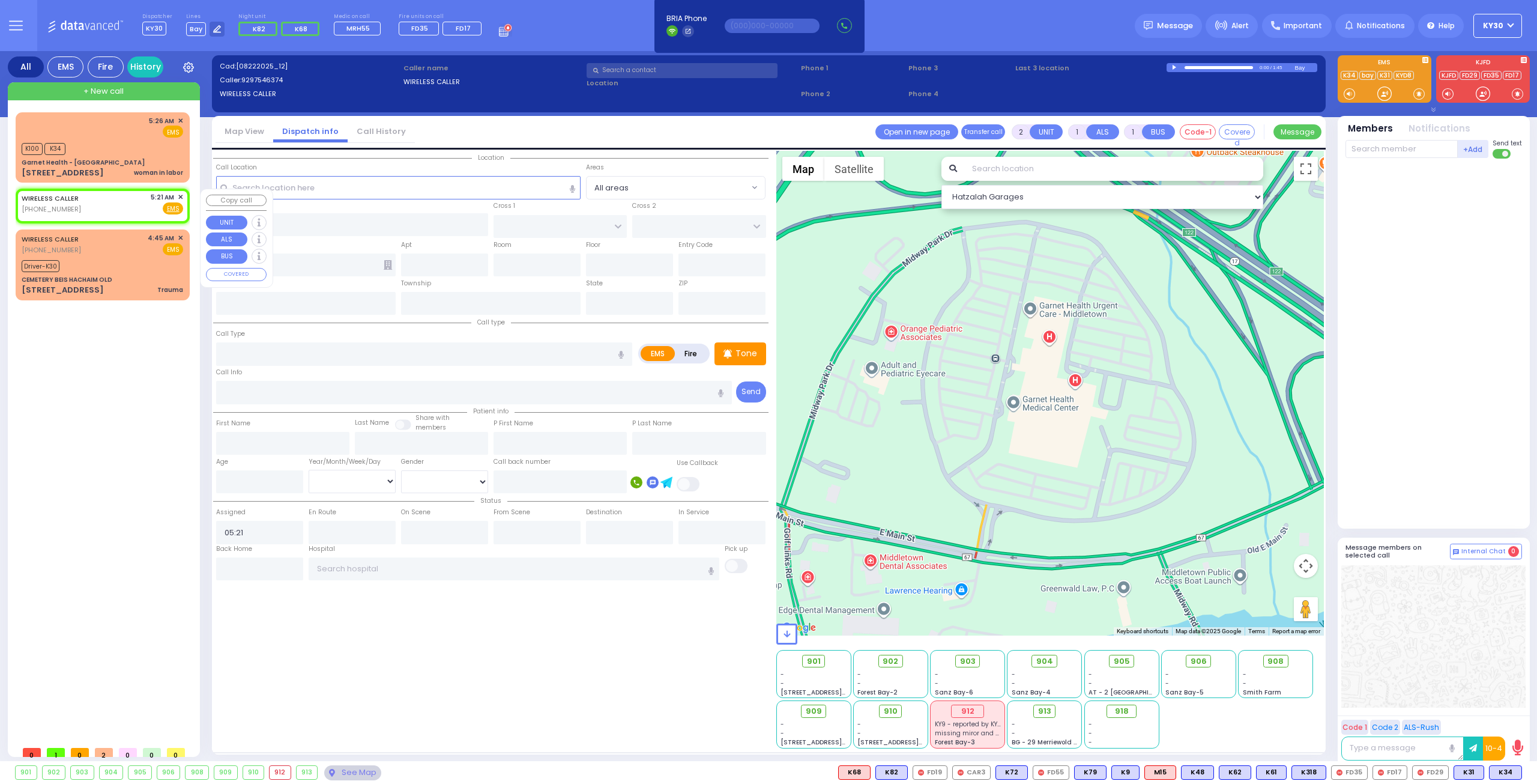
drag, startPoint x: 179, startPoint y: 192, endPoint x: 192, endPoint y: 205, distance: 18.4
click at [182, 193] on span "✕" at bounding box center [181, 197] width 5 height 10
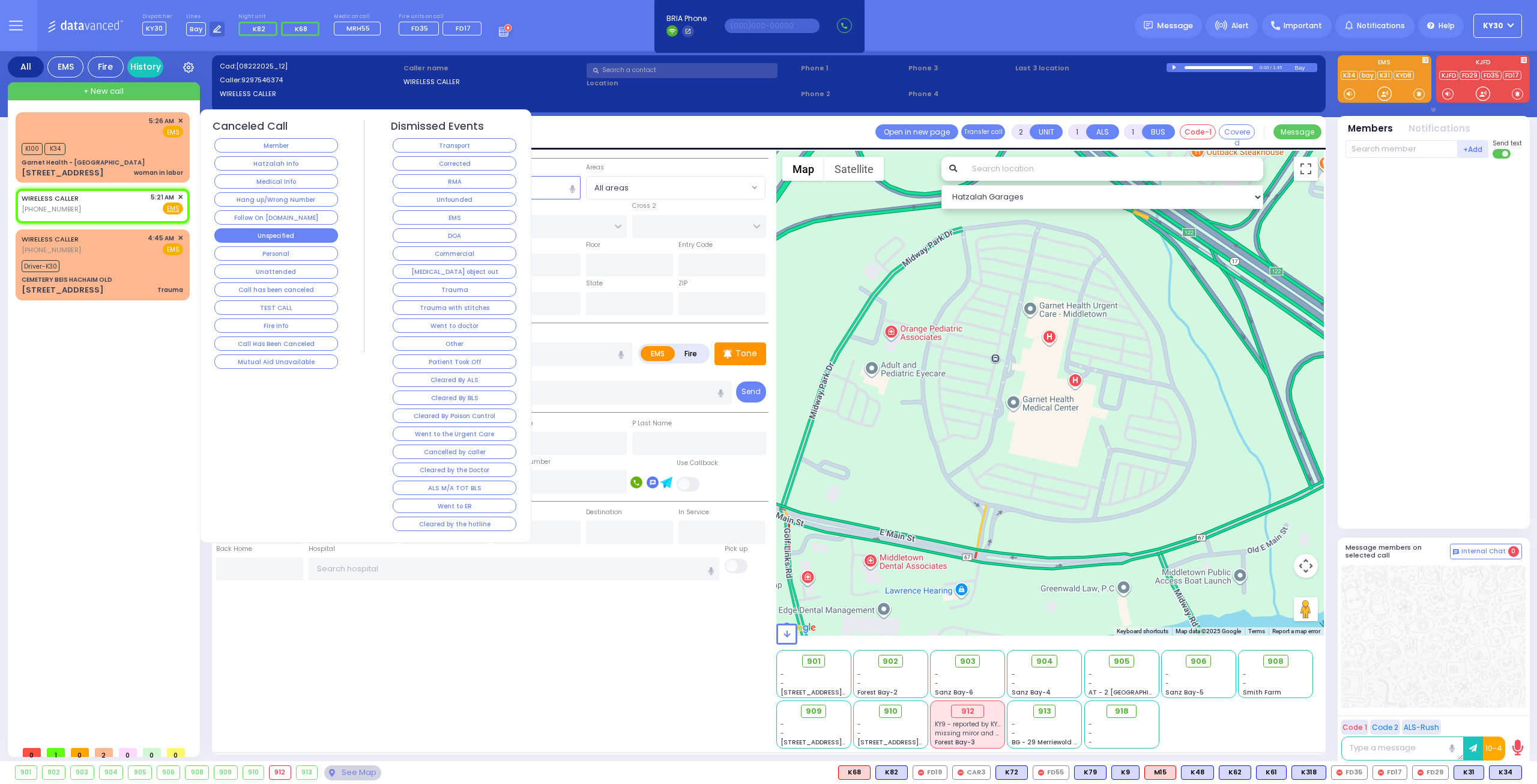
click at [305, 233] on button "Unspecified" at bounding box center [277, 235] width 124 height 14
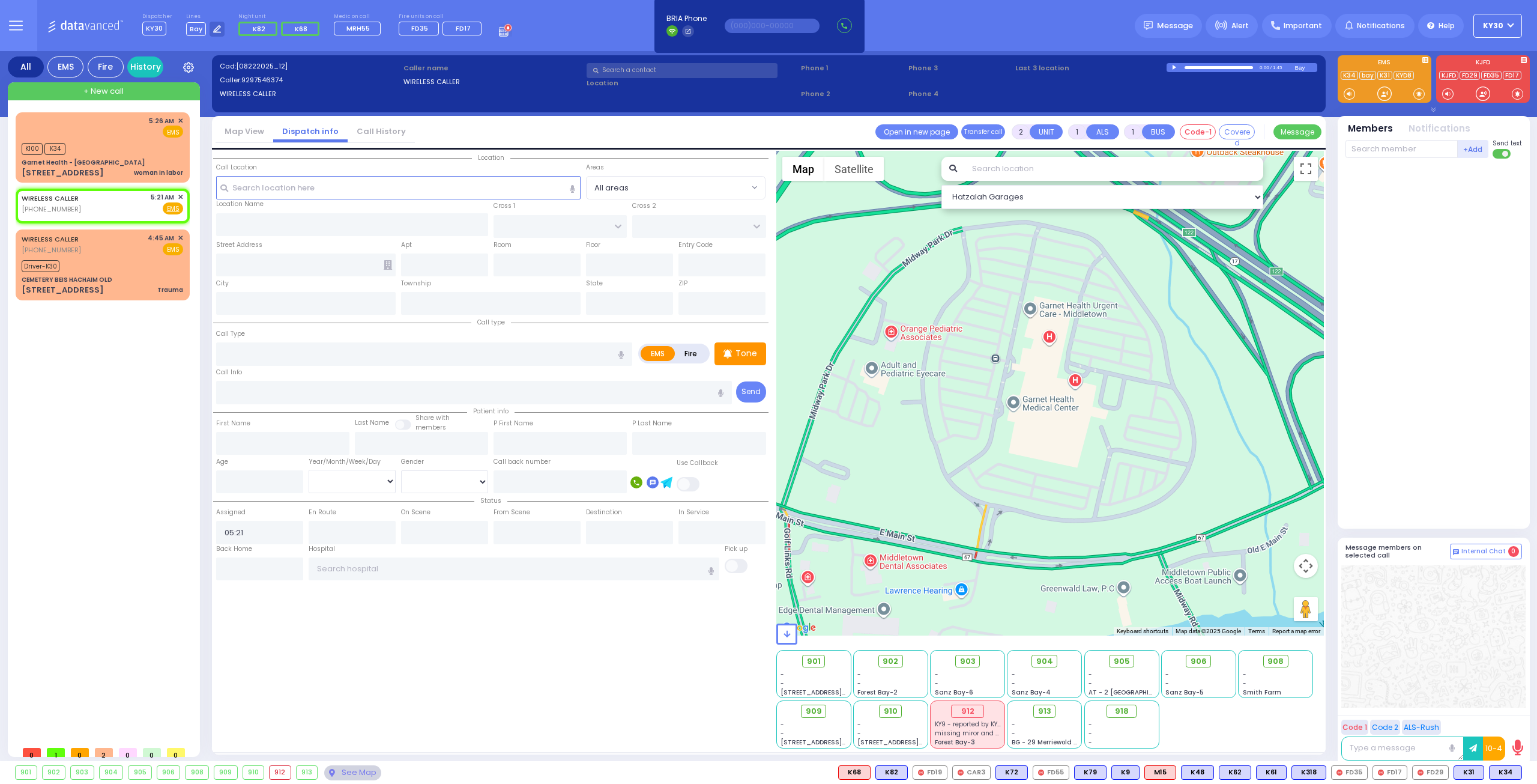
select select
radio input "true"
select select
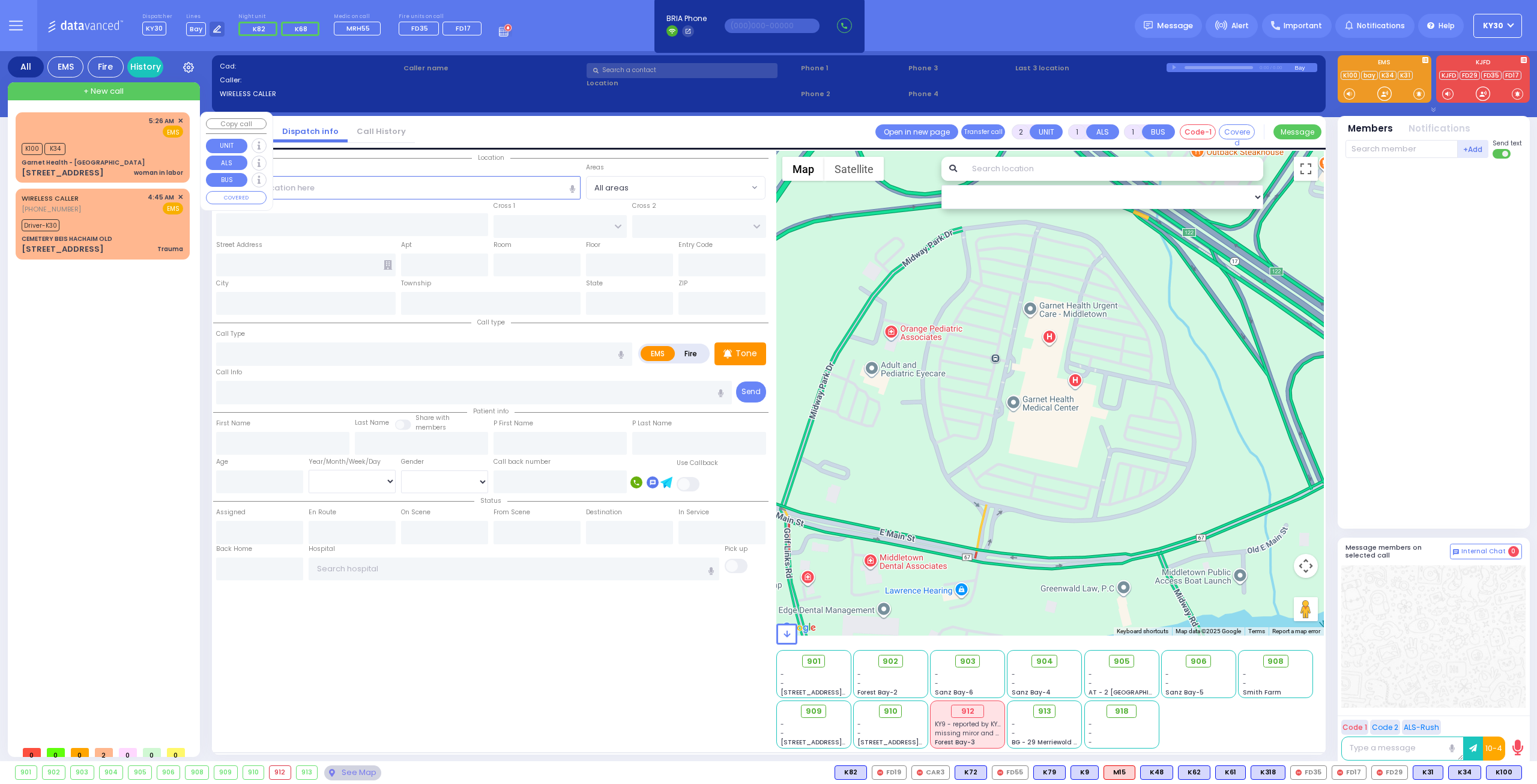
click at [125, 153] on div "K100 K34" at bounding box center [102, 147] width 161 height 15
select select
type input "woman in labor"
radio input "true"
select select
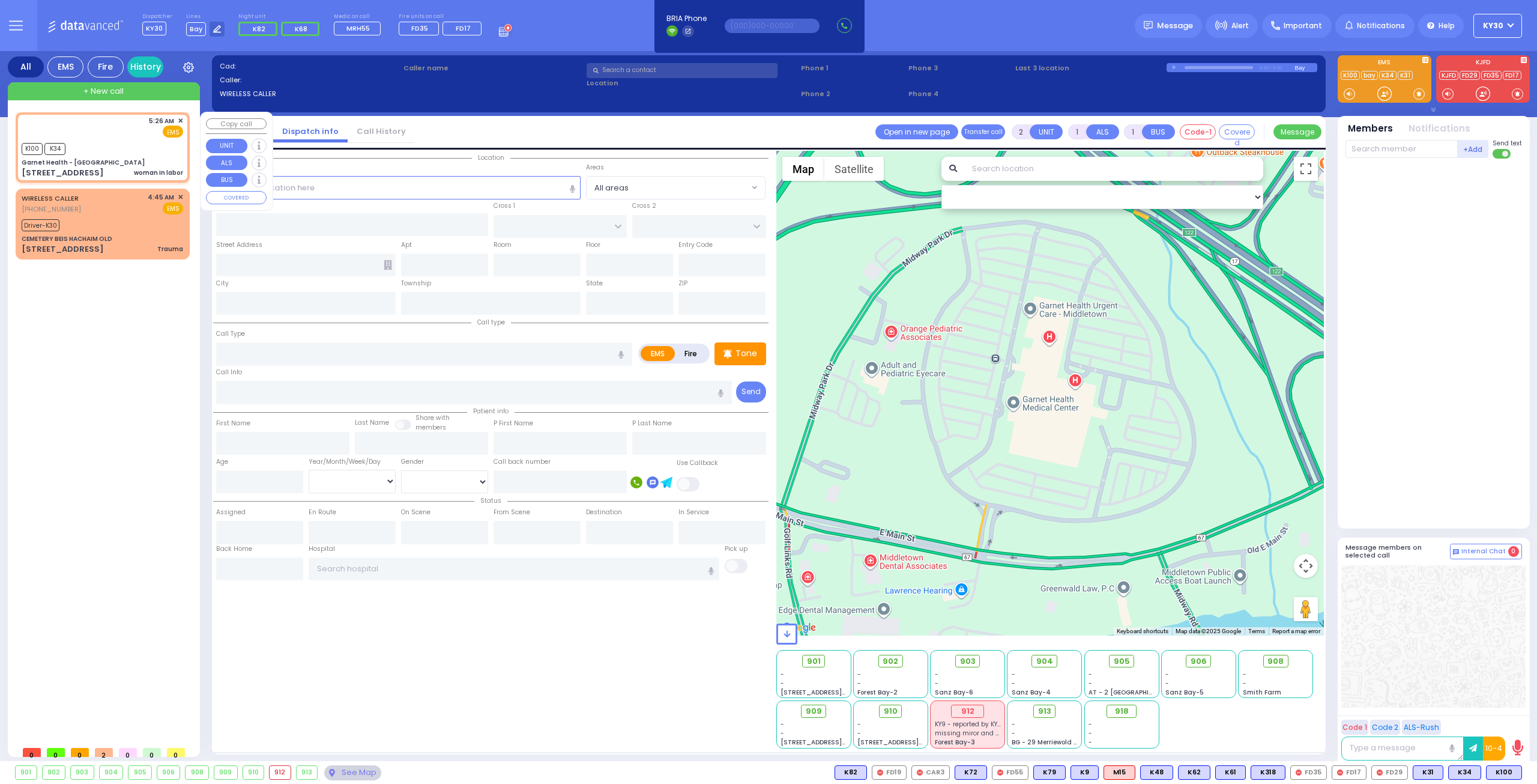
type input "05:26"
type input "05:28"
select select "Hatzalah Garages"
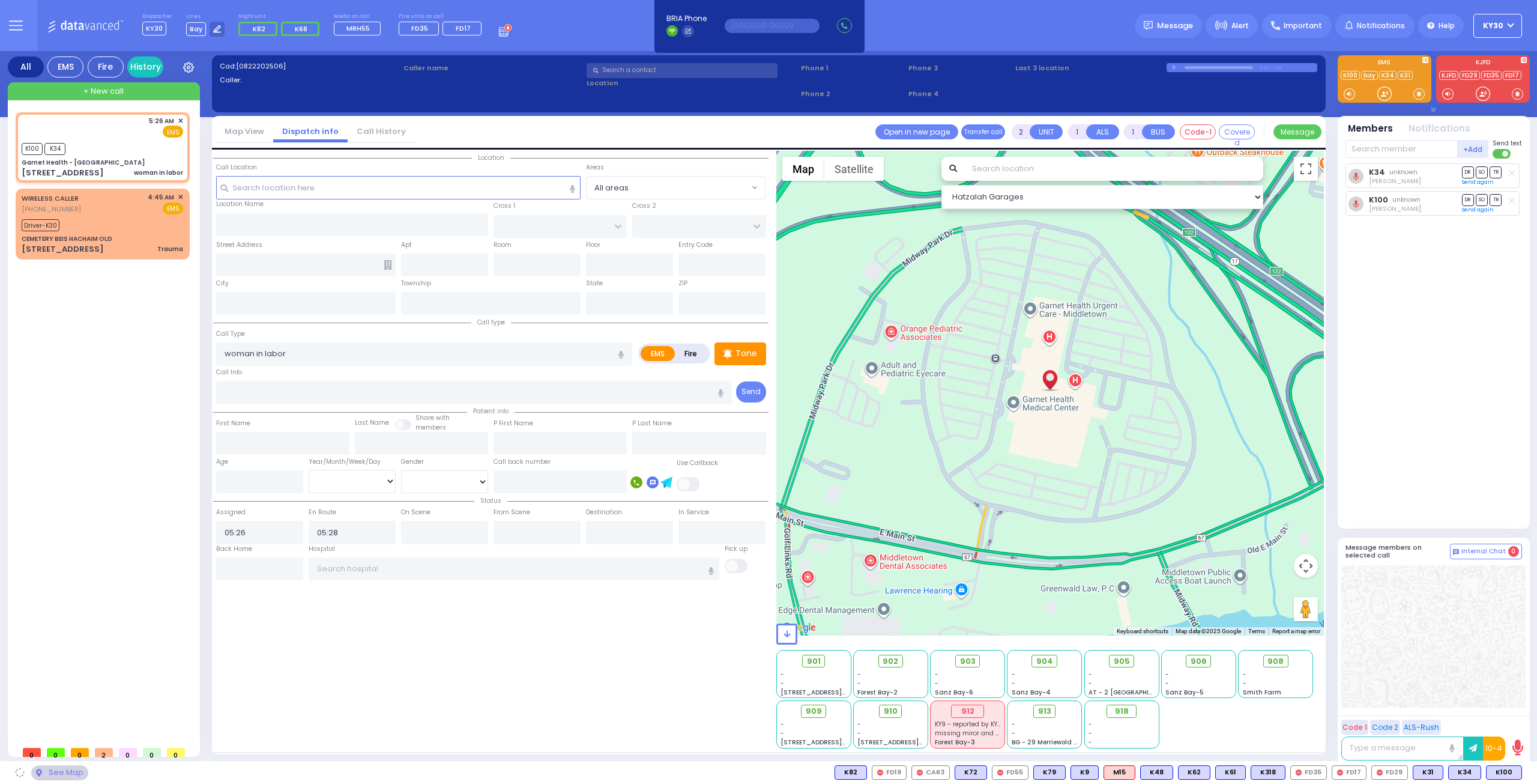
type input "Garnet Health - Middletown"
type input "GOLF LINKS RD"
type input "EAST MAIN ST"
type input "707 East Main Street"
type input "Middletown"
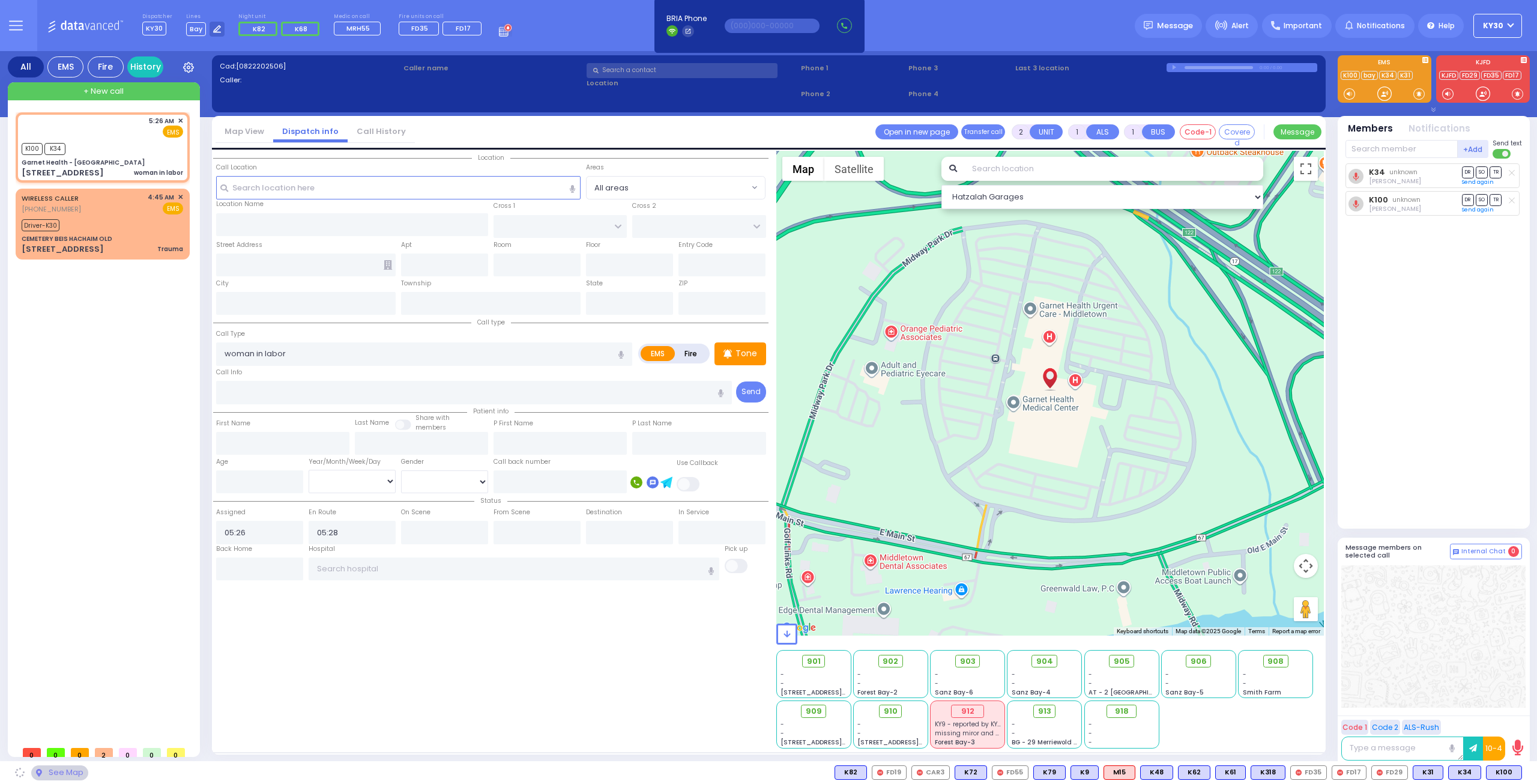
type input "[US_STATE]"
type input "10940"
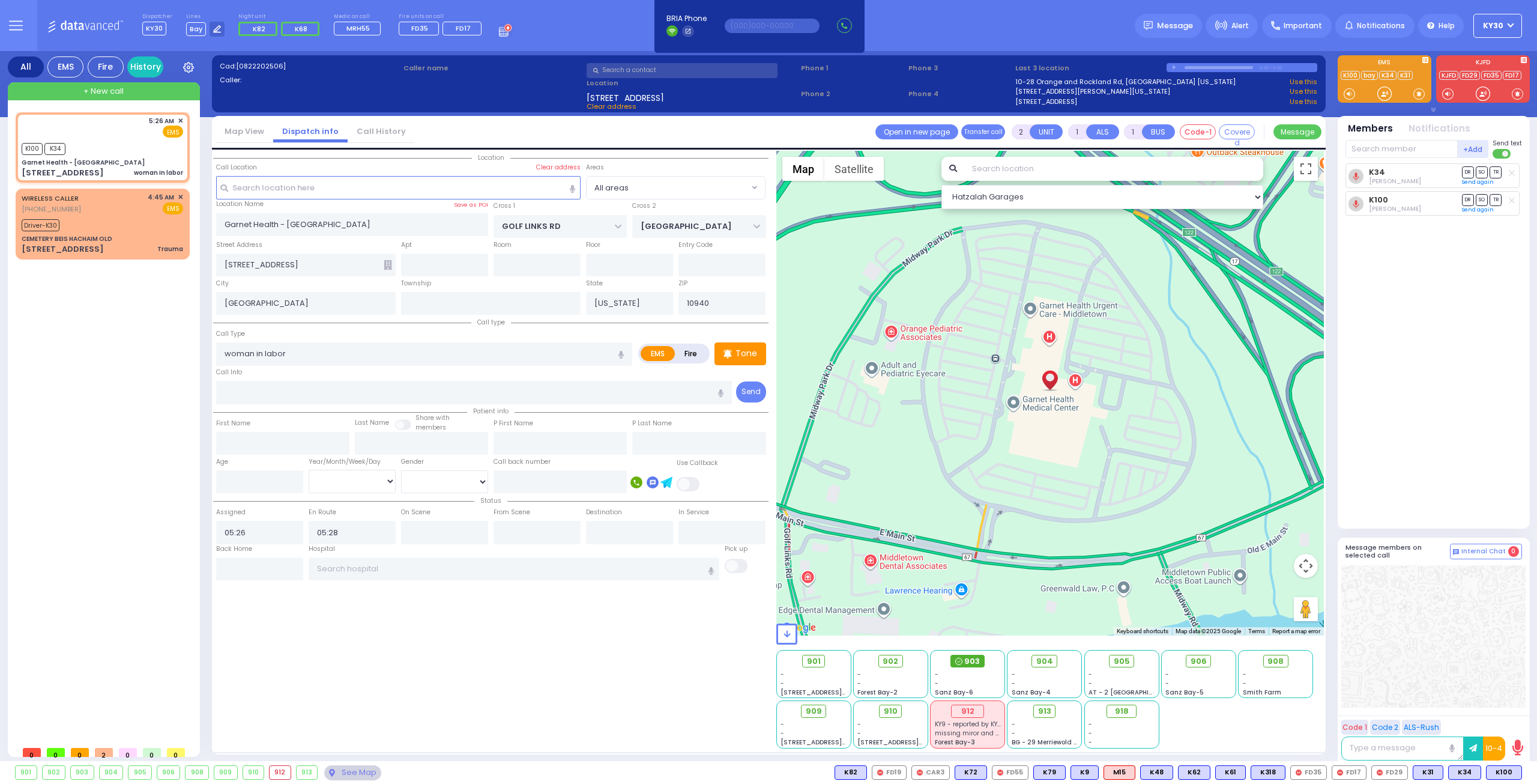
click at [966, 661] on span "903" at bounding box center [971, 660] width 15 height 12
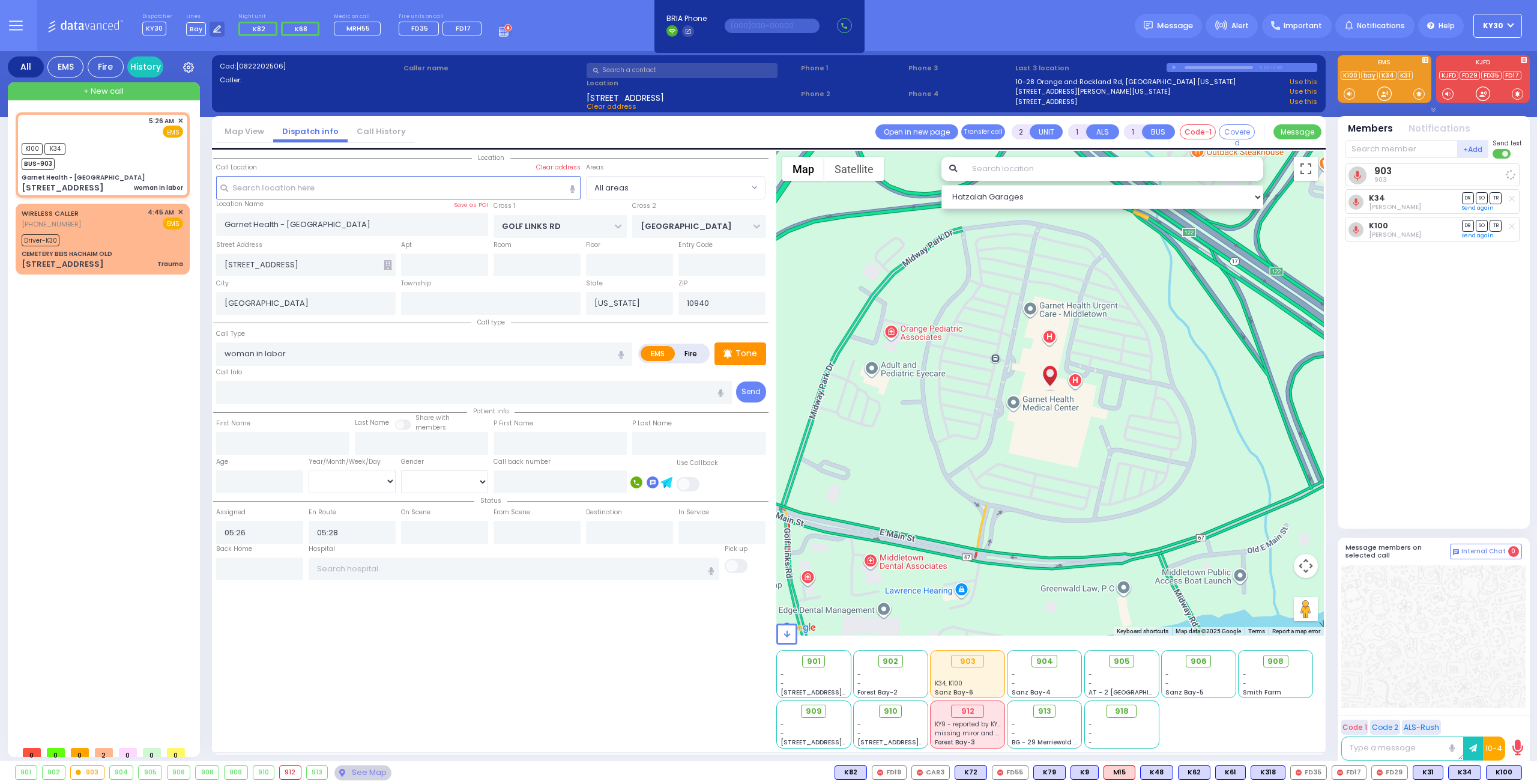
select select
radio input "true"
select select
select select "Hatzalah Garages"
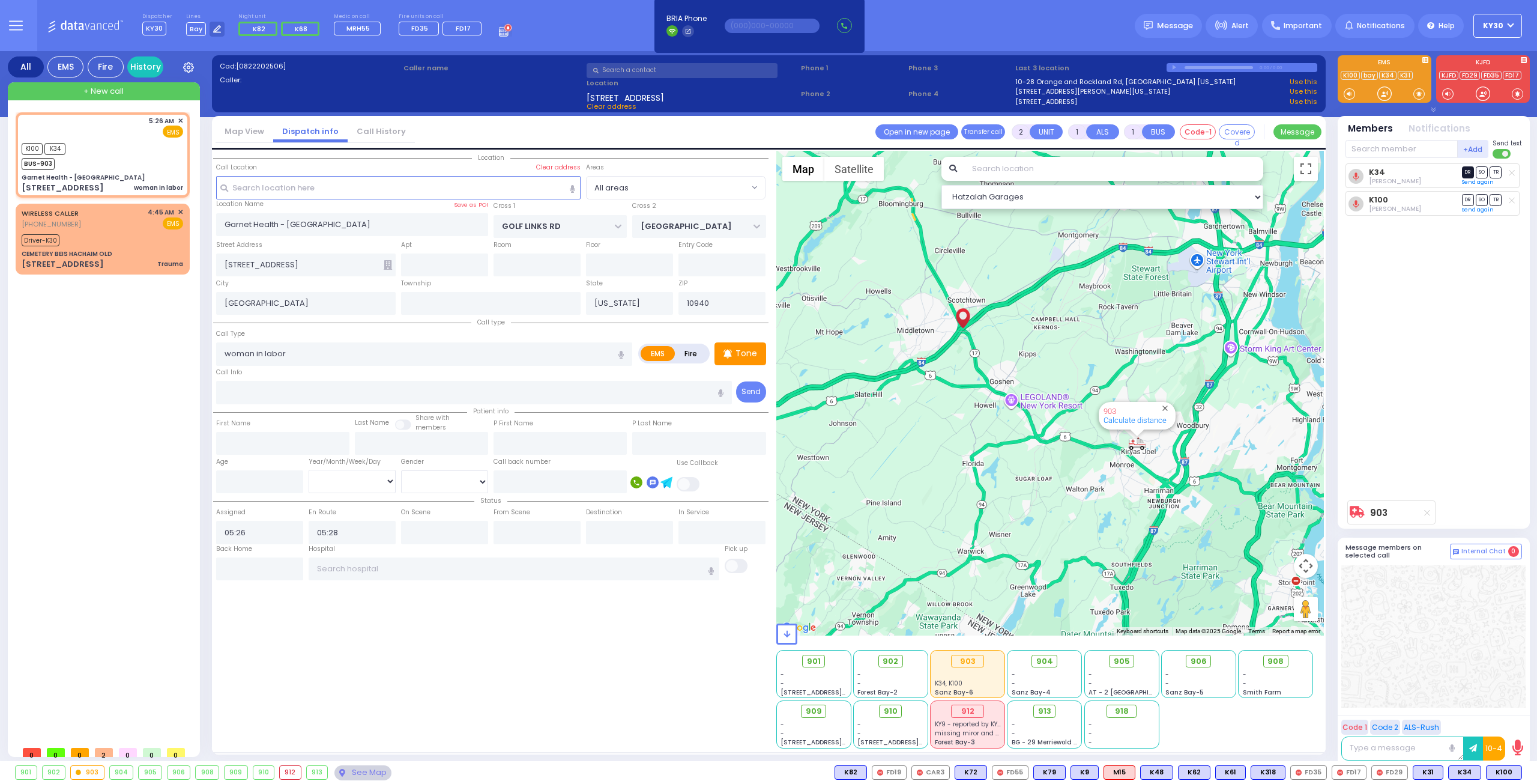
click at [1466, 173] on span "DR" at bounding box center [1468, 172] width 12 height 12
select select
radio input "true"
select select
select select "Hatzalah Garages"
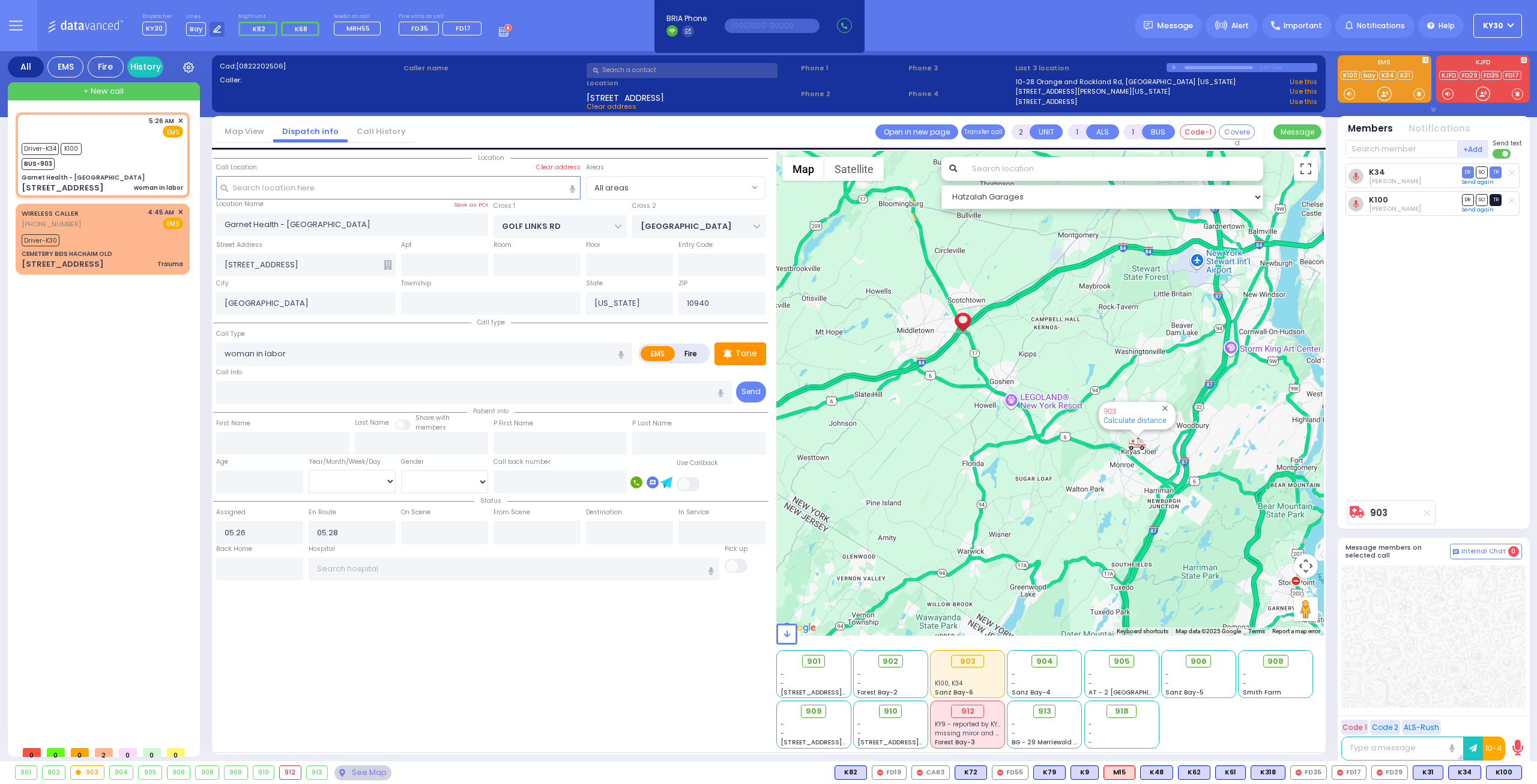
click at [1498, 201] on span "TR" at bounding box center [1495, 200] width 12 height 12
select select
radio input "true"
select select
type input "05:29"
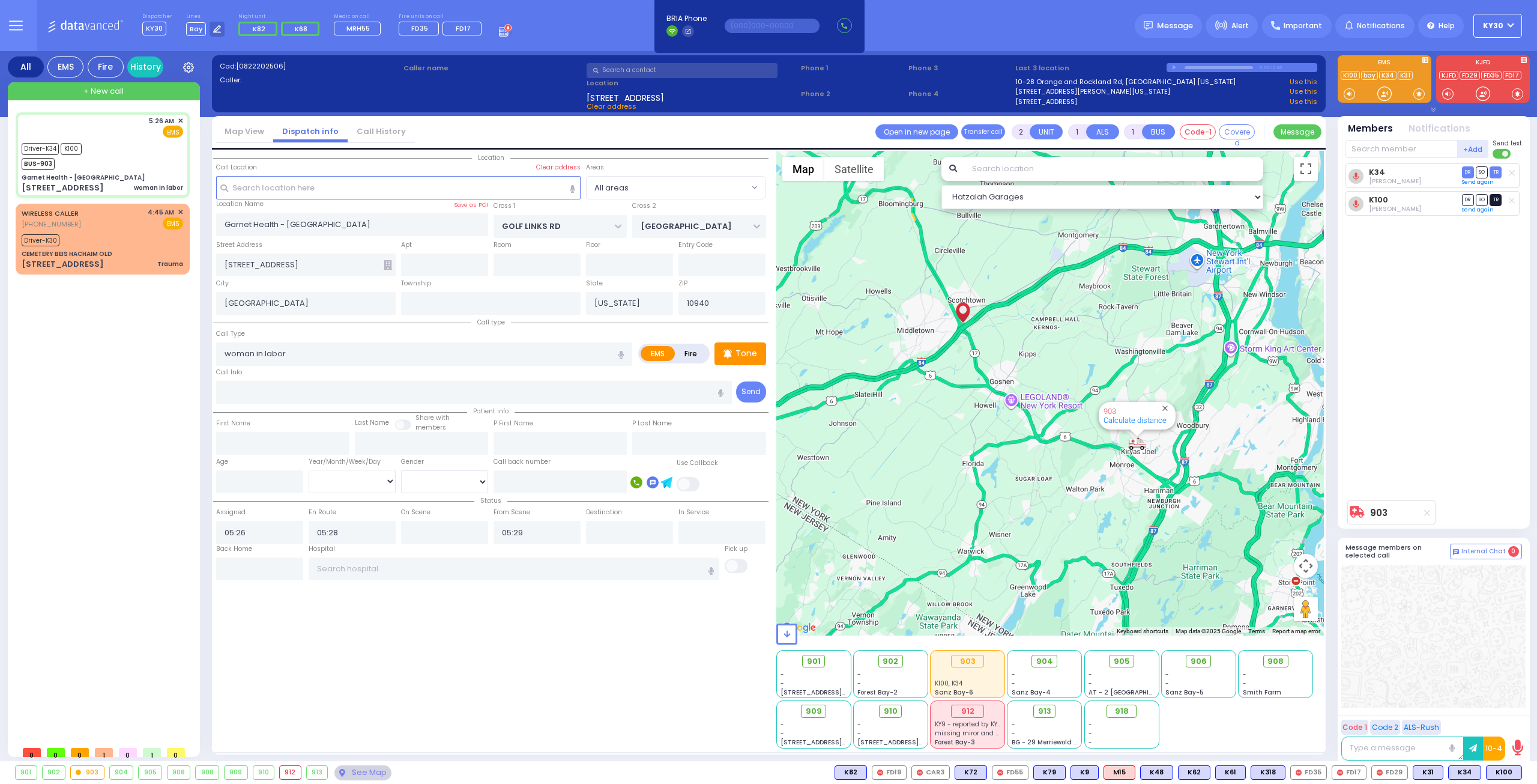
select select "Hatzalah Garages"
click at [128, 251] on div "CEMETERY BEIS HACHAIM OLD" at bounding box center [102, 253] width 161 height 9
type input "0"
select select
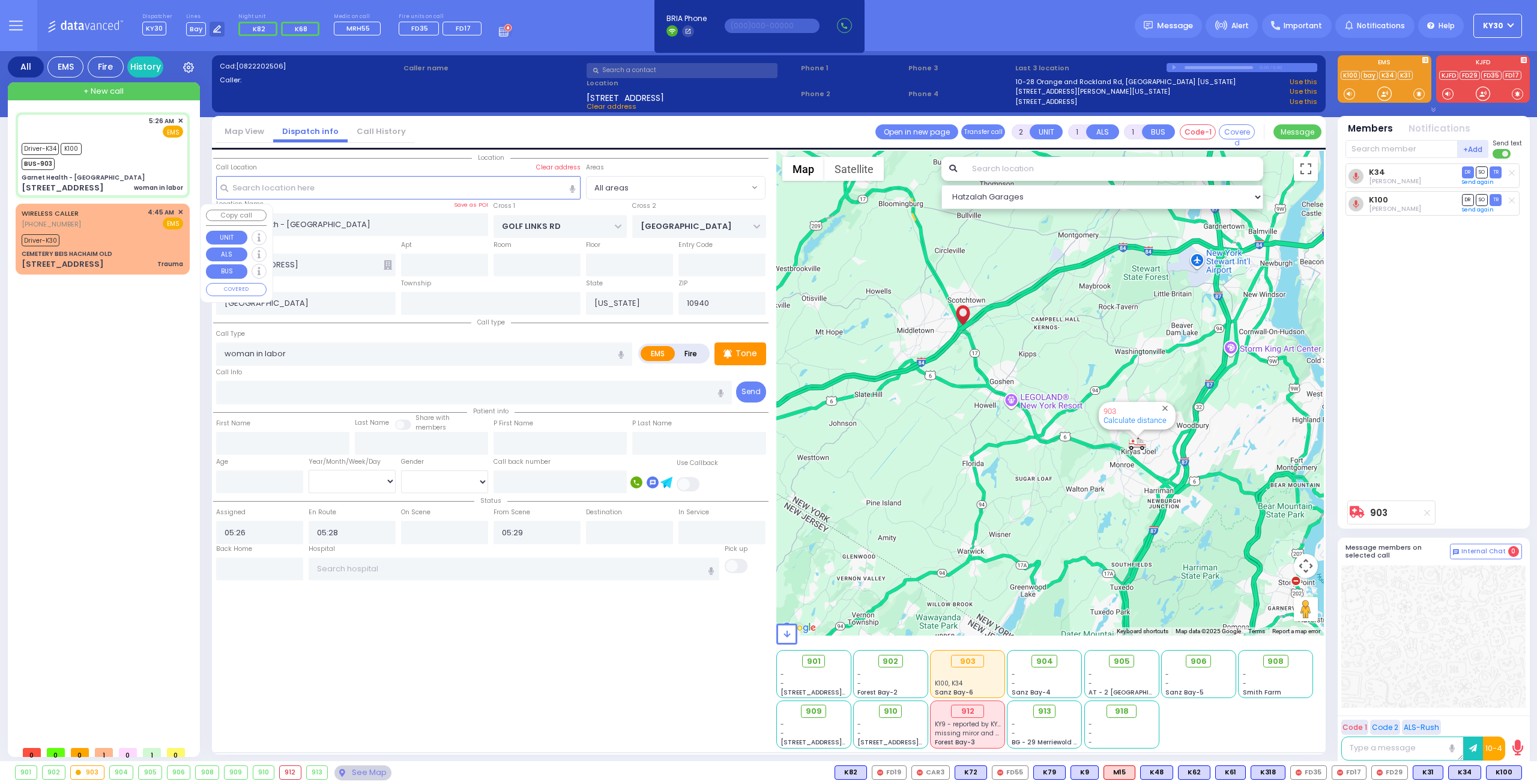
type input "Trauma"
radio input "true"
select select
type input "04:45"
type input "04:57"
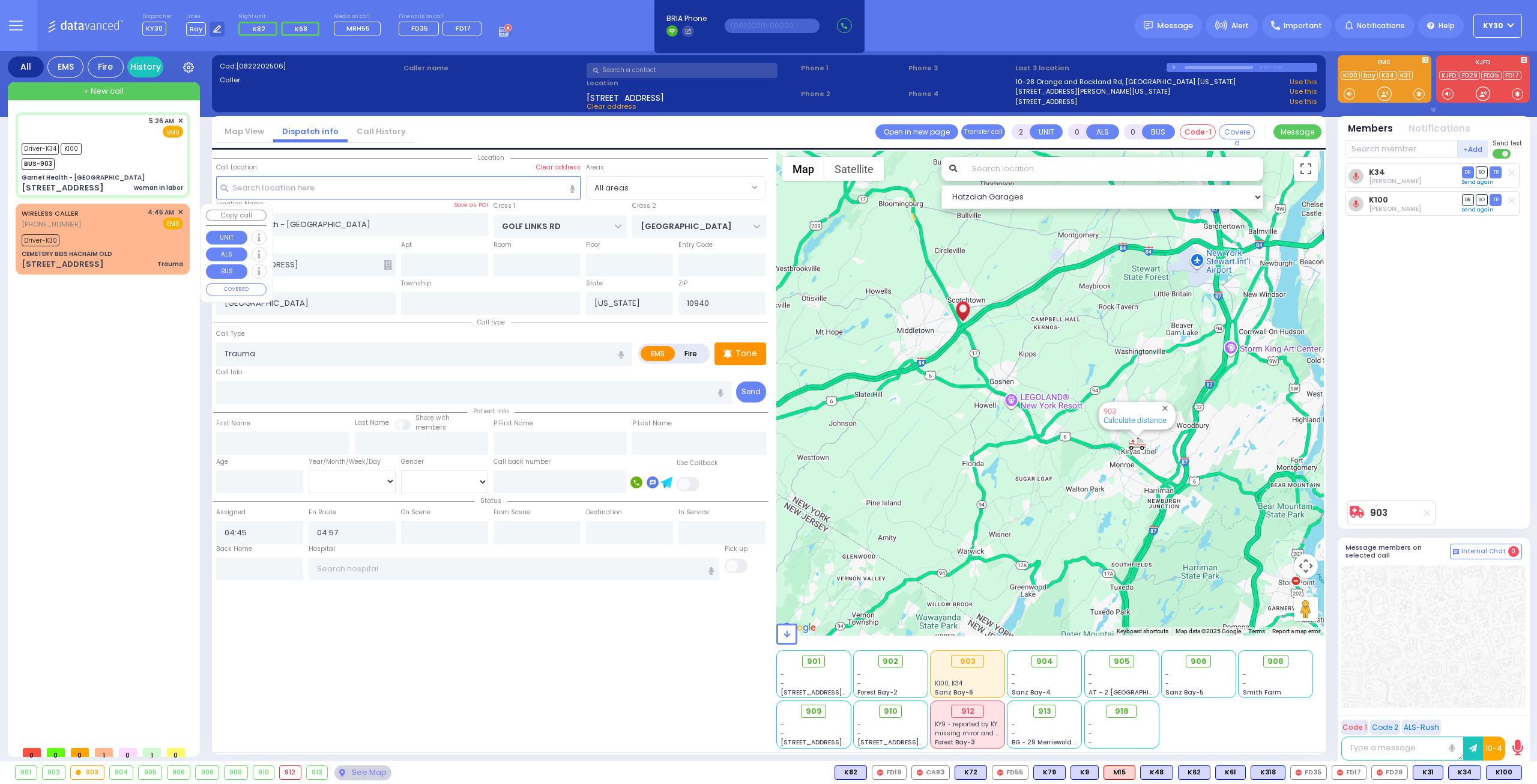
select select "Hatzalah Garages"
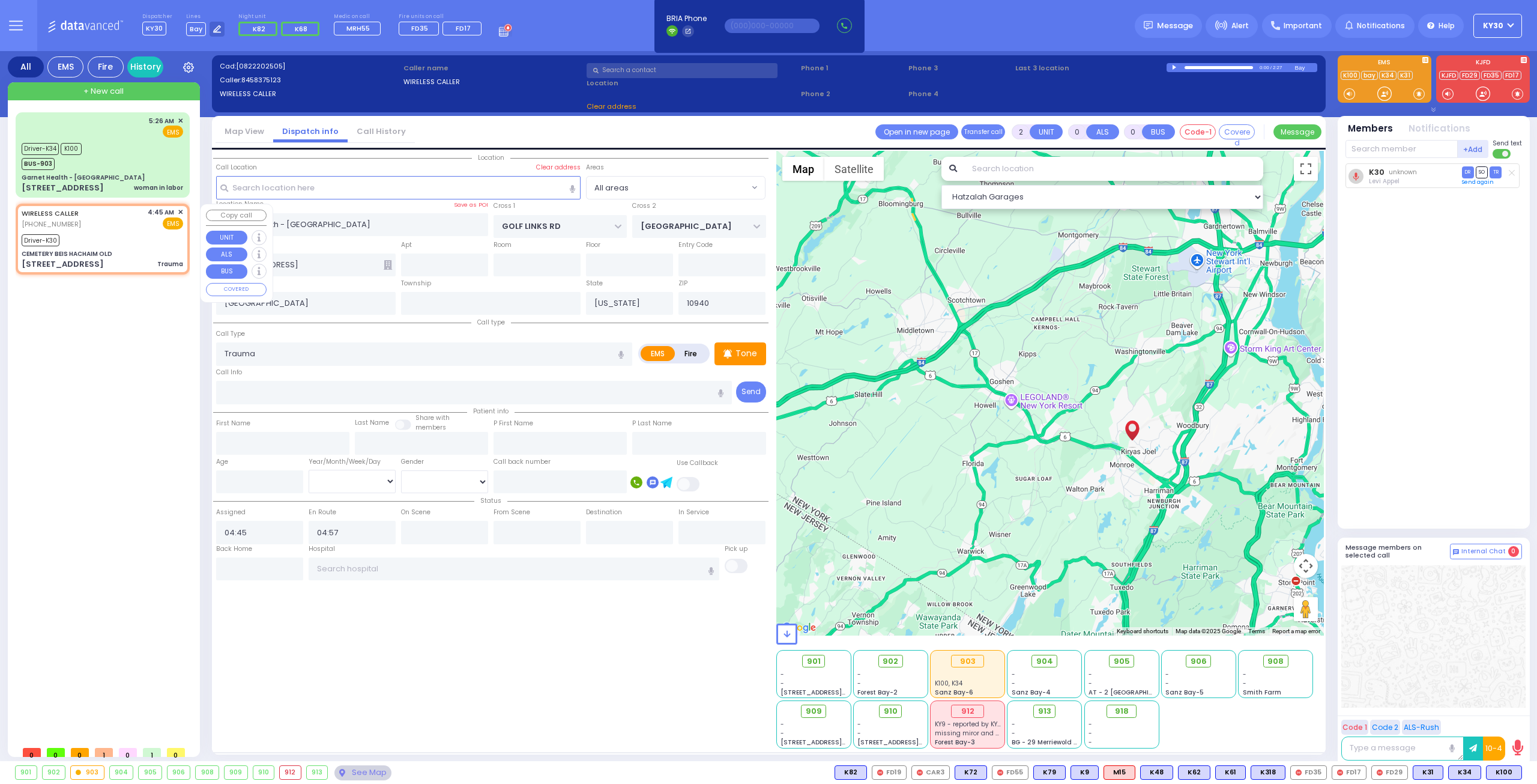
type input "CEMETERY BEIS HACHAIM OLD"
type input "[STREET_ADDRESS]"
type input "Monroe"
type input "10950"
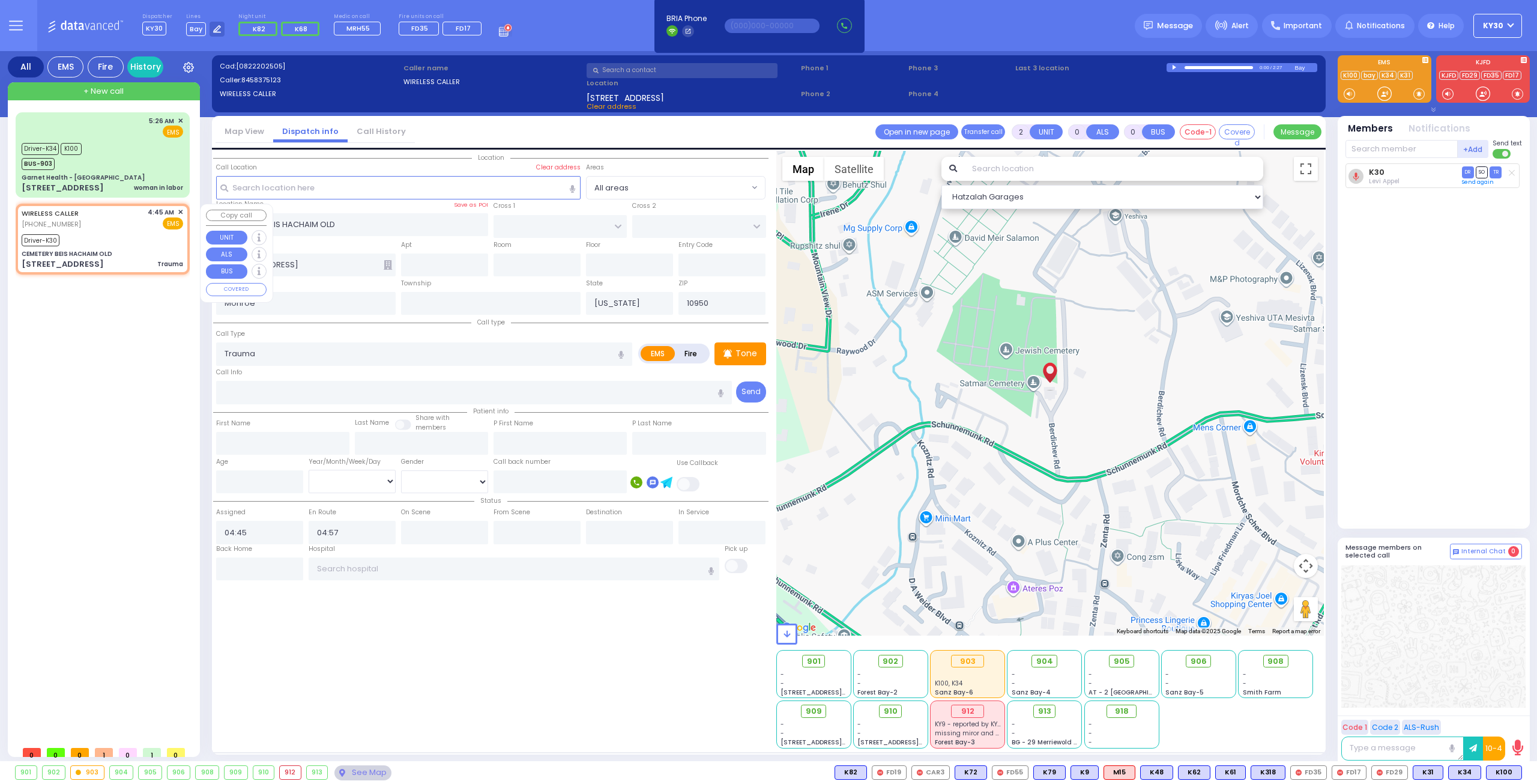
click at [183, 213] on span "✕" at bounding box center [181, 211] width 5 height 10
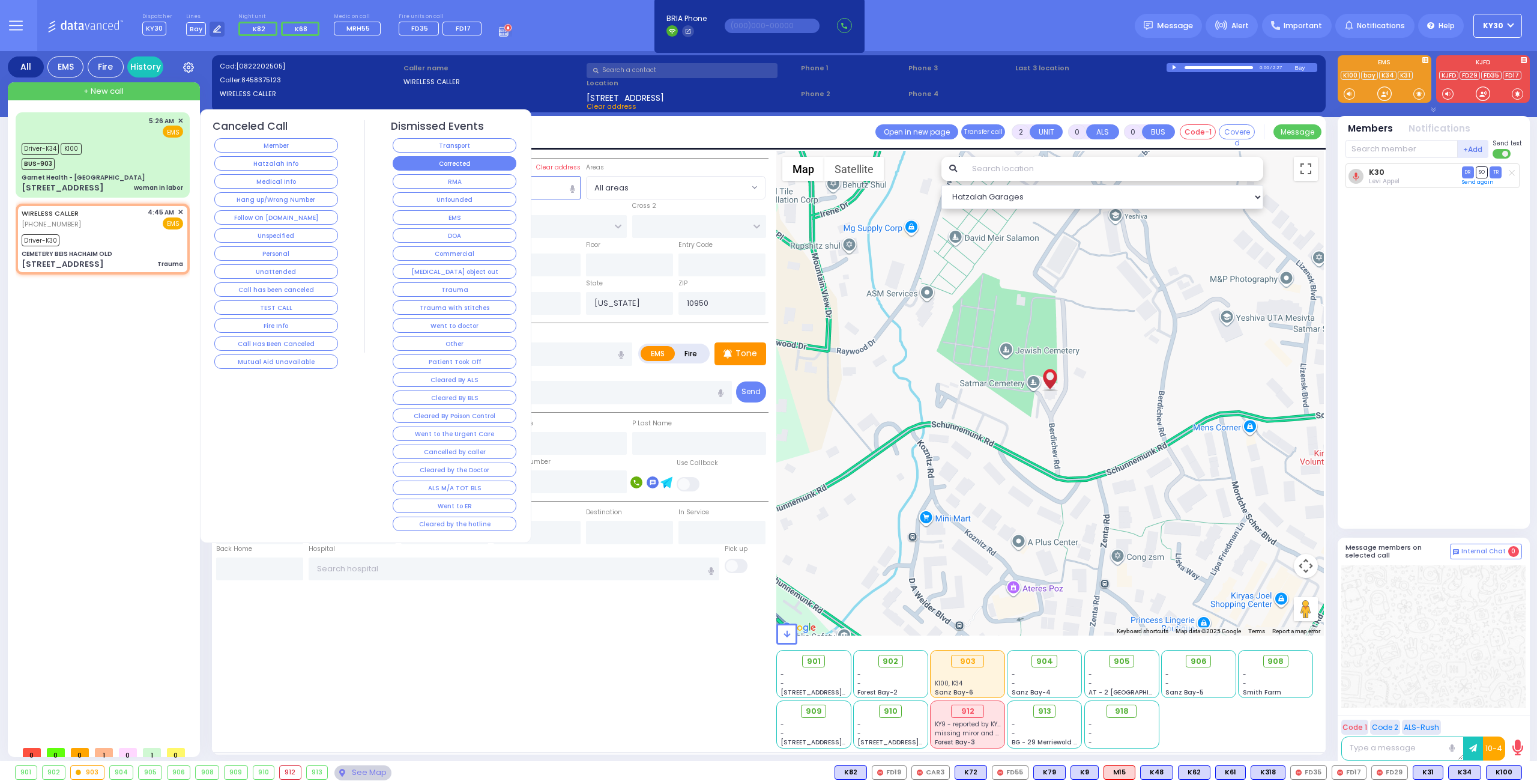
click at [465, 164] on button "Corrected" at bounding box center [455, 163] width 124 height 14
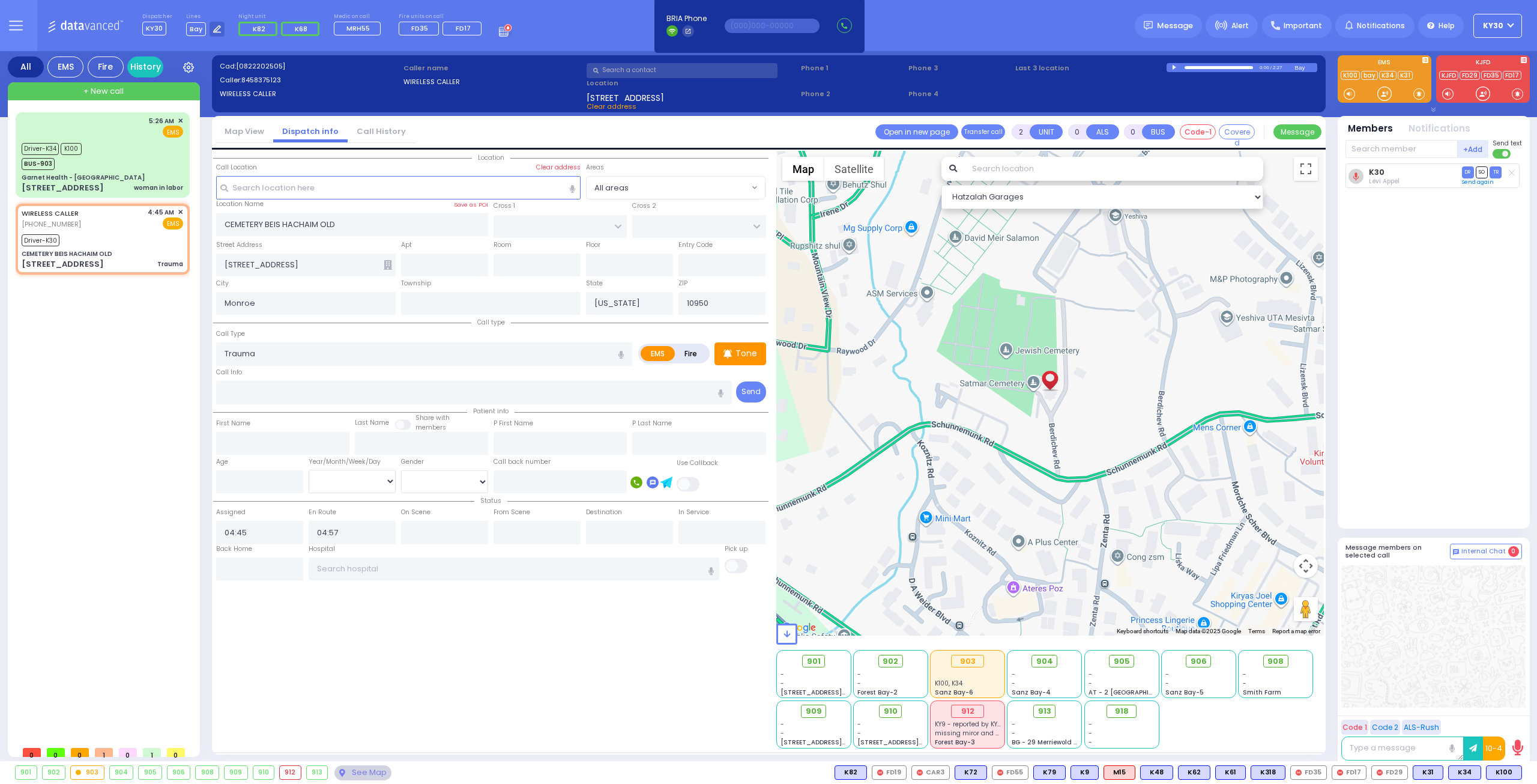
select select
radio input "true"
select select
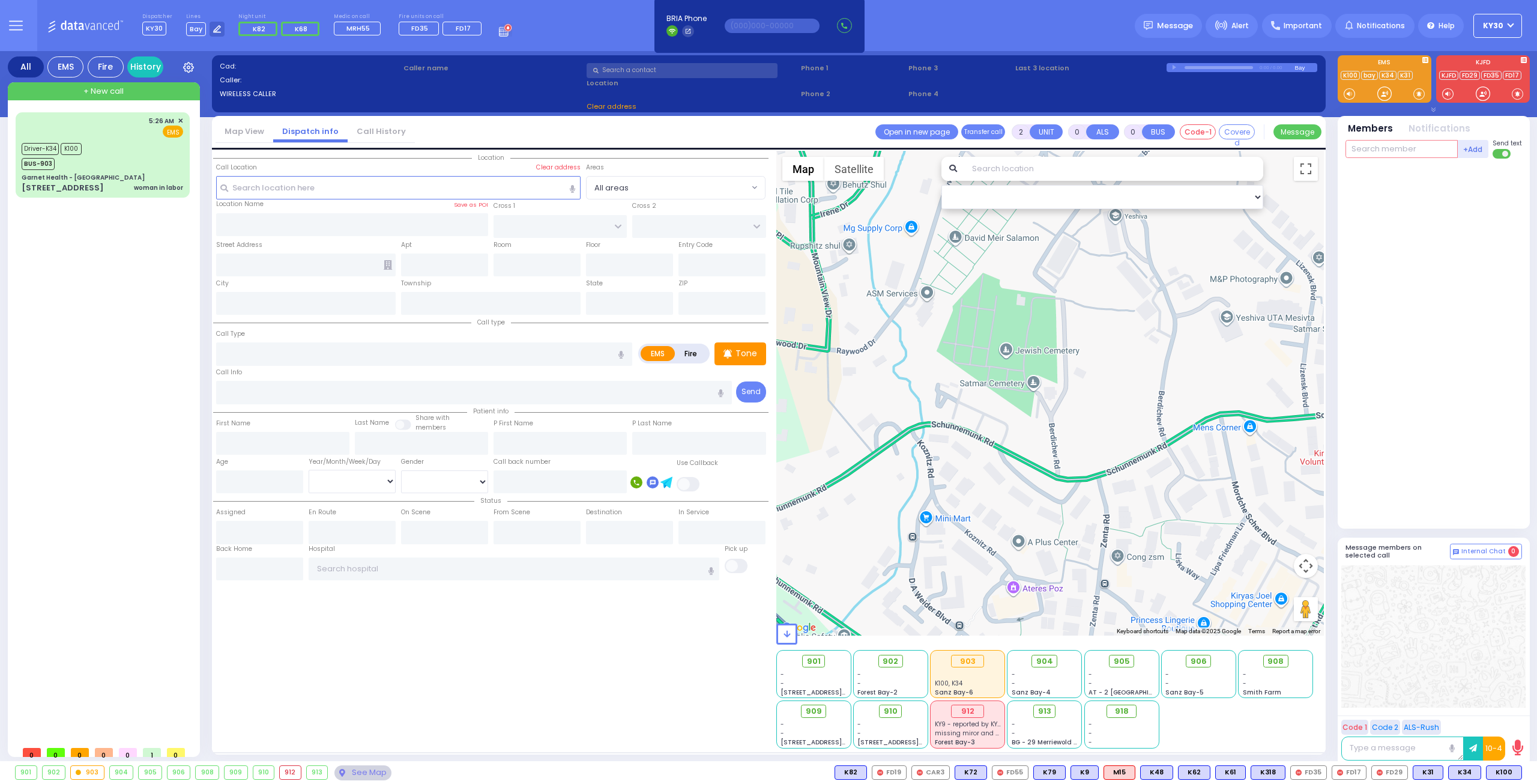
click at [1420, 150] on input "text" at bounding box center [1401, 149] width 112 height 18
type input "1"
click at [1476, 150] on button "+Add" at bounding box center [1473, 149] width 31 height 18
click at [1471, 149] on button "+Add" at bounding box center [1473, 149] width 31 height 18
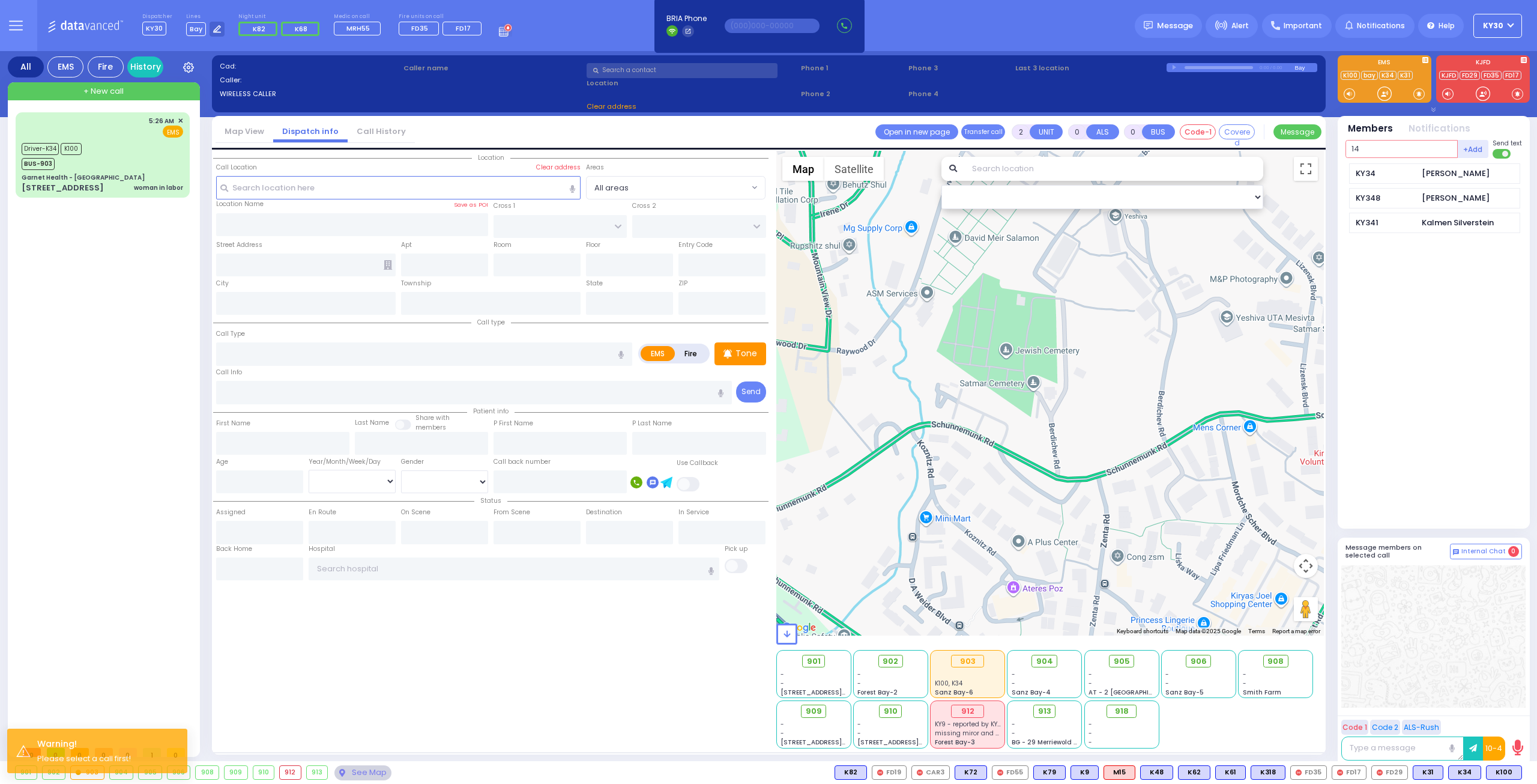
click at [1390, 150] on input "14" at bounding box center [1401, 149] width 112 height 18
type input "1"
type input "k"
type input "3"
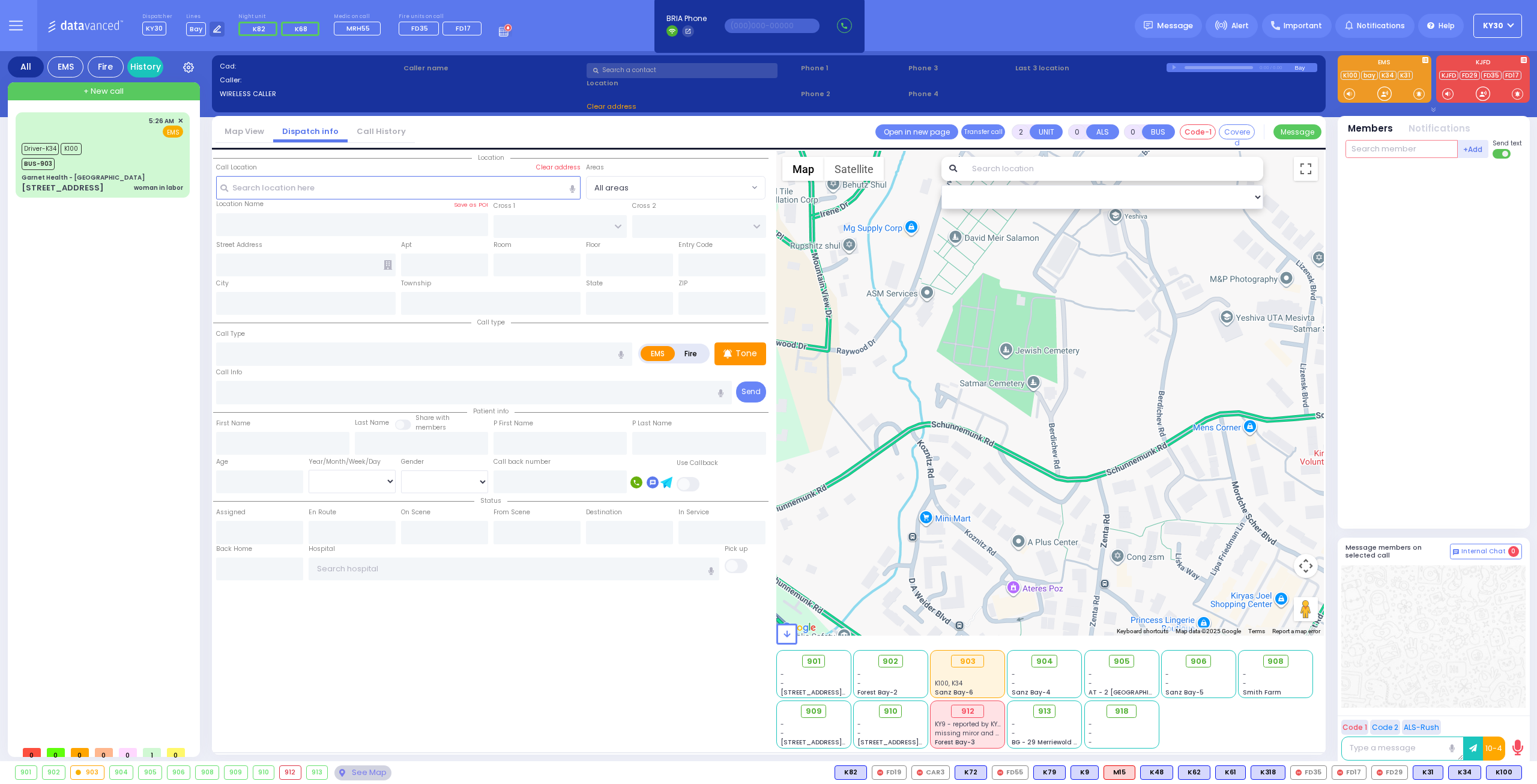
click at [1403, 149] on input "text" at bounding box center [1401, 149] width 112 height 18
click at [1373, 337] on div at bounding box center [1433, 343] width 176 height 361
click at [1395, 149] on input "14" at bounding box center [1401, 149] width 112 height 18
type input "1"
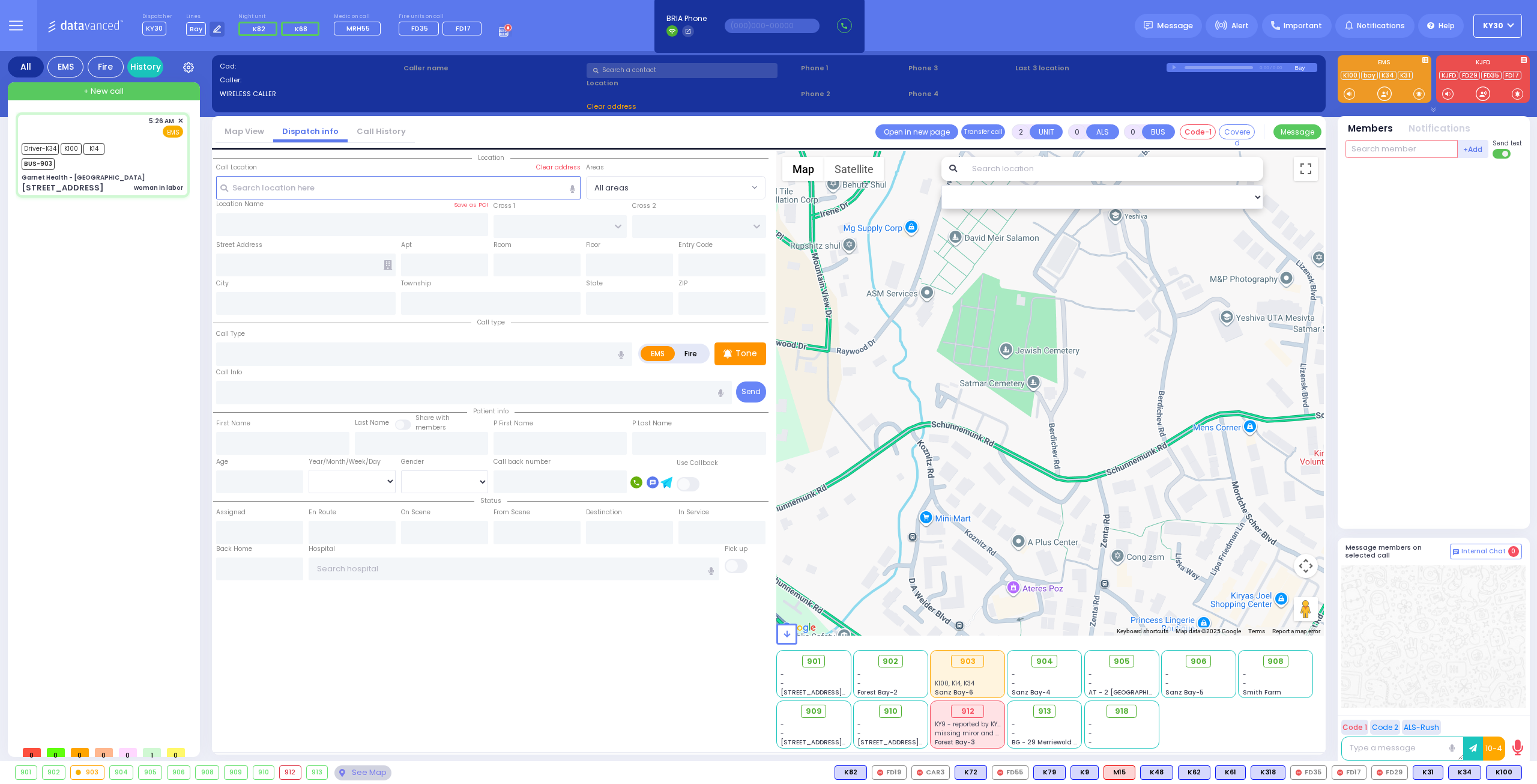
type input "1"
select select
type input "woman in labor"
radio input "true"
select select
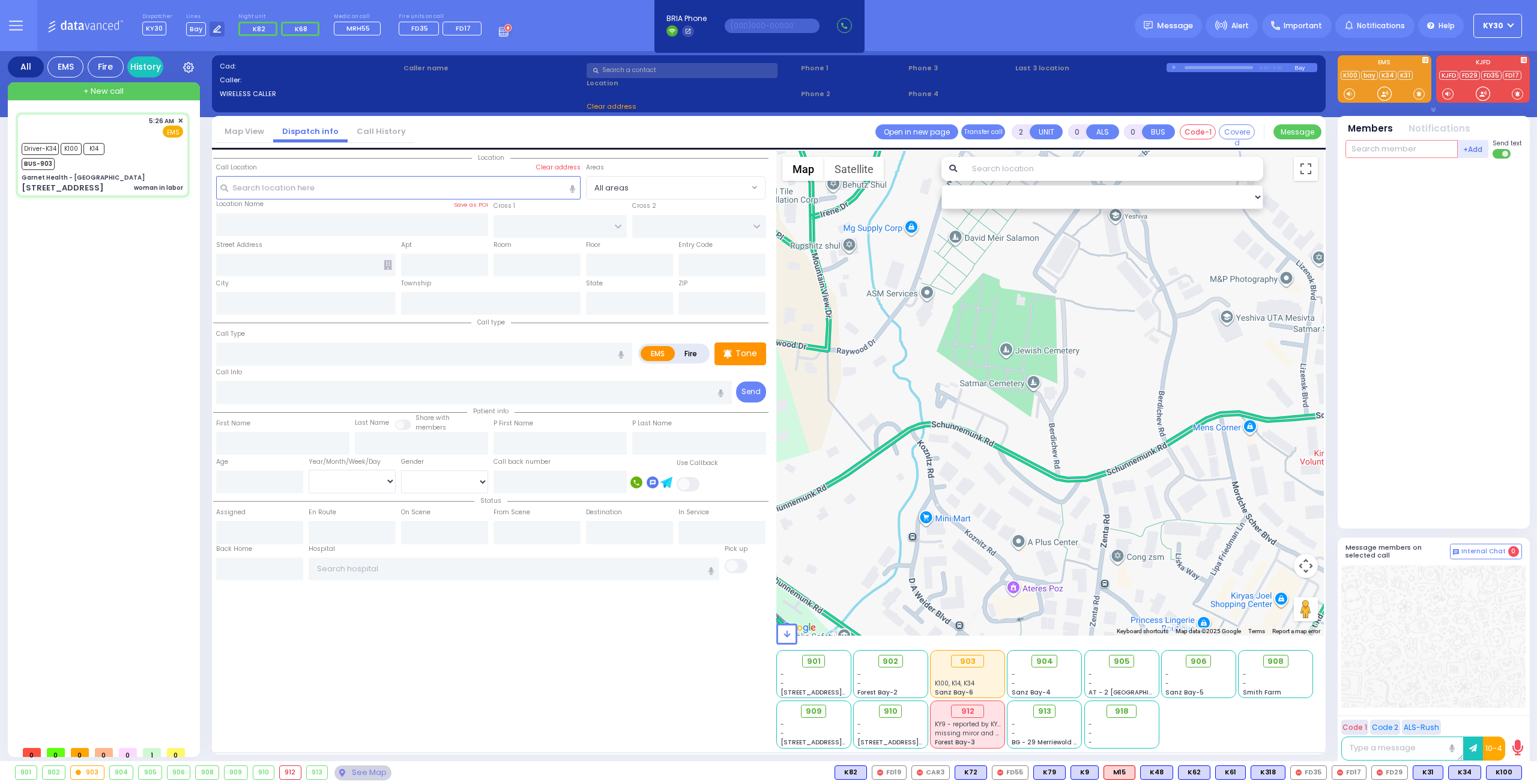
type input "05:26"
type input "05:28"
type input "05:29"
select select "Hatzalah Garages"
type input "Garnet Health - Middletown"
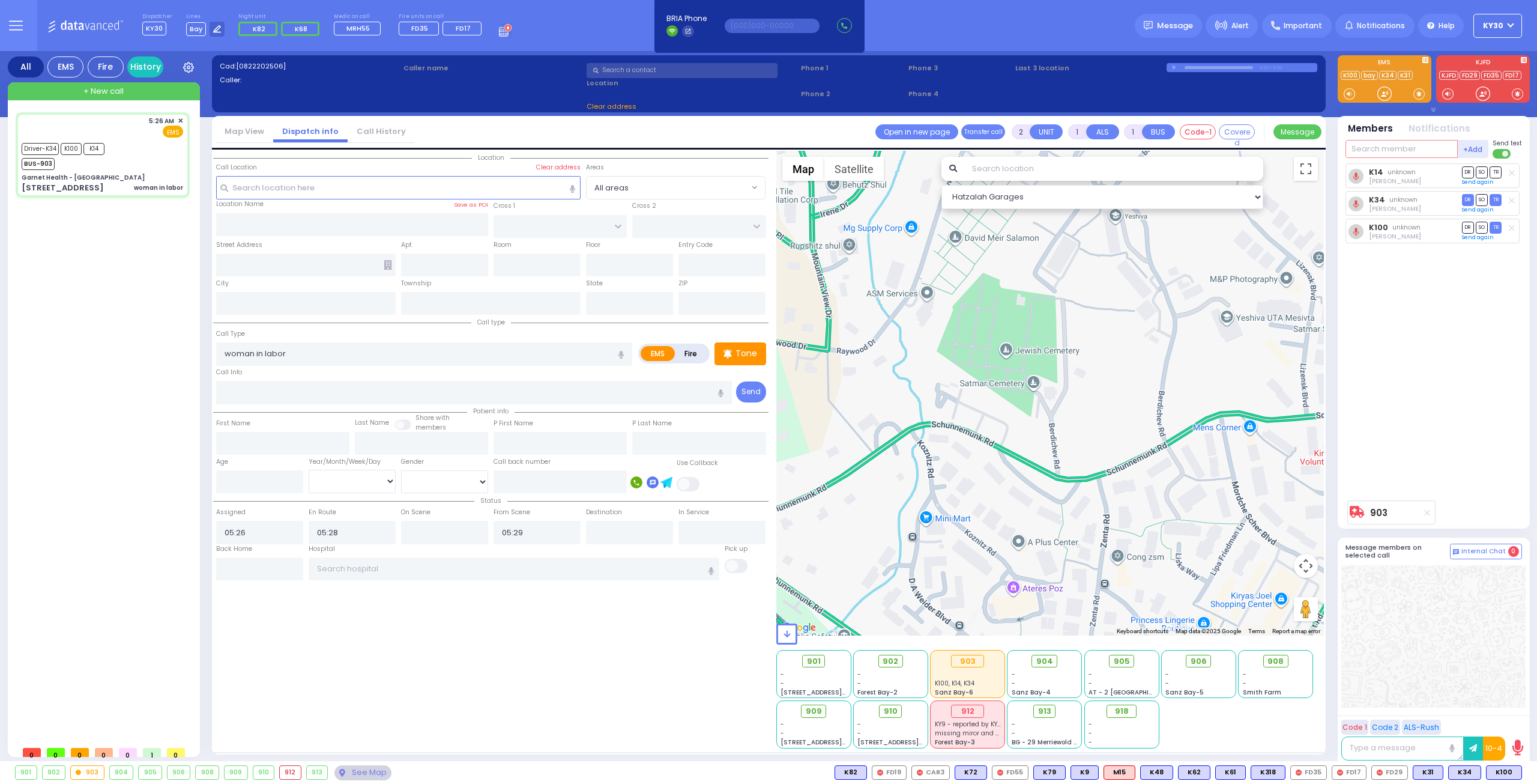
type input "GOLF LINKS RD"
type input "EAST MAIN ST"
type input "707 East Main Street"
type input "Middletown"
type input "[US_STATE]"
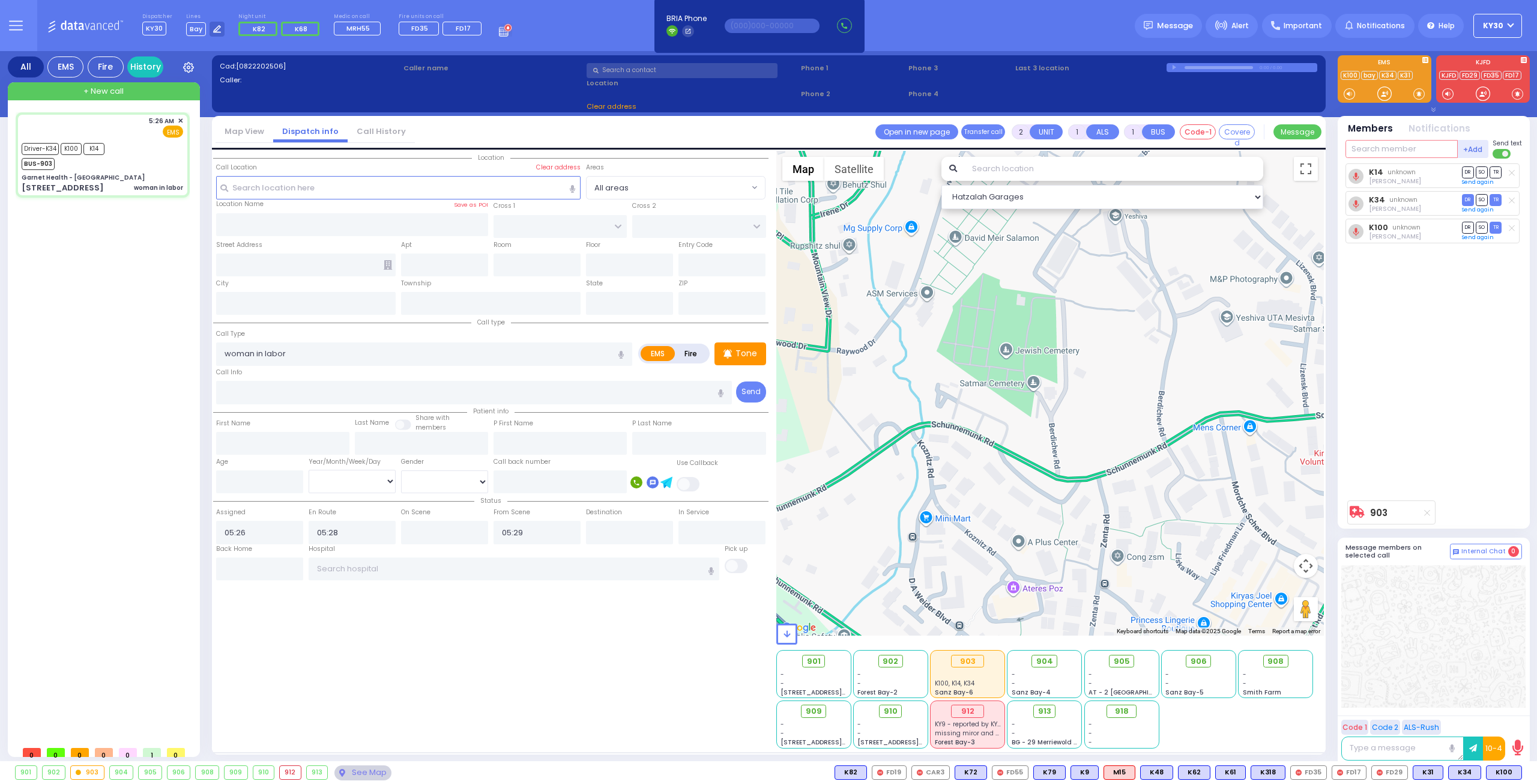
type input "10940"
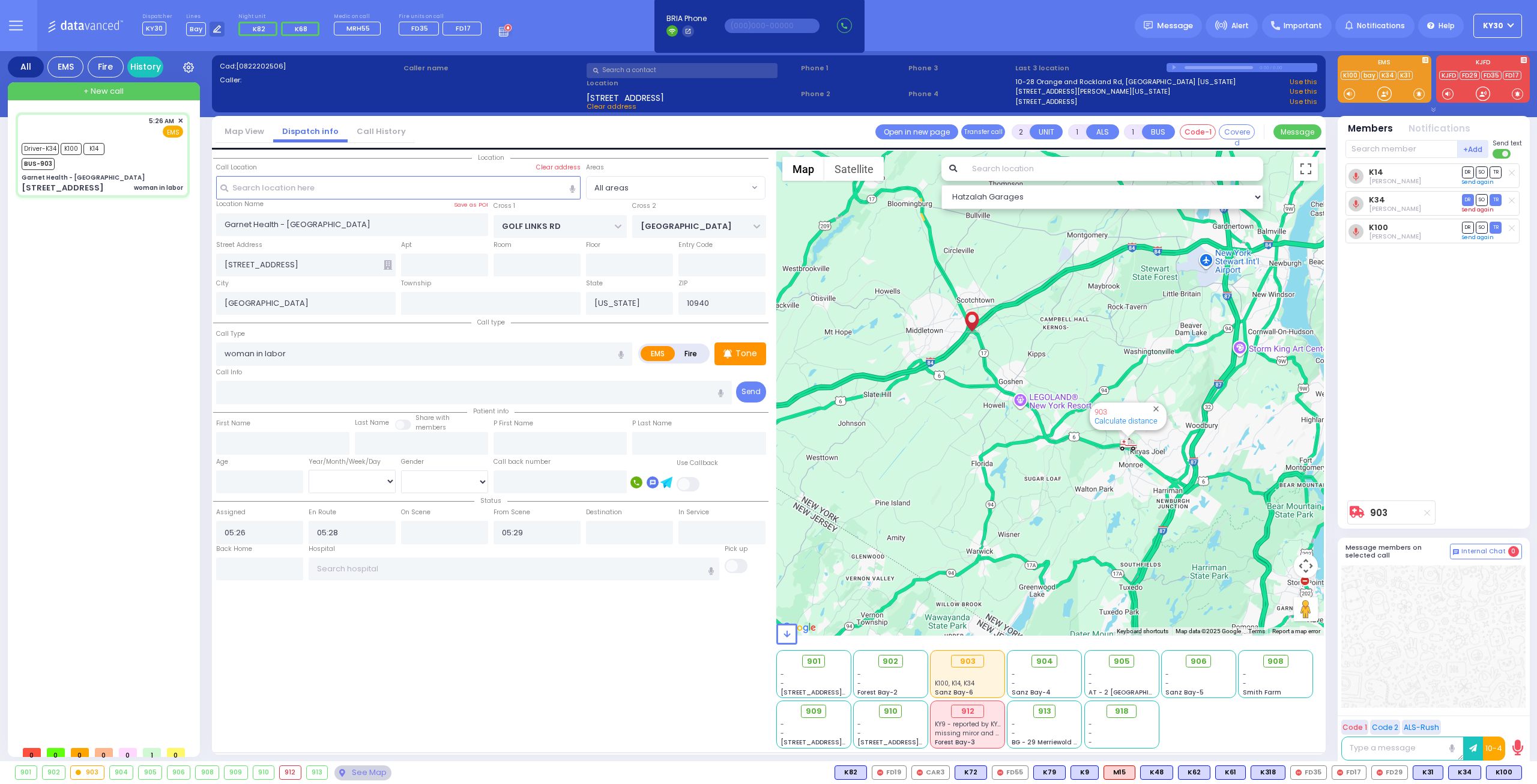
click at [1475, 210] on link "Send again" at bounding box center [1479, 209] width 32 height 7
click at [1475, 240] on link "Send again" at bounding box center [1479, 240] width 32 height 7
select select
radio input "true"
select select
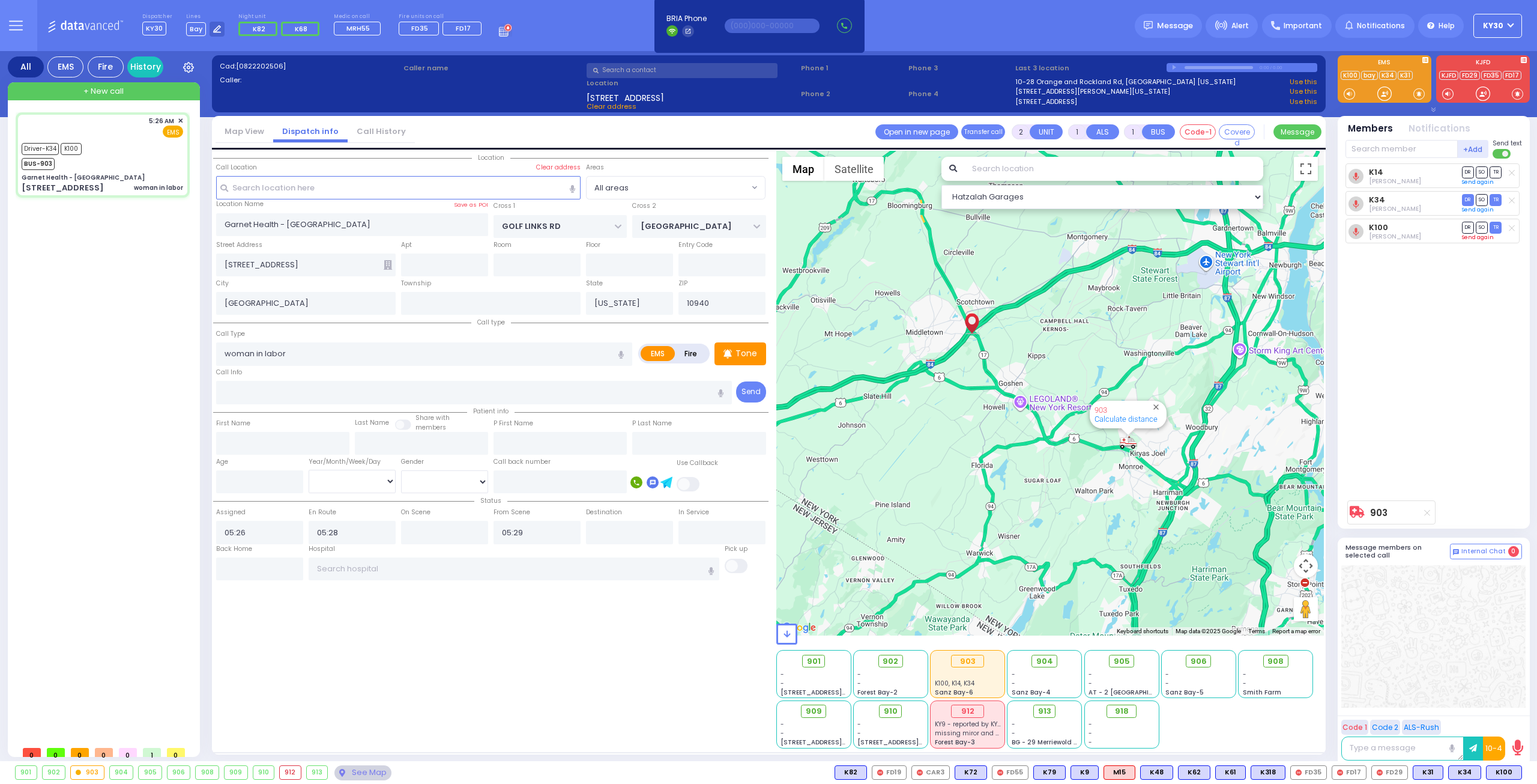
select select "Hatzalah Garages"
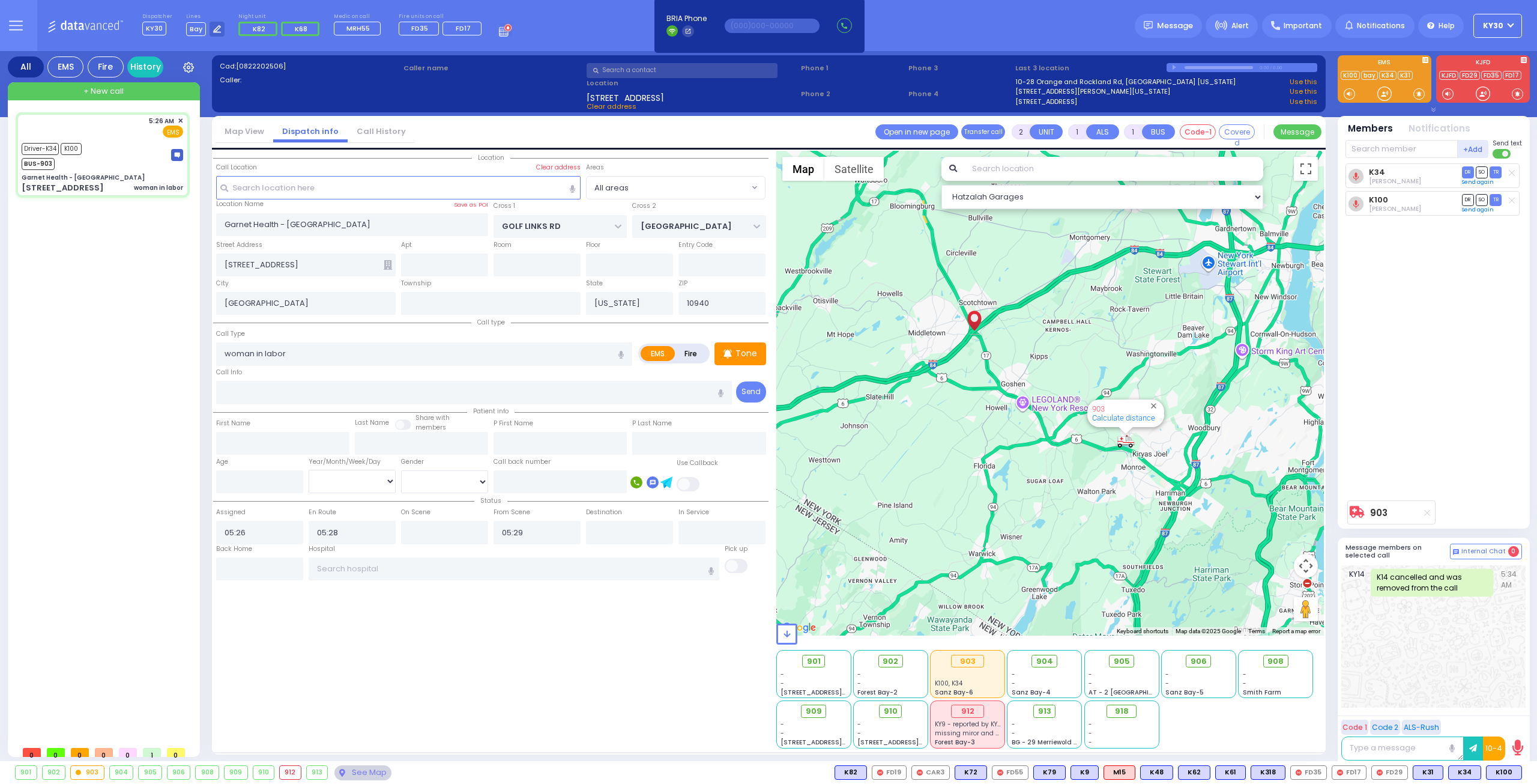
type input "6"
select select
radio input "true"
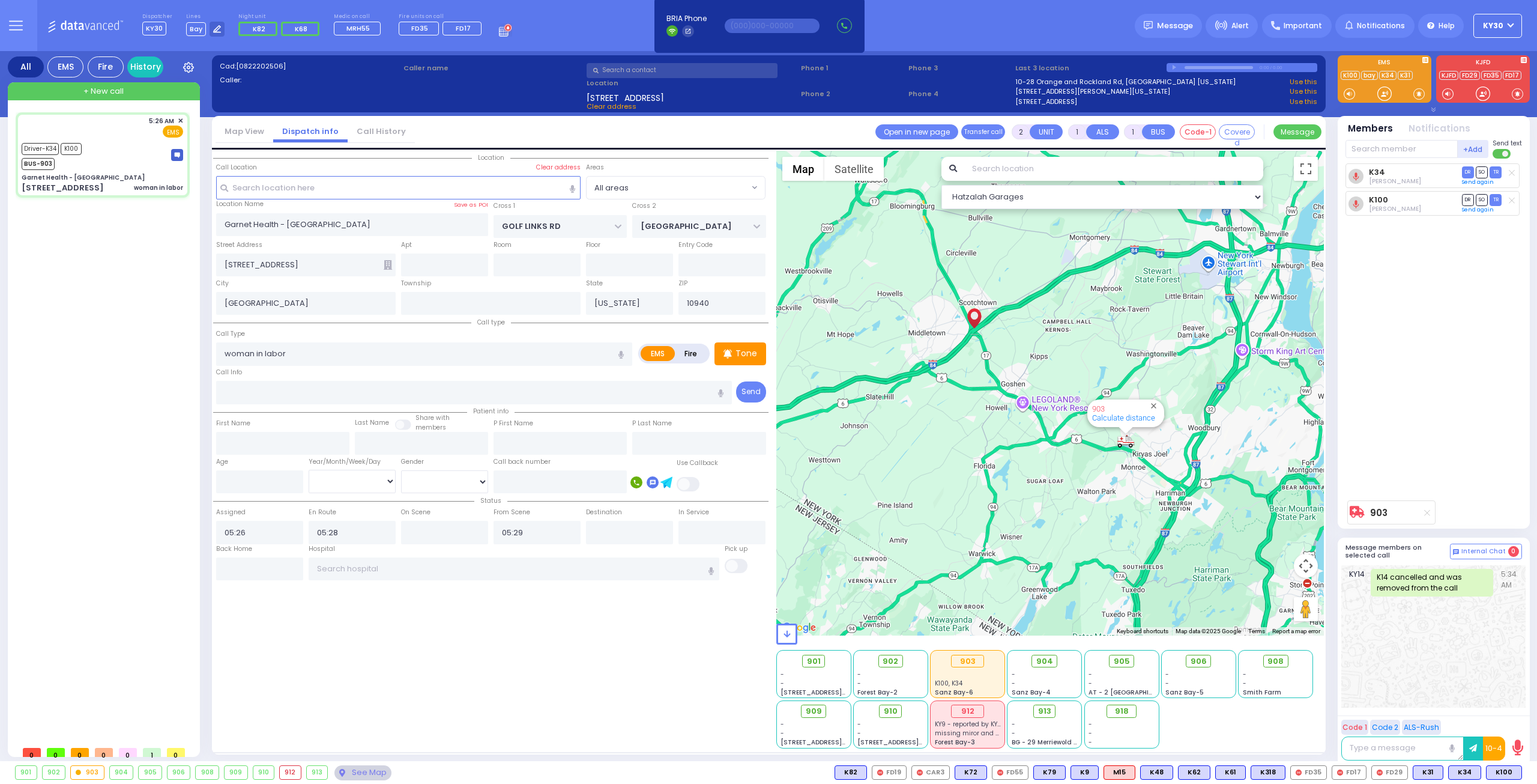
type input "Unknown"
select select "Year"
select select "Hatzalah Garages"
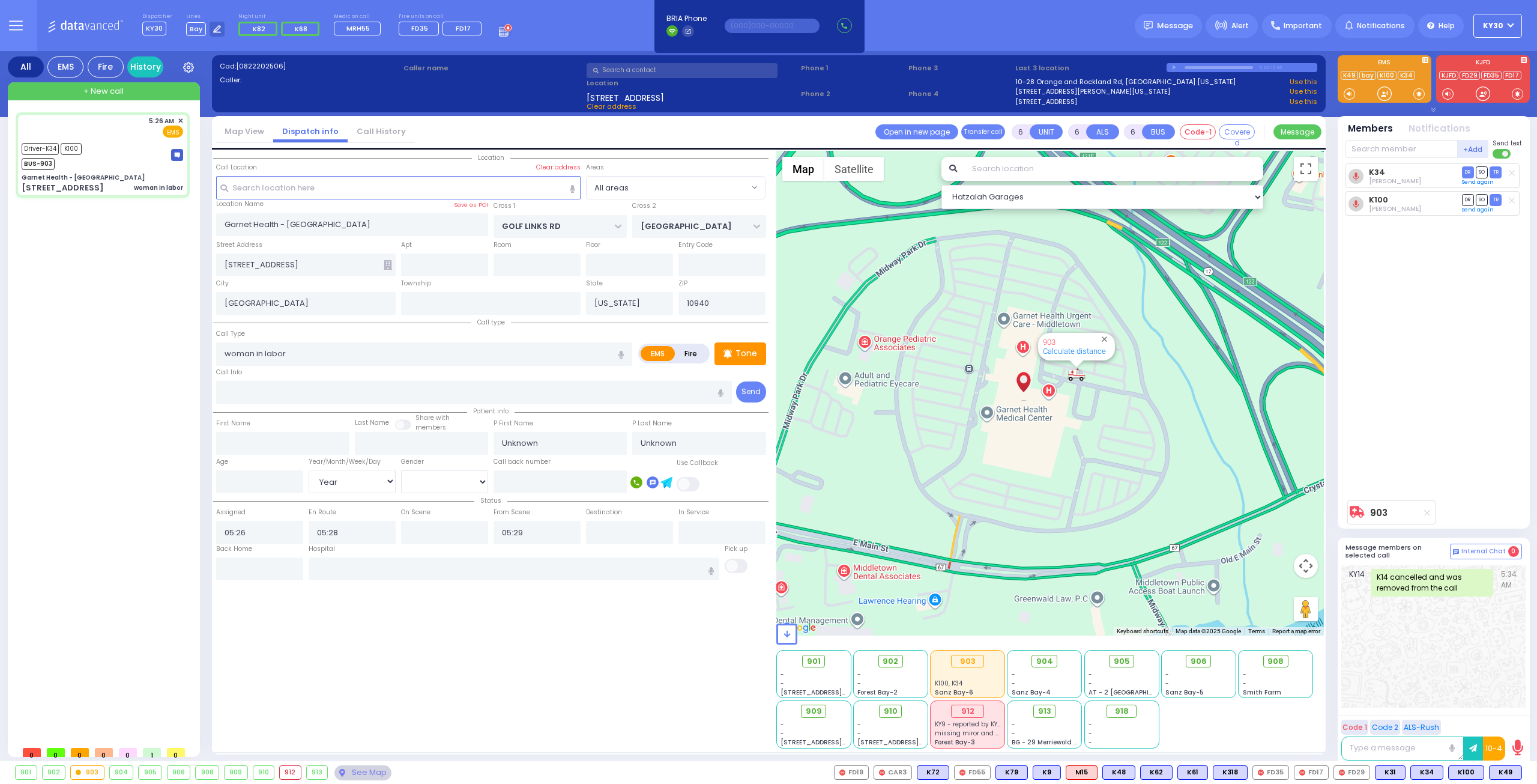
select select
radio input "true"
select select "Year"
type input "05:49"
select select "Hatzalah Garages"
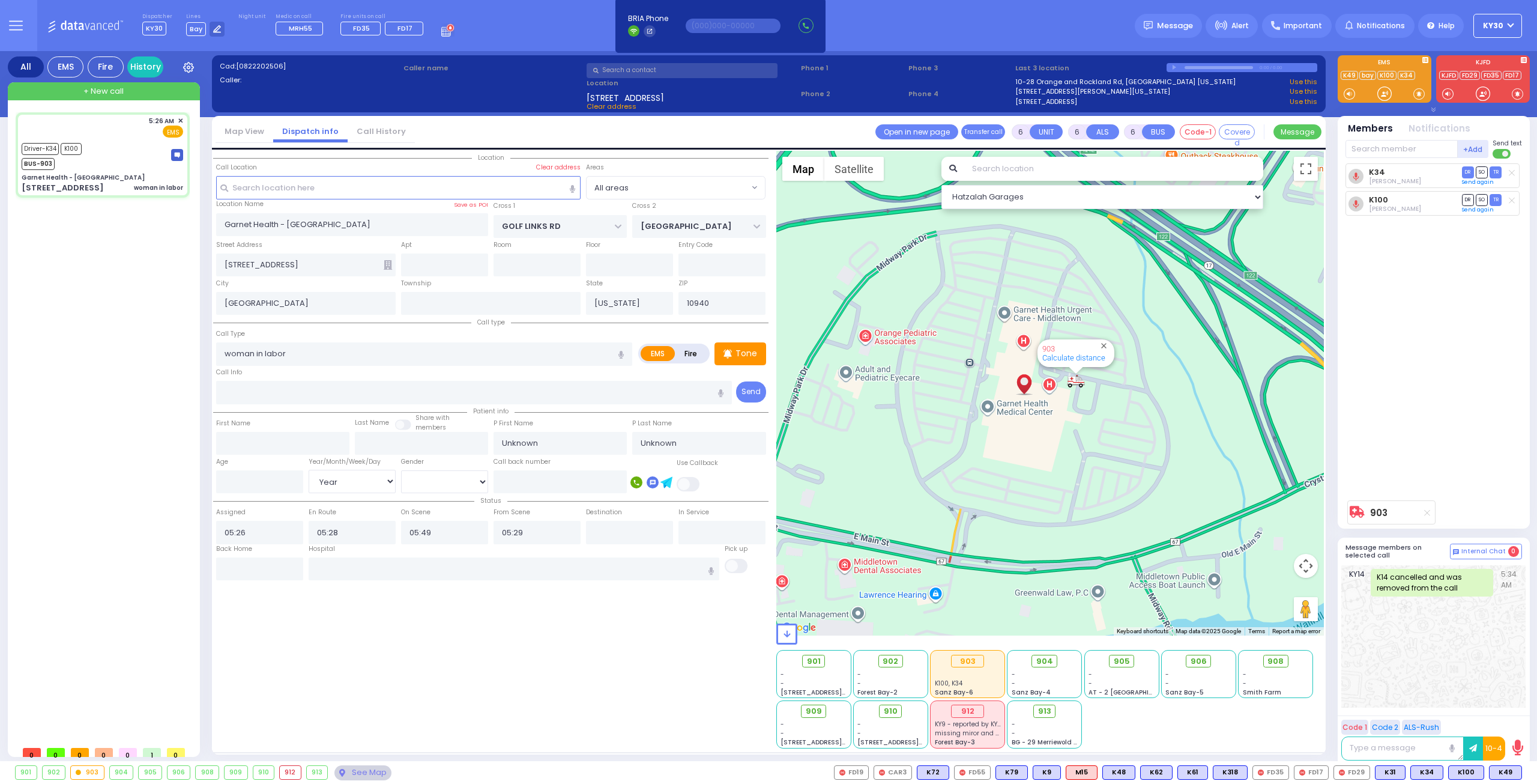
select select
radio input "true"
select select "Year"
